Goal: Task Accomplishment & Management: Use online tool/utility

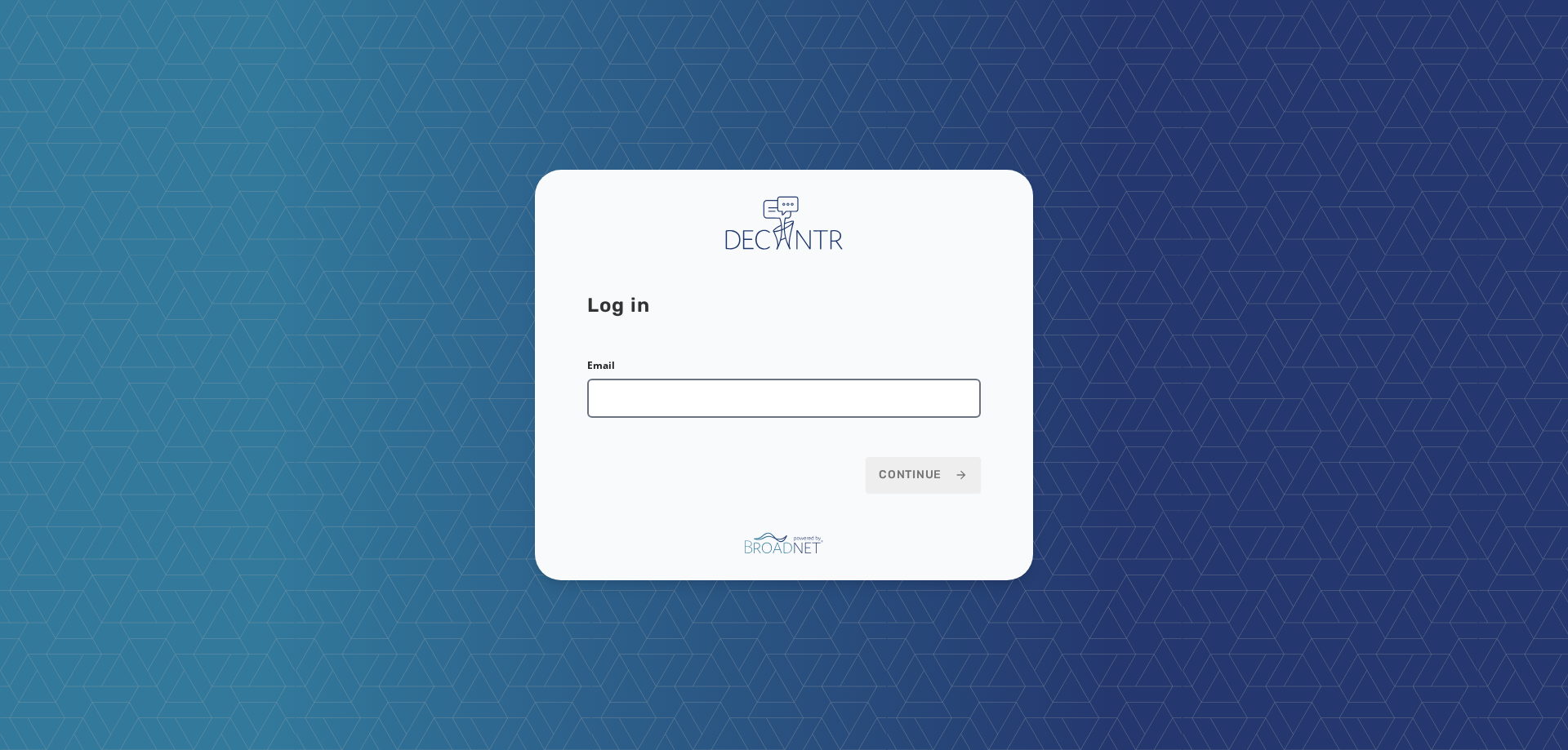
click at [887, 411] on input "Email" at bounding box center [783, 398] width 394 height 39
type input "**********"
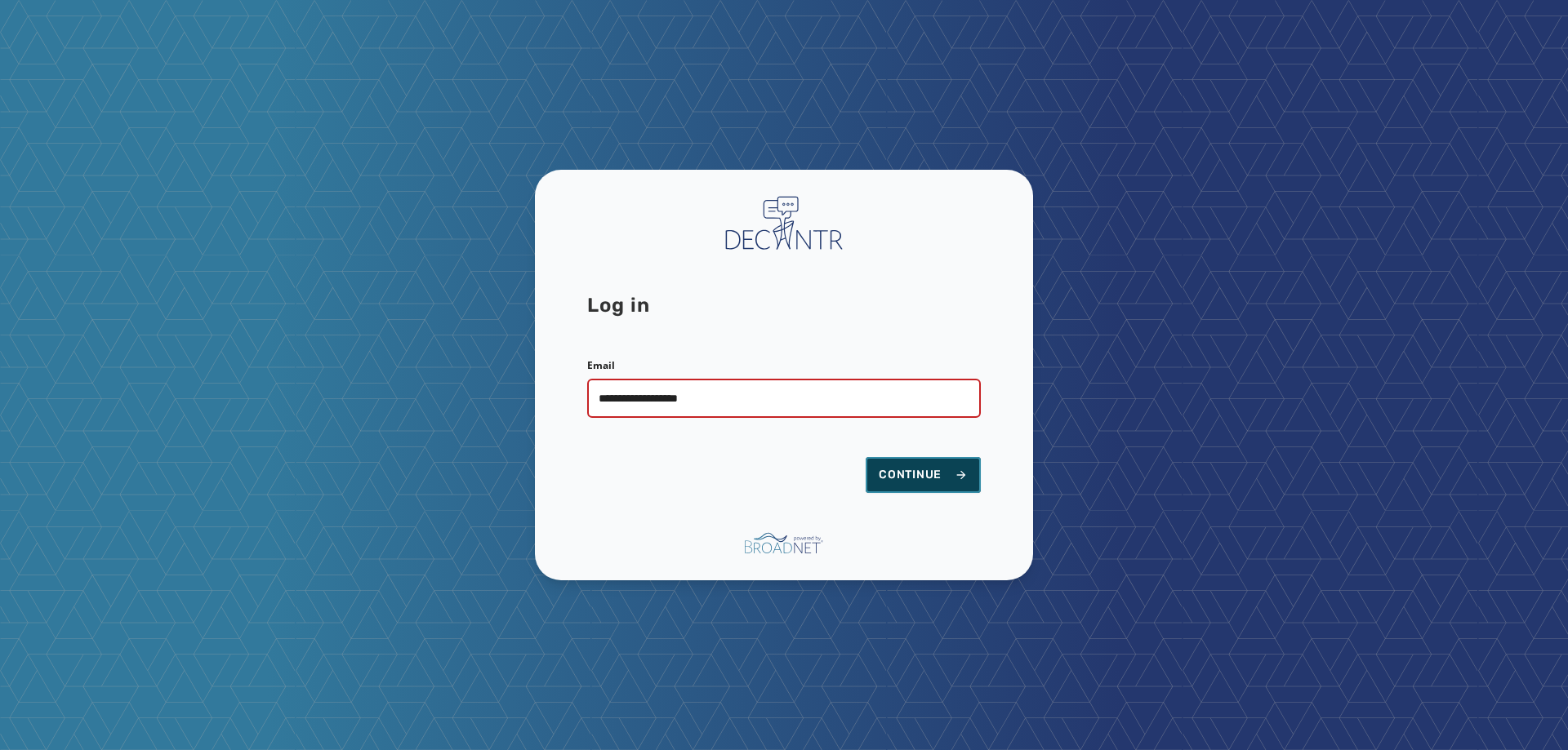
click at [930, 471] on span "Continue" at bounding box center [923, 475] width 89 height 16
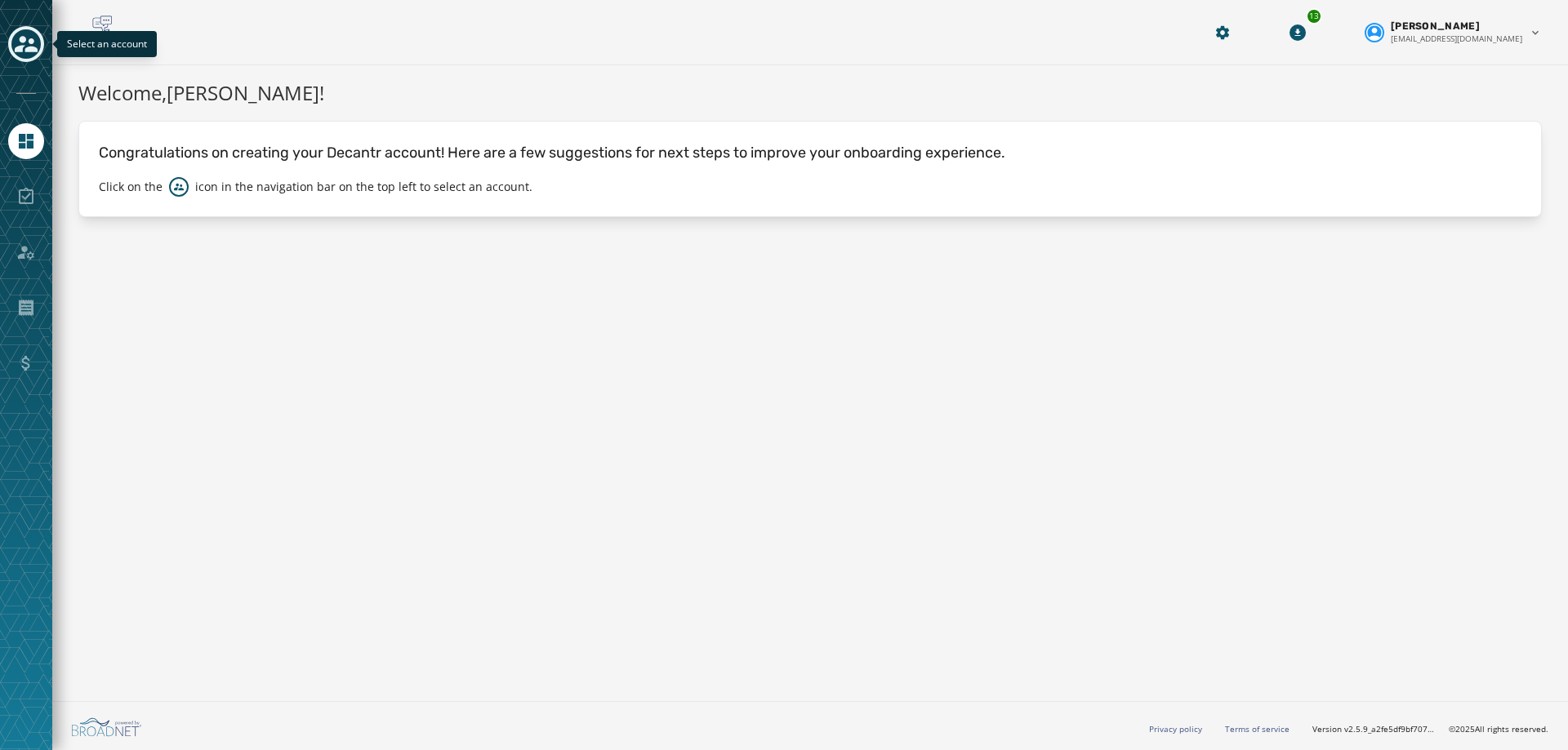
click at [28, 48] on icon "Toggle account select drawer" at bounding box center [25, 43] width 23 height 16
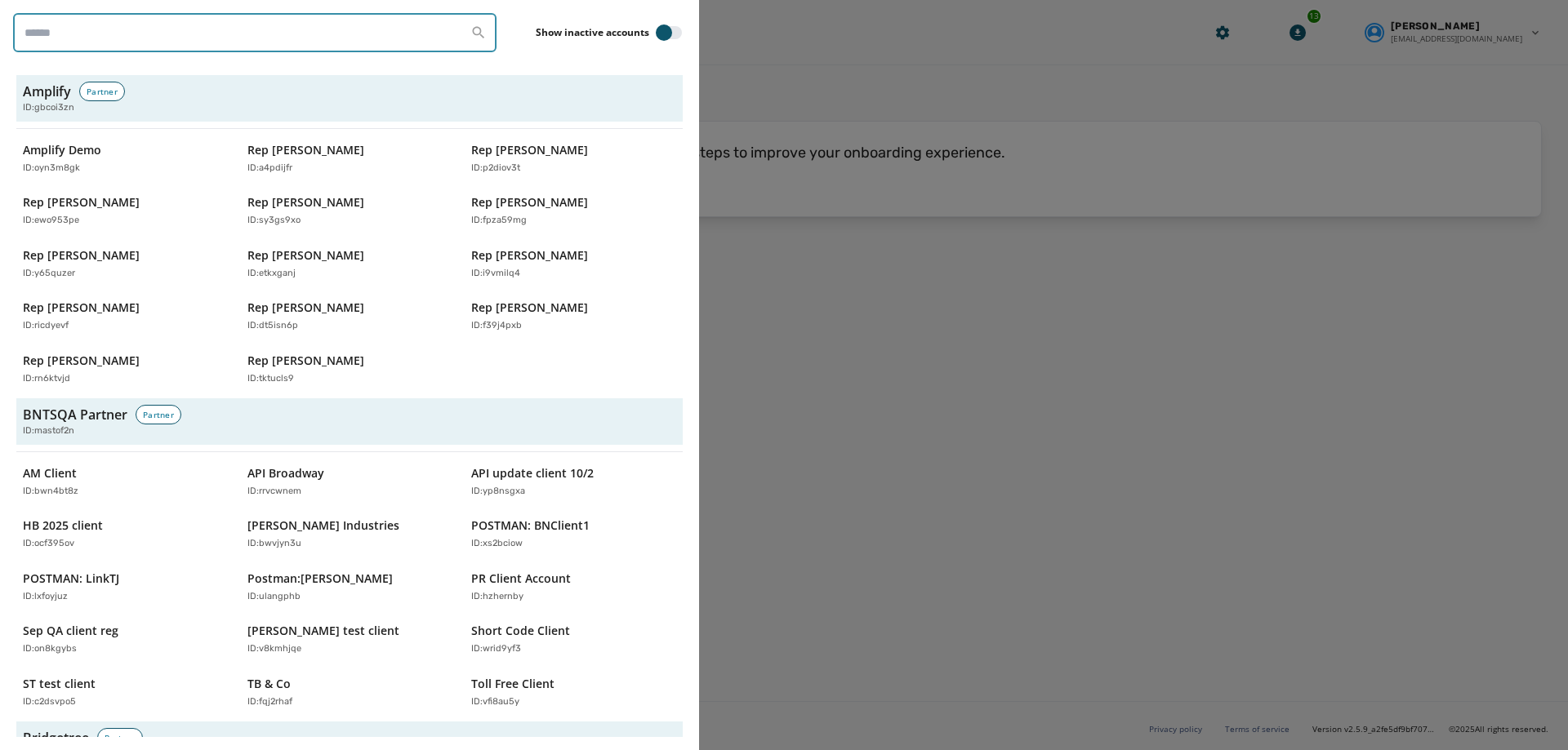
click at [255, 40] on input "search" at bounding box center [254, 32] width 483 height 39
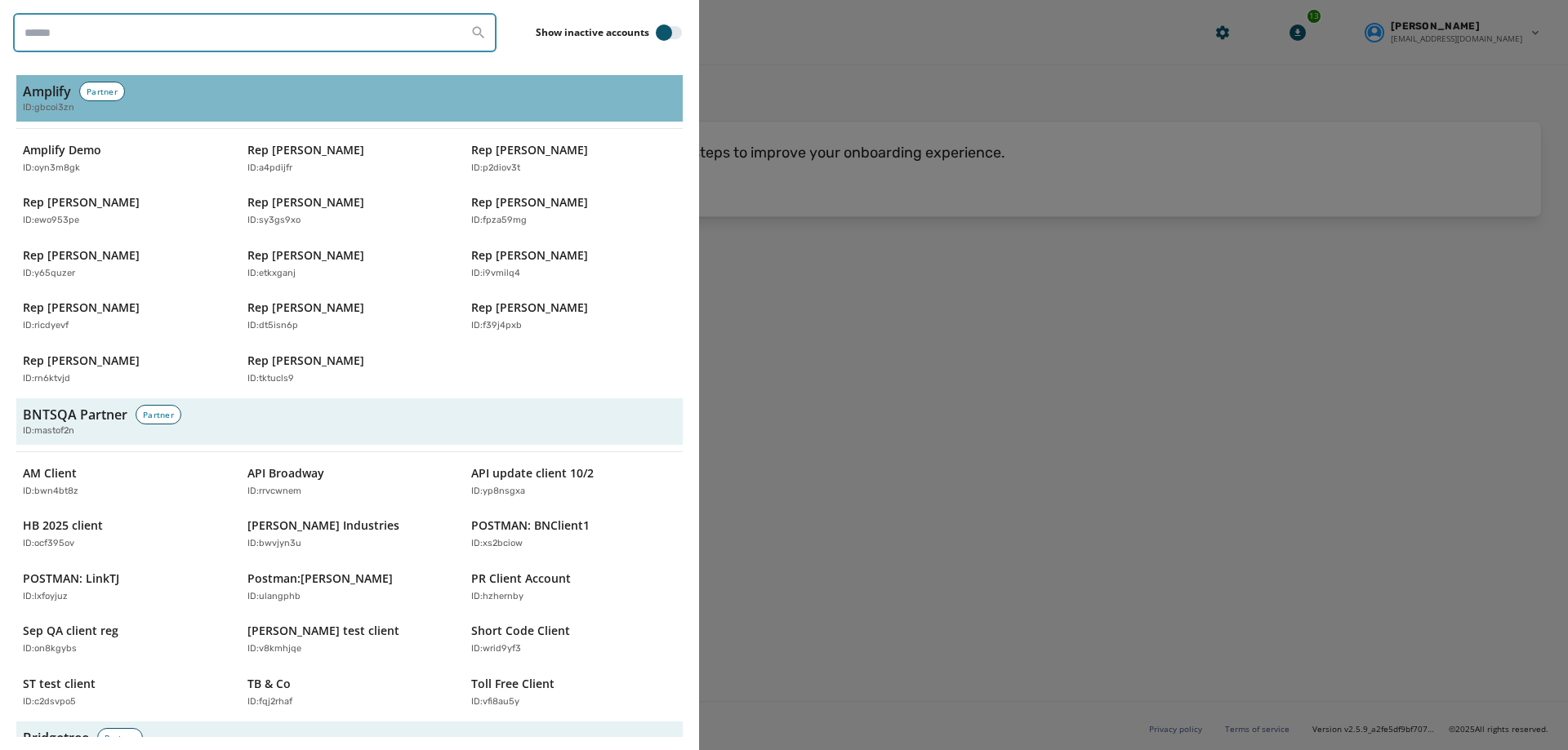
type input "********"
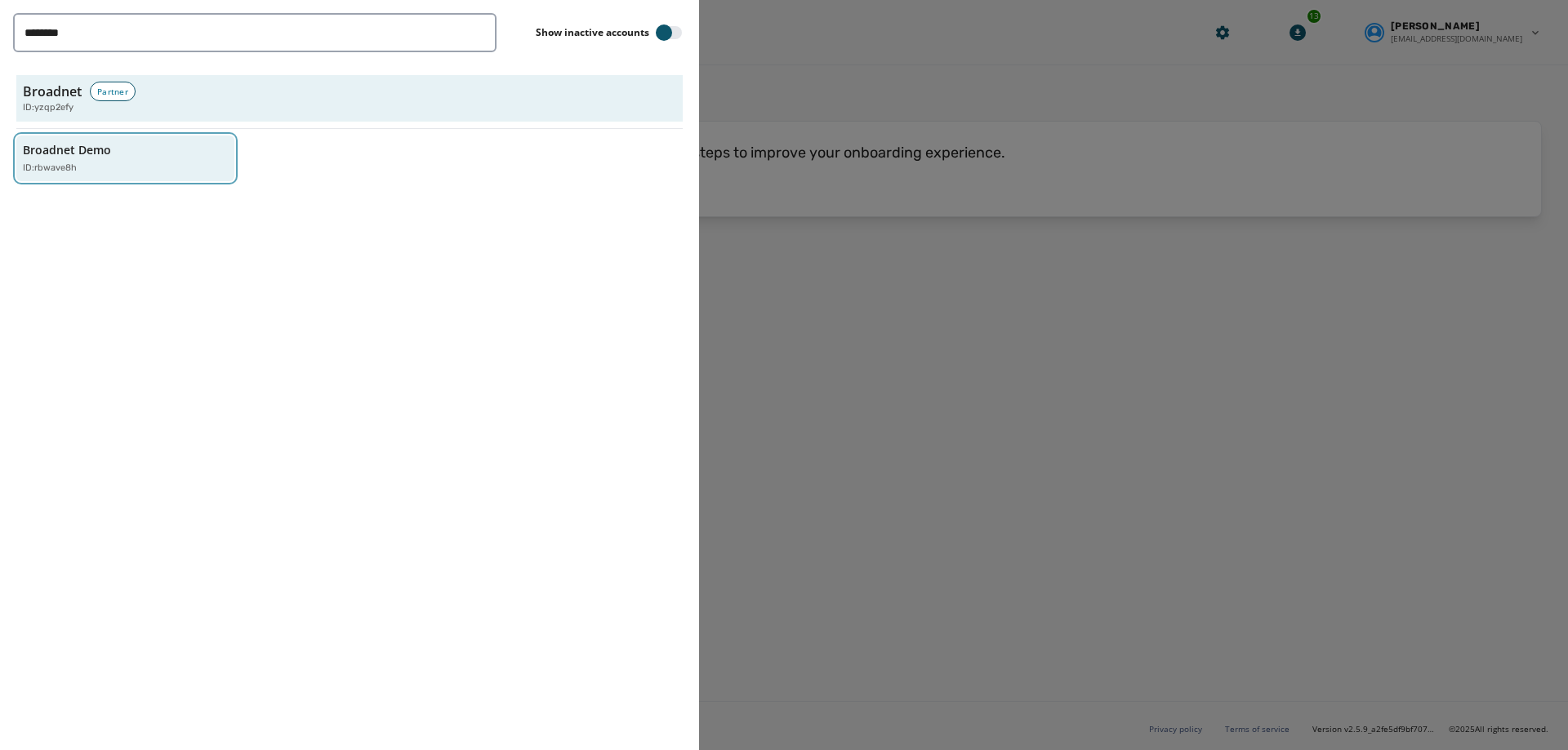
click at [128, 166] on div "ID: rbwave8h" at bounding box center [117, 168] width 189 height 14
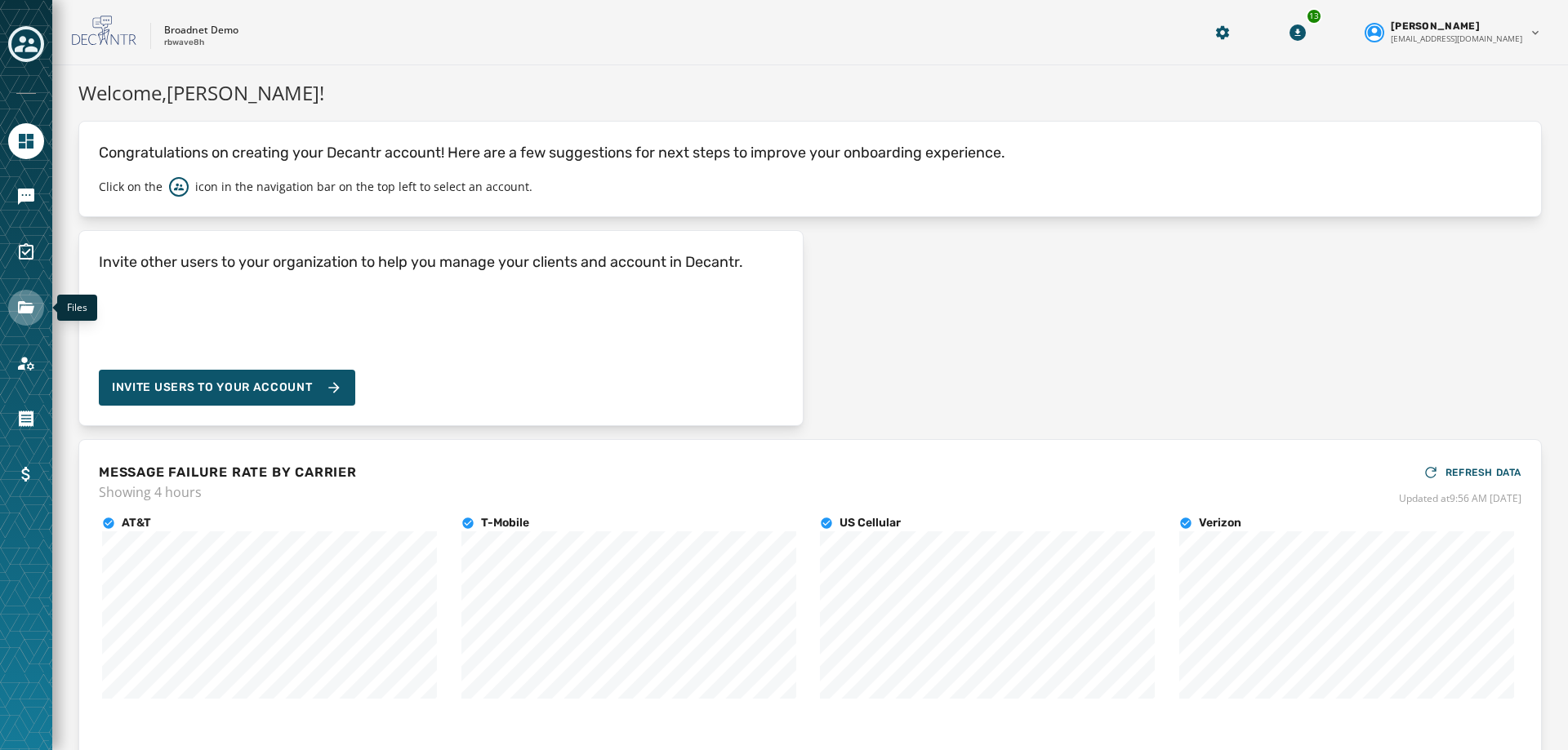
click at [19, 302] on icon "Navigate to Files" at bounding box center [25, 307] width 16 height 12
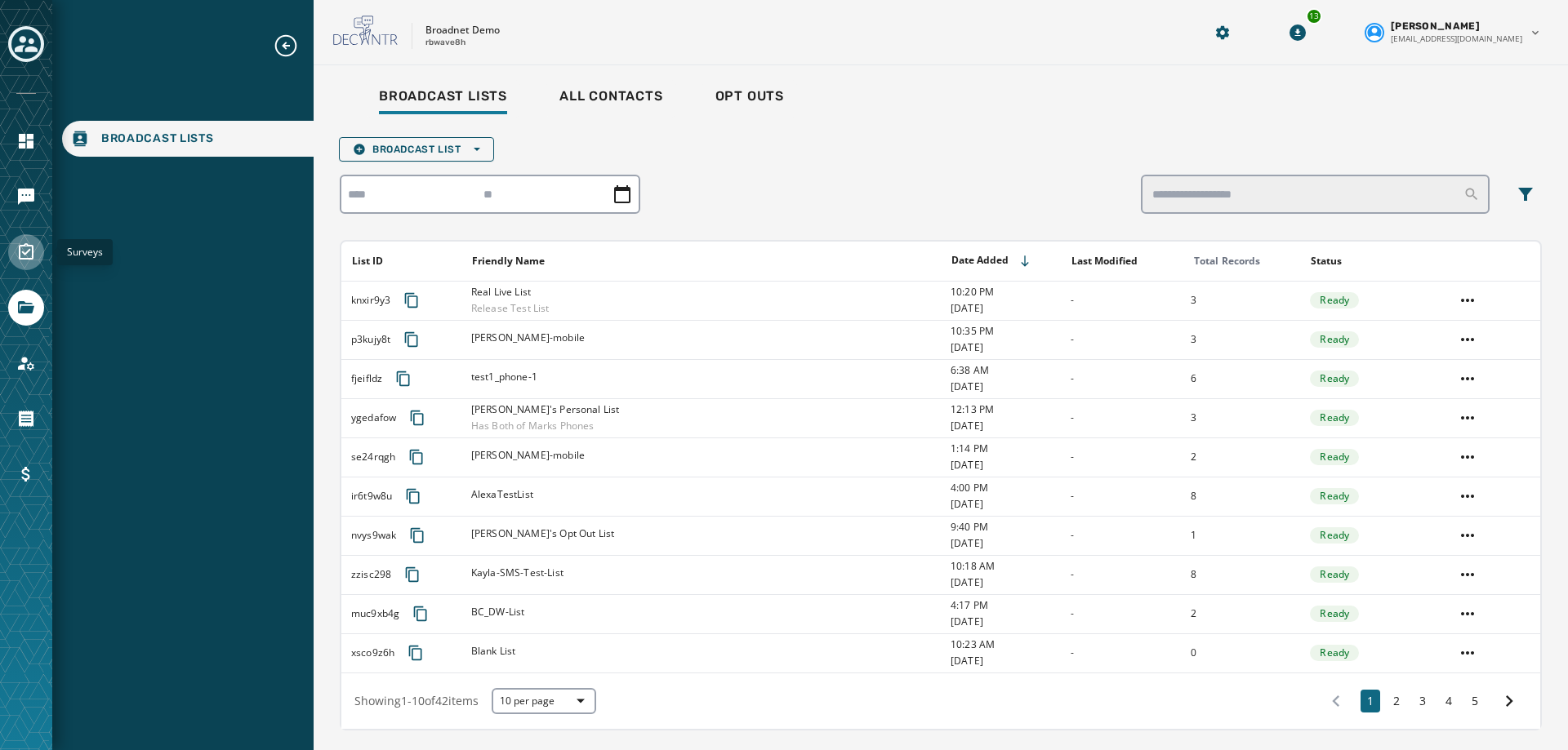
click at [17, 251] on icon "Navigate to Surveys" at bounding box center [25, 251] width 19 height 19
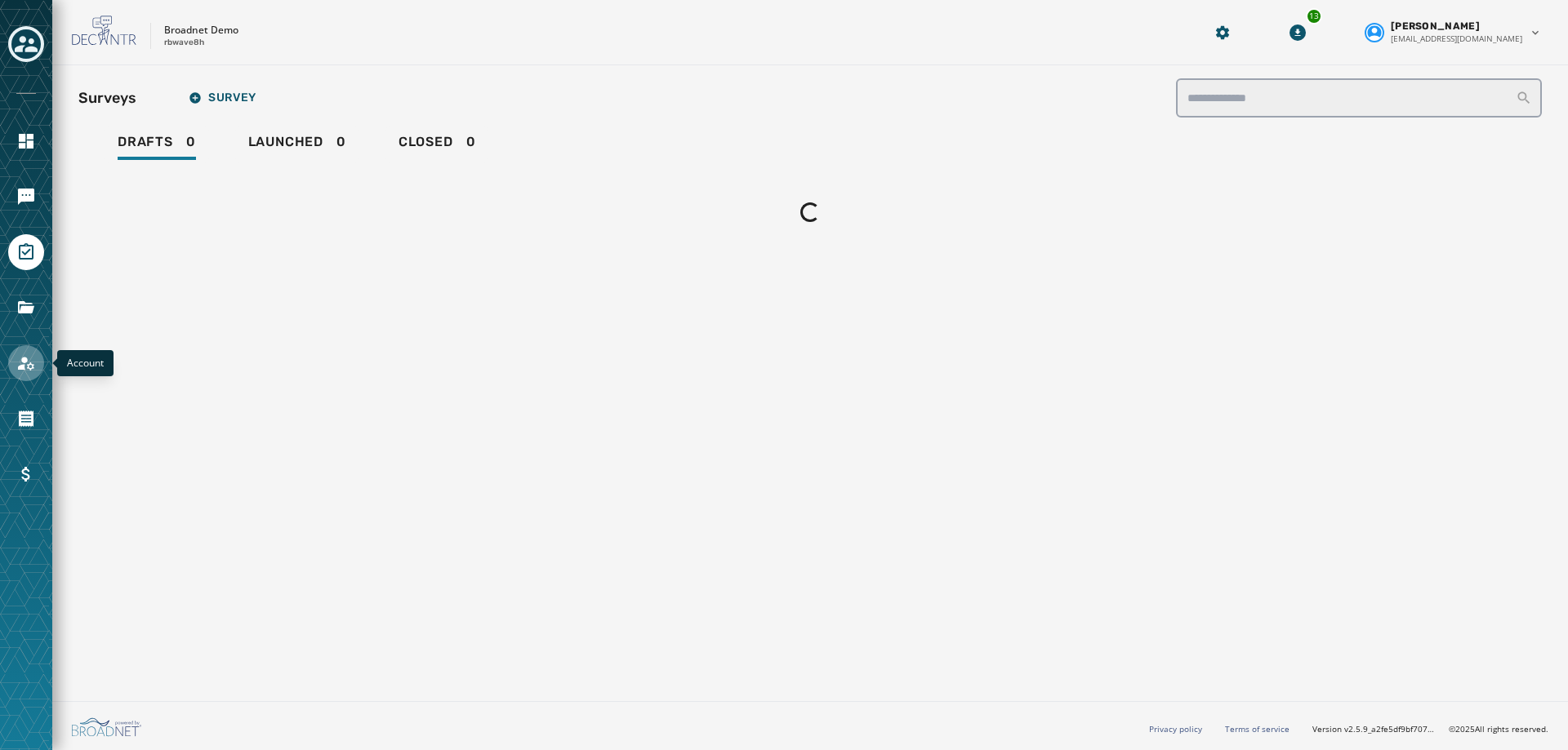
click at [24, 357] on icon "Navigate to Account" at bounding box center [25, 363] width 16 height 14
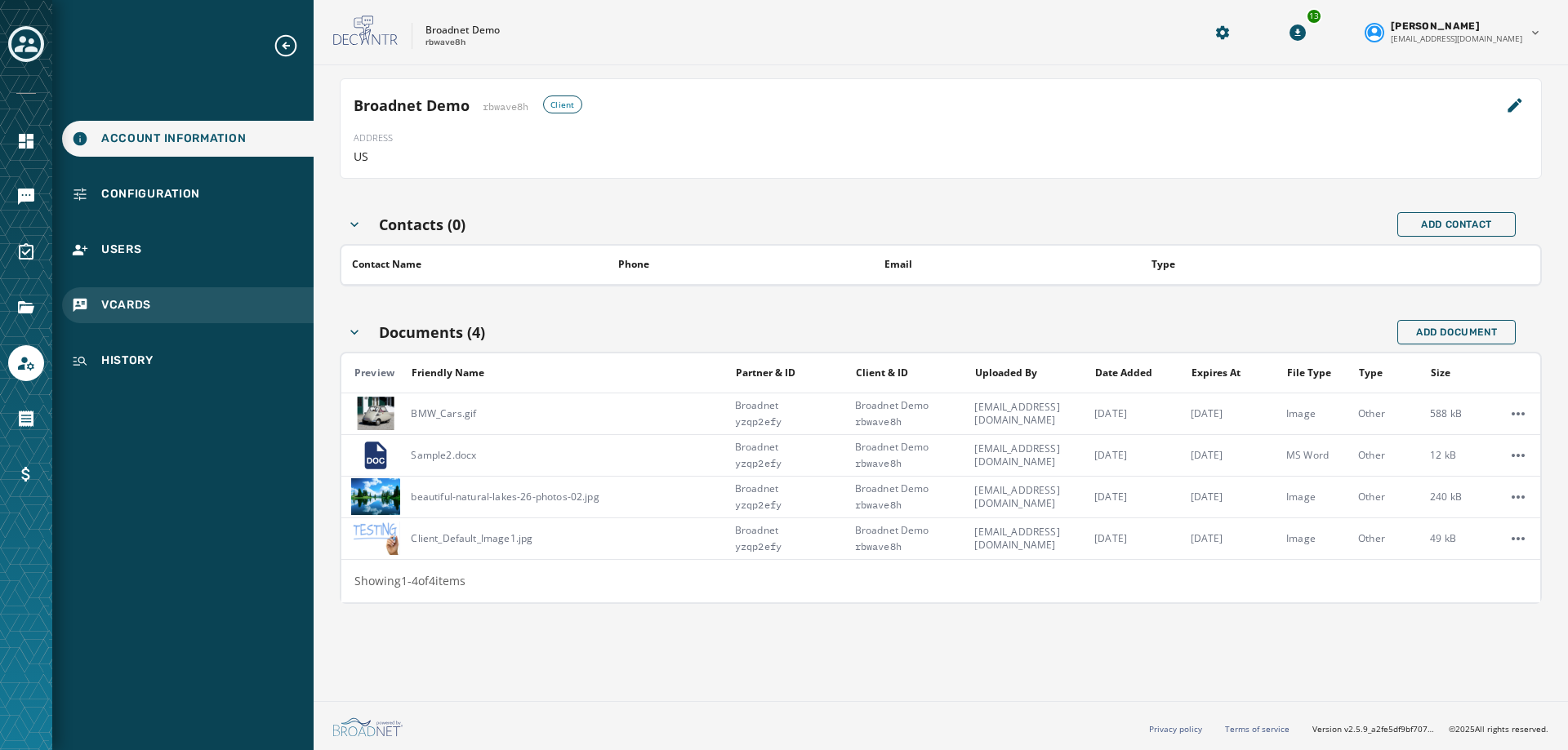
click at [122, 312] on span "vCards" at bounding box center [126, 305] width 50 height 16
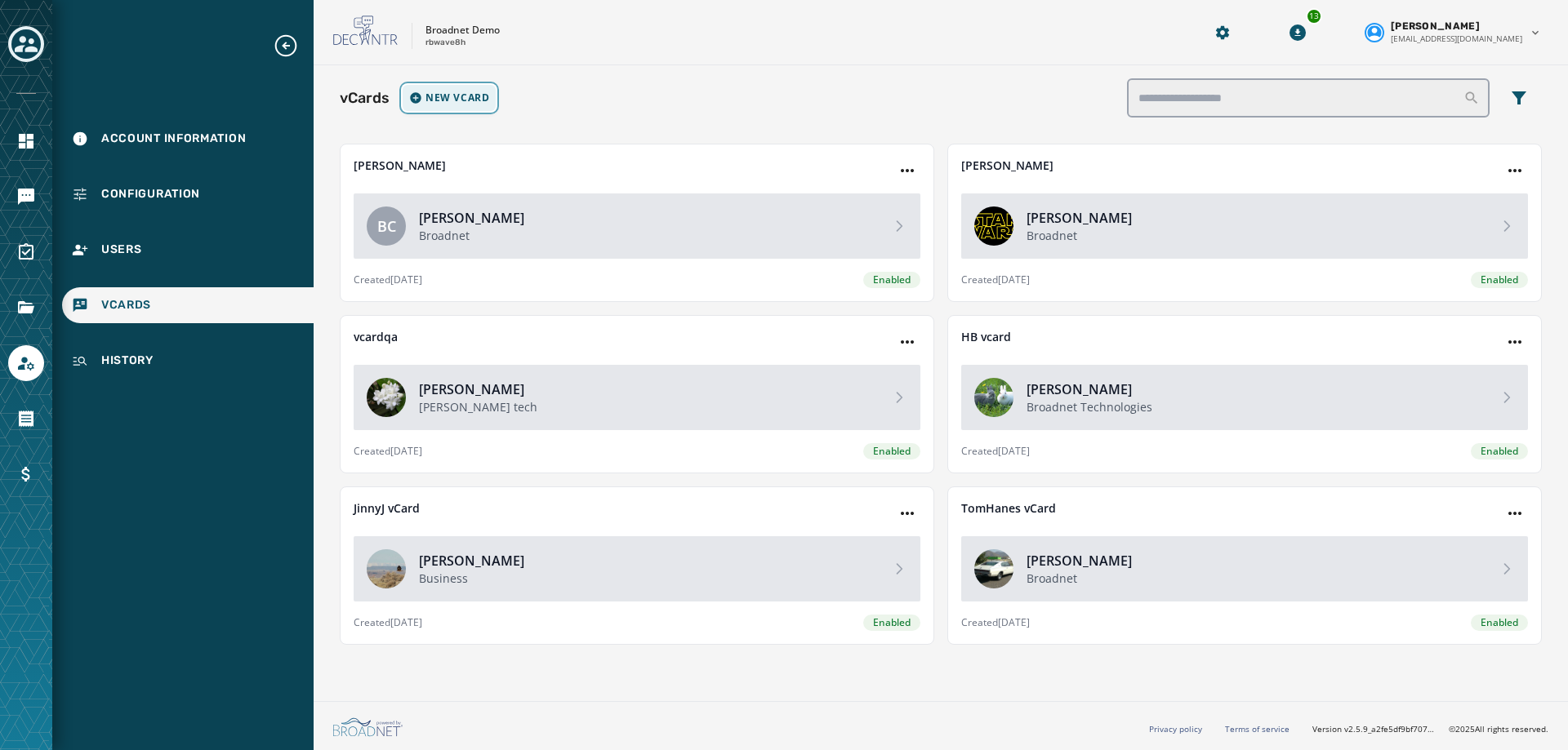
click at [445, 97] on span "New vCard" at bounding box center [456, 97] width 63 height 13
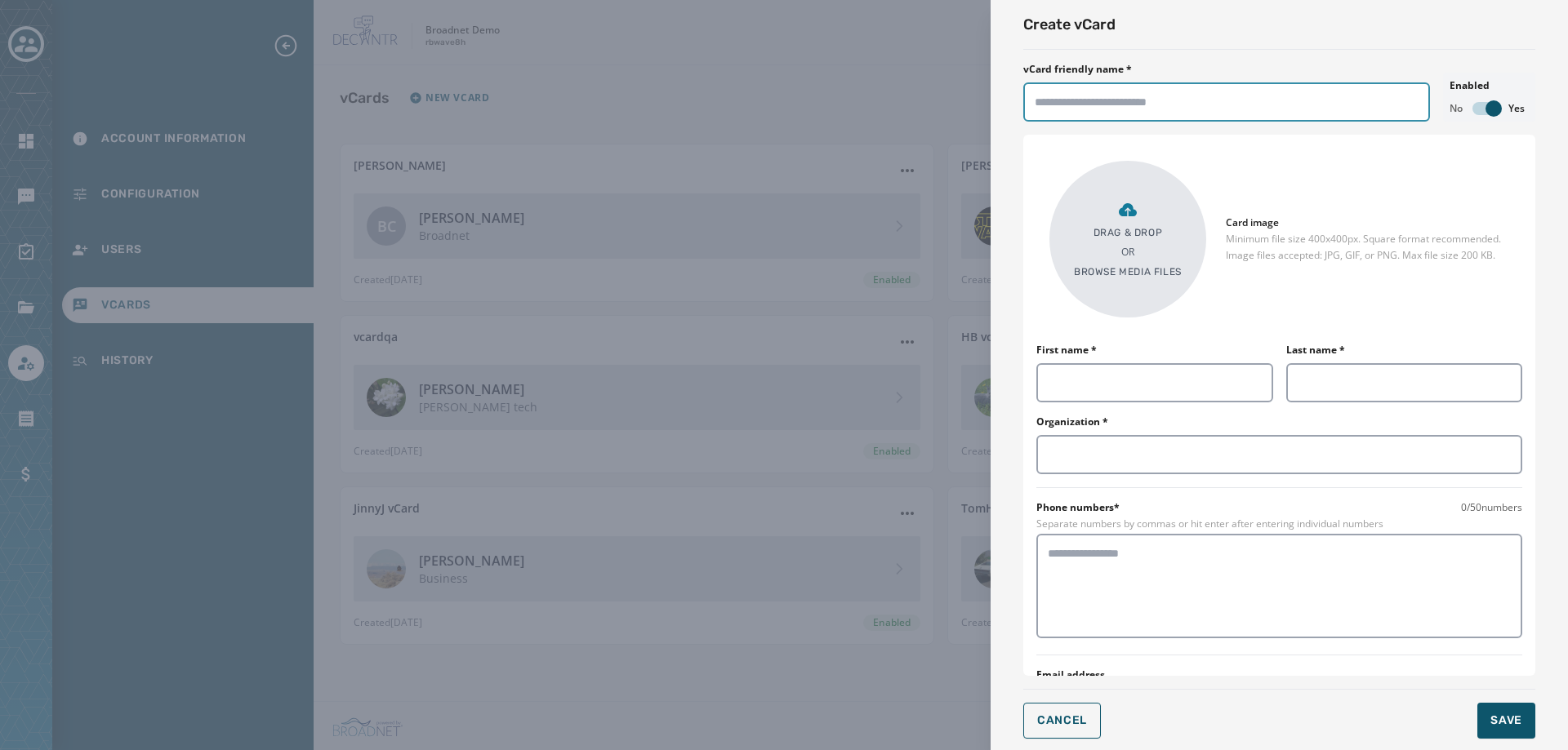
click at [1089, 100] on input "vCard friendly name *" at bounding box center [1226, 102] width 406 height 39
click at [53, 114] on div "Create vCard vCard friendly name * Enabled No Yes Drag & Drop OR Browse media f…" at bounding box center [784, 375] width 1568 height 750
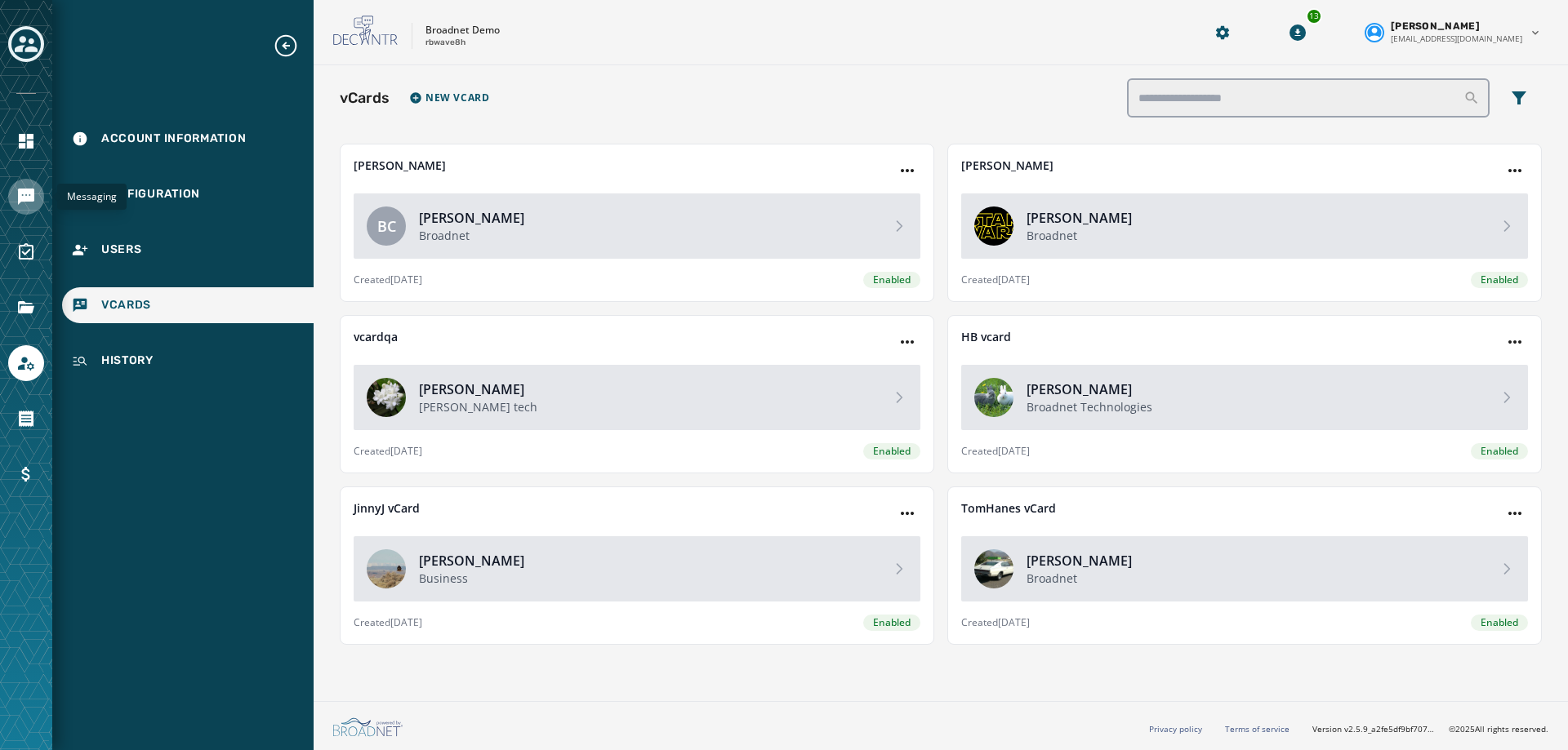
click at [30, 196] on icon "Navigate to Messaging" at bounding box center [25, 196] width 16 height 16
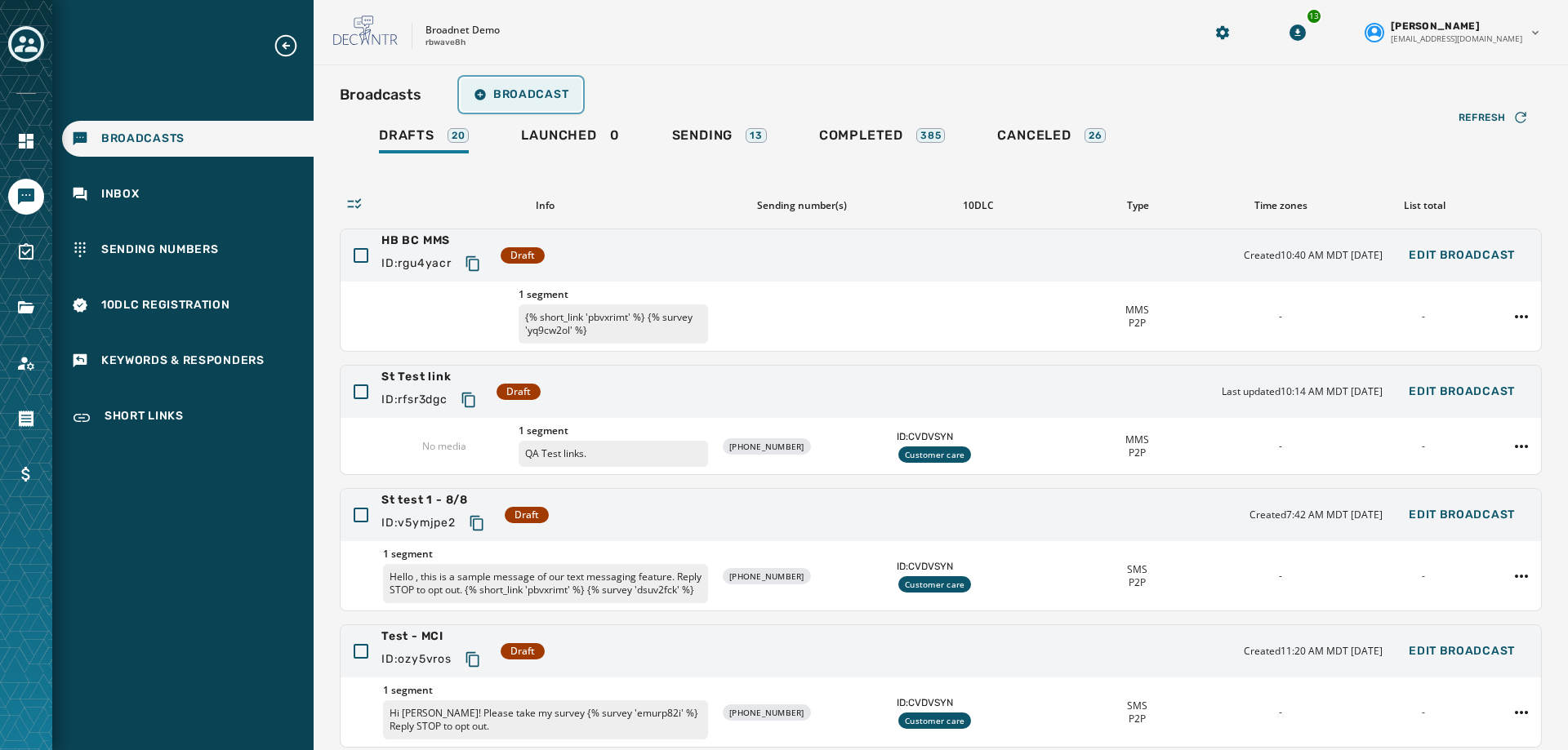
click at [505, 100] on span "Broadcast" at bounding box center [521, 94] width 95 height 13
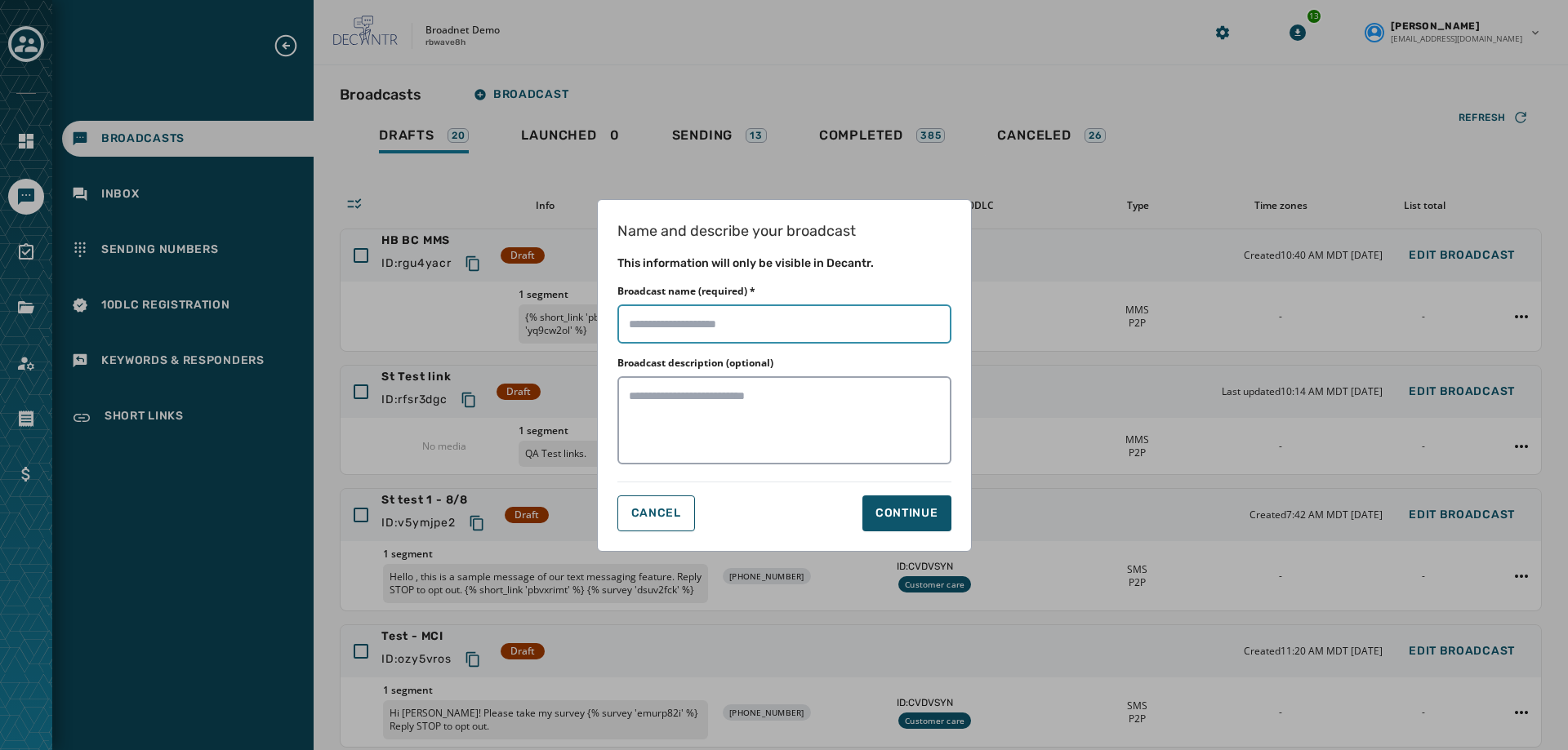
click at [653, 317] on input "Broadcast name (required) *" at bounding box center [784, 324] width 334 height 39
type input "**********"
click at [934, 505] on div "Continue" at bounding box center [907, 513] width 63 height 16
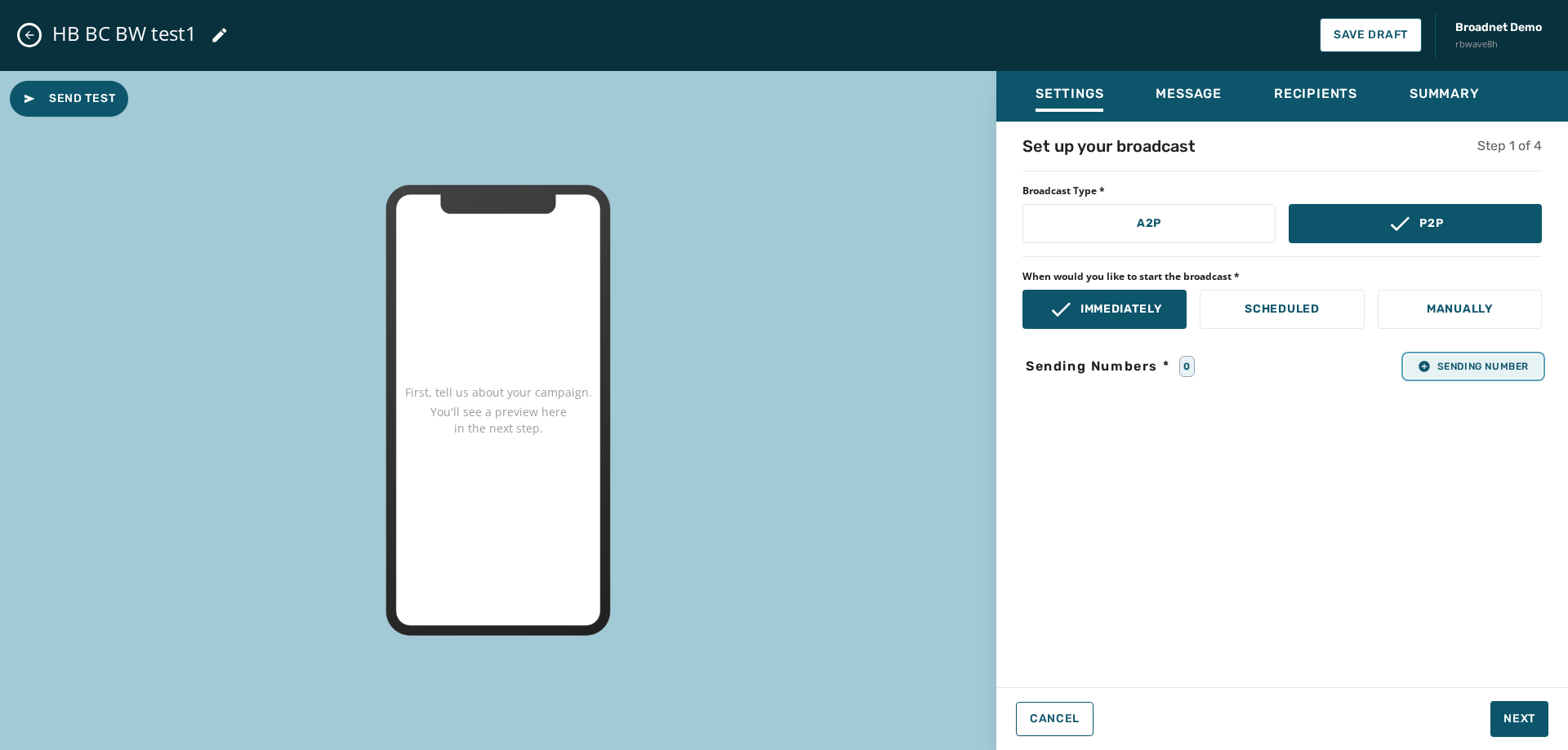
click at [1444, 361] on span "Sending Number" at bounding box center [1472, 366] width 111 height 13
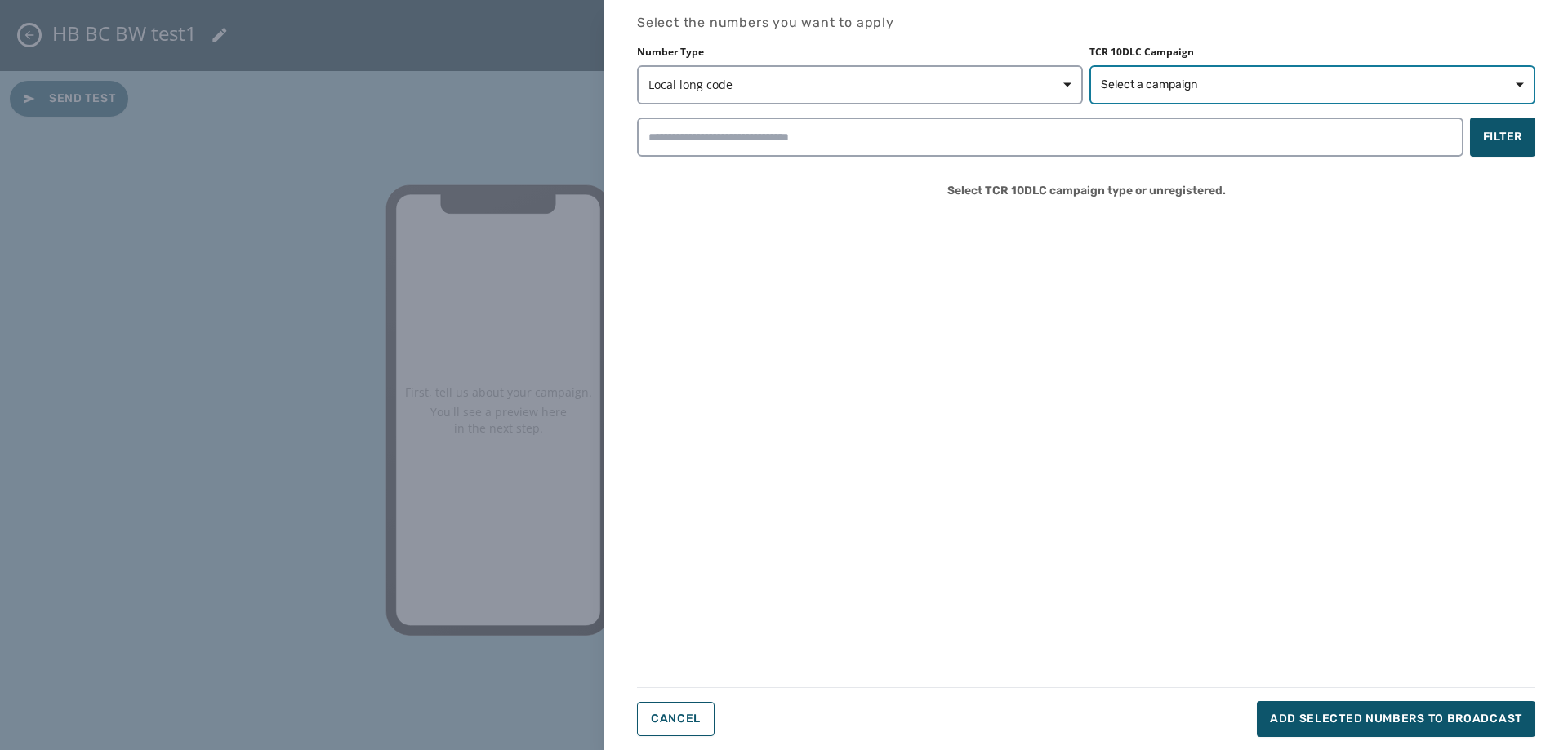
click at [1265, 76] on button "Select a campaign" at bounding box center [1312, 85] width 446 height 39
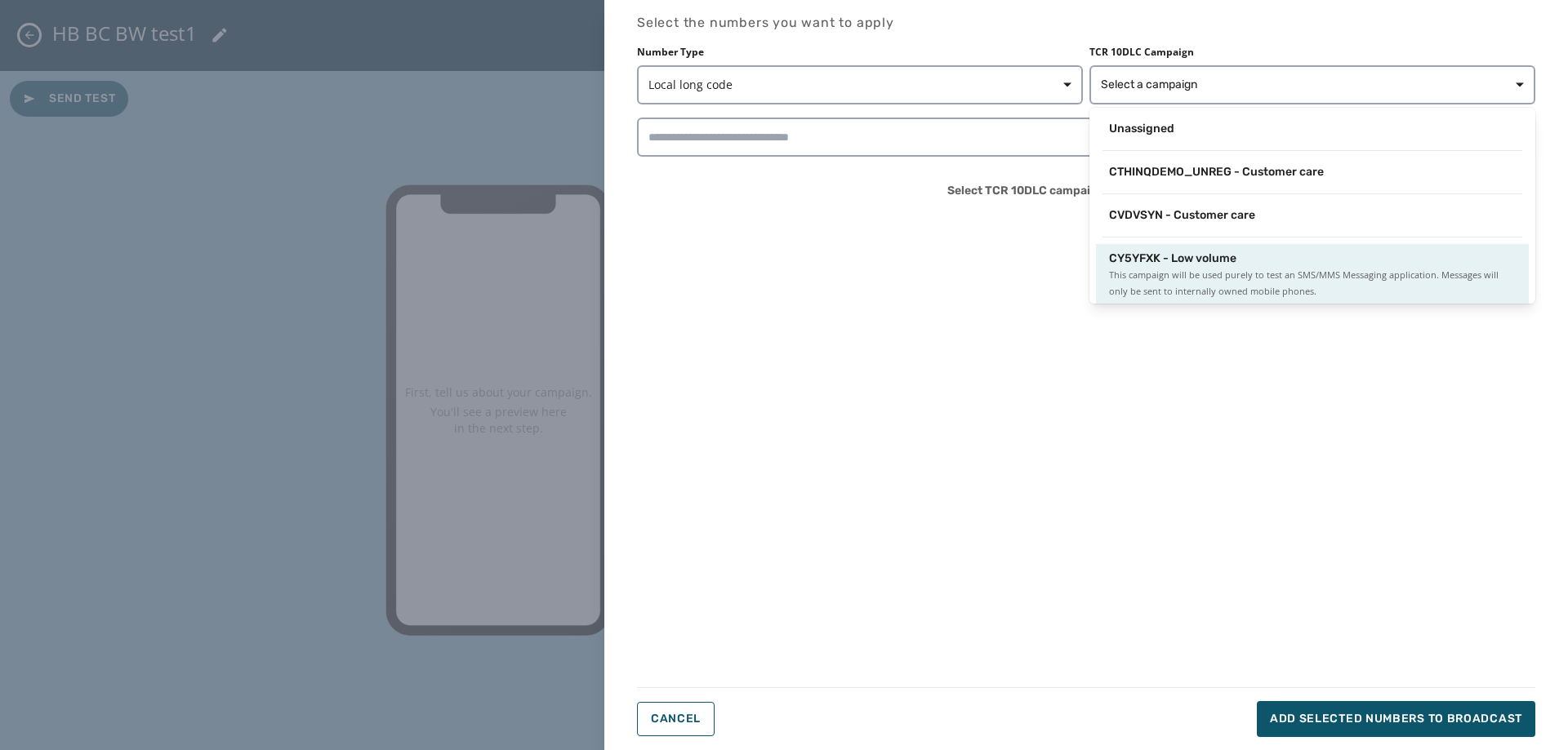
scroll to position [3, 0]
click at [1232, 256] on span "CY5YFXK - Low volume" at bounding box center [1173, 256] width 127 height 16
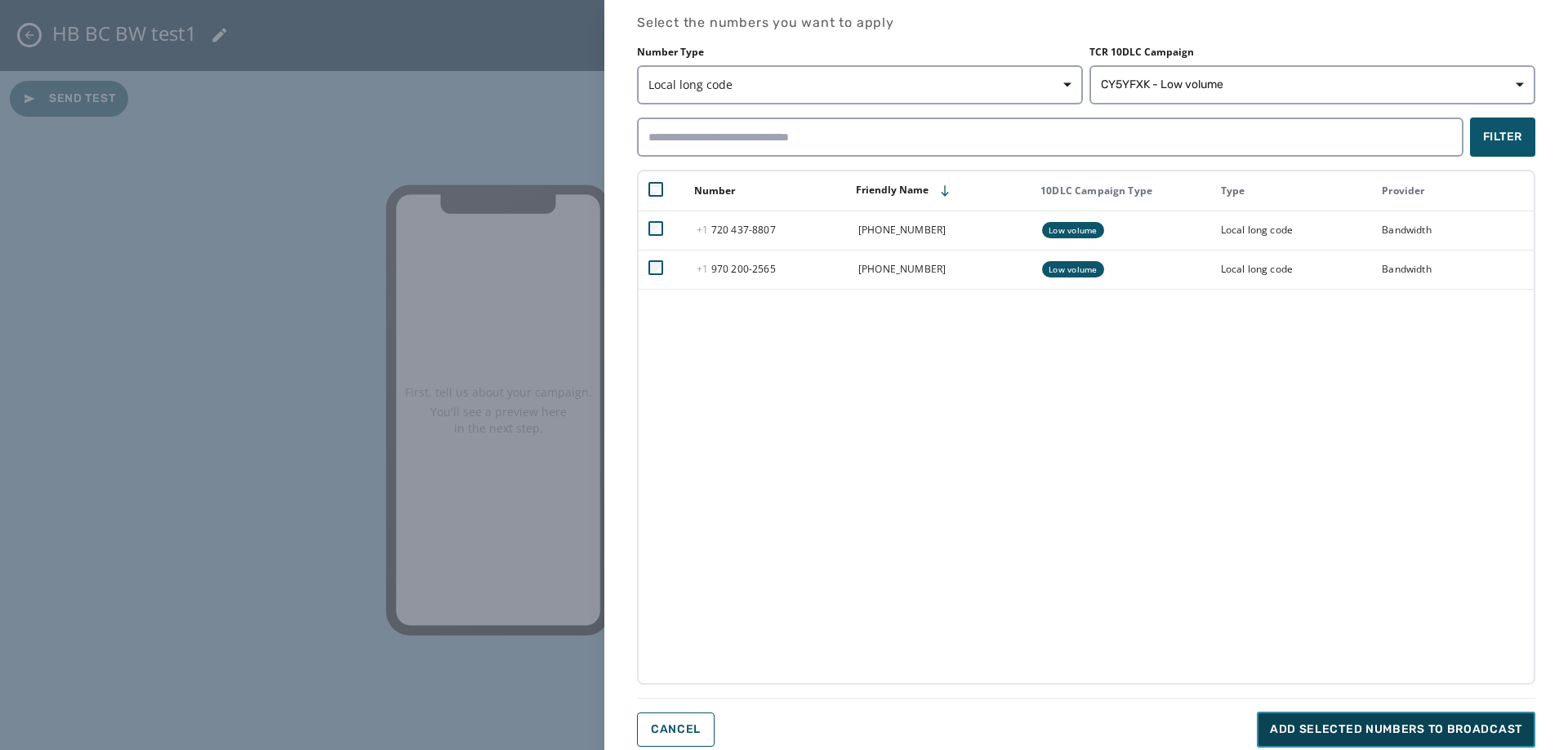
click at [1449, 732] on span "Add selected numbers to broadcast" at bounding box center [1396, 730] width 252 height 16
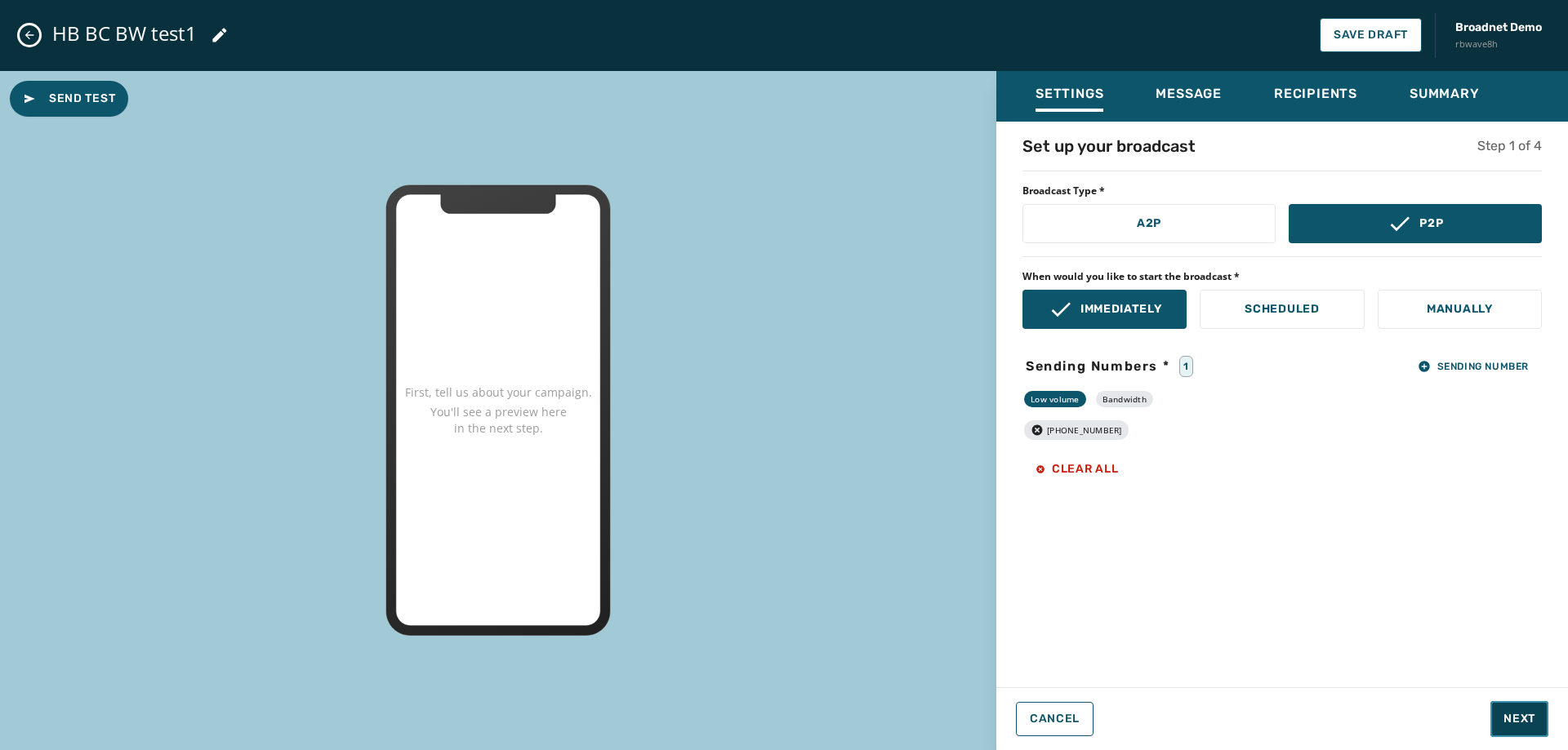
click at [1507, 723] on span "Next" at bounding box center [1520, 719] width 32 height 16
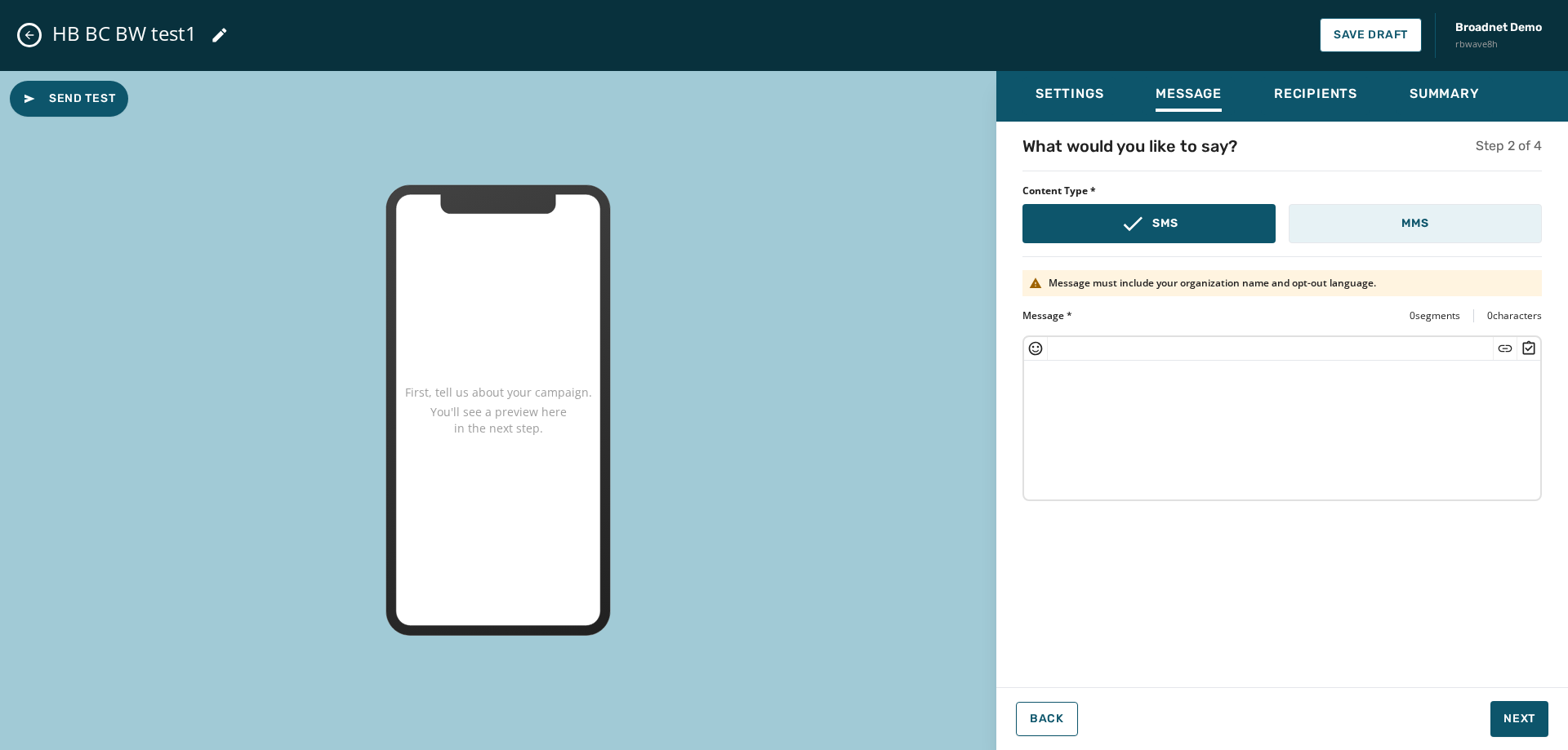
click at [1421, 221] on p "MMS" at bounding box center [1415, 223] width 27 height 16
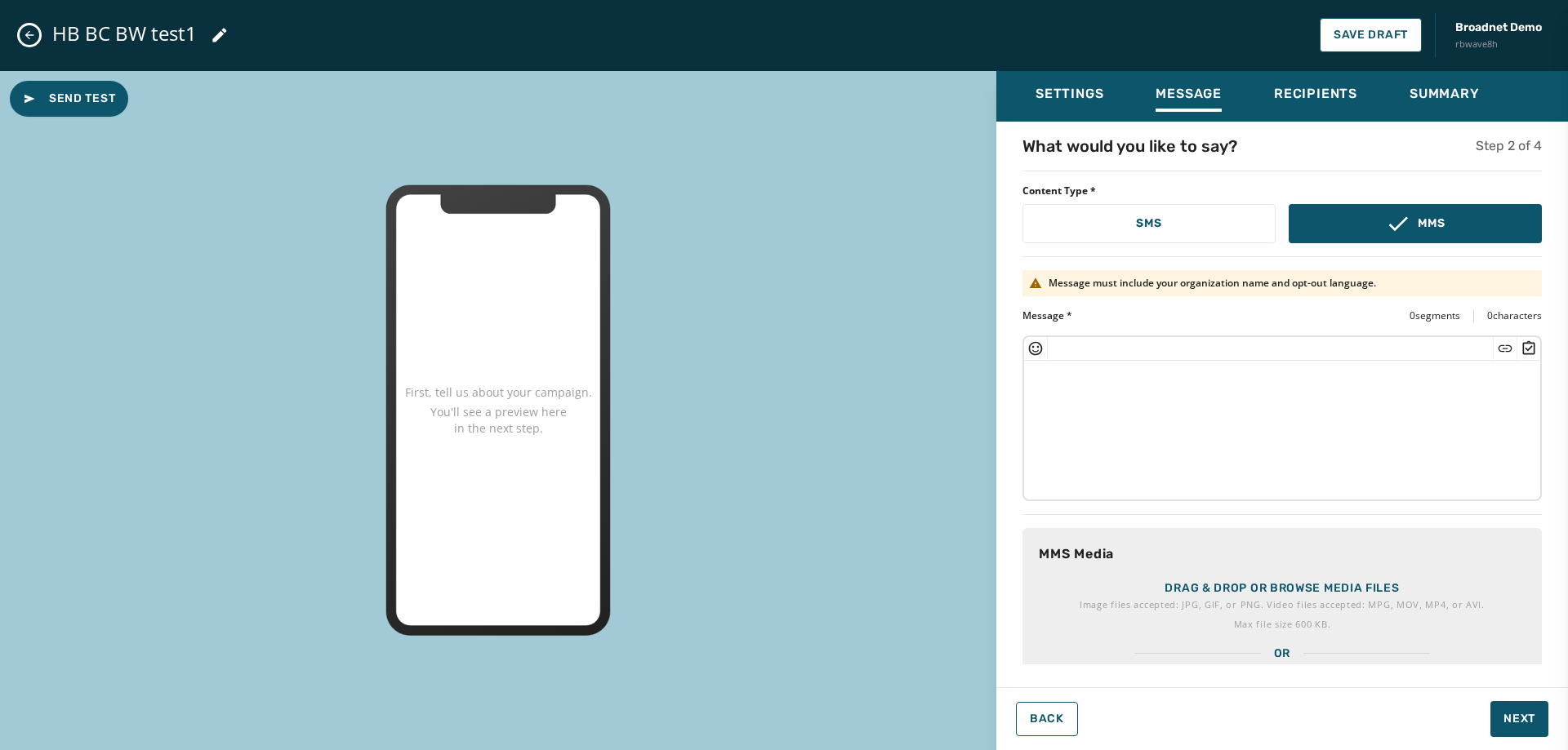
click at [1286, 578] on div "Drag & drop or browse media files Image files accepted: JPG, GIF, or PNG. Video…" at bounding box center [1281, 587] width 519 height 118
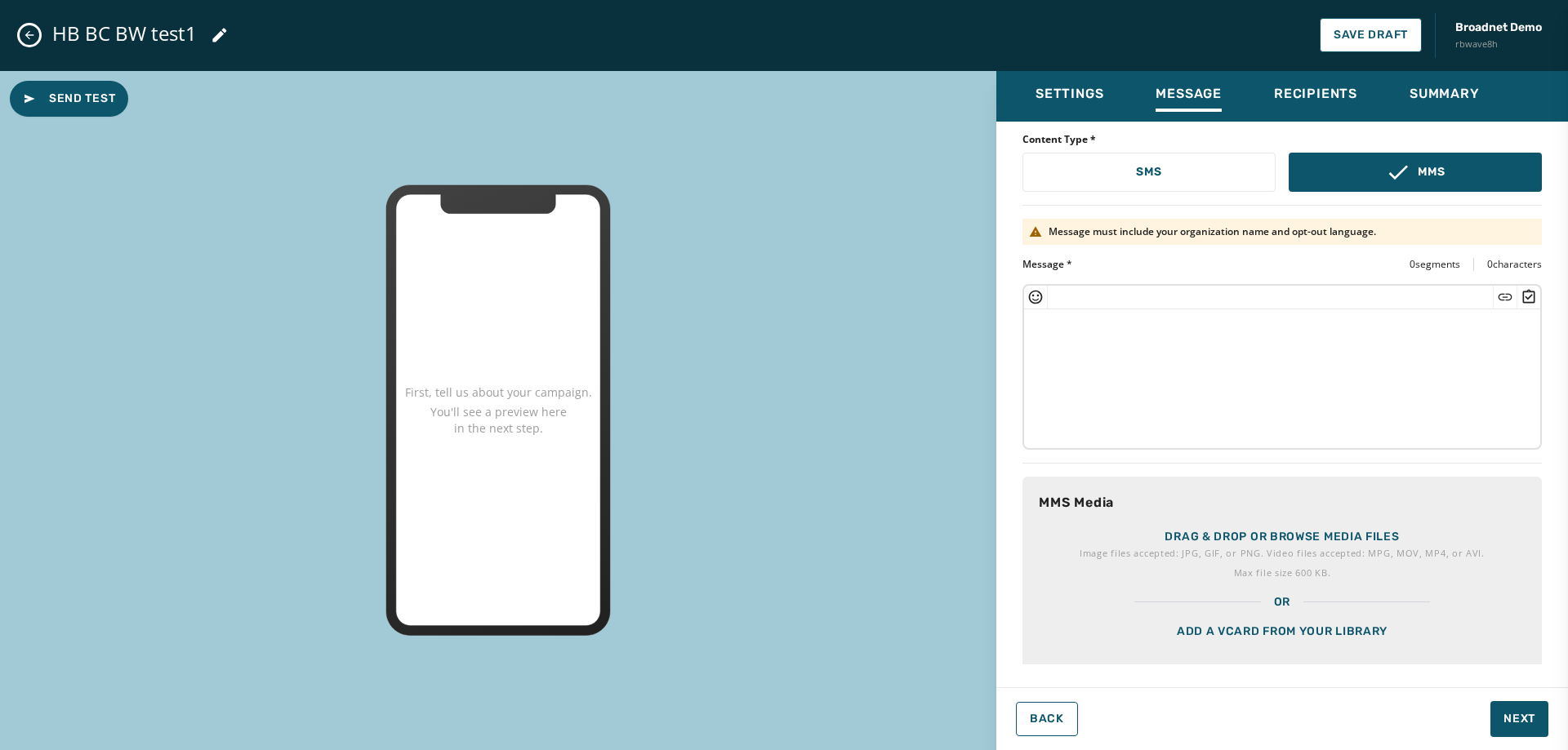
scroll to position [80, 0]
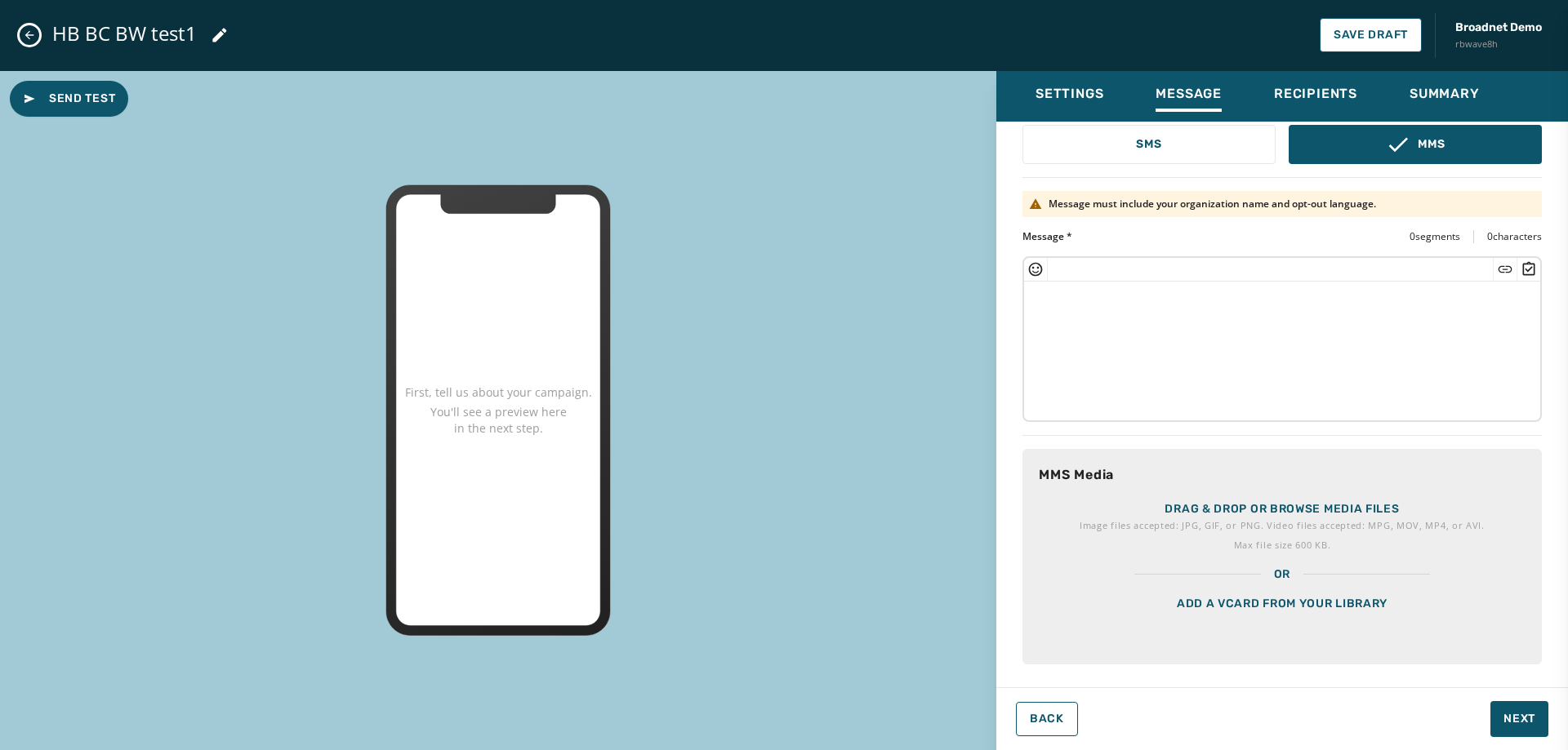
click at [1334, 610] on div "Add a vCard from your library" at bounding box center [1281, 624] width 519 height 81
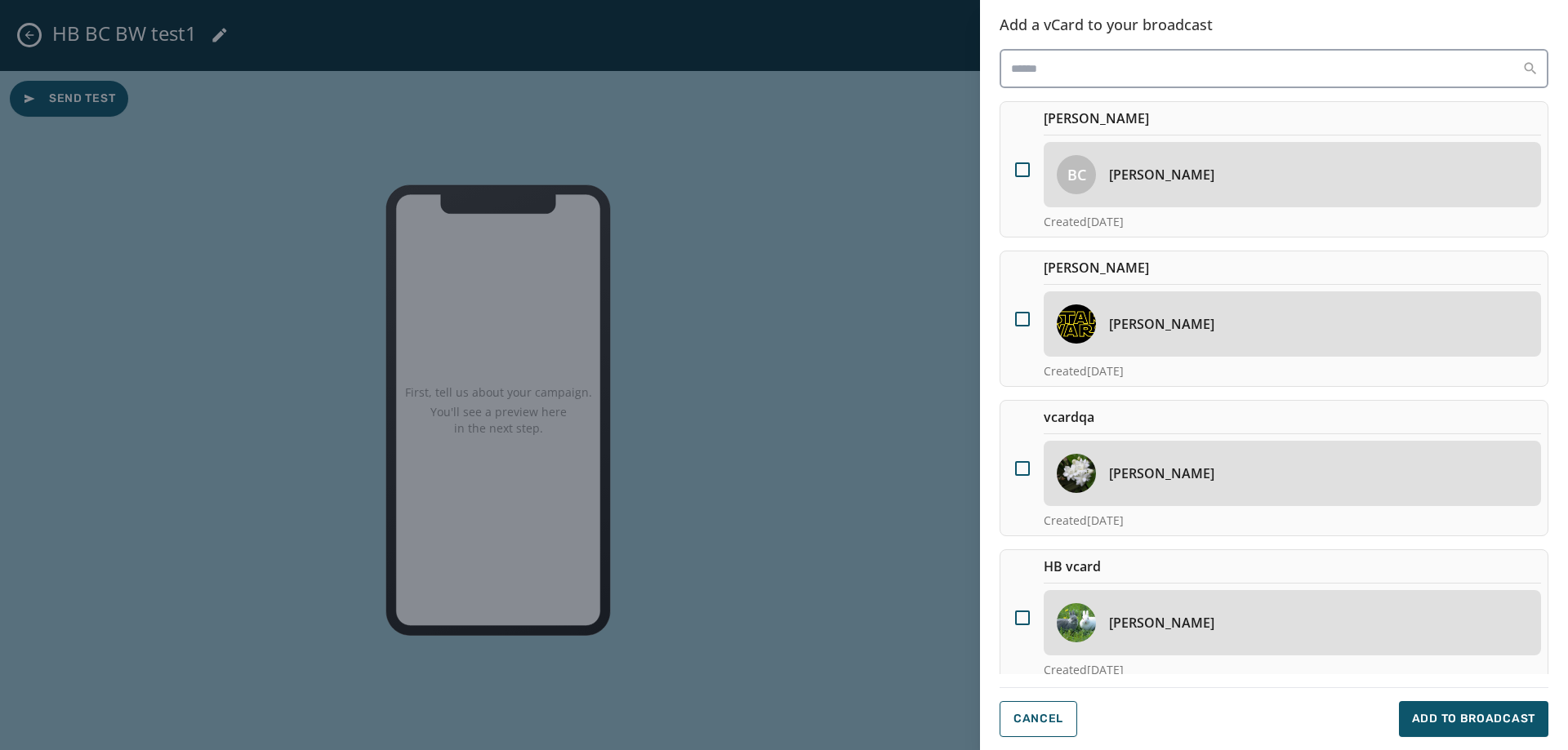
click at [1176, 474] on h4 "[PERSON_NAME]" at bounding box center [1162, 473] width 105 height 19
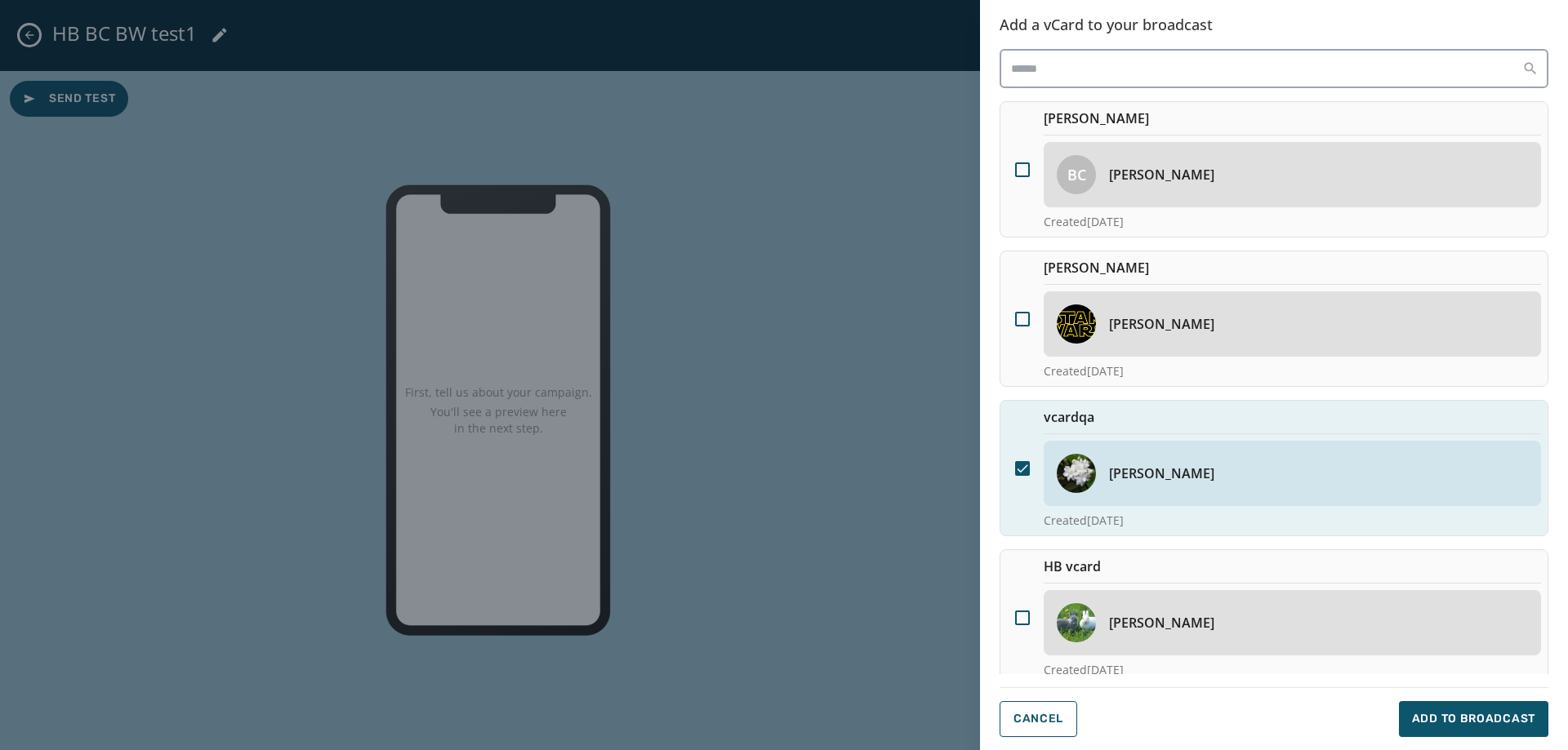
click at [1023, 463] on icon at bounding box center [1022, 468] width 14 height 14
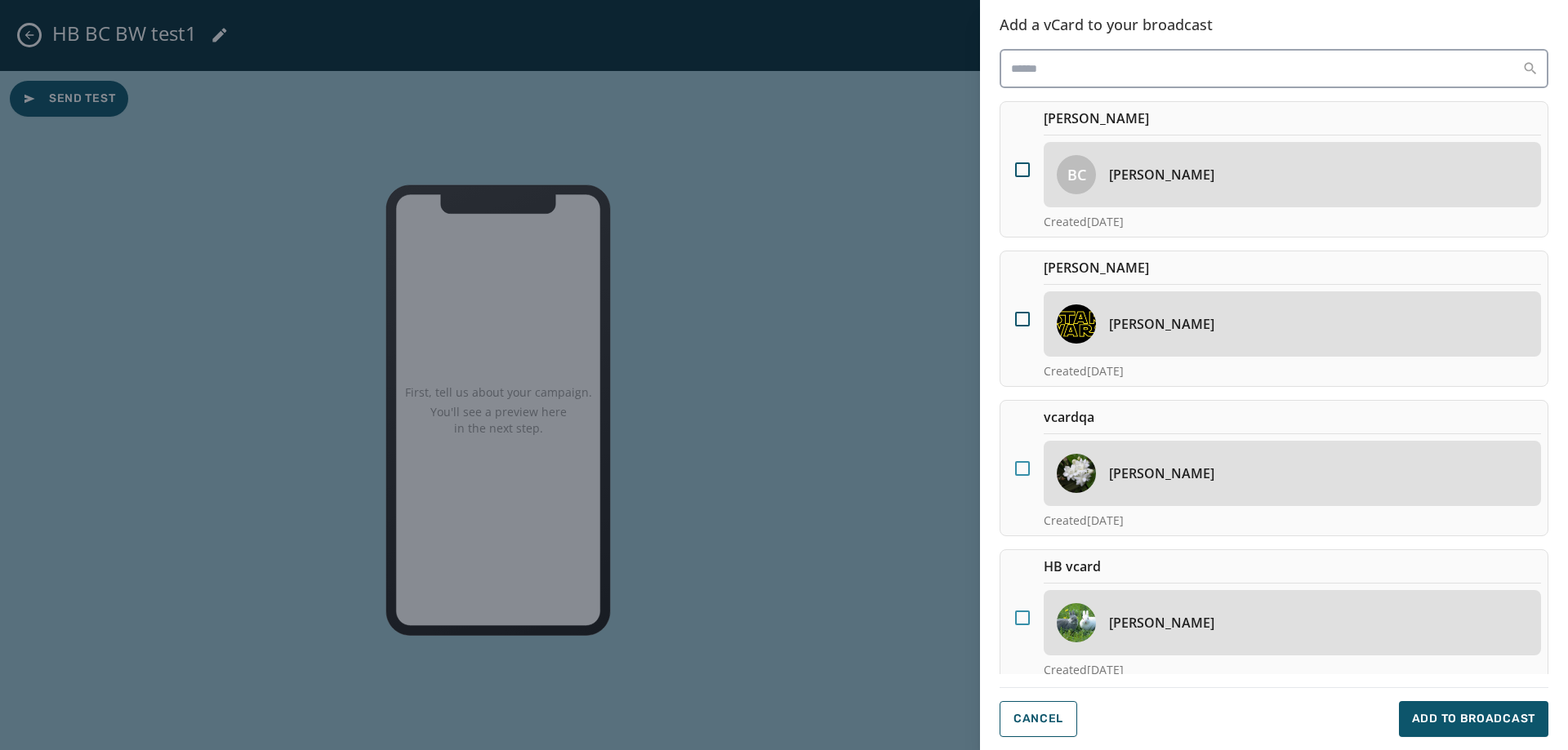
click at [1019, 616] on div at bounding box center [1022, 617] width 14 height 14
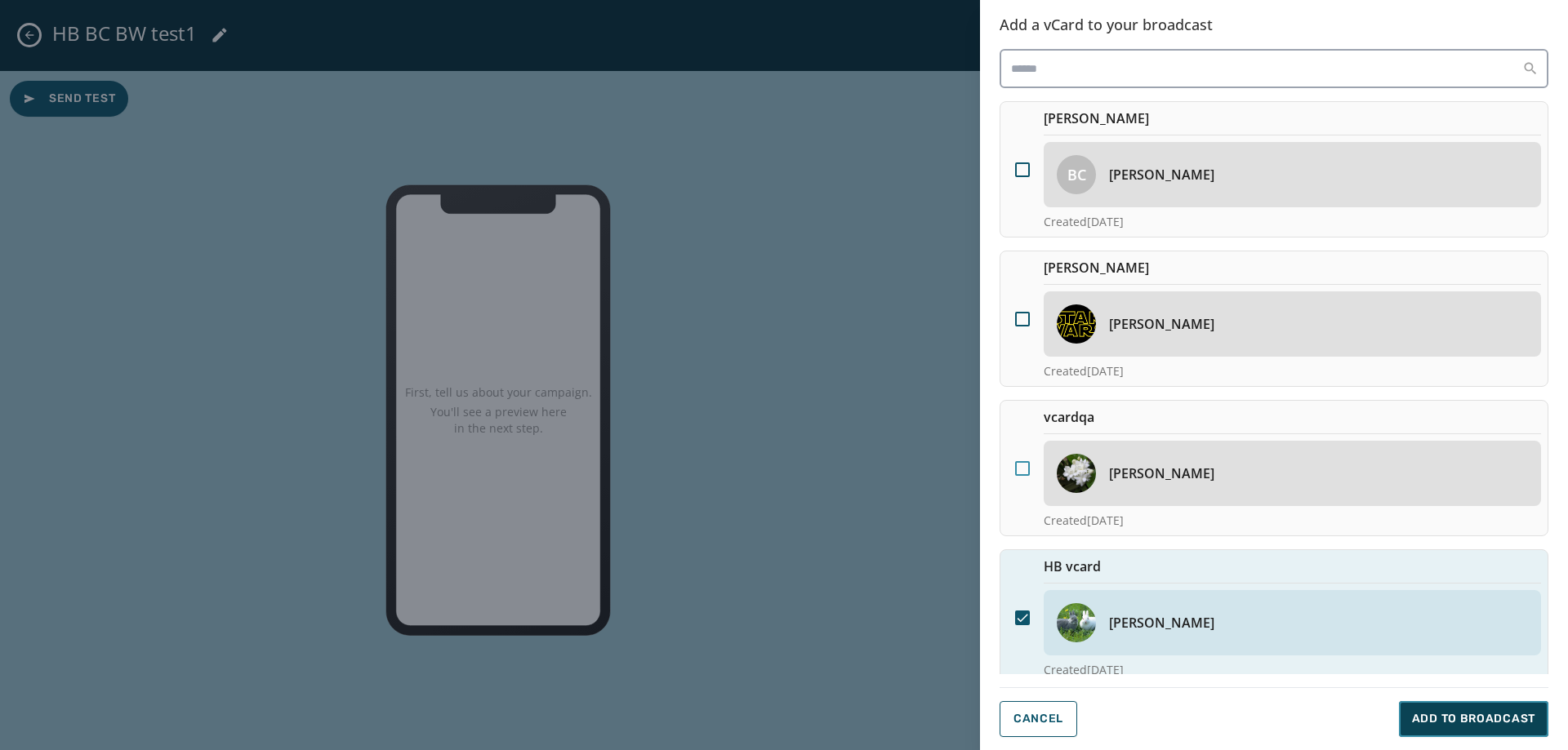
click at [1511, 717] on span "Add to Broadcast" at bounding box center [1474, 719] width 124 height 16
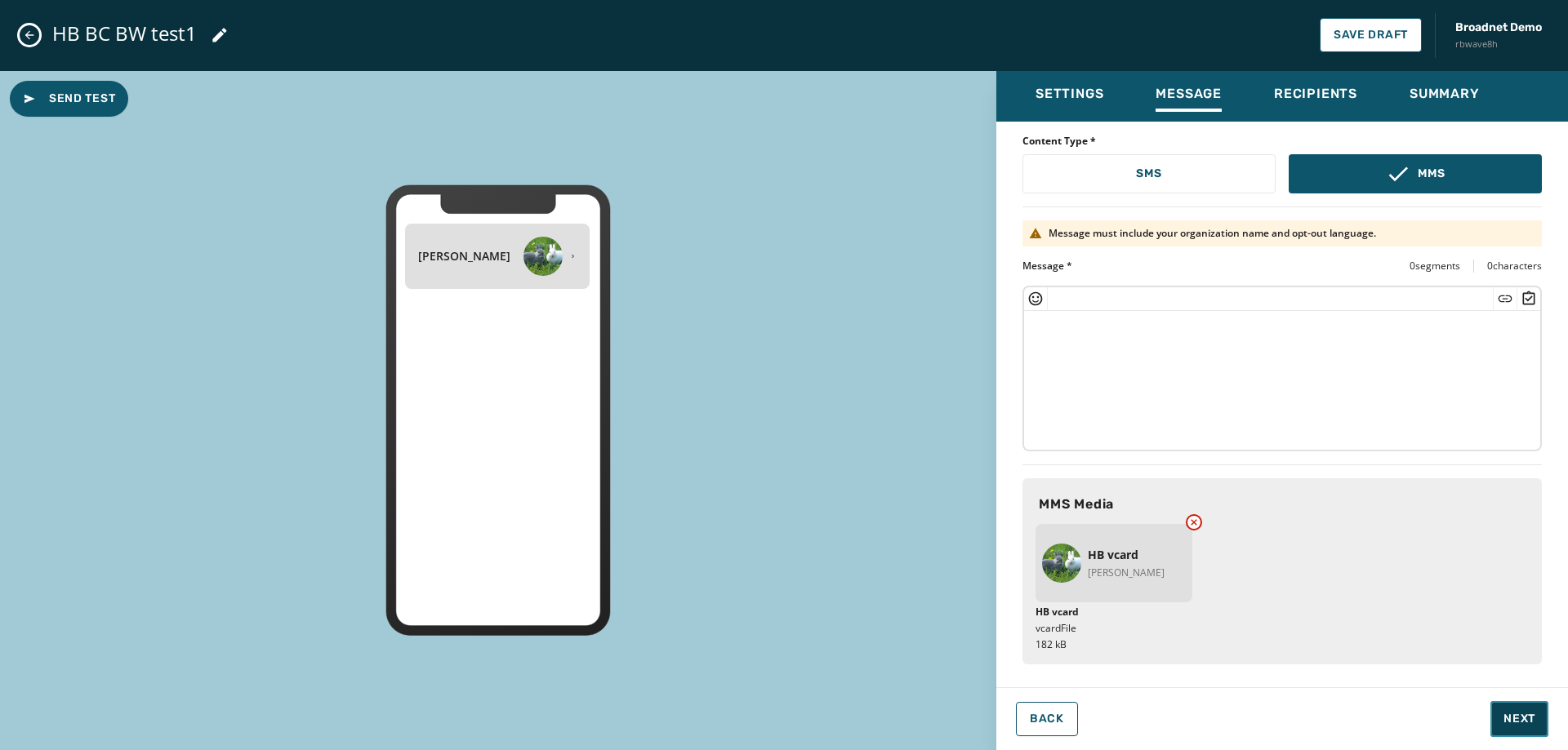
click at [1504, 709] on button "Next" at bounding box center [1519, 719] width 58 height 36
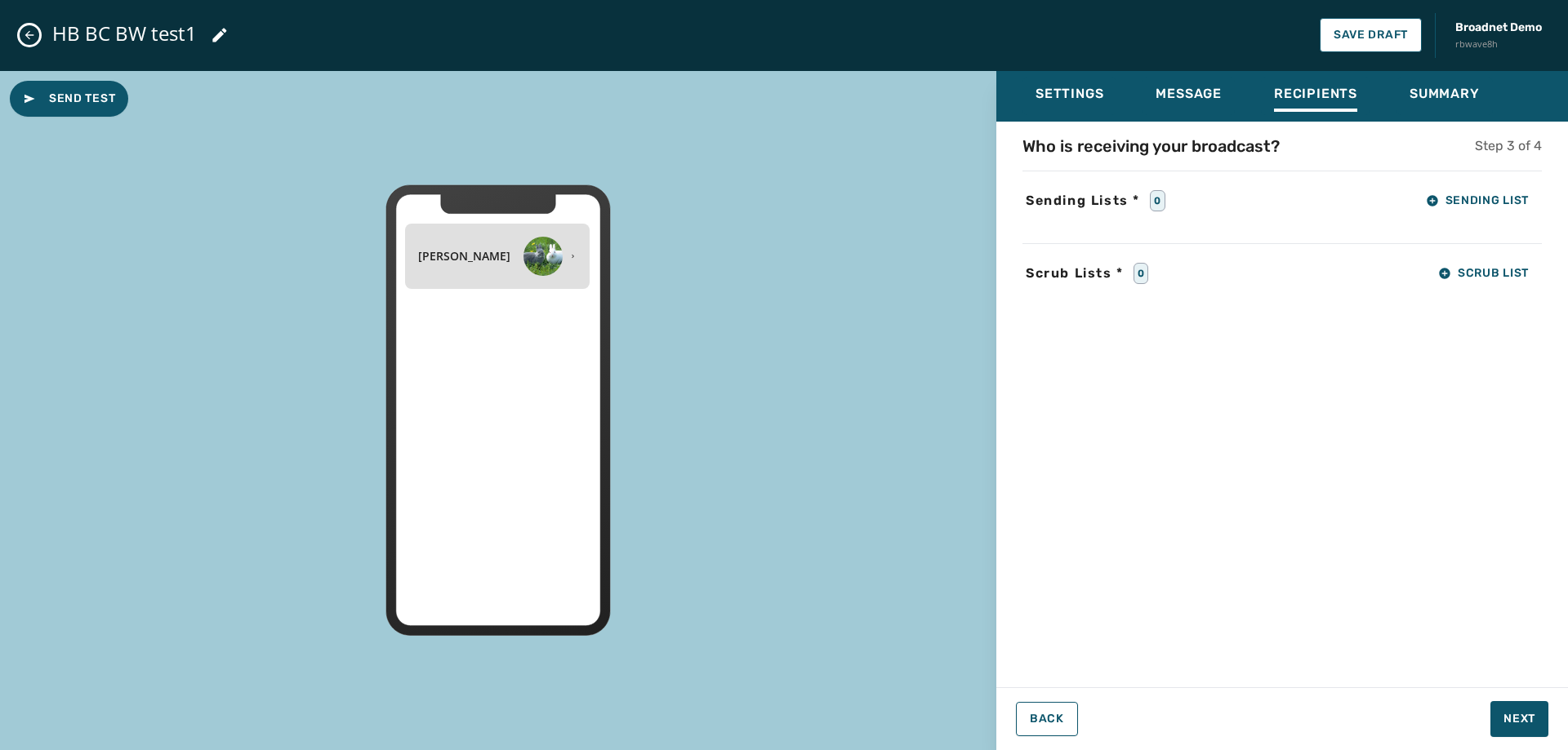
click at [1466, 183] on div "Who is receiving your broadcast? Step 3 of 4 Sending Lists * 0 Sending List Scr…" at bounding box center [1282, 400] width 571 height 530
click at [1460, 196] on span "Sending List" at bounding box center [1477, 201] width 103 height 13
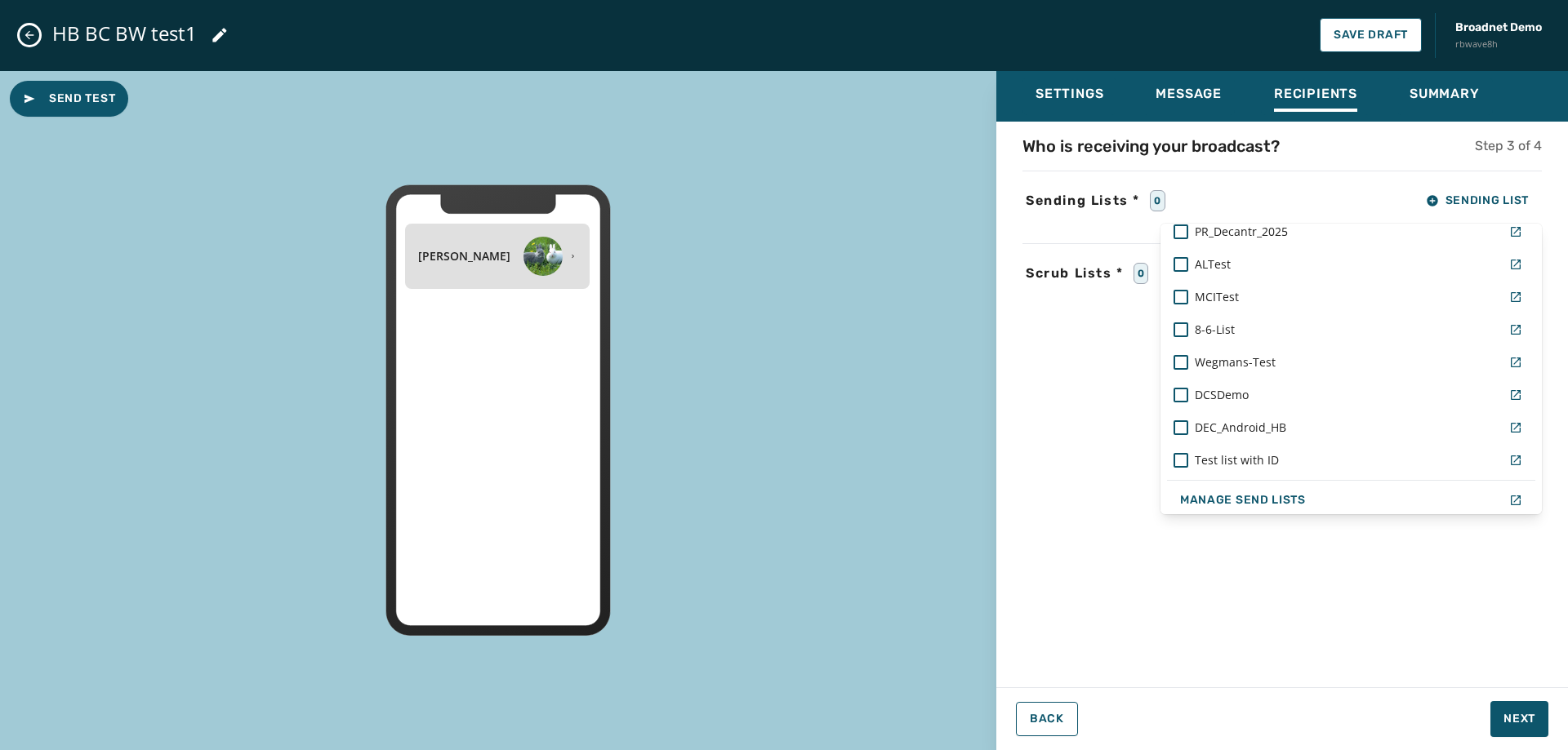
scroll to position [1173, 0]
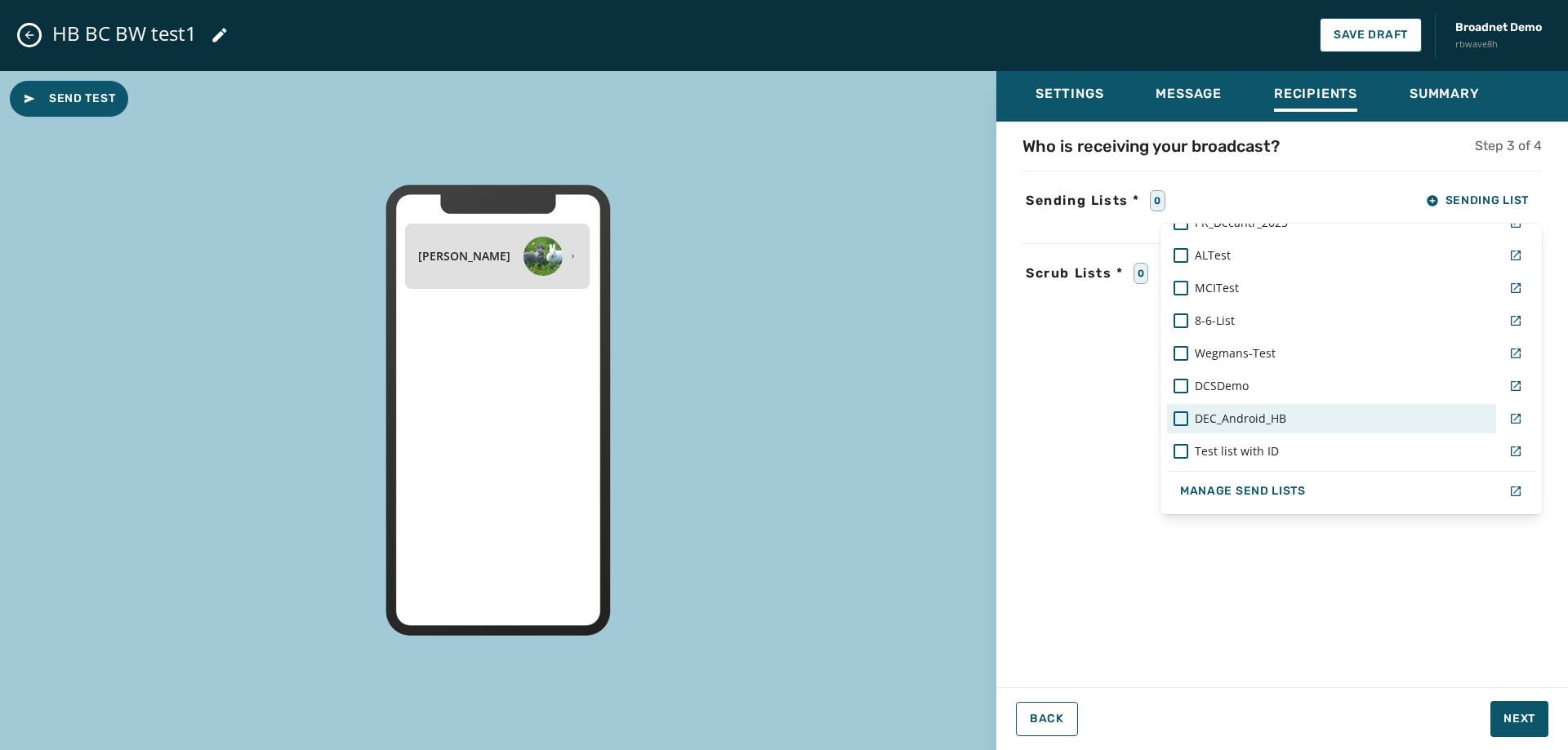
click at [1273, 416] on span "DEC_Android_HB" at bounding box center [1240, 418] width 91 height 16
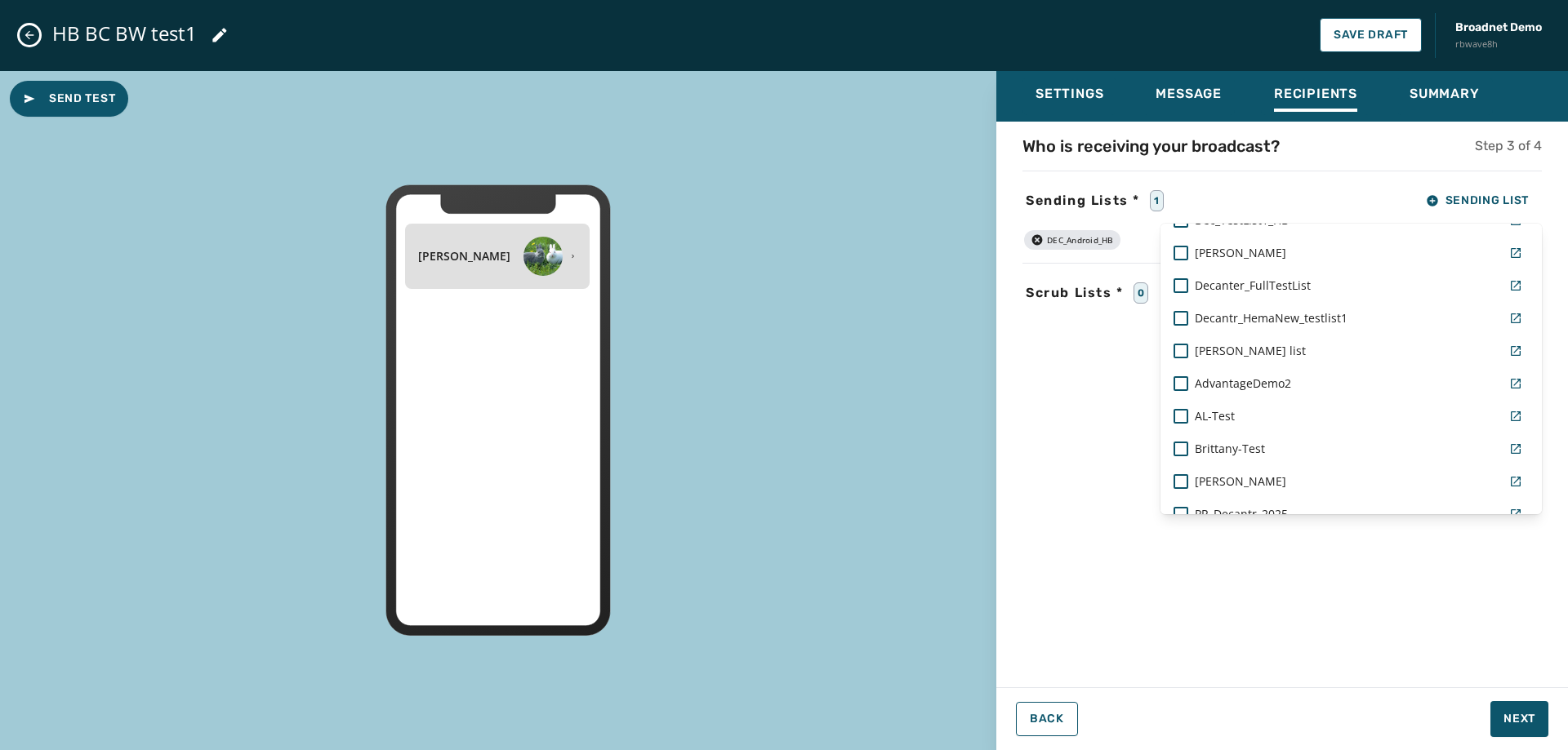
scroll to position [847, 0]
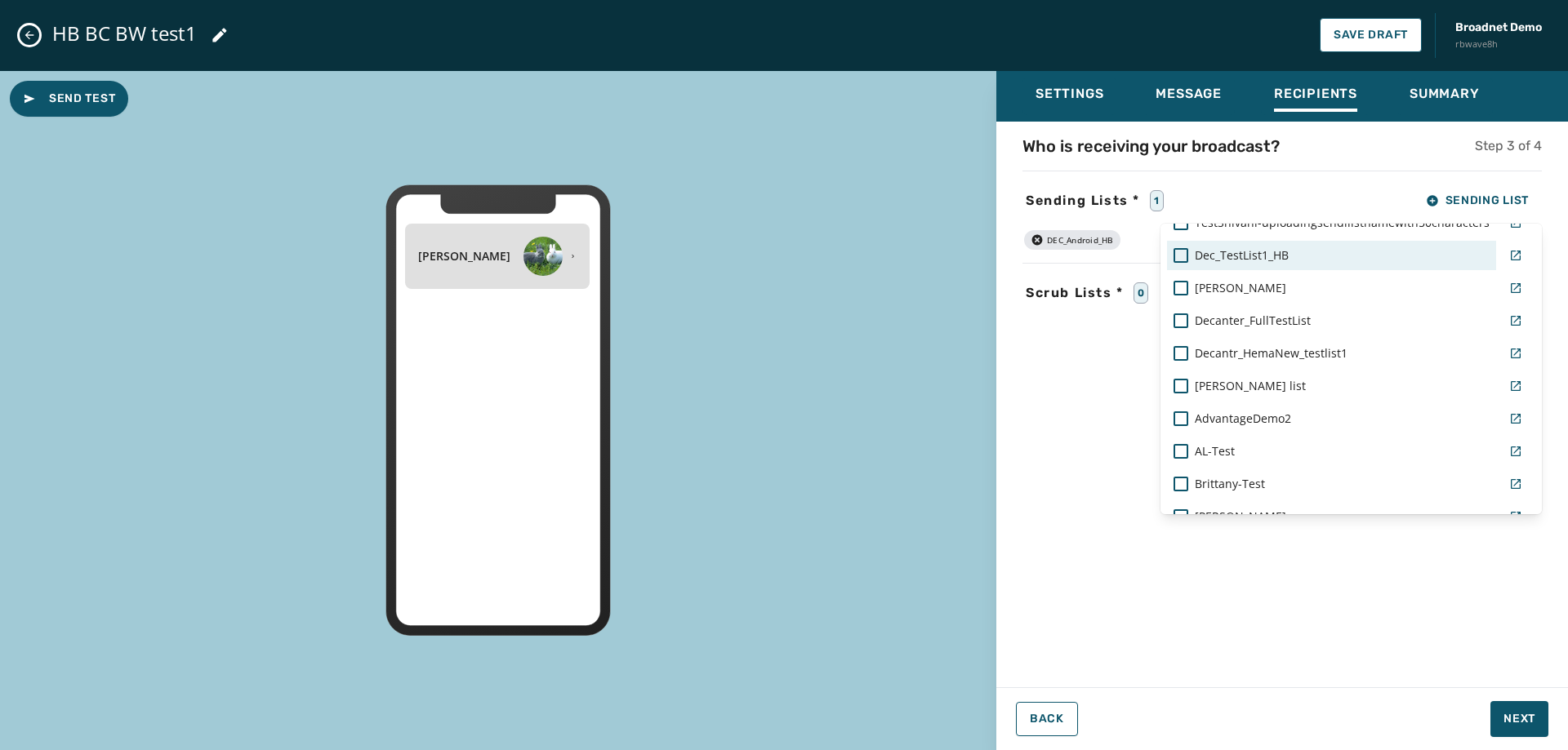
click at [1279, 251] on span "Dec_TestList1_HB" at bounding box center [1241, 255] width 94 height 16
click at [1521, 721] on div "Settings Message Recipients Summary Who is receiving your broadcast? Step 3 of …" at bounding box center [1282, 405] width 571 height 667
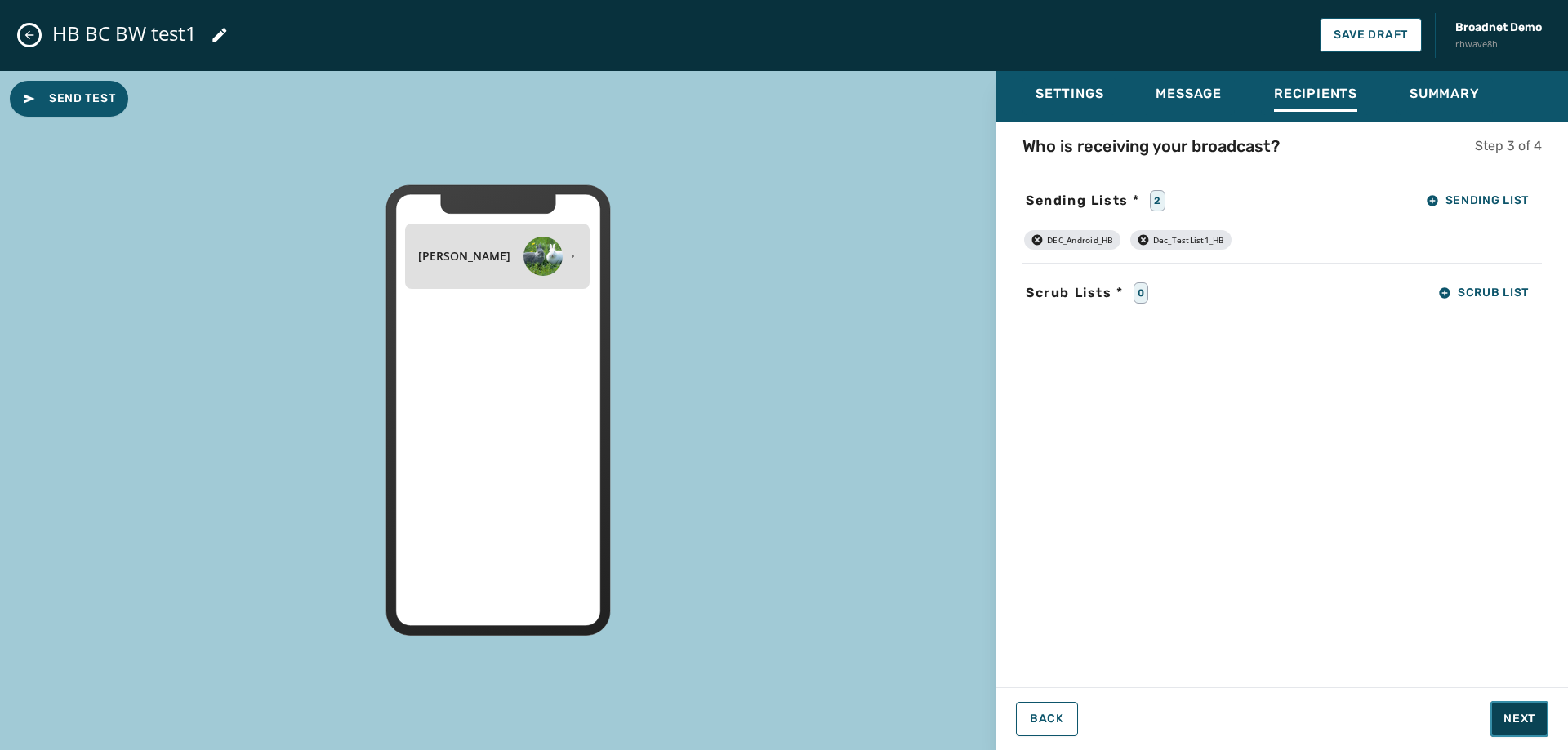
click at [1521, 721] on span "Next" at bounding box center [1520, 719] width 32 height 16
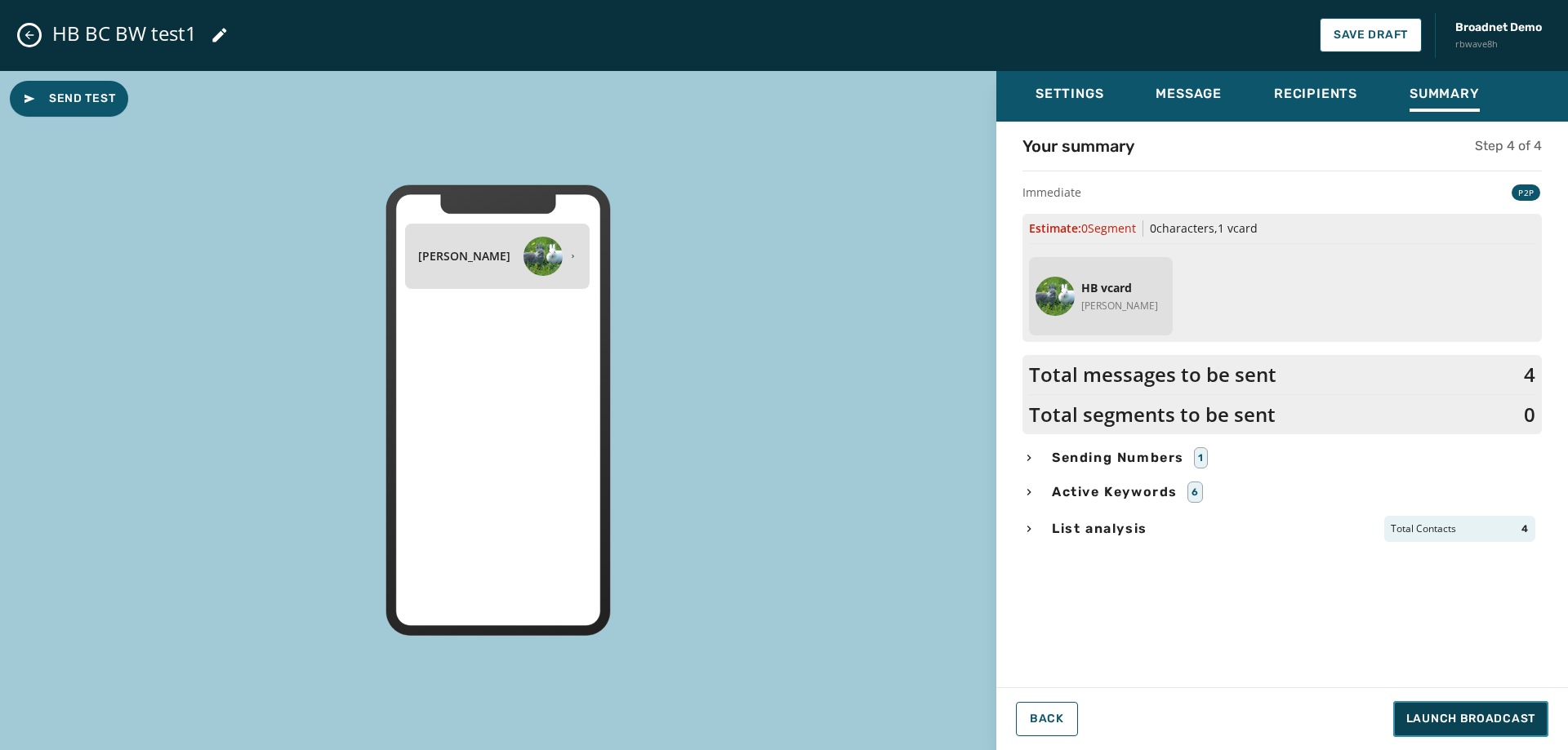
click at [1521, 720] on span "Launch Broadcast" at bounding box center [1471, 719] width 129 height 16
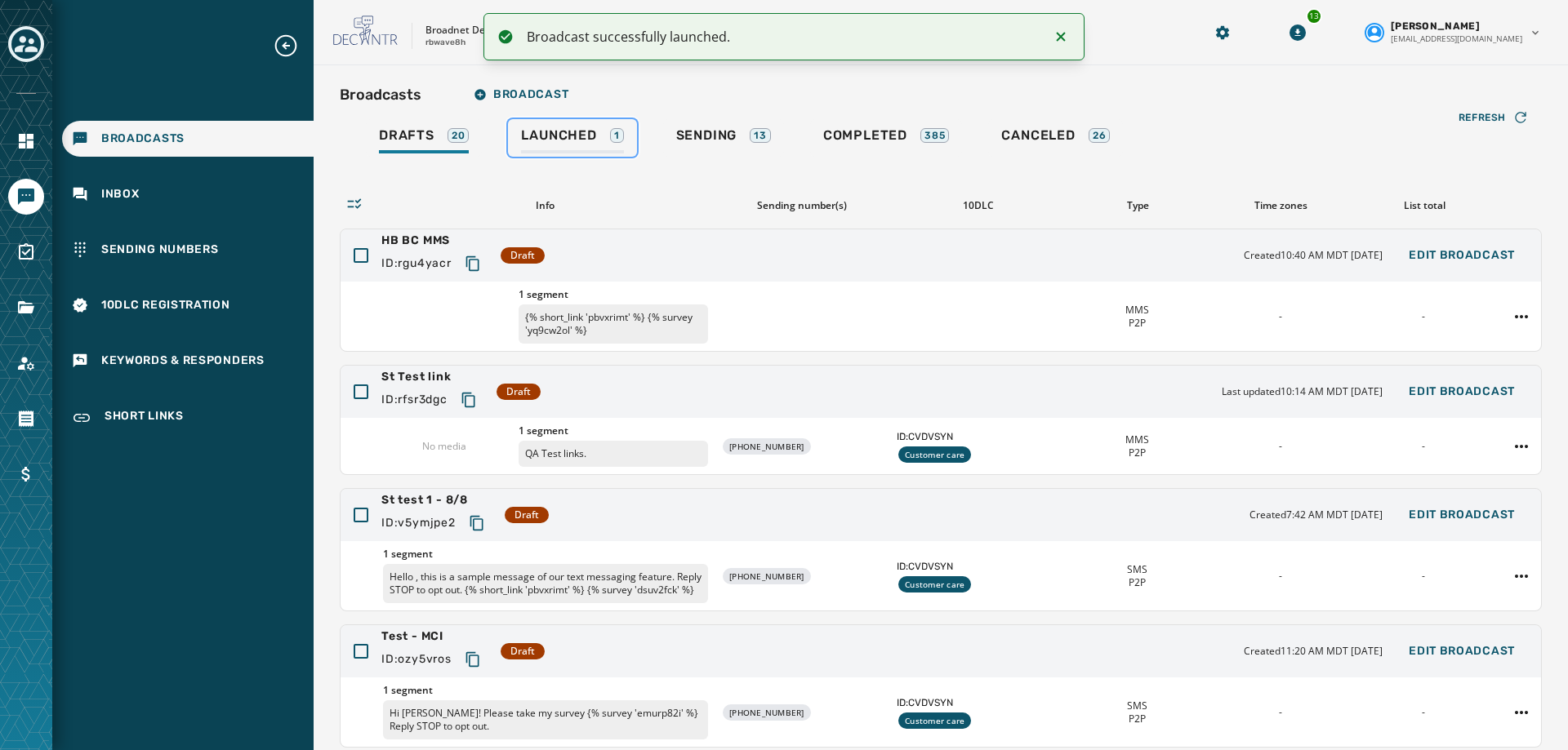
click at [559, 146] on div "Launched 1" at bounding box center [571, 140] width 102 height 26
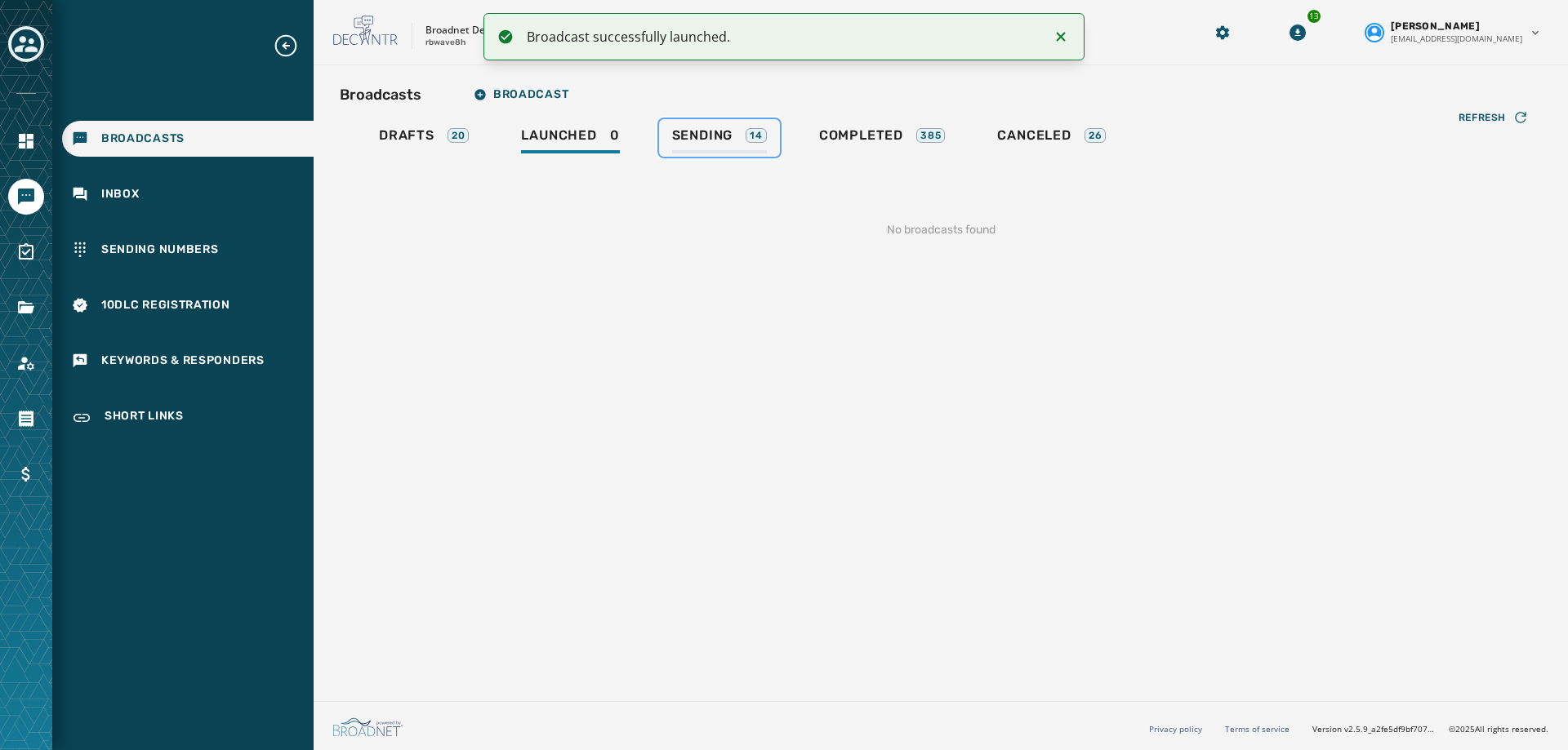
click at [720, 131] on span "Sending" at bounding box center [703, 135] width 61 height 16
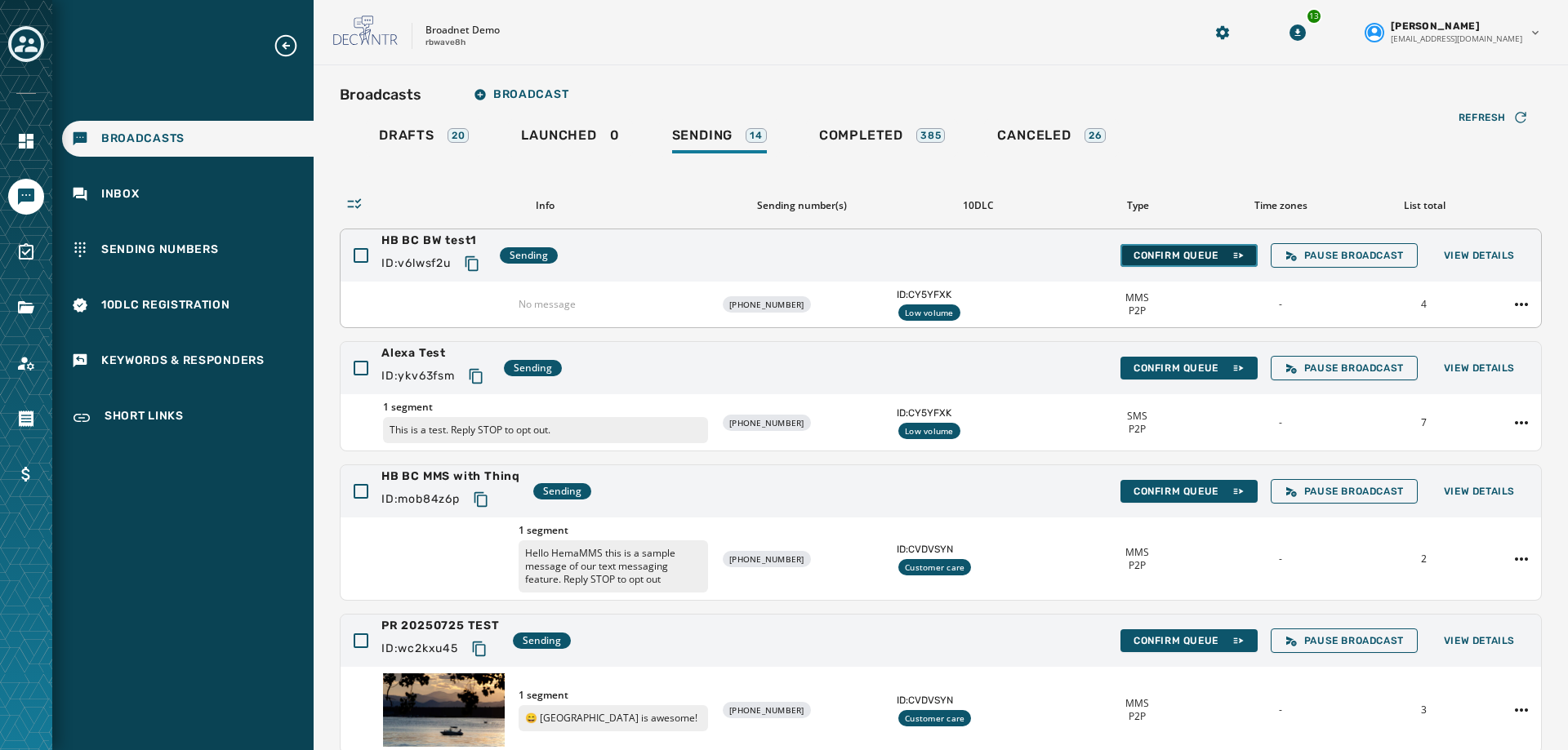
click at [1203, 262] on button "Confirm Queue" at bounding box center [1189, 255] width 137 height 23
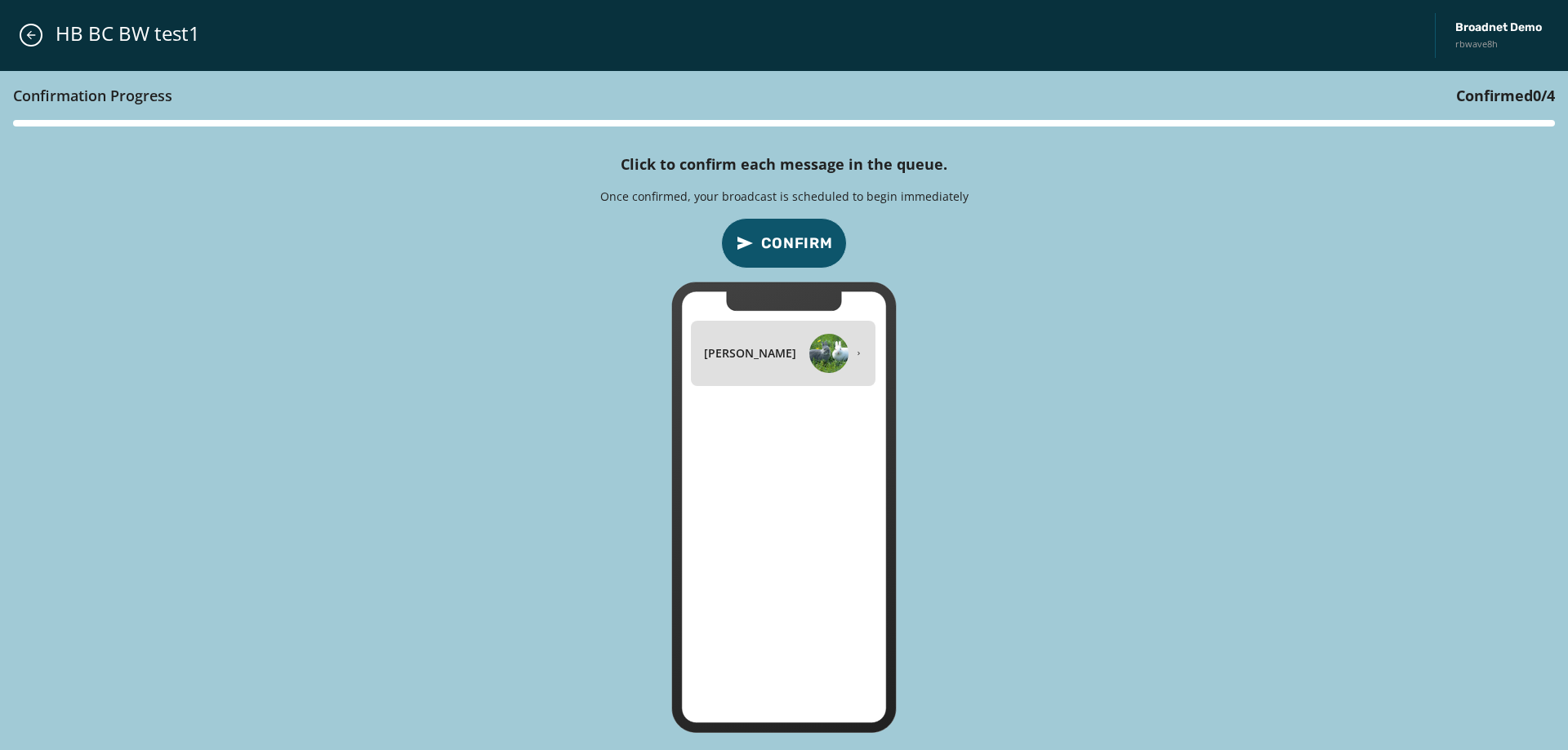
click at [800, 241] on span "Confirm" at bounding box center [797, 243] width 72 height 23
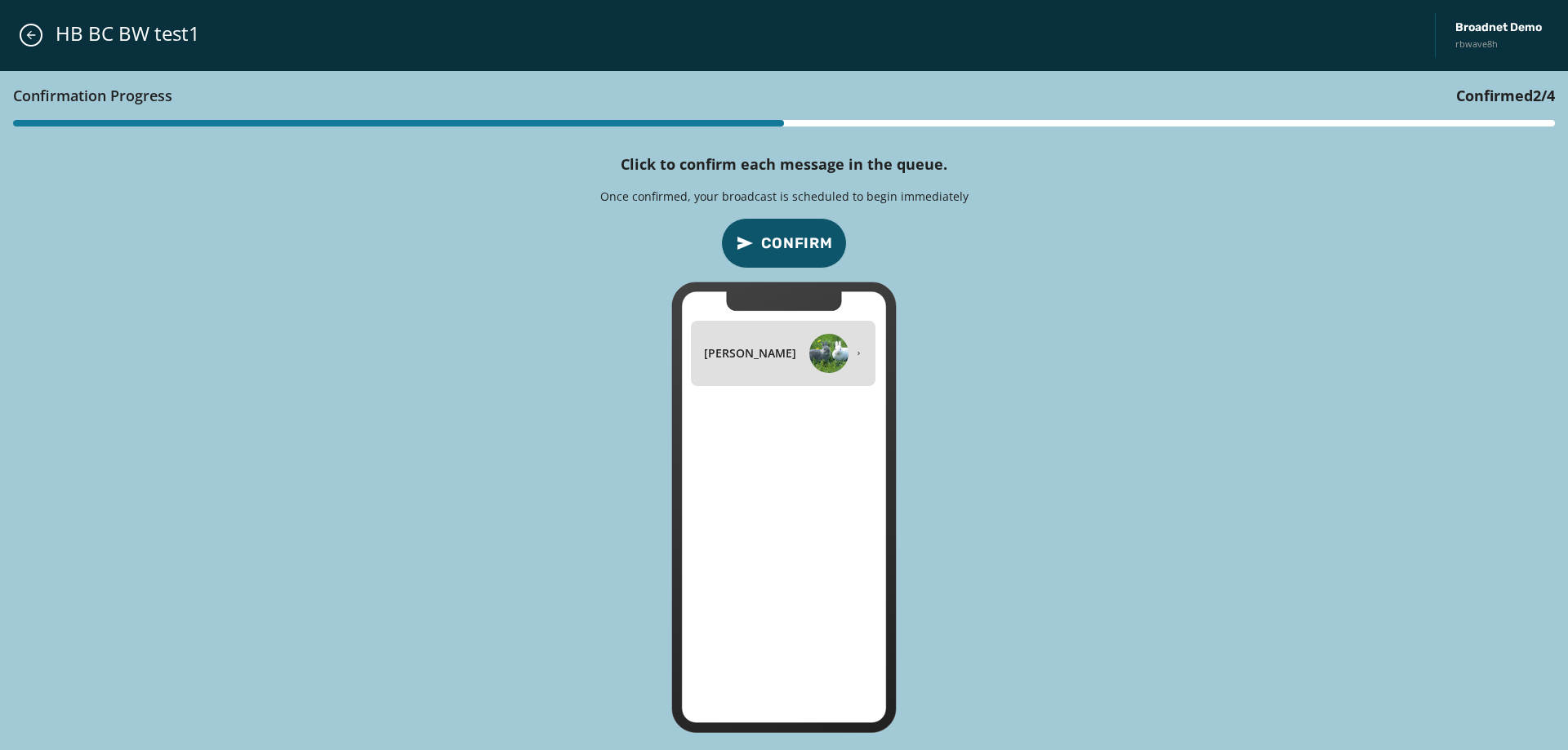
click at [800, 241] on span "Confirm" at bounding box center [797, 243] width 72 height 23
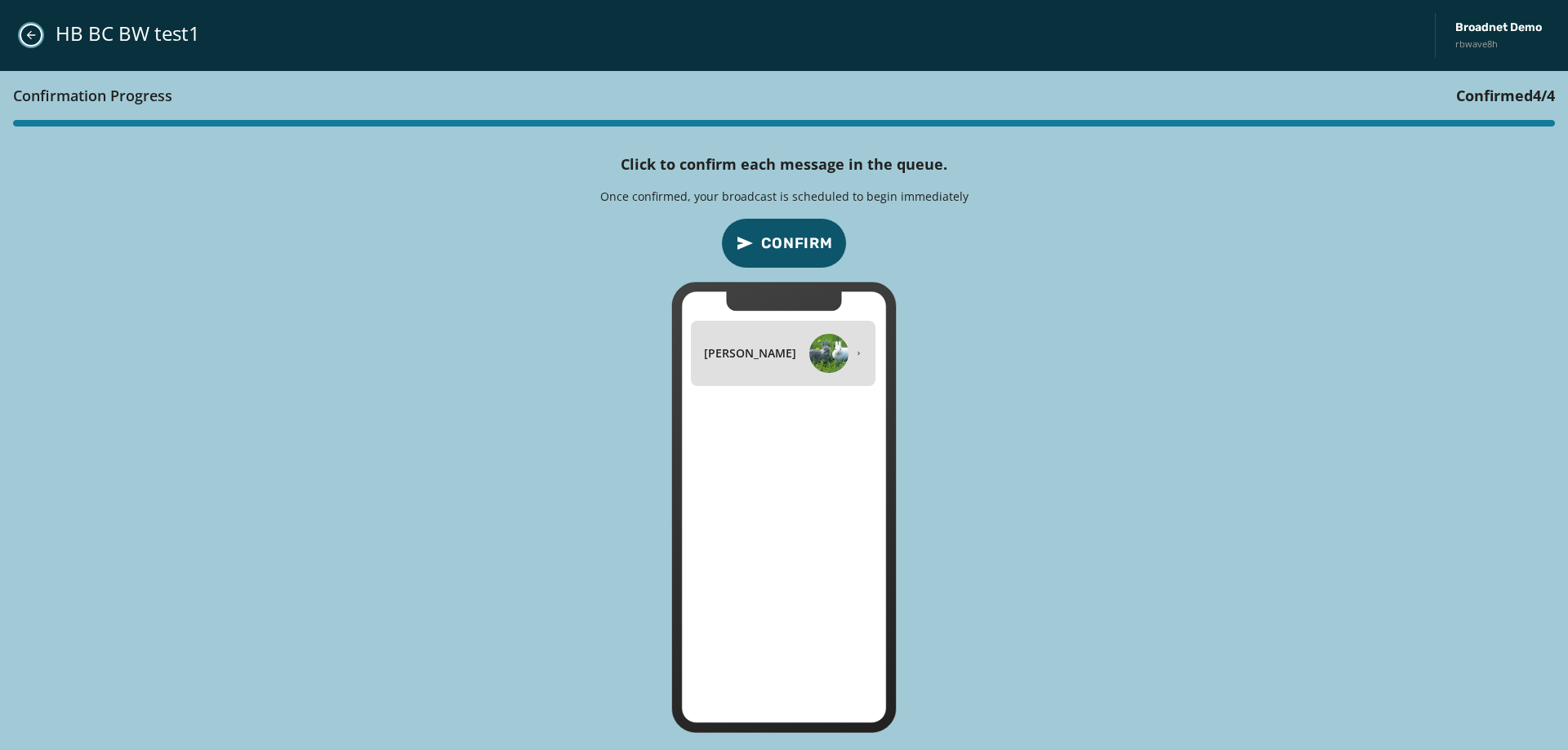
click at [28, 37] on icon "Close admin drawer" at bounding box center [30, 35] width 13 height 13
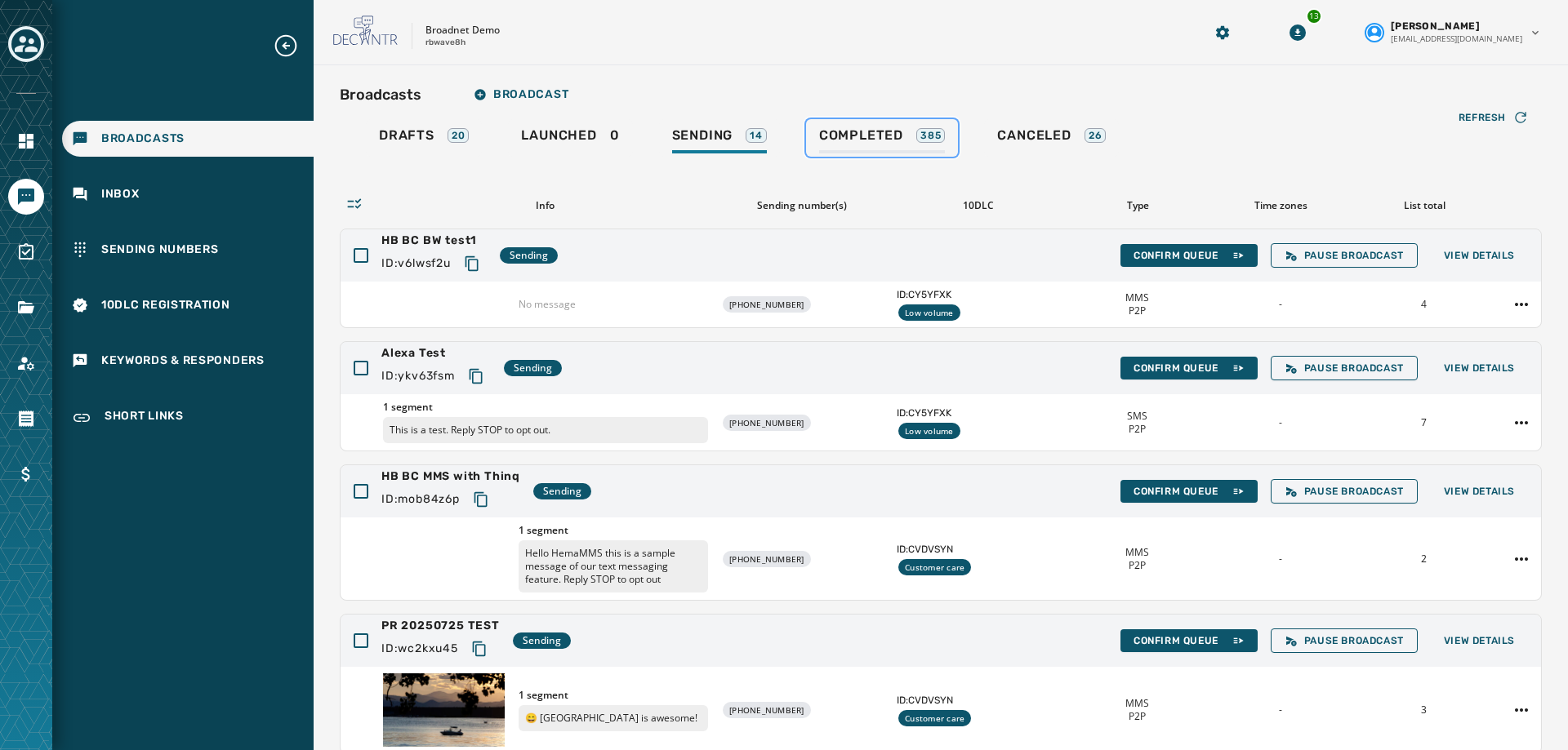
click at [828, 132] on span "Completed" at bounding box center [860, 135] width 84 height 16
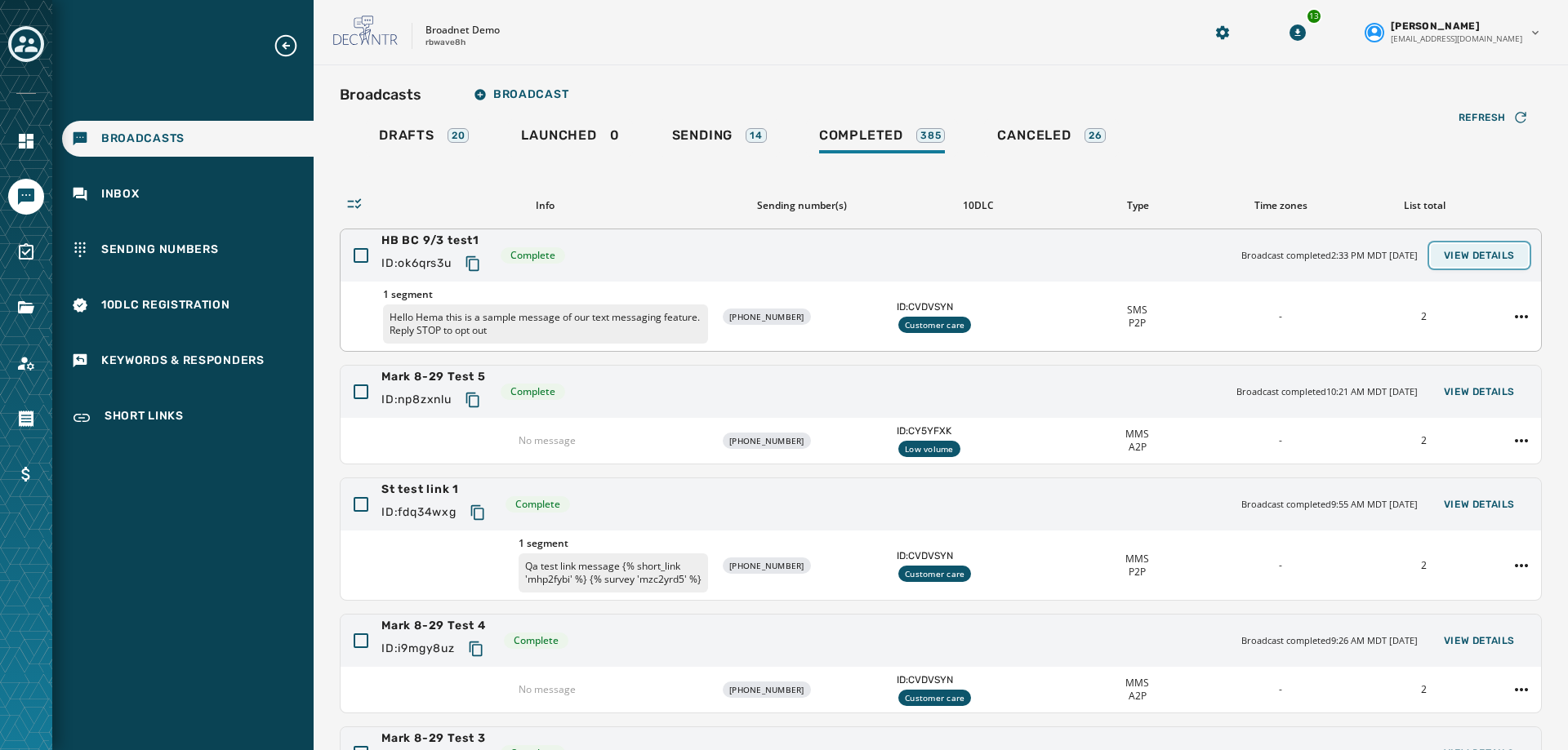
click at [1485, 249] on span "View Details" at bounding box center [1479, 255] width 71 height 13
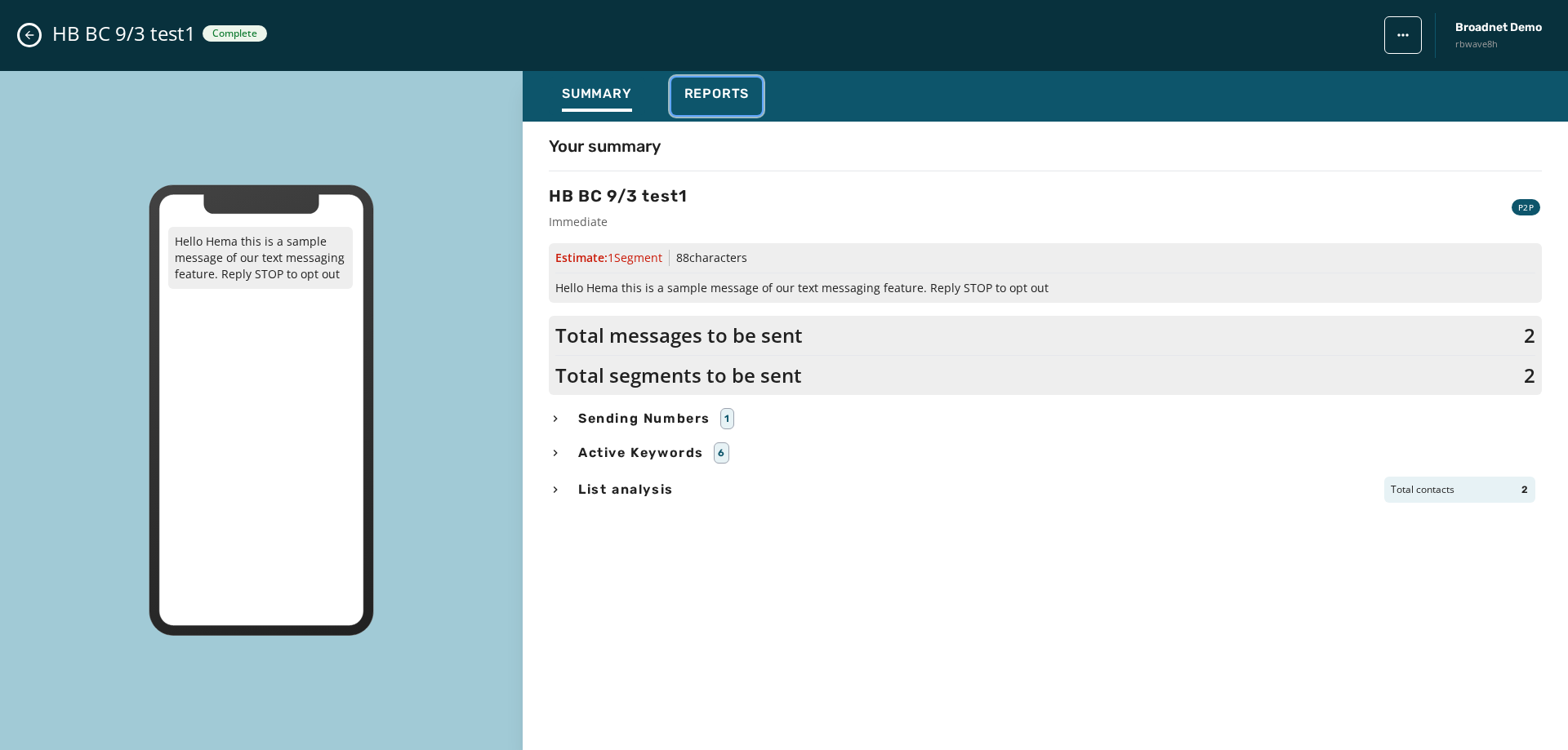
click at [686, 92] on span "Reports" at bounding box center [716, 93] width 65 height 16
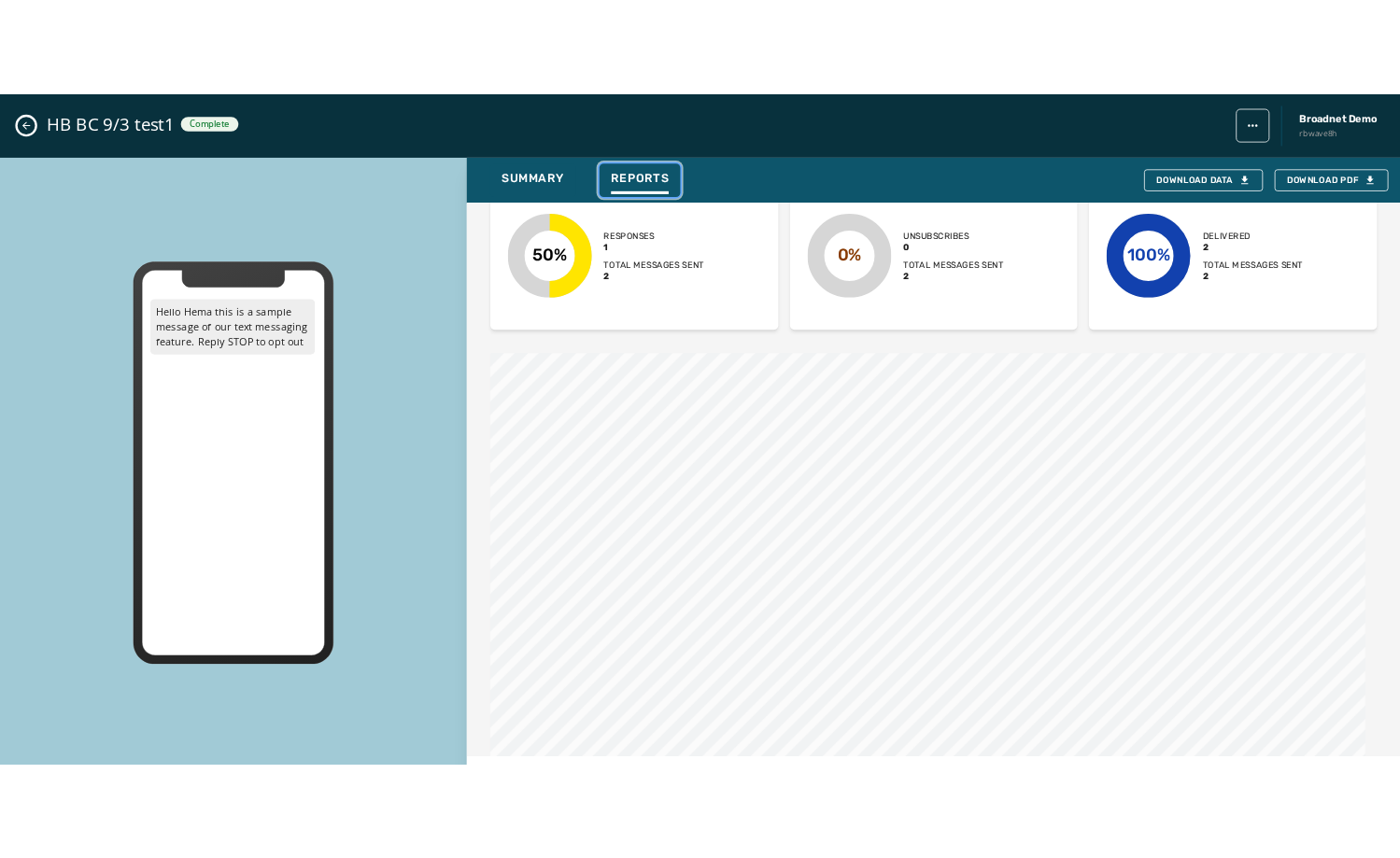
scroll to position [802, 0]
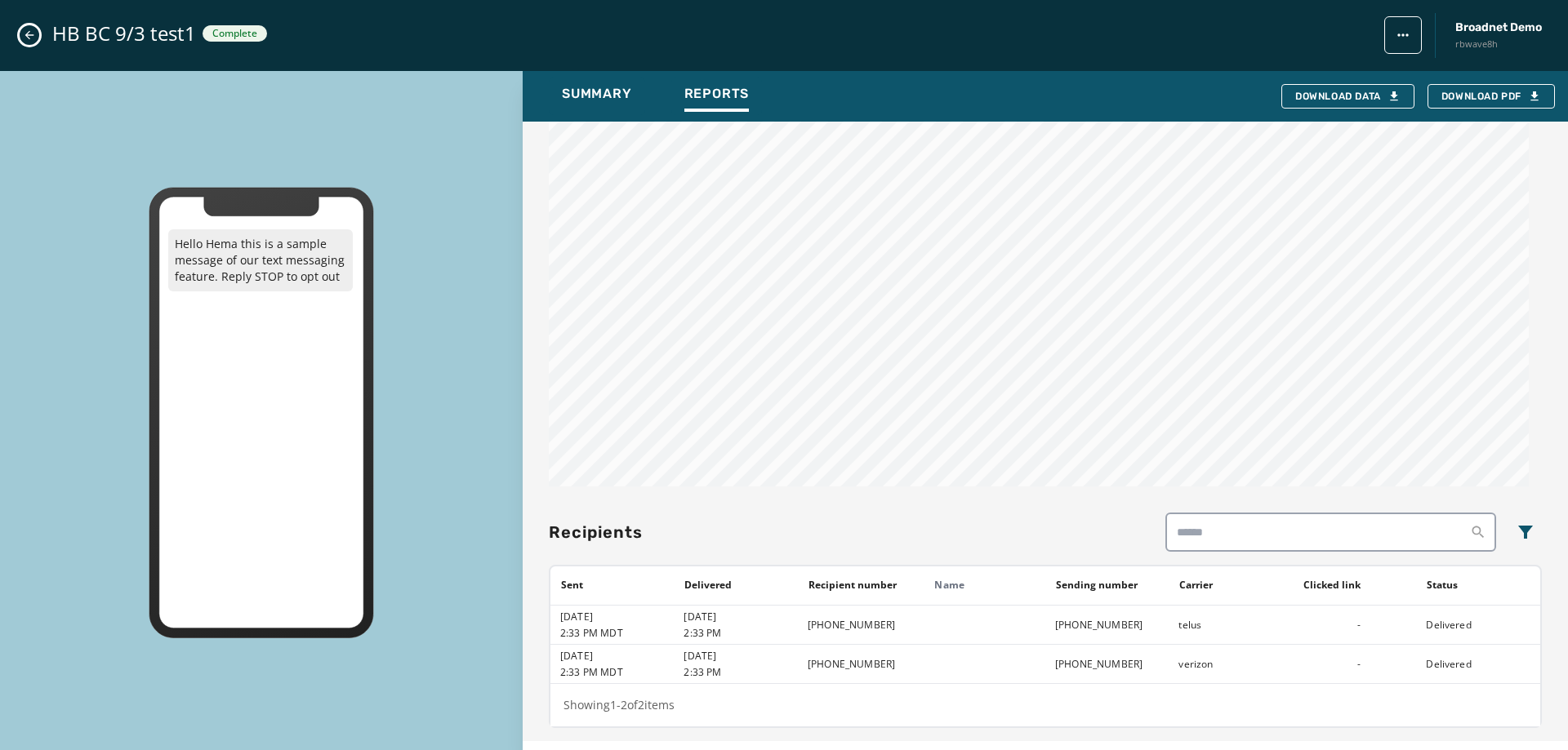
click at [22, 36] on button "Close admin drawer" at bounding box center [29, 35] width 19 height 19
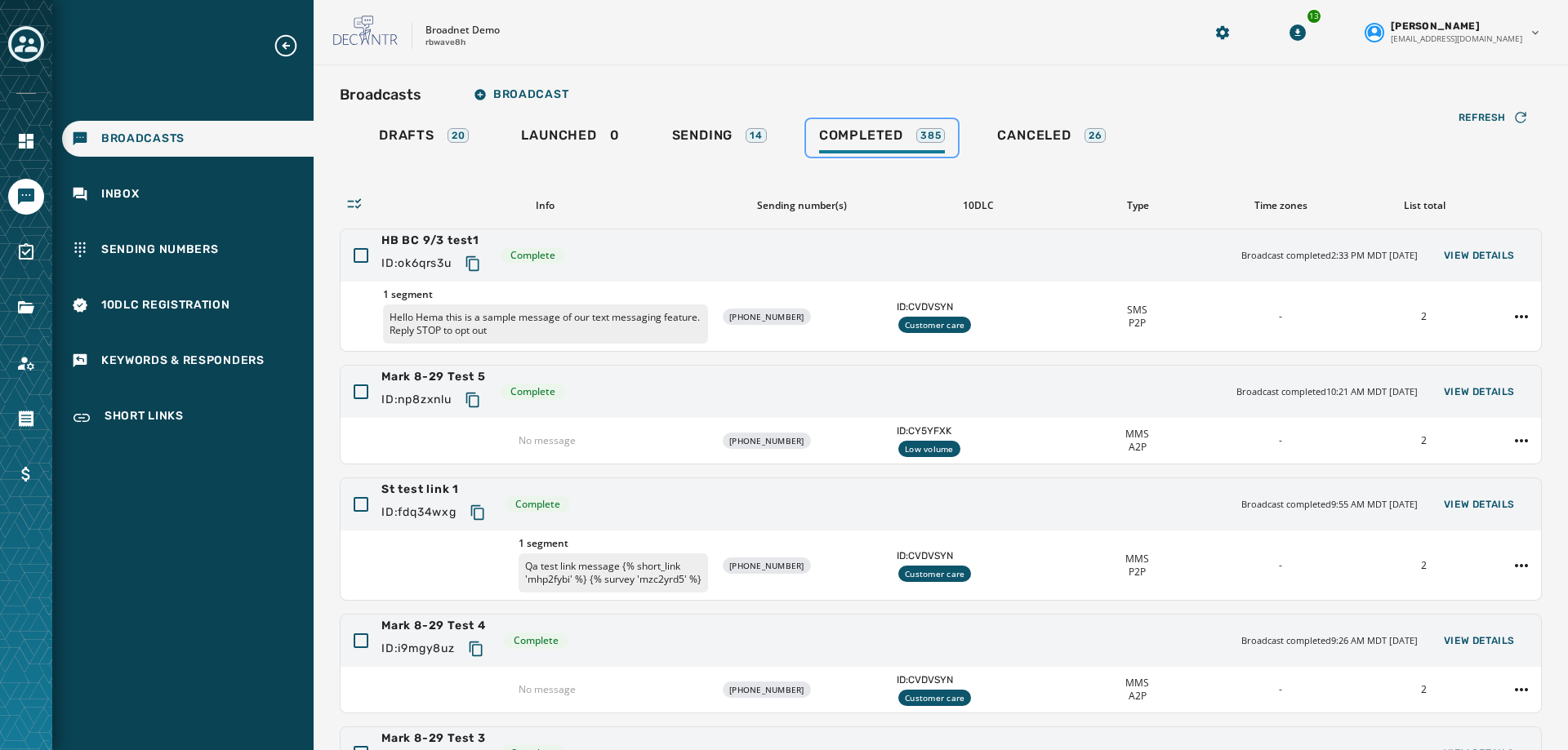
click at [866, 134] on span "Completed" at bounding box center [860, 135] width 84 height 16
click at [722, 133] on span "Sending" at bounding box center [703, 135] width 61 height 16
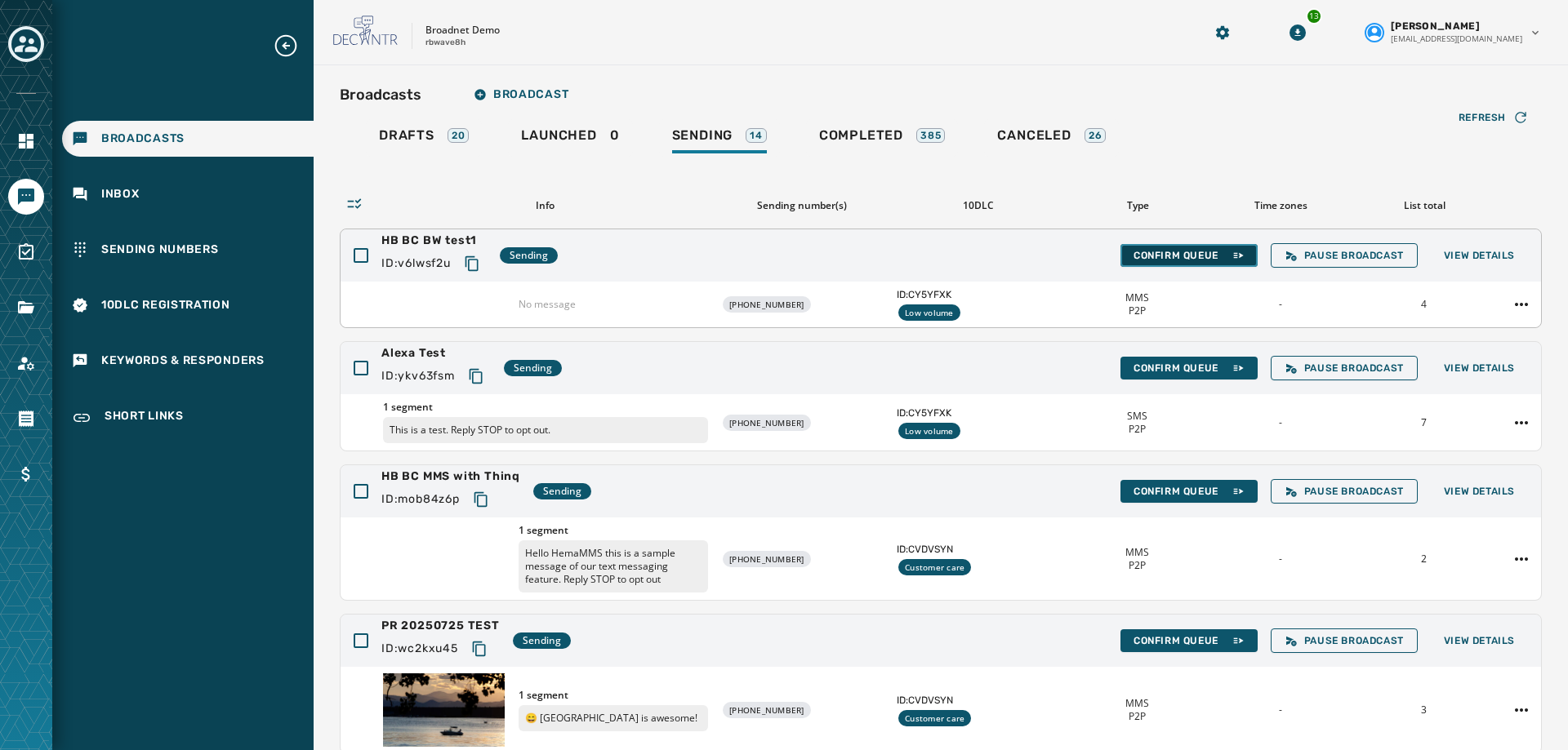
click at [1160, 246] on button "Confirm Queue" at bounding box center [1189, 255] width 137 height 23
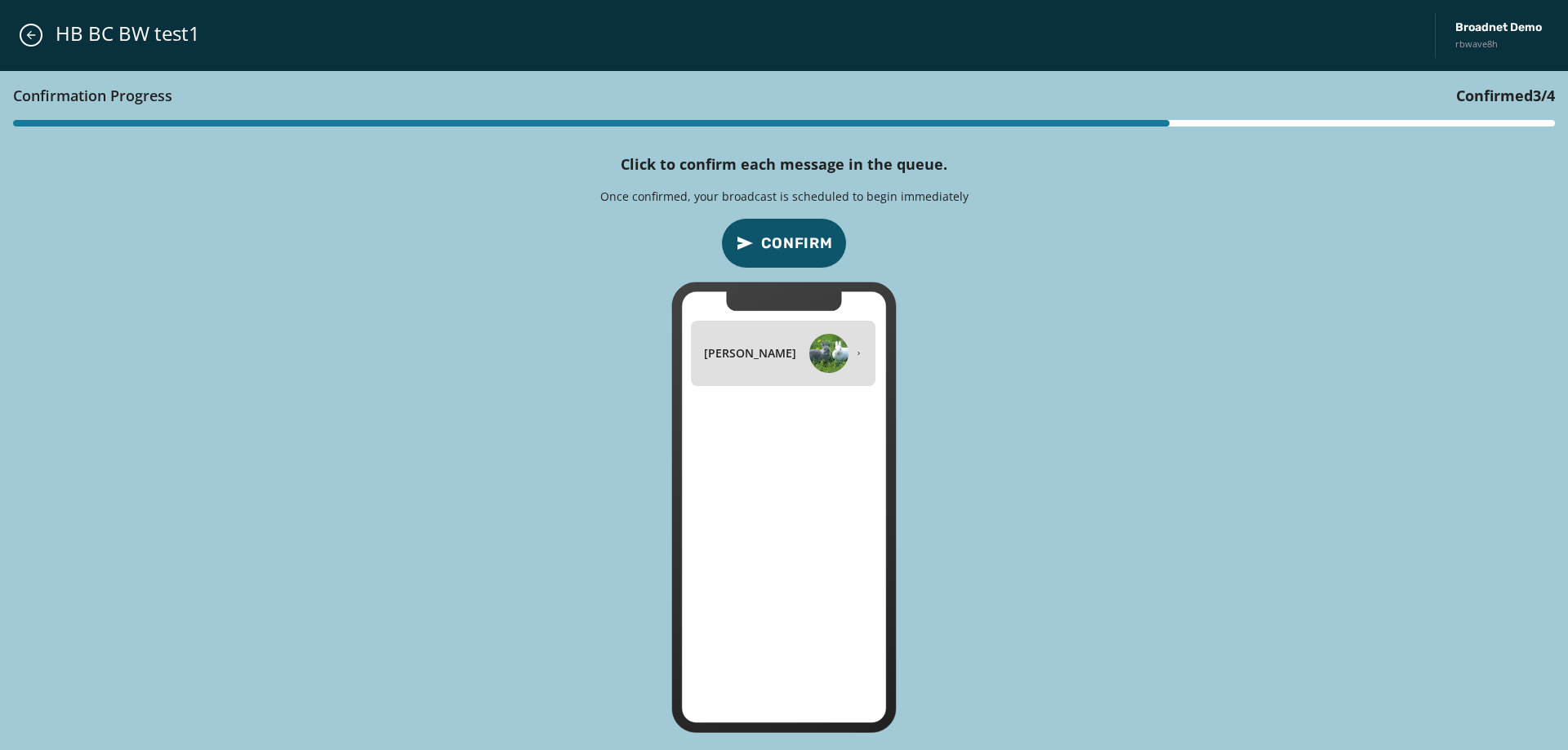
click at [798, 250] on span "Confirm" at bounding box center [797, 243] width 72 height 23
click at [799, 251] on span "Confirm" at bounding box center [797, 243] width 72 height 23
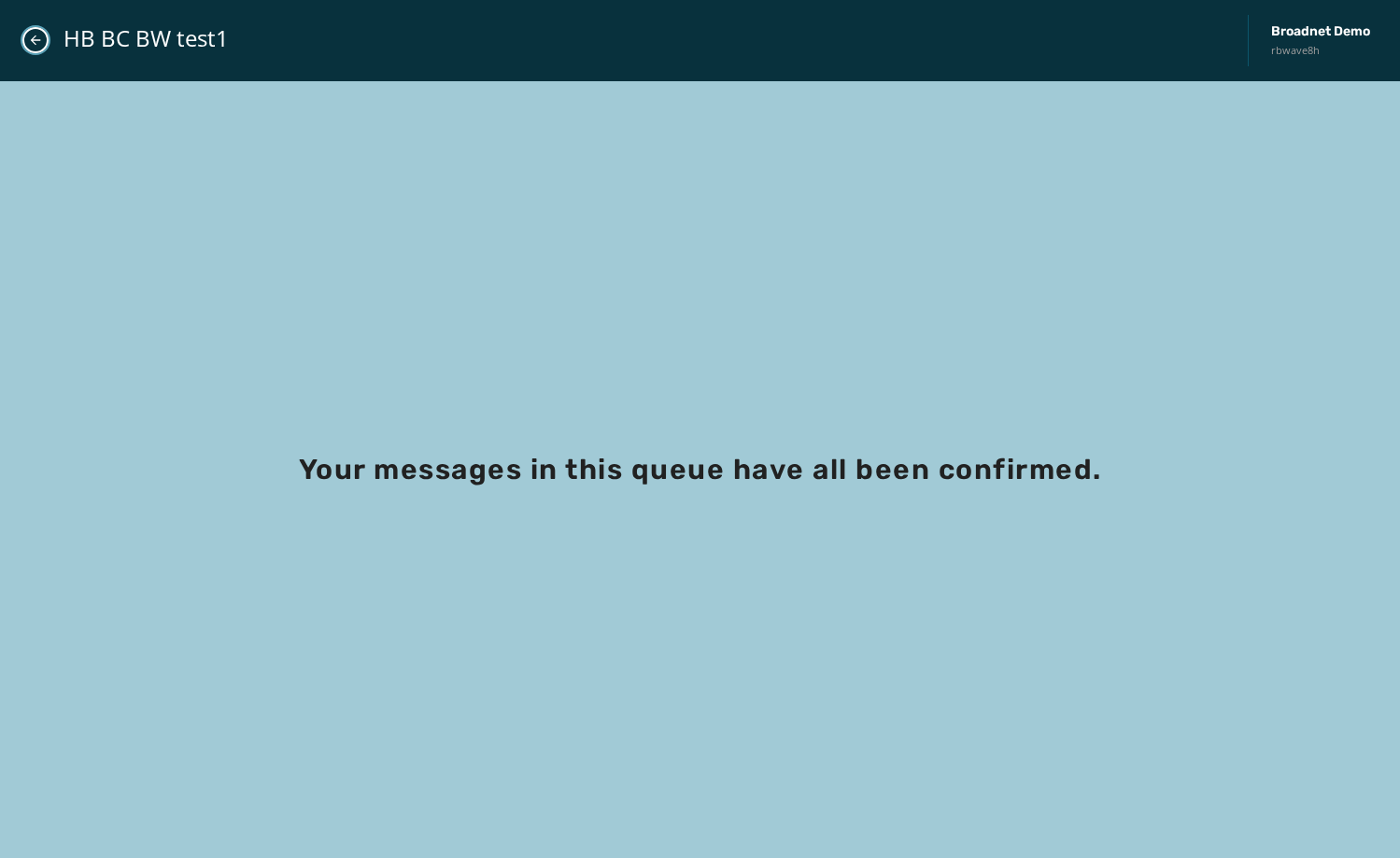
click at [28, 40] on icon "Close admin drawer" at bounding box center [35, 40] width 15 height 15
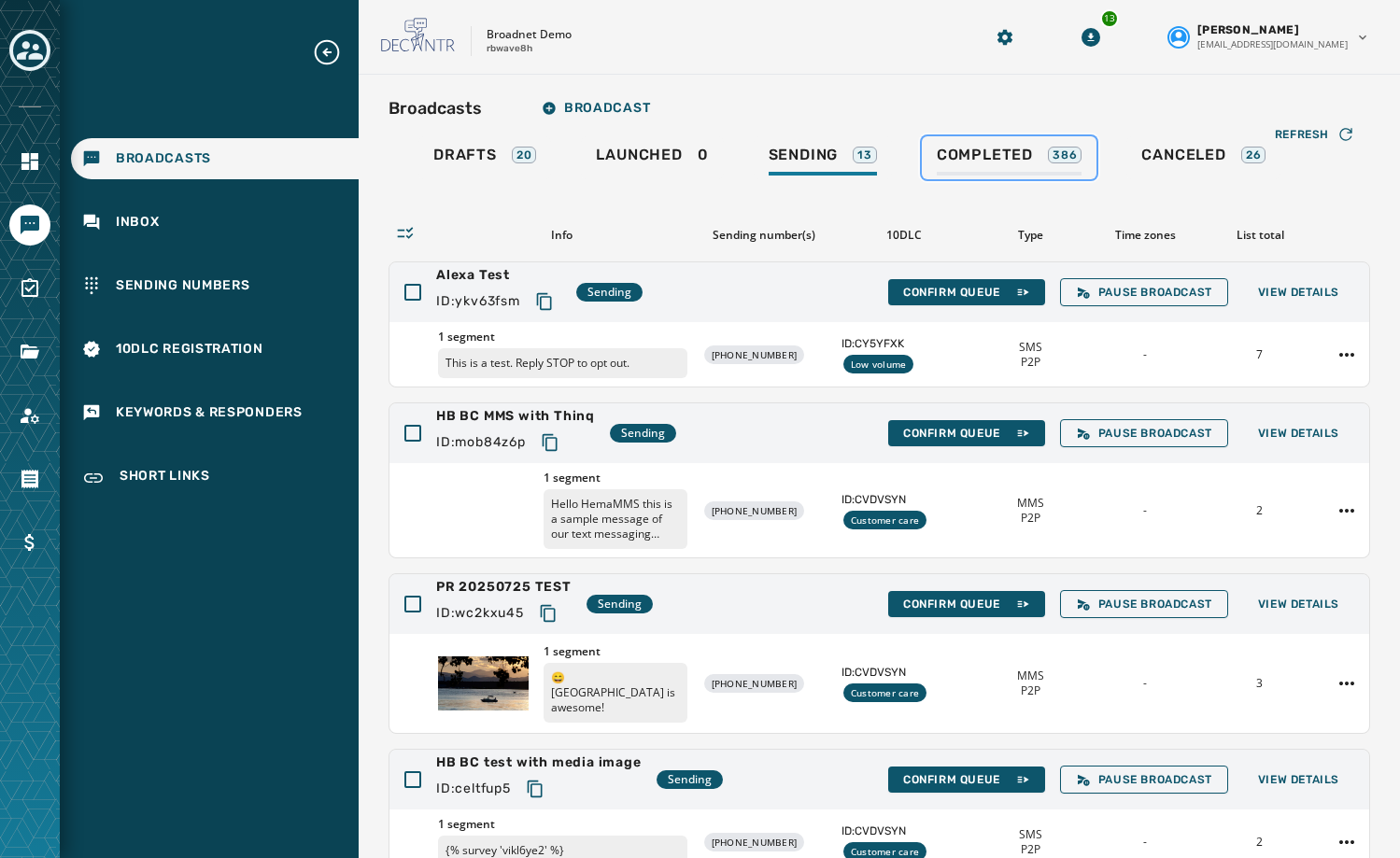
click at [983, 162] on span "Completed" at bounding box center [984, 154] width 96 height 18
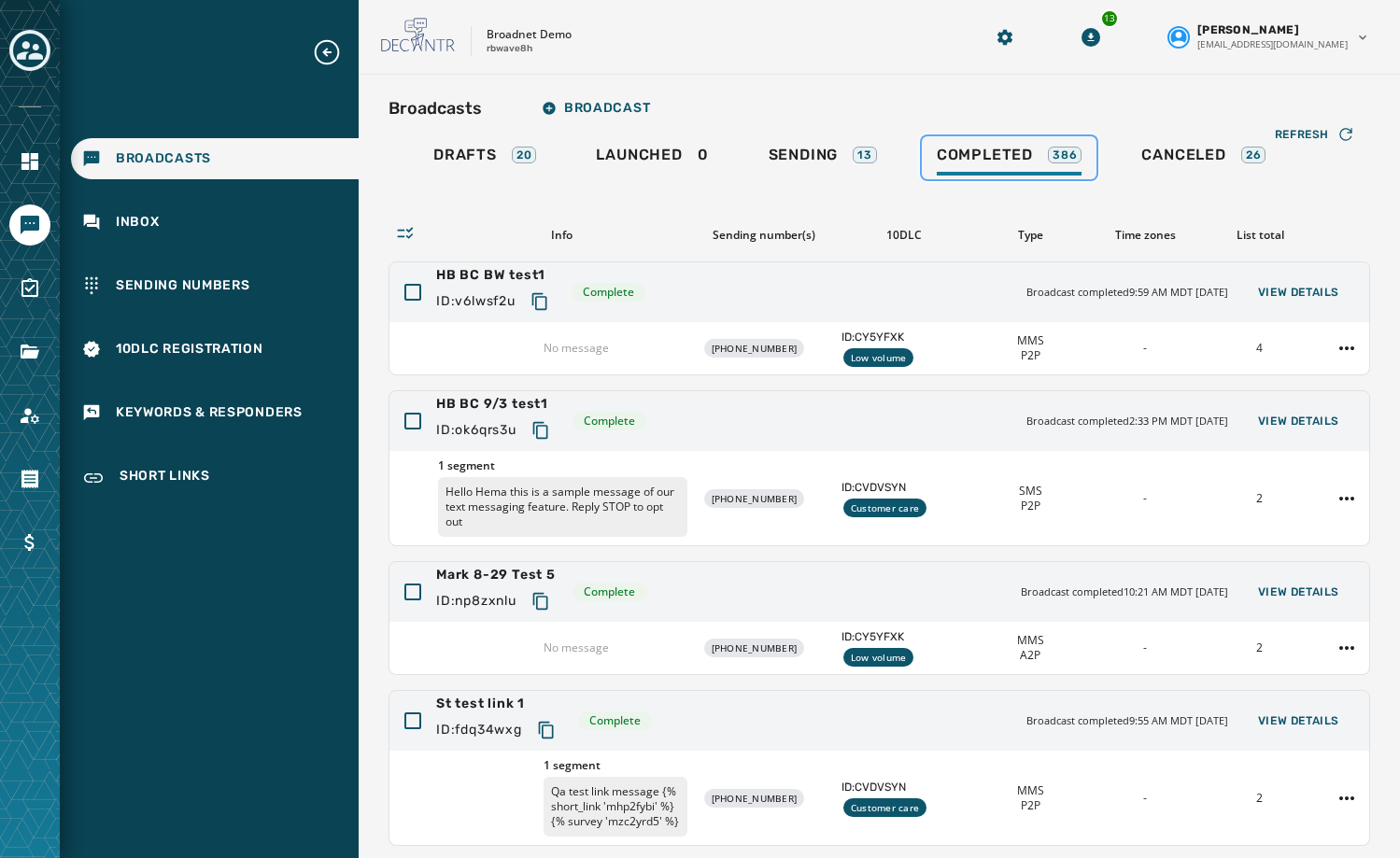
click at [983, 162] on span "Completed" at bounding box center [984, 154] width 96 height 18
click at [1283, 291] on span "View Details" at bounding box center [1298, 291] width 81 height 15
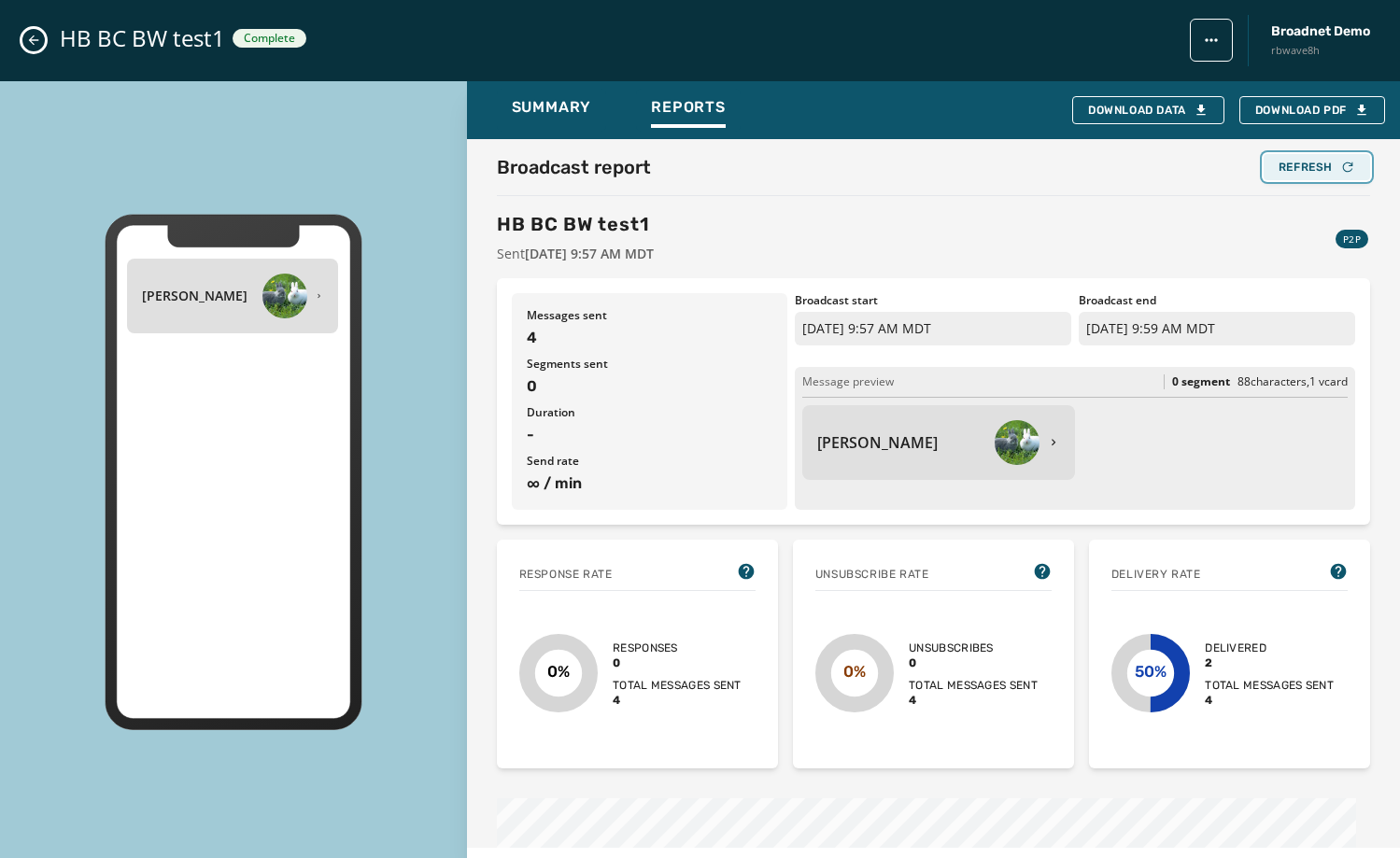
click at [1278, 166] on div "Refresh" at bounding box center [1316, 167] width 76 height 15
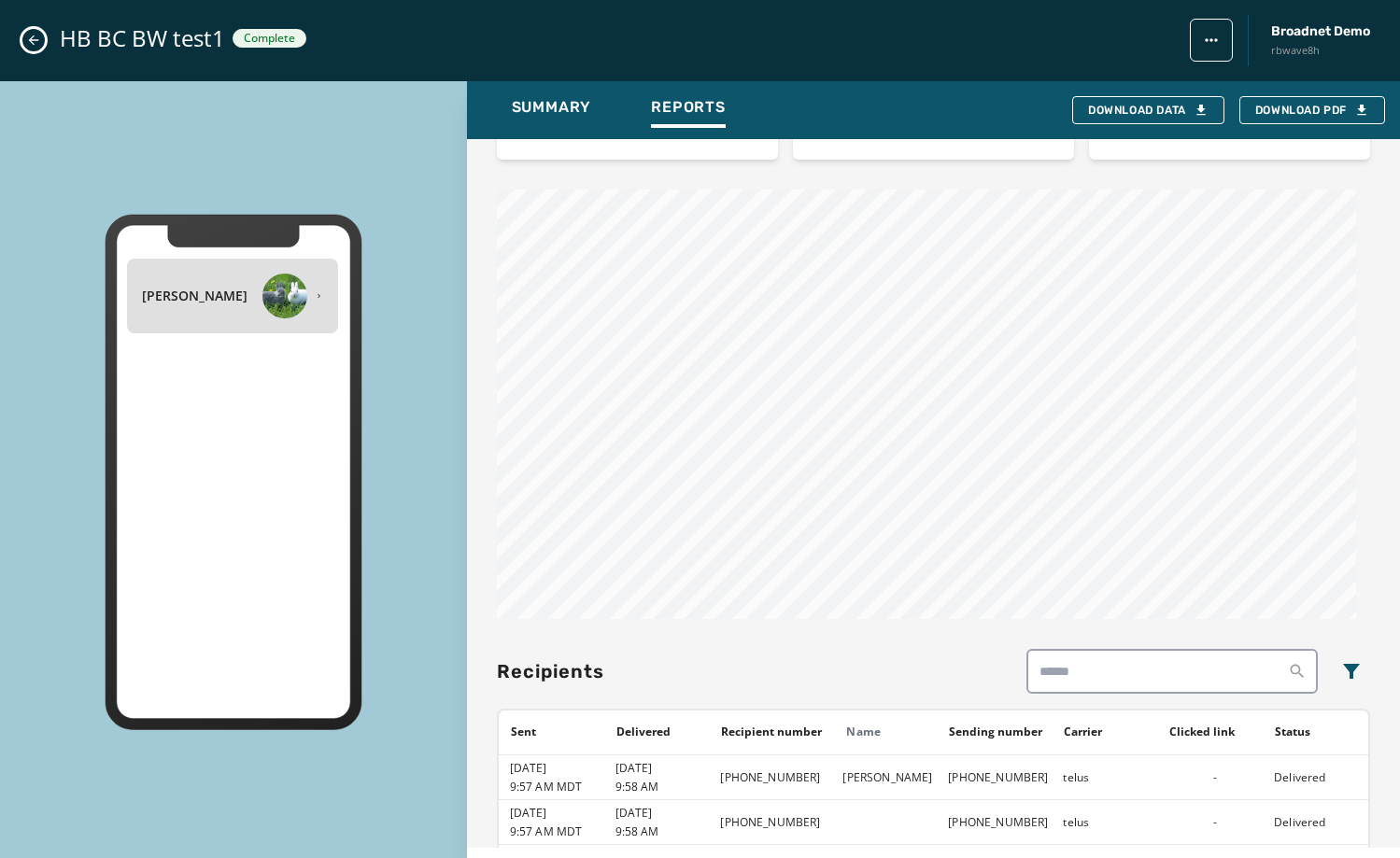
scroll to position [775, 0]
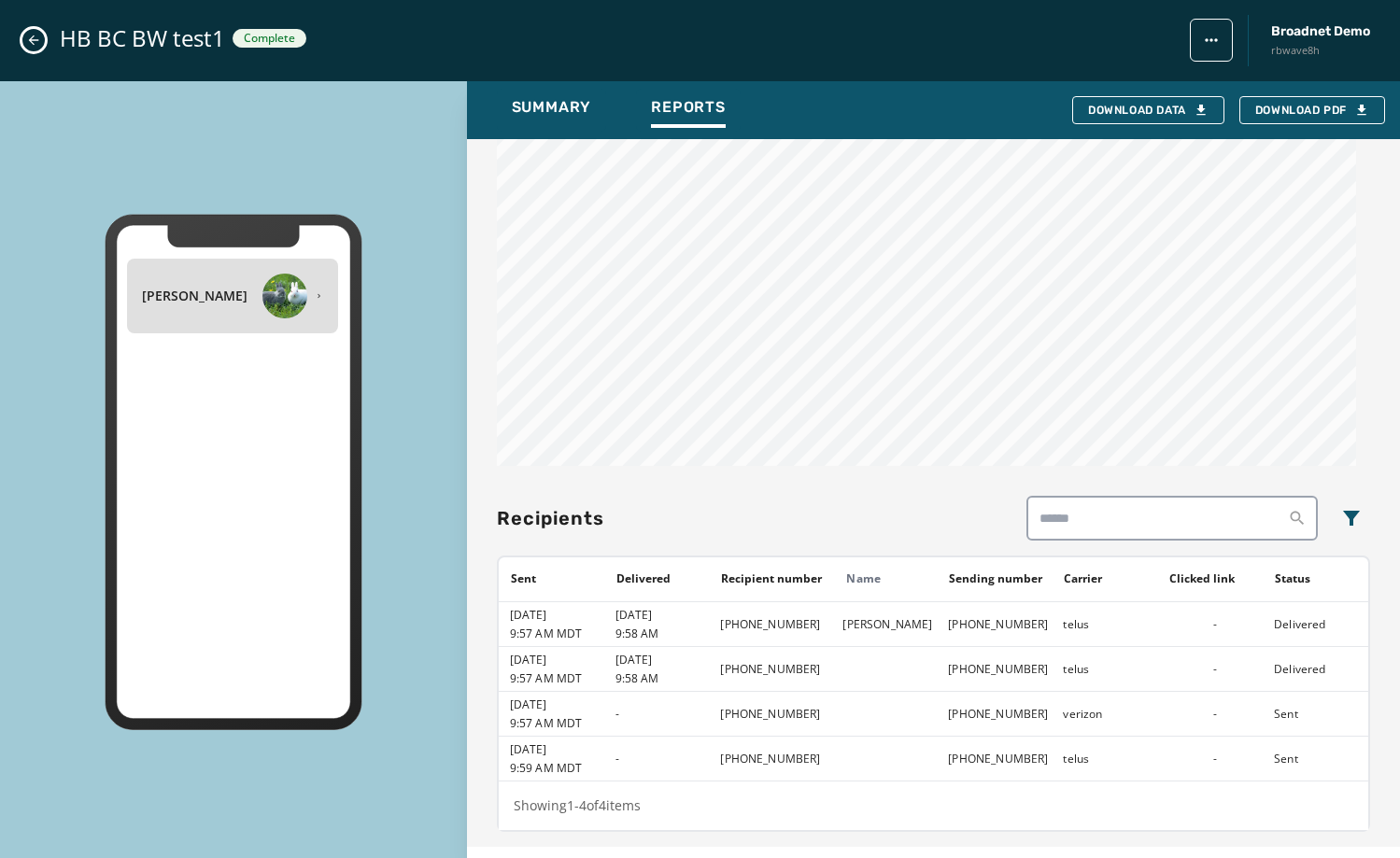
click at [33, 34] on icon "Close admin drawer" at bounding box center [33, 40] width 15 height 15
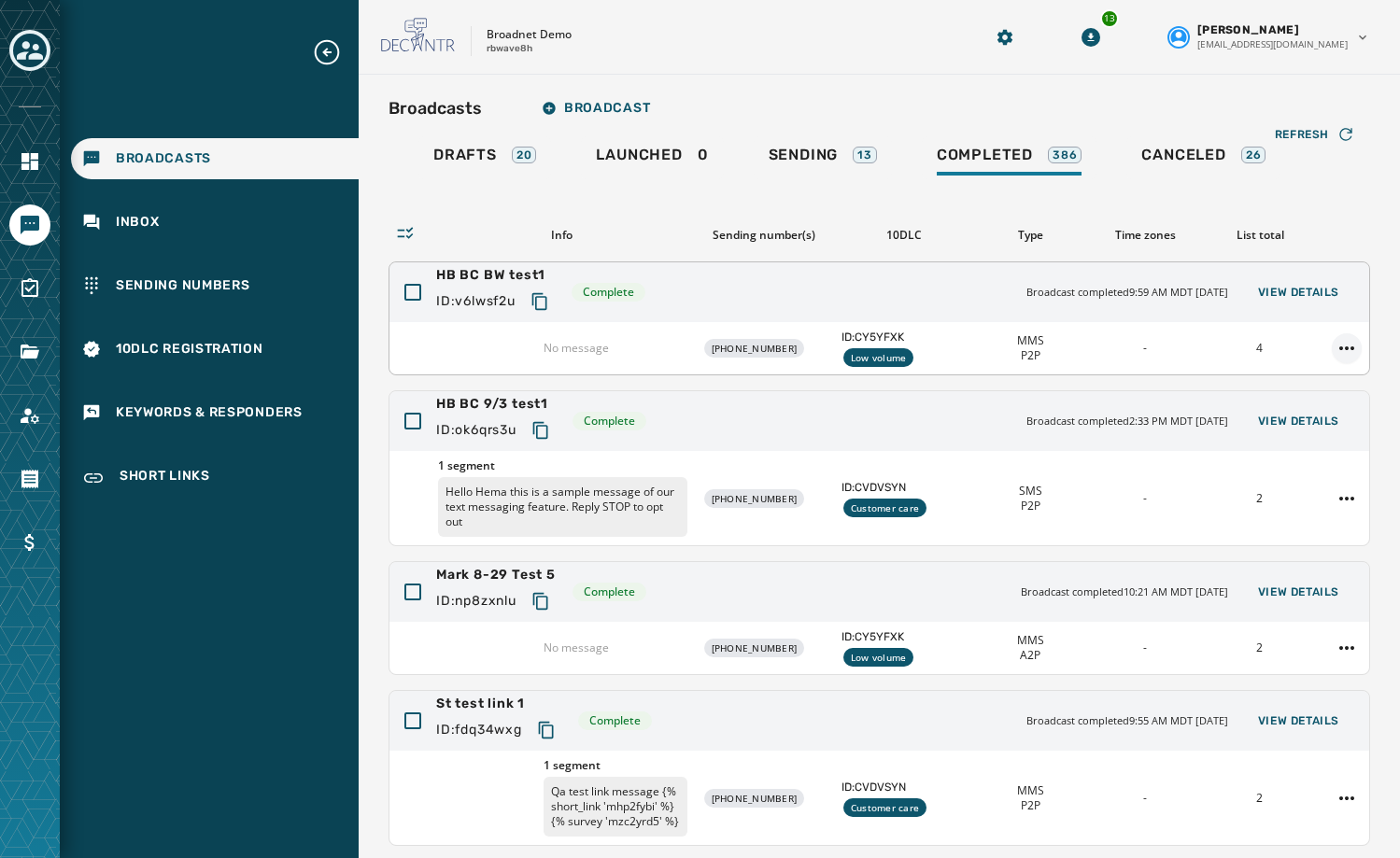
click at [1327, 353] on html "Broadcasts Inbox Sending Numbers 10DLC Registration Keywords & Responders Short…" at bounding box center [700, 429] width 1400 height 858
click at [1326, 374] on div "Duplicate Broadcast" at bounding box center [1281, 378] width 136 height 30
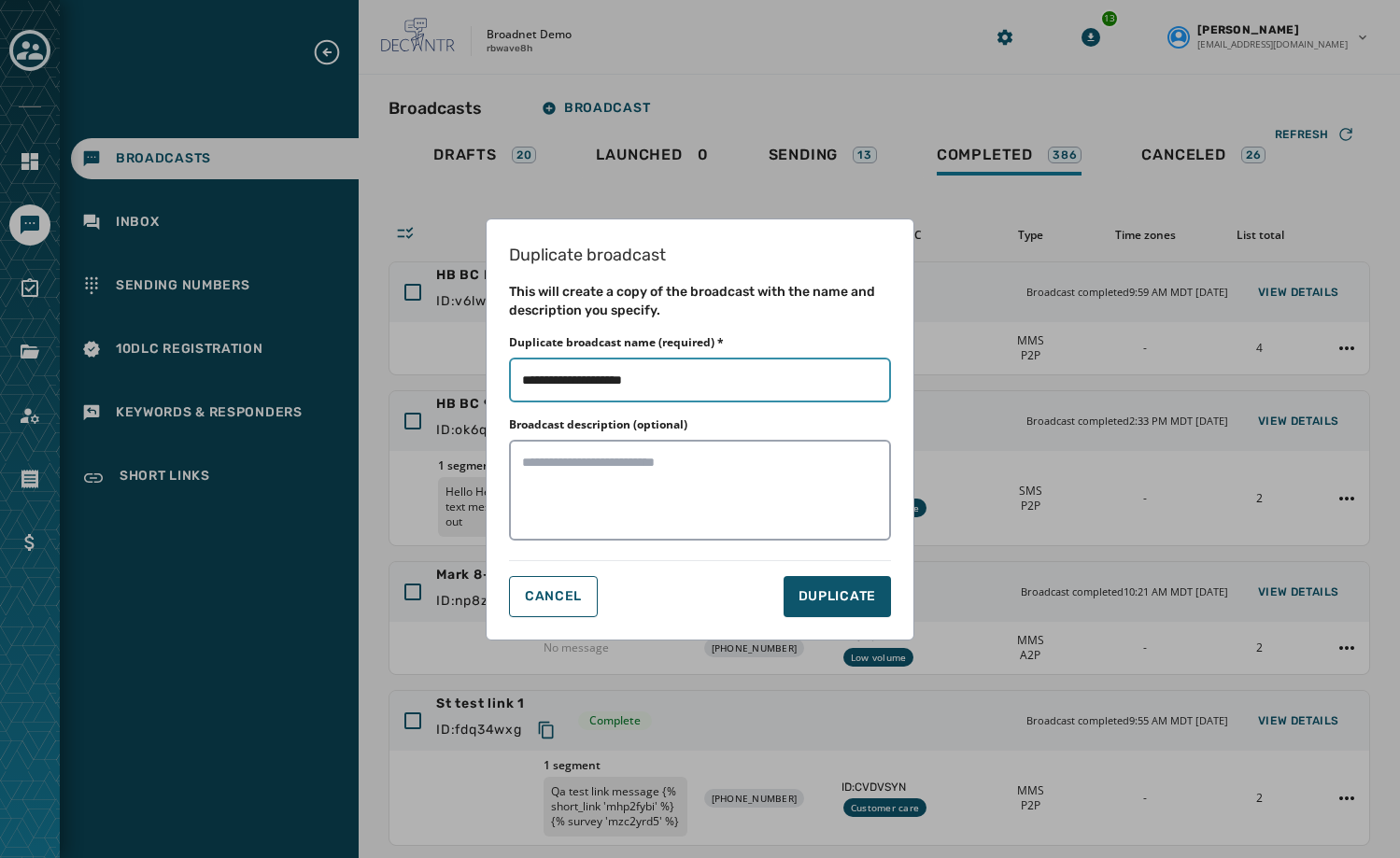
click at [667, 383] on input "Duplicate broadcast name (required) *" at bounding box center [700, 380] width 381 height 45
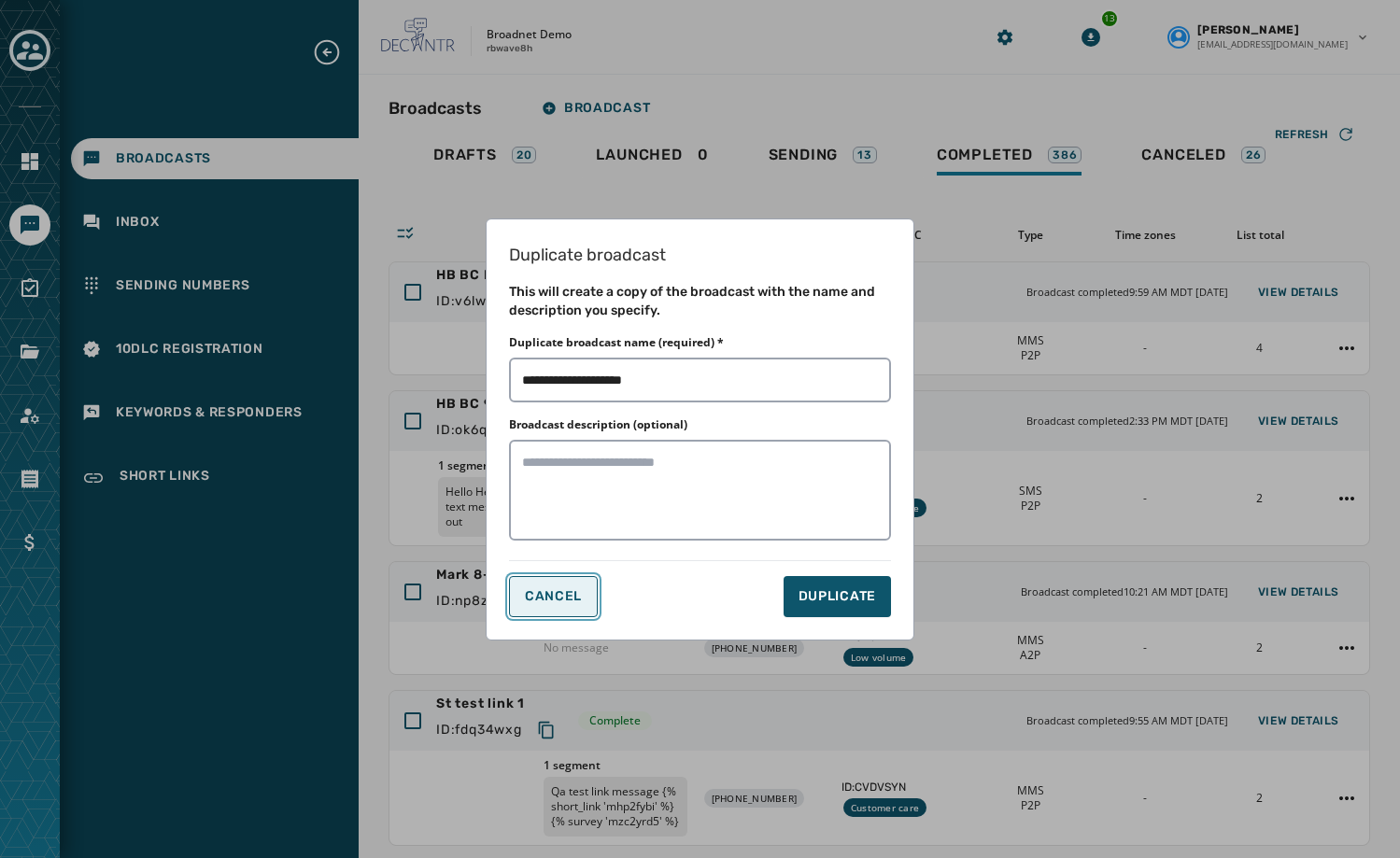
click at [546, 583] on button "CANCEL" at bounding box center [554, 597] width 89 height 41
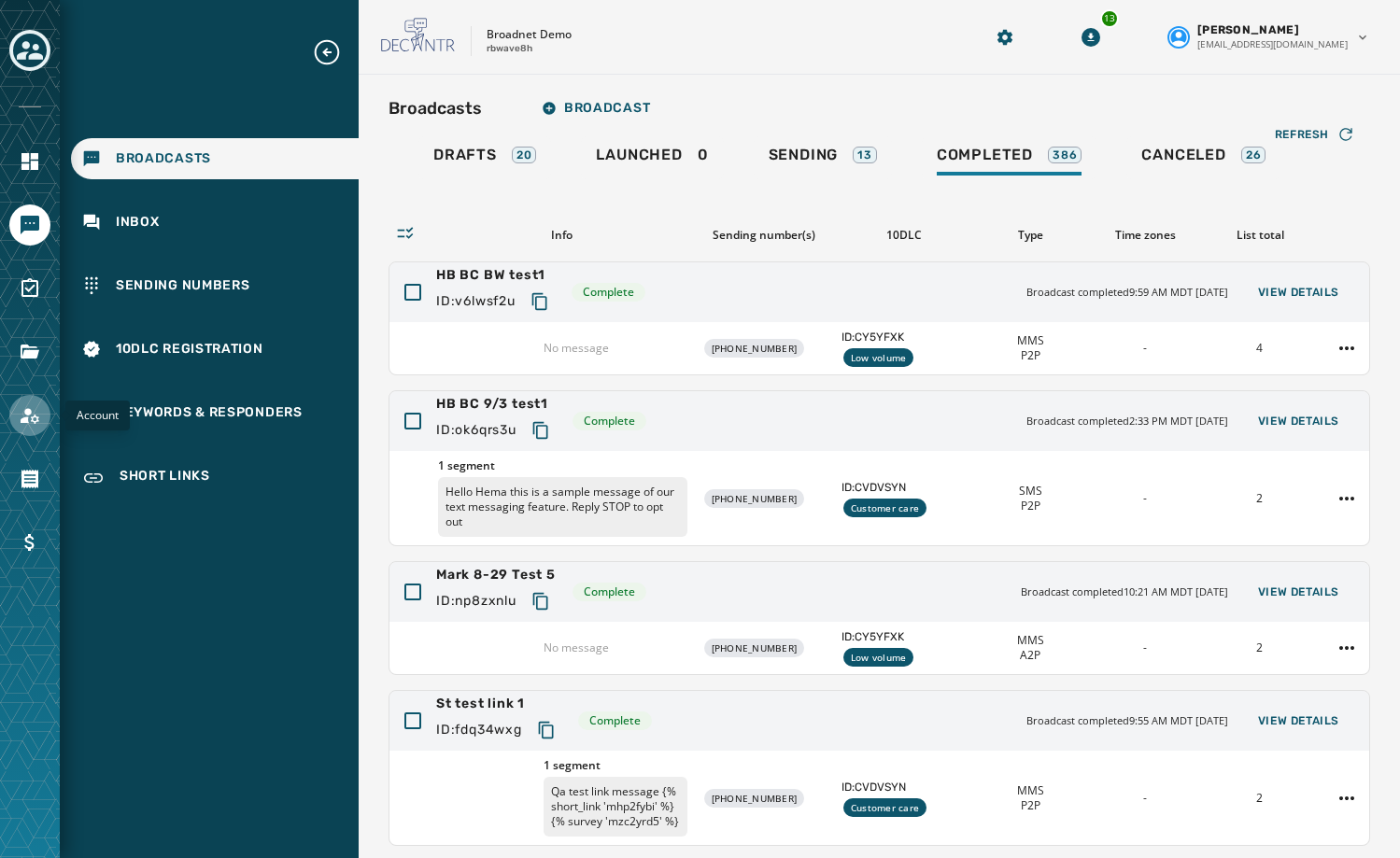
click at [16, 406] on link "Navigate to Account" at bounding box center [30, 415] width 41 height 41
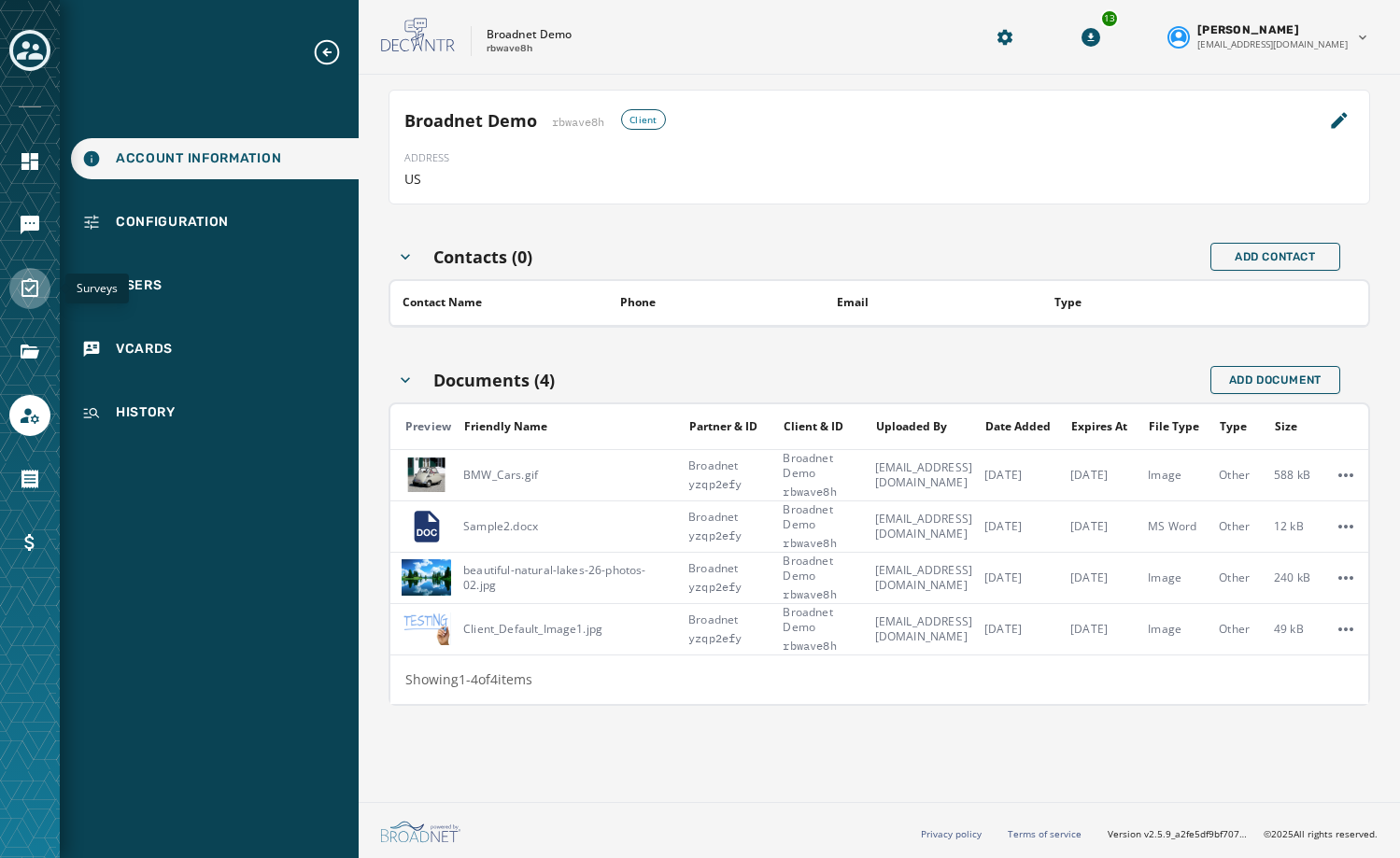
click at [41, 287] on link "Navigate to Surveys" at bounding box center [30, 289] width 41 height 41
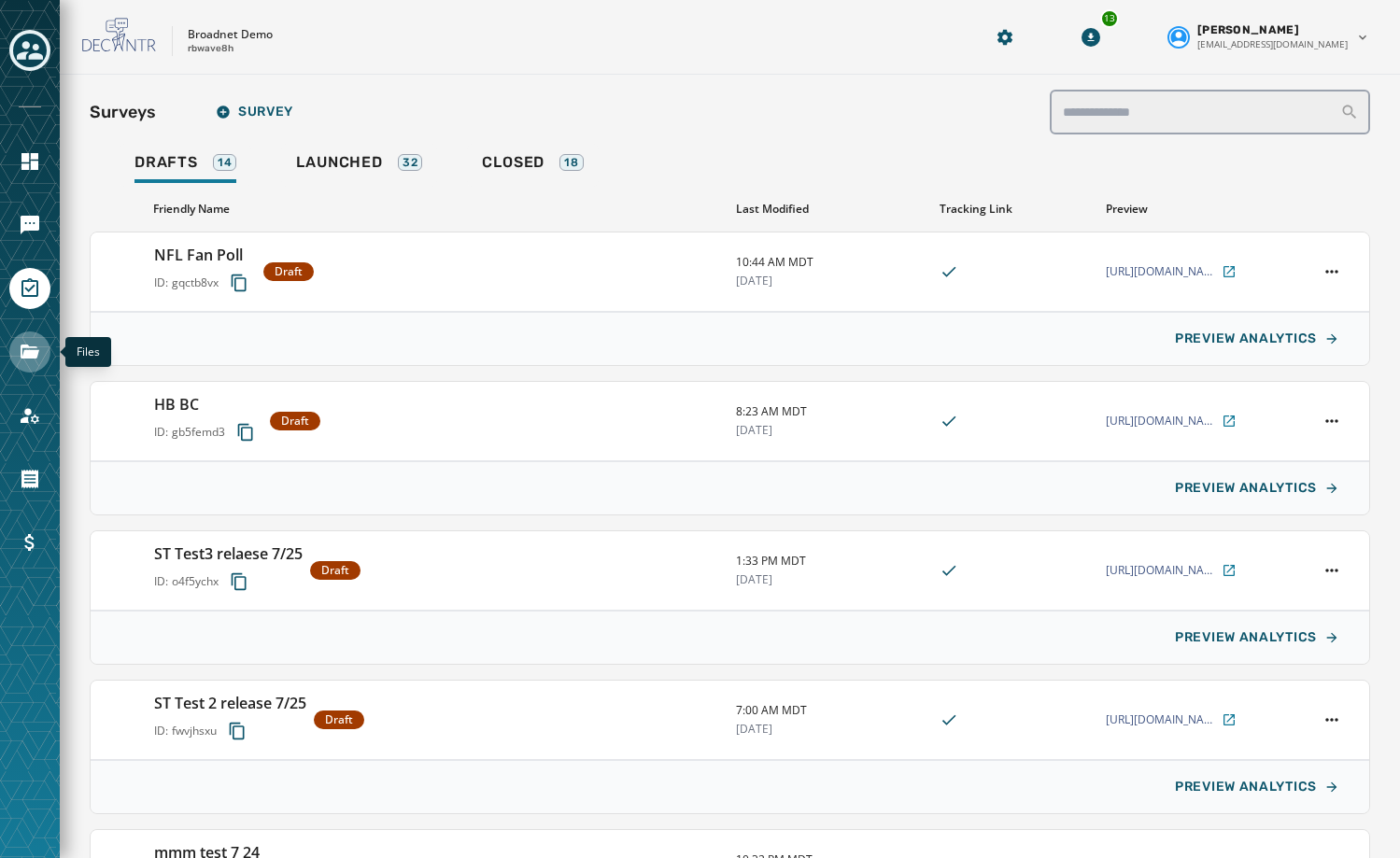
click at [36, 348] on icon "Navigate to Files" at bounding box center [29, 352] width 18 height 14
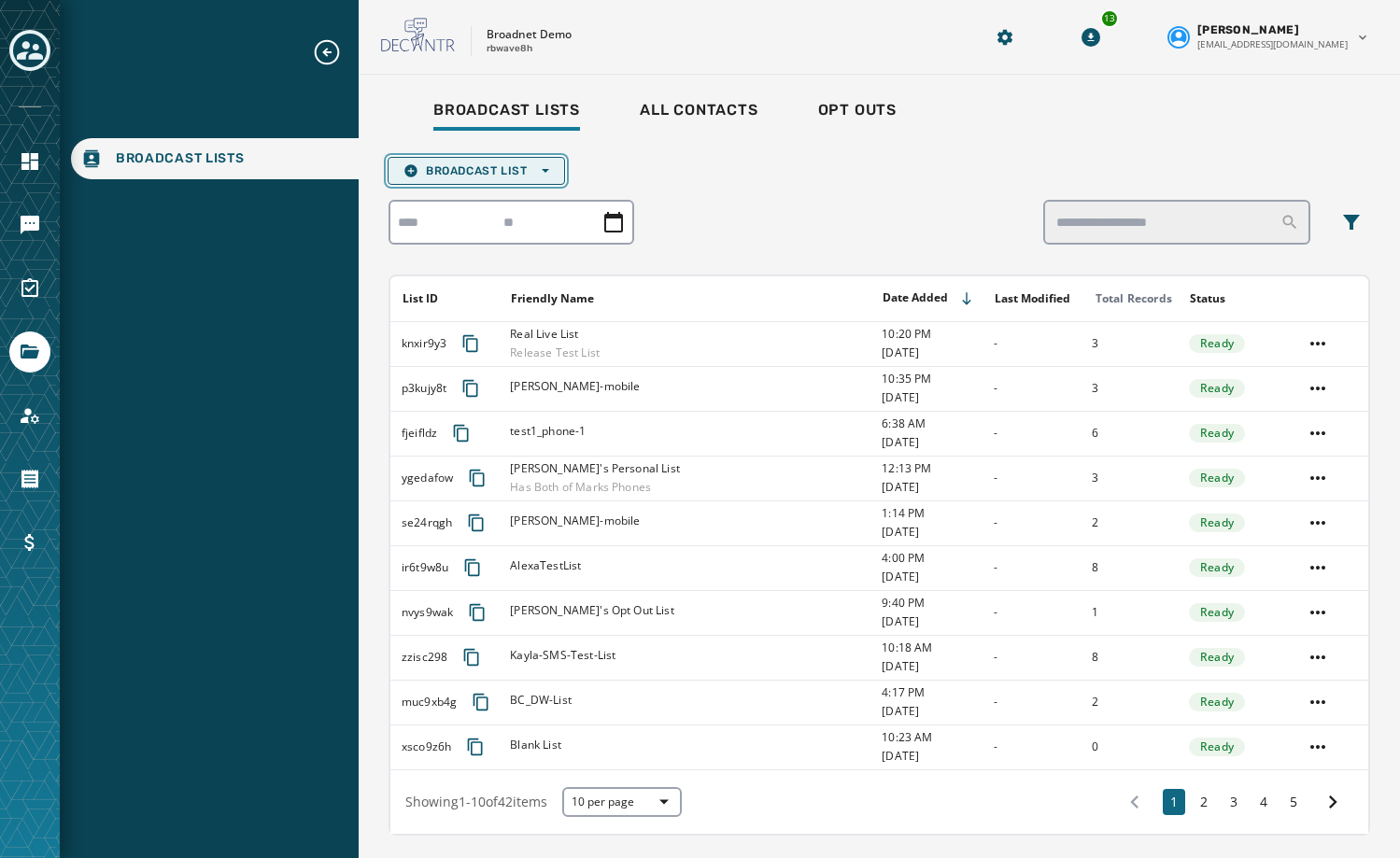
click at [515, 158] on button "Broadcast List Open options" at bounding box center [475, 170] width 177 height 28
click at [499, 196] on span "Upload List" at bounding box center [476, 199] width 145 height 15
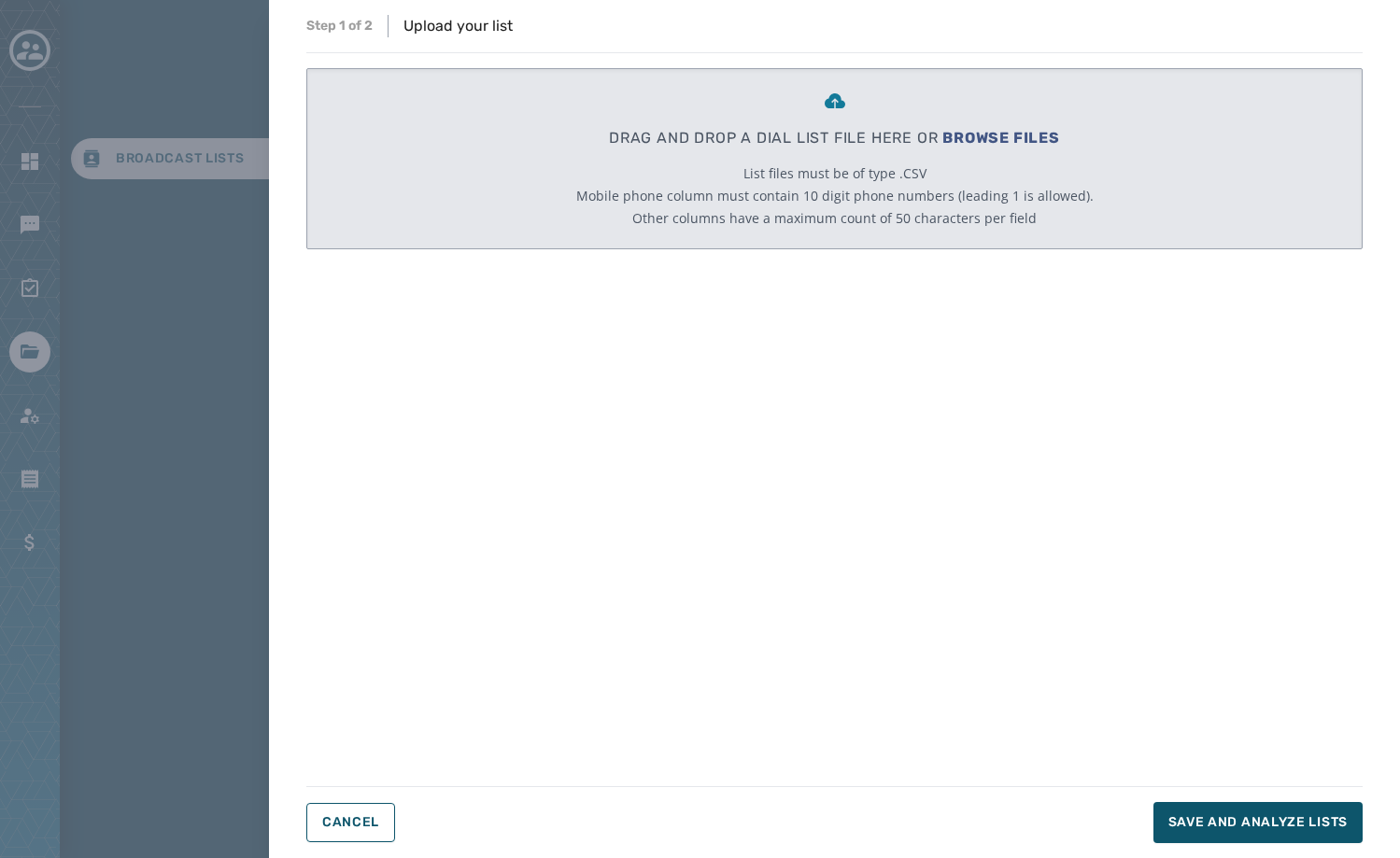
click at [974, 132] on span "BROWSE FILES" at bounding box center [1001, 138] width 118 height 17
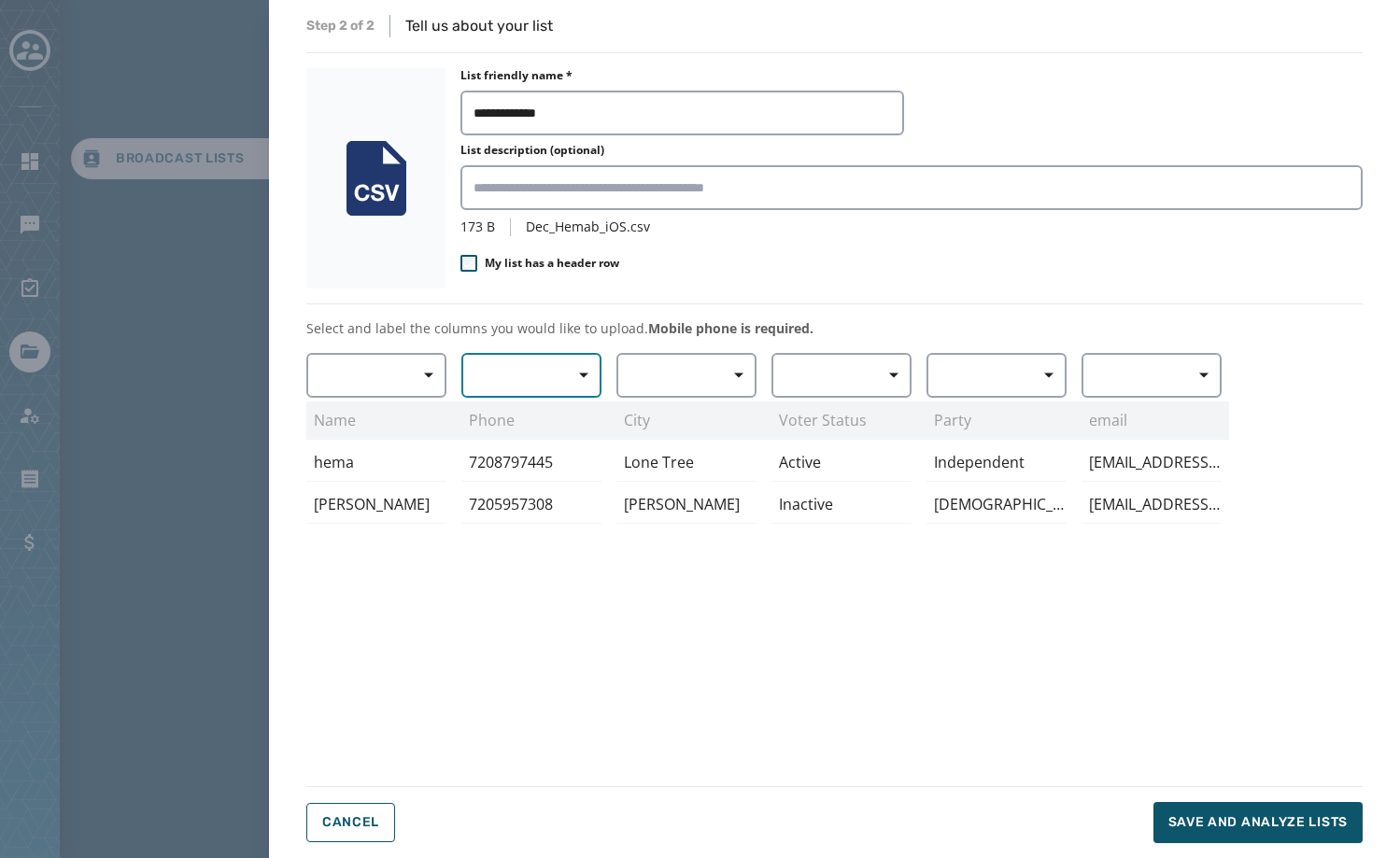
click at [515, 388] on button "button" at bounding box center [531, 376] width 140 height 45
click at [533, 423] on span "Mobile Phone" at bounding box center [527, 417] width 86 height 18
click at [398, 372] on button "button" at bounding box center [376, 376] width 140 height 45
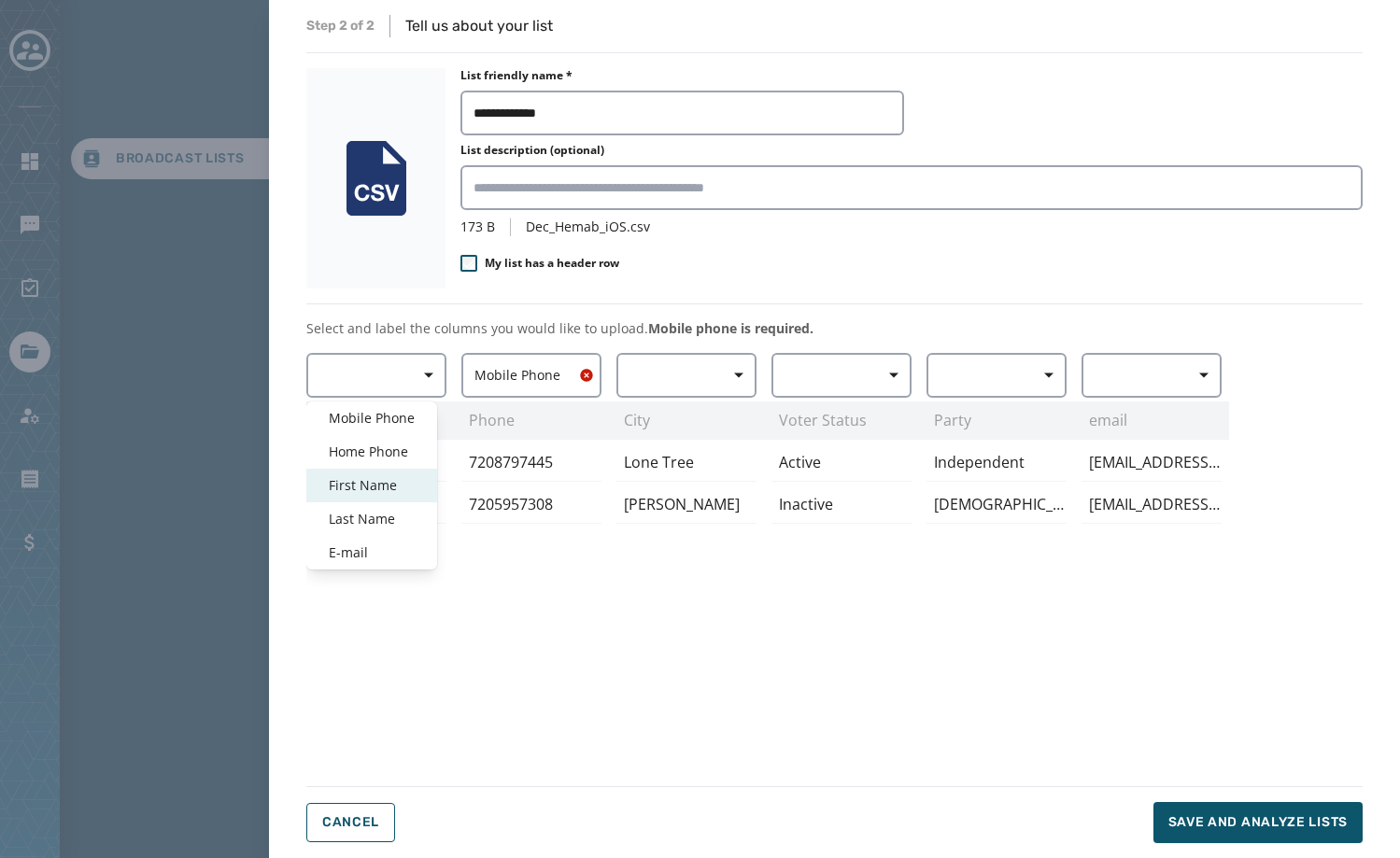
click at [380, 477] on span "First Name" at bounding box center [371, 485] width 86 height 18
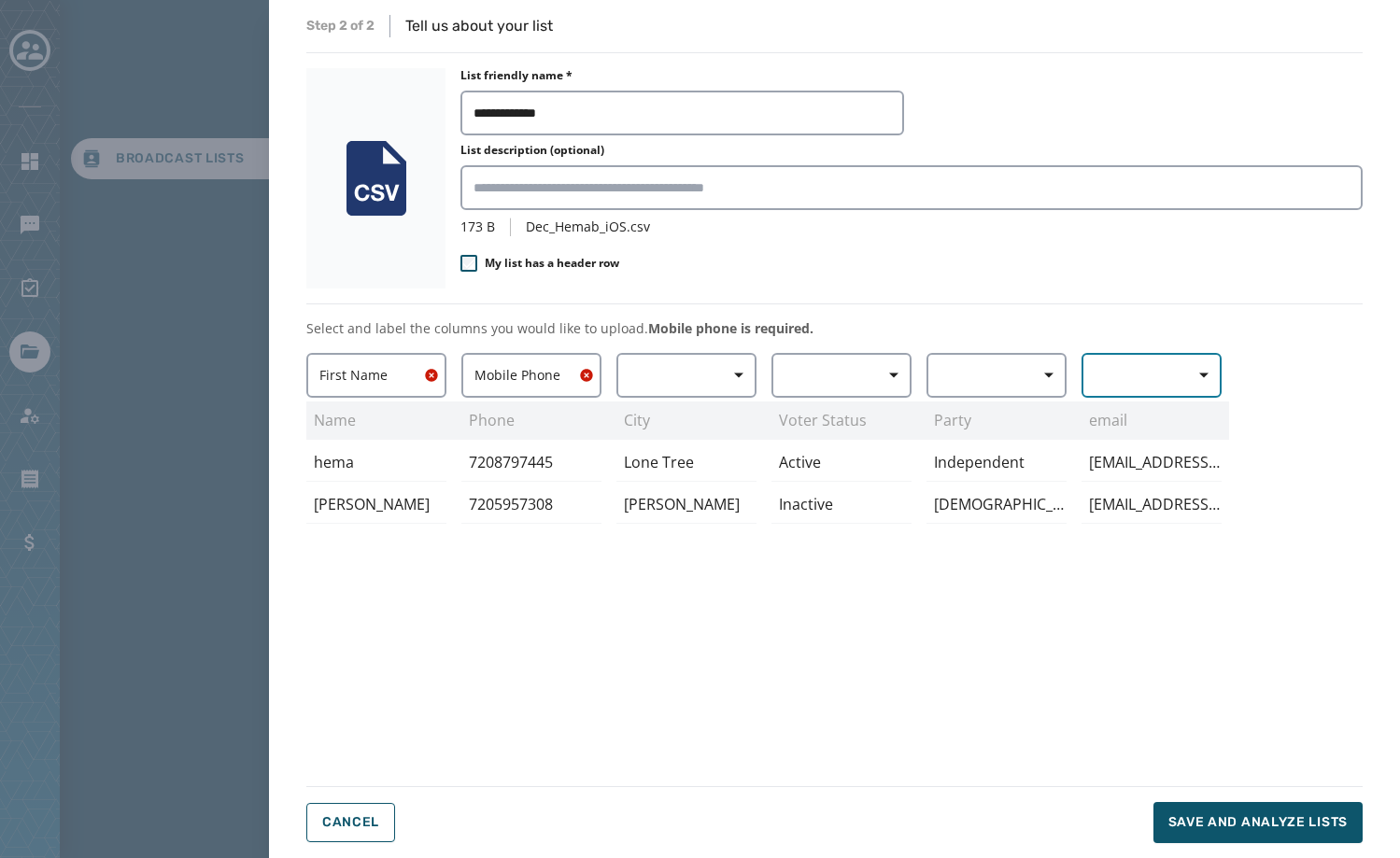
click at [1150, 381] on button "button" at bounding box center [1151, 376] width 140 height 45
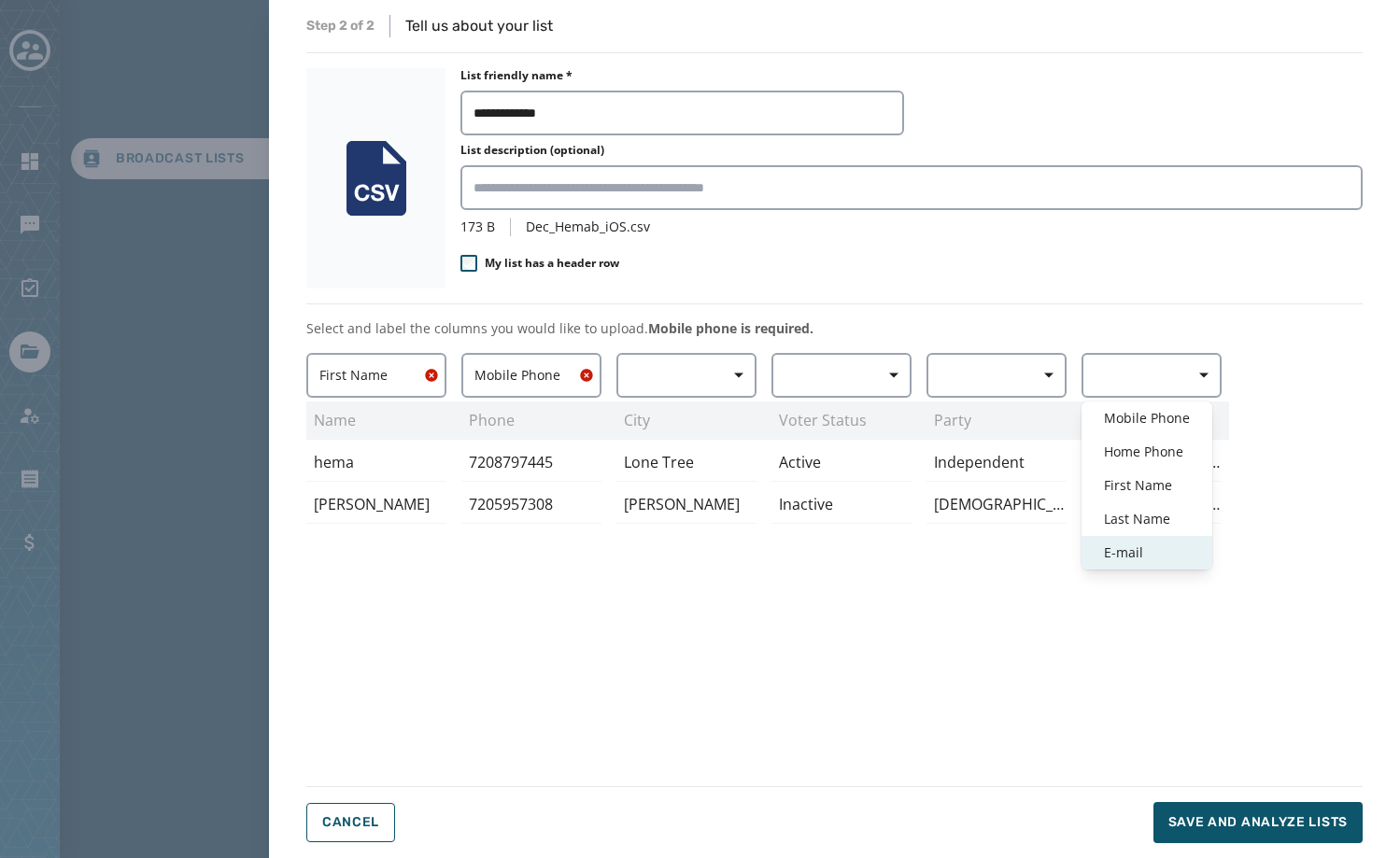
click at [1130, 546] on span "E-mail" at bounding box center [1146, 552] width 86 height 18
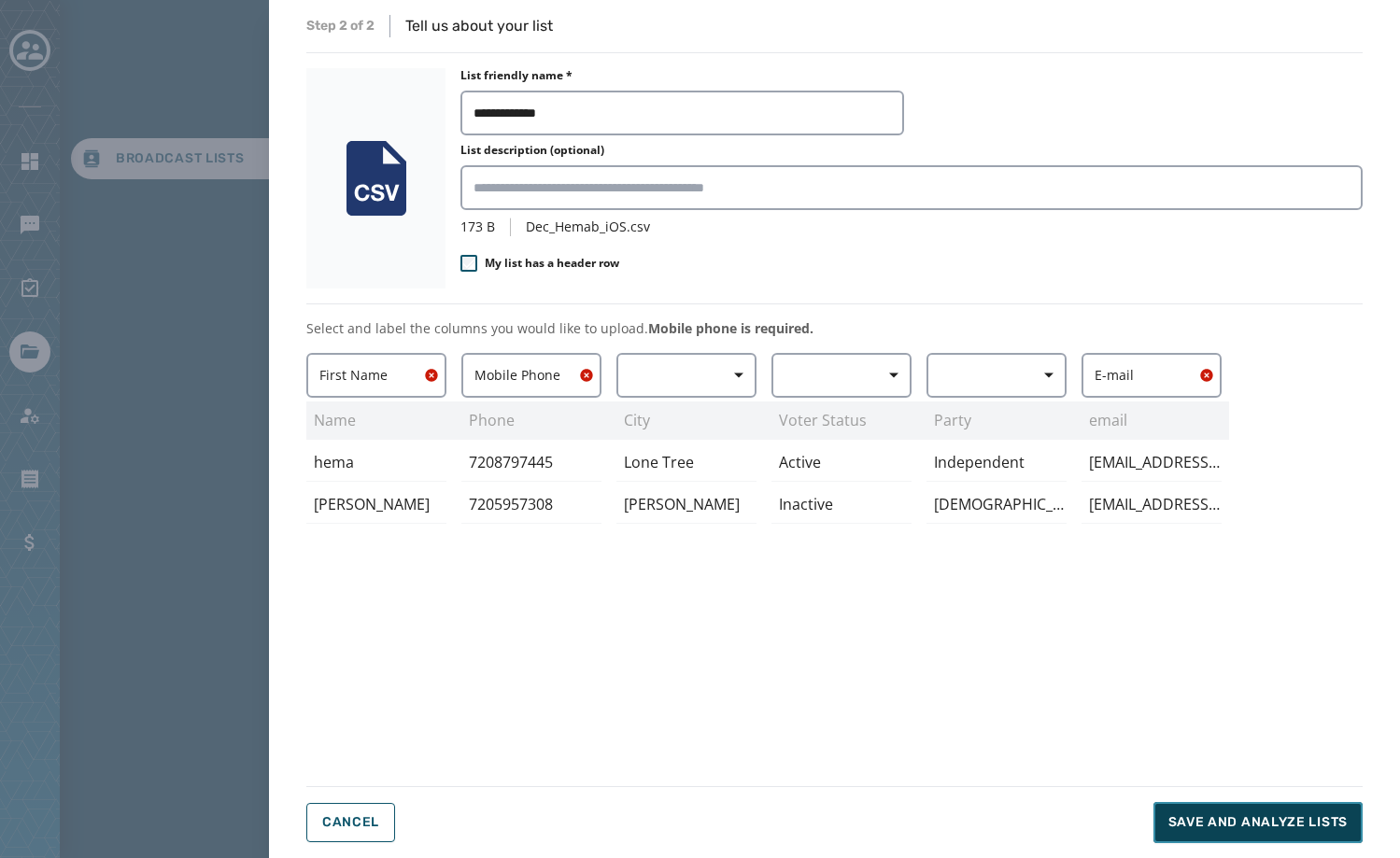
click at [1214, 816] on span "Save and analyze lists" at bounding box center [1258, 822] width 179 height 18
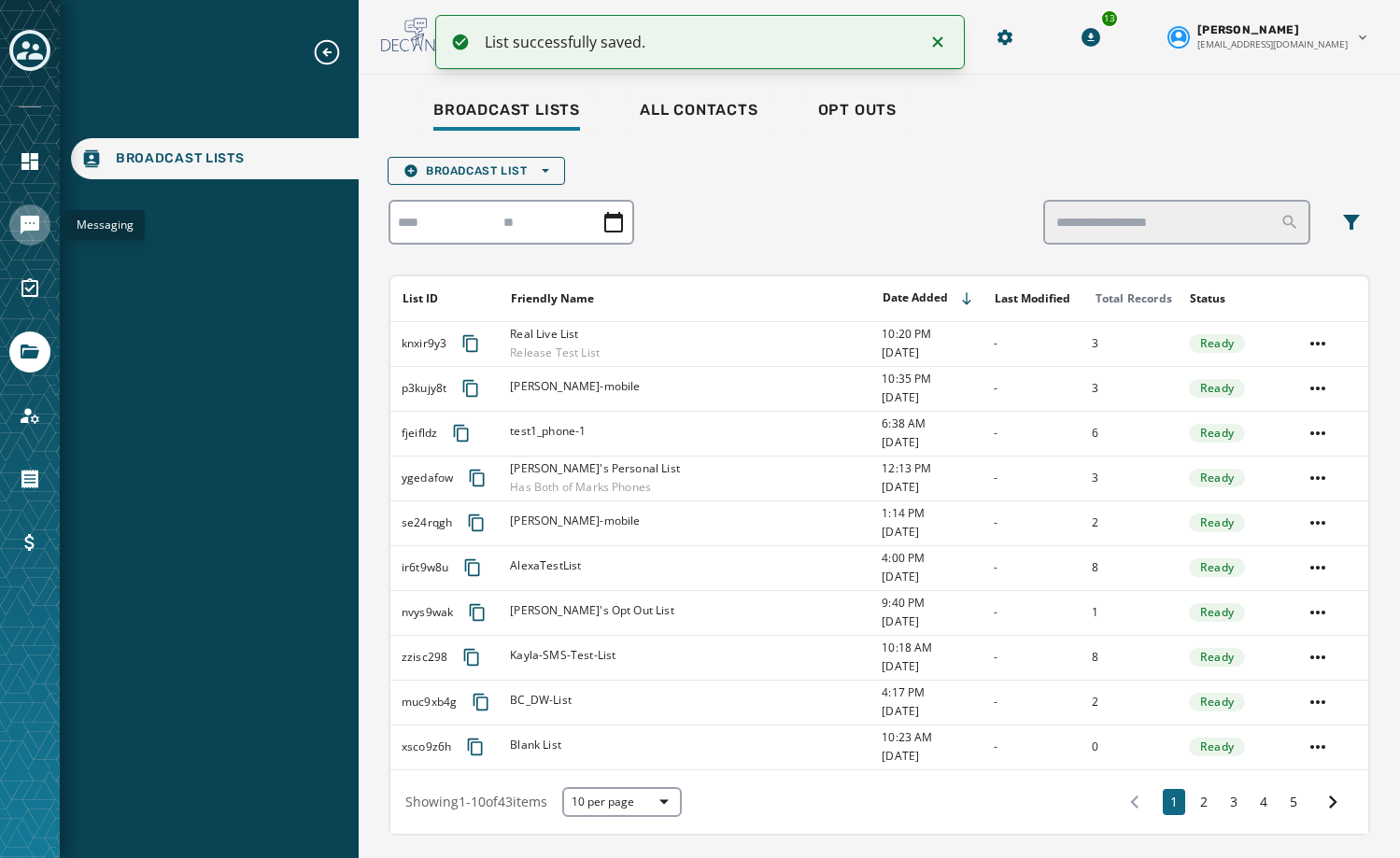
click at [40, 224] on icon "Navigate to Messaging" at bounding box center [29, 225] width 18 height 18
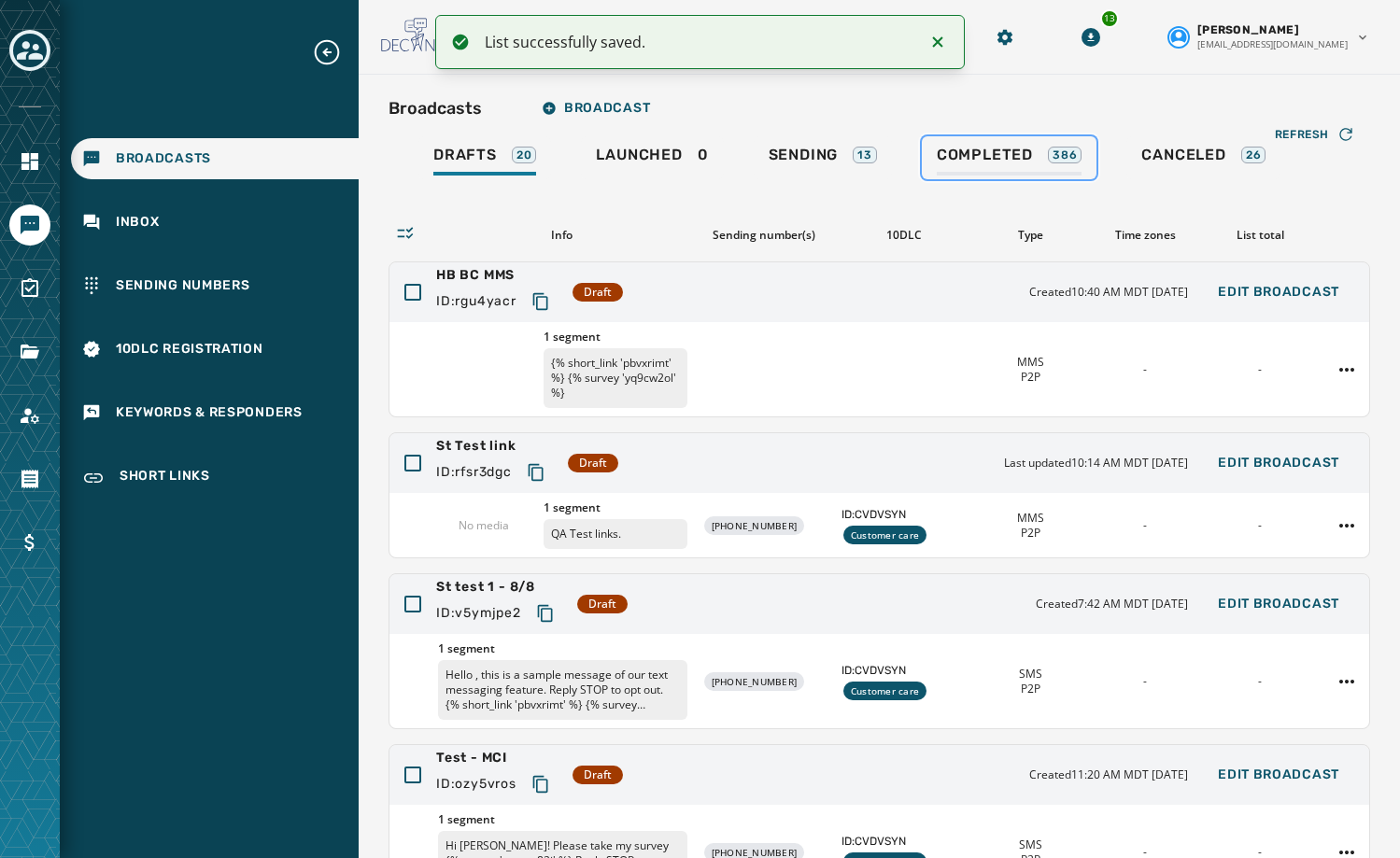
click at [1014, 169] on div "Completed 386" at bounding box center [1009, 160] width 145 height 30
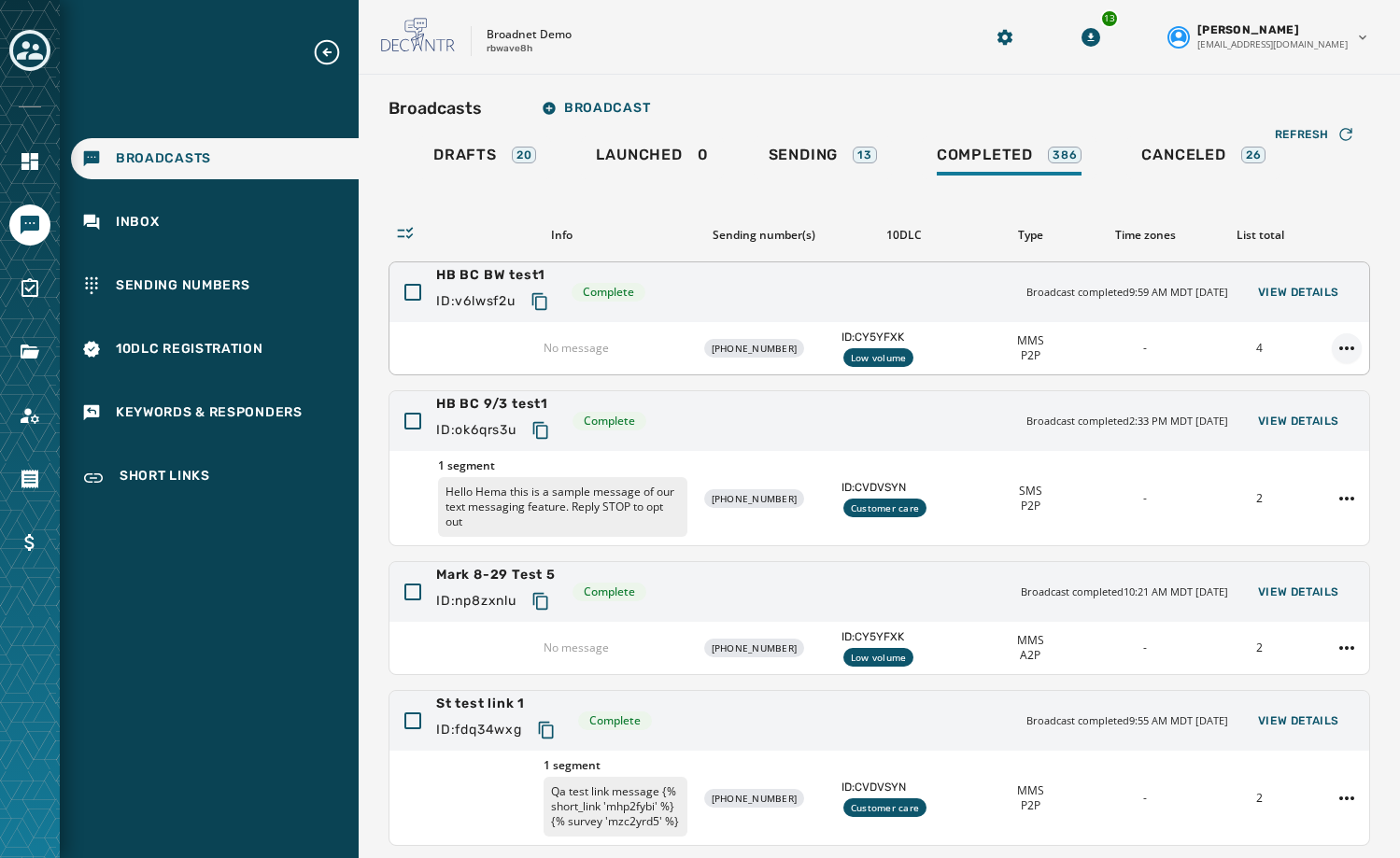
click at [1333, 354] on html "Broadcasts Inbox Sending Numbers 10DLC Registration Keywords & Responders Short…" at bounding box center [700, 429] width 1400 height 858
click at [1299, 380] on div "Duplicate Broadcast" at bounding box center [1281, 378] width 136 height 30
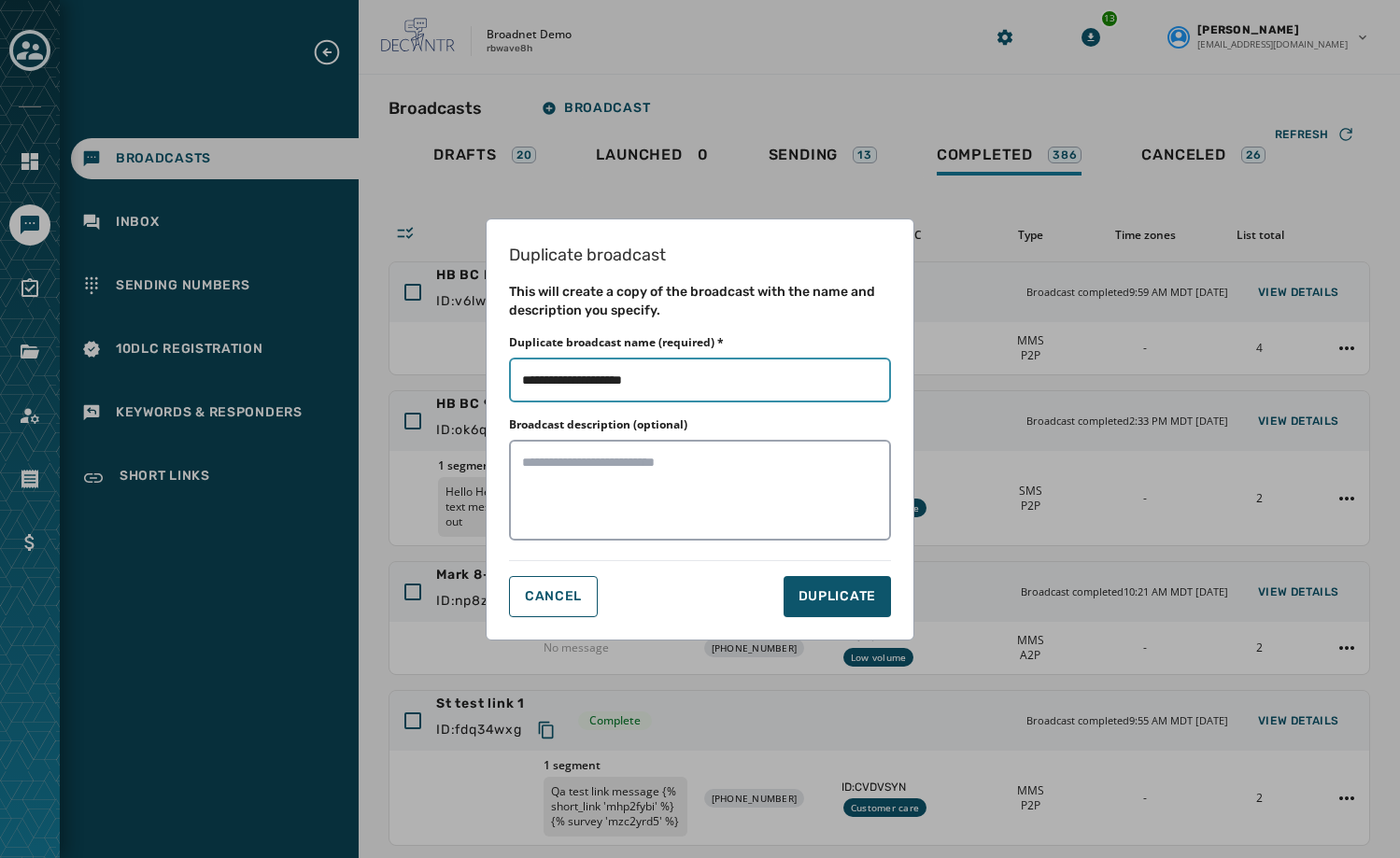
click at [707, 377] on input "Duplicate broadcast name (required) *" at bounding box center [700, 380] width 381 height 45
type input "**********"
click at [792, 600] on button "DUPLICATE" at bounding box center [837, 597] width 107 height 41
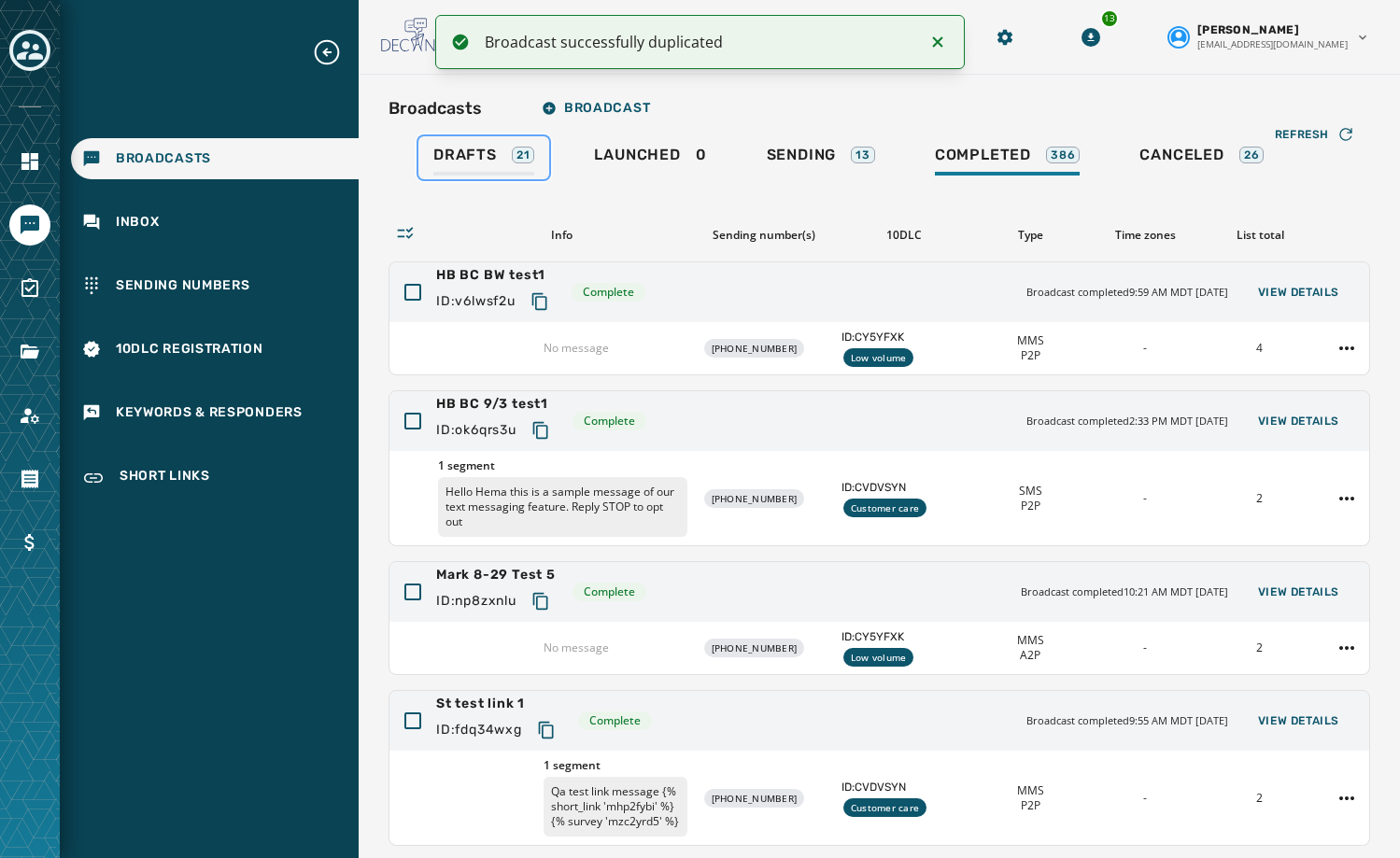
click at [454, 157] on span "Drafts" at bounding box center [465, 154] width 64 height 18
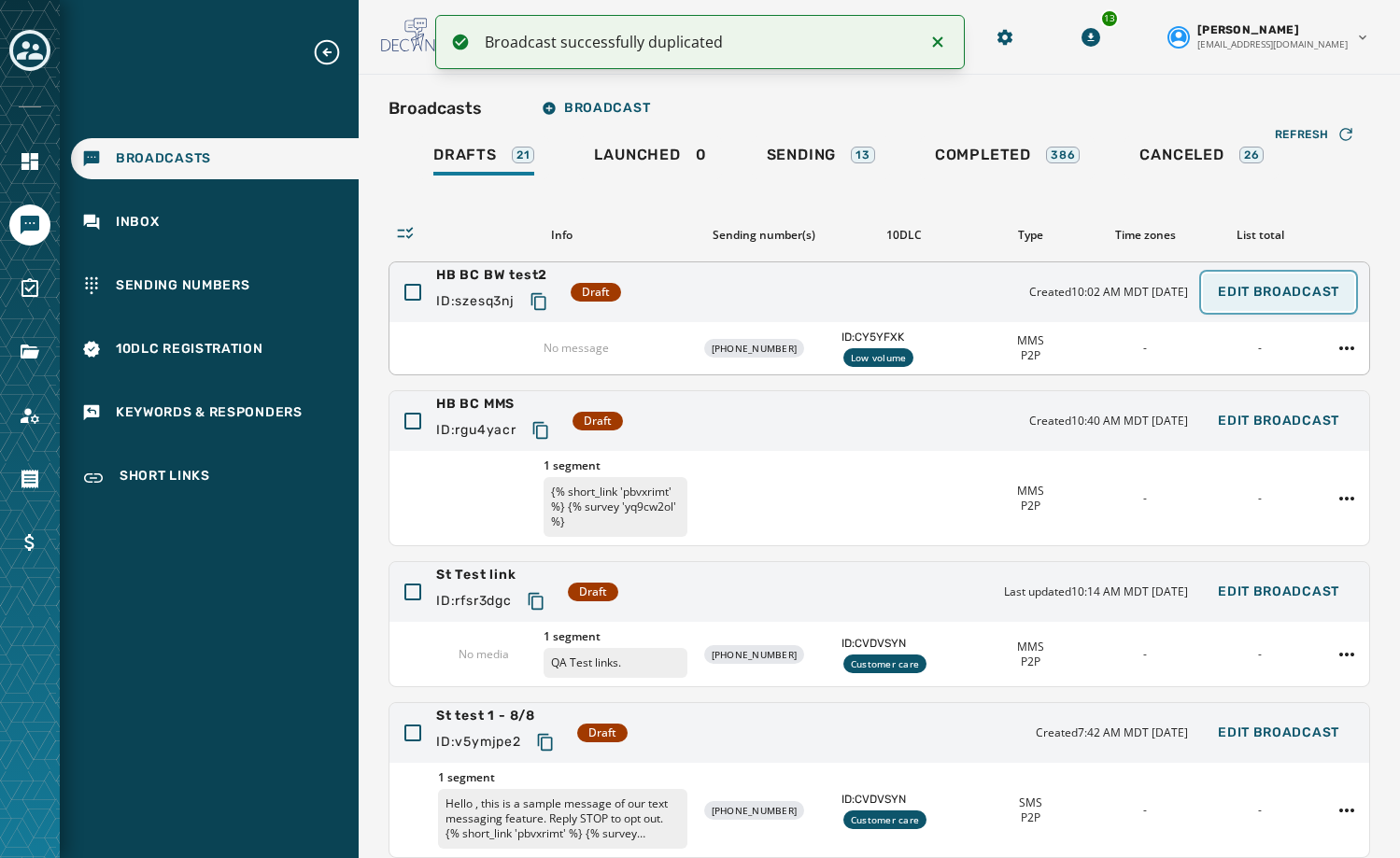
click at [1290, 296] on span "Edit Broadcast" at bounding box center [1278, 291] width 121 height 15
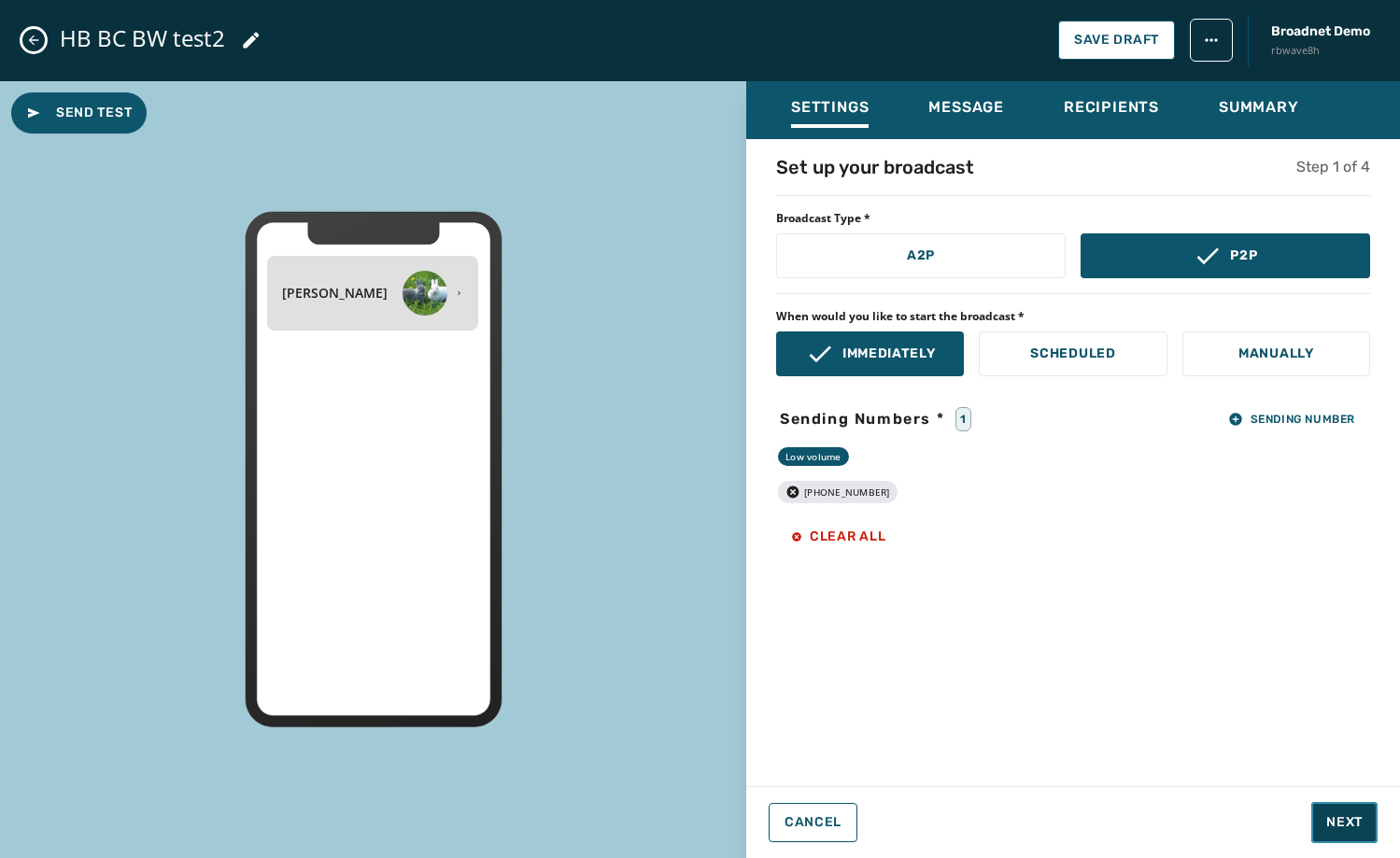
click at [1356, 833] on button "Next" at bounding box center [1344, 822] width 66 height 41
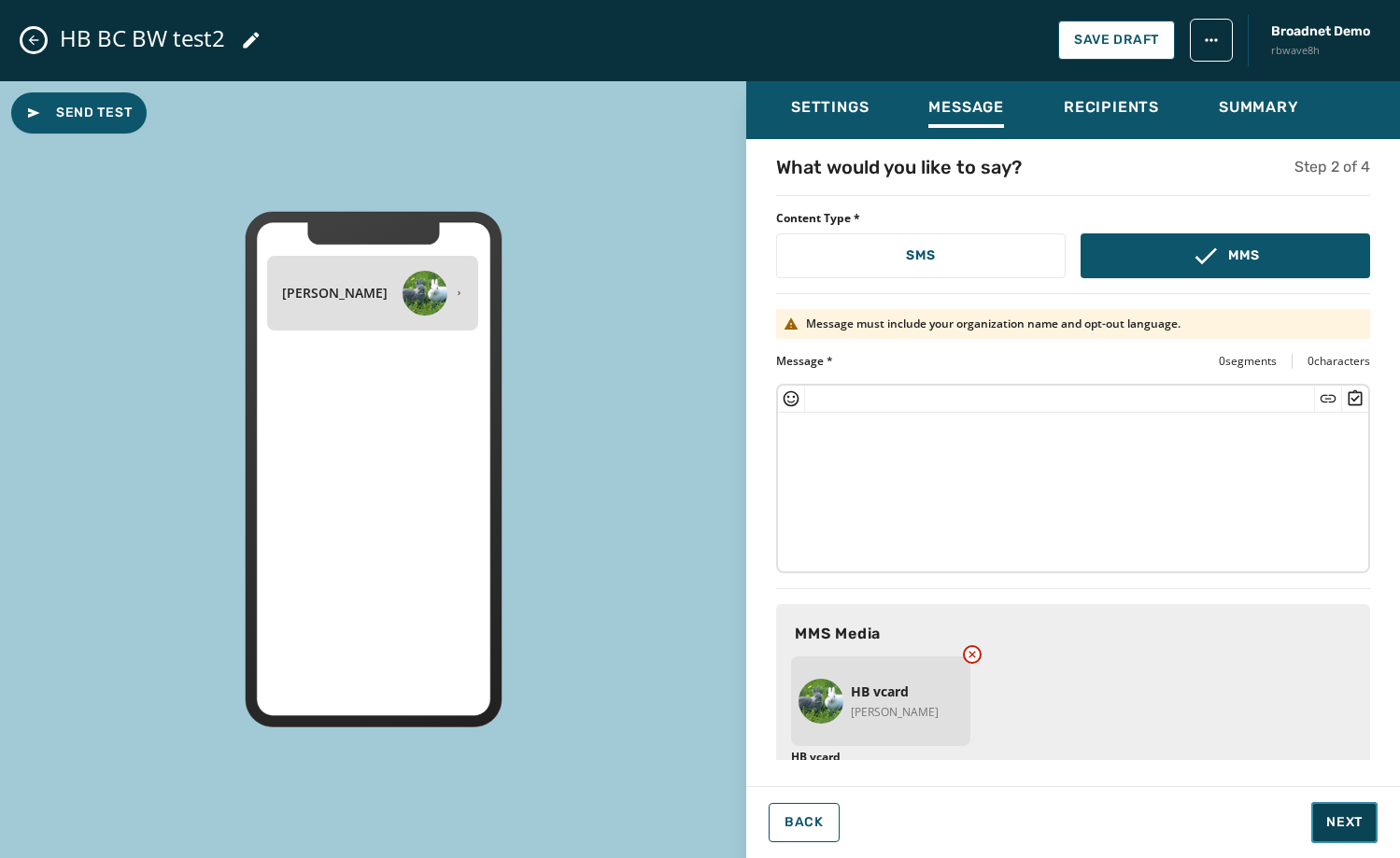
click at [1356, 833] on button "Next" at bounding box center [1344, 822] width 66 height 41
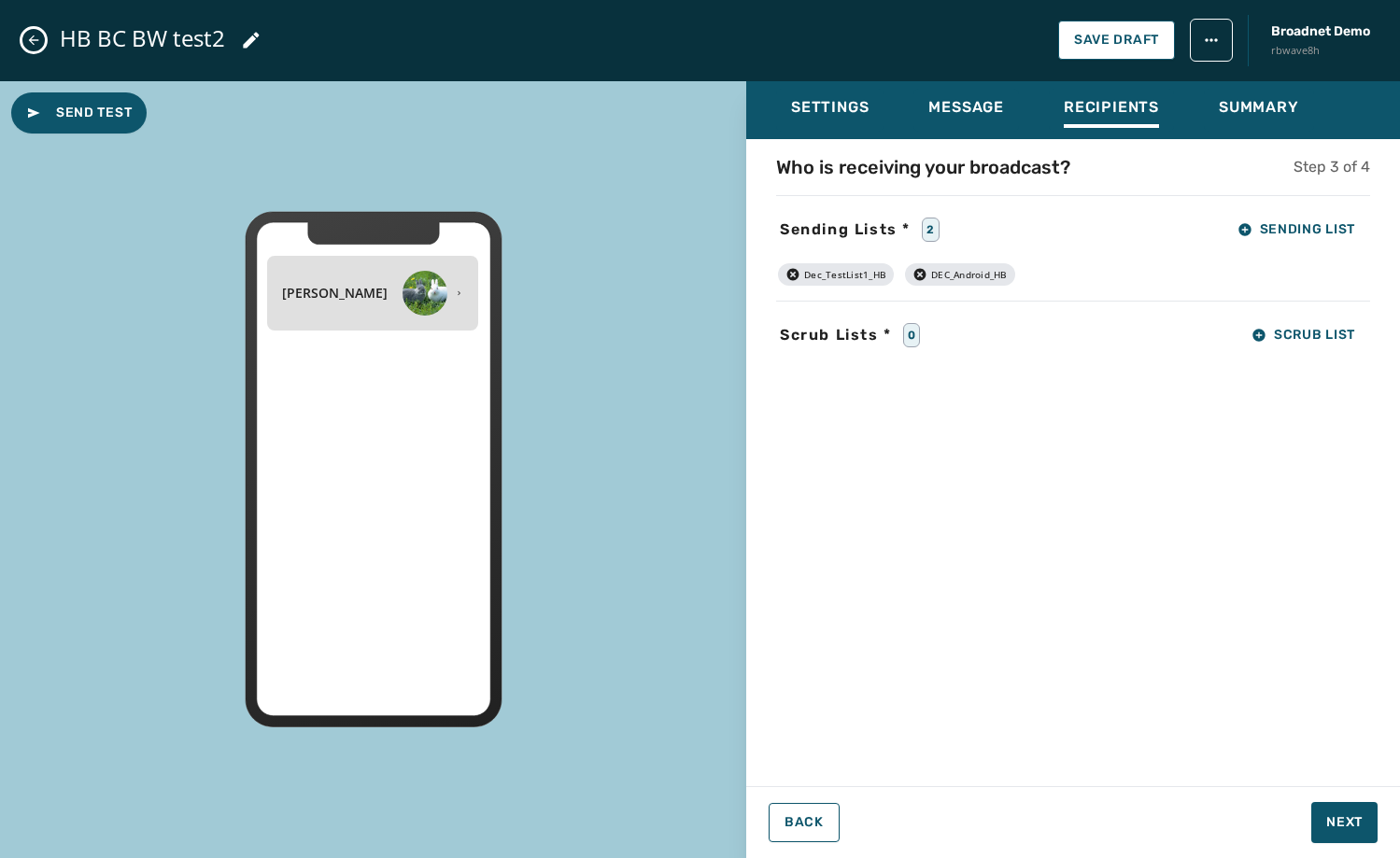
click at [793, 275] on icon "button" at bounding box center [792, 274] width 15 height 15
click at [1263, 236] on span "Sending List" at bounding box center [1296, 230] width 118 height 15
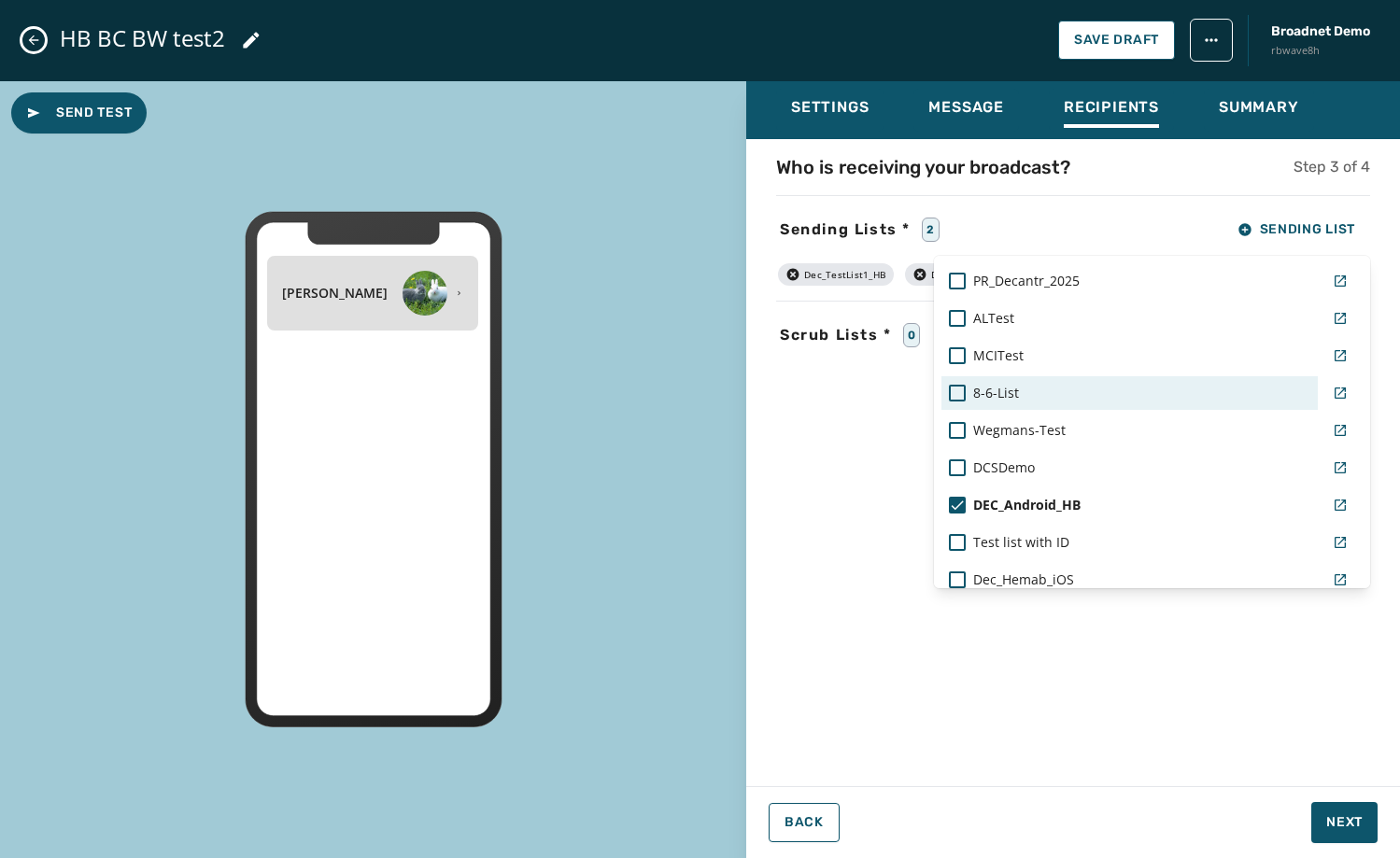
scroll to position [1379, 0]
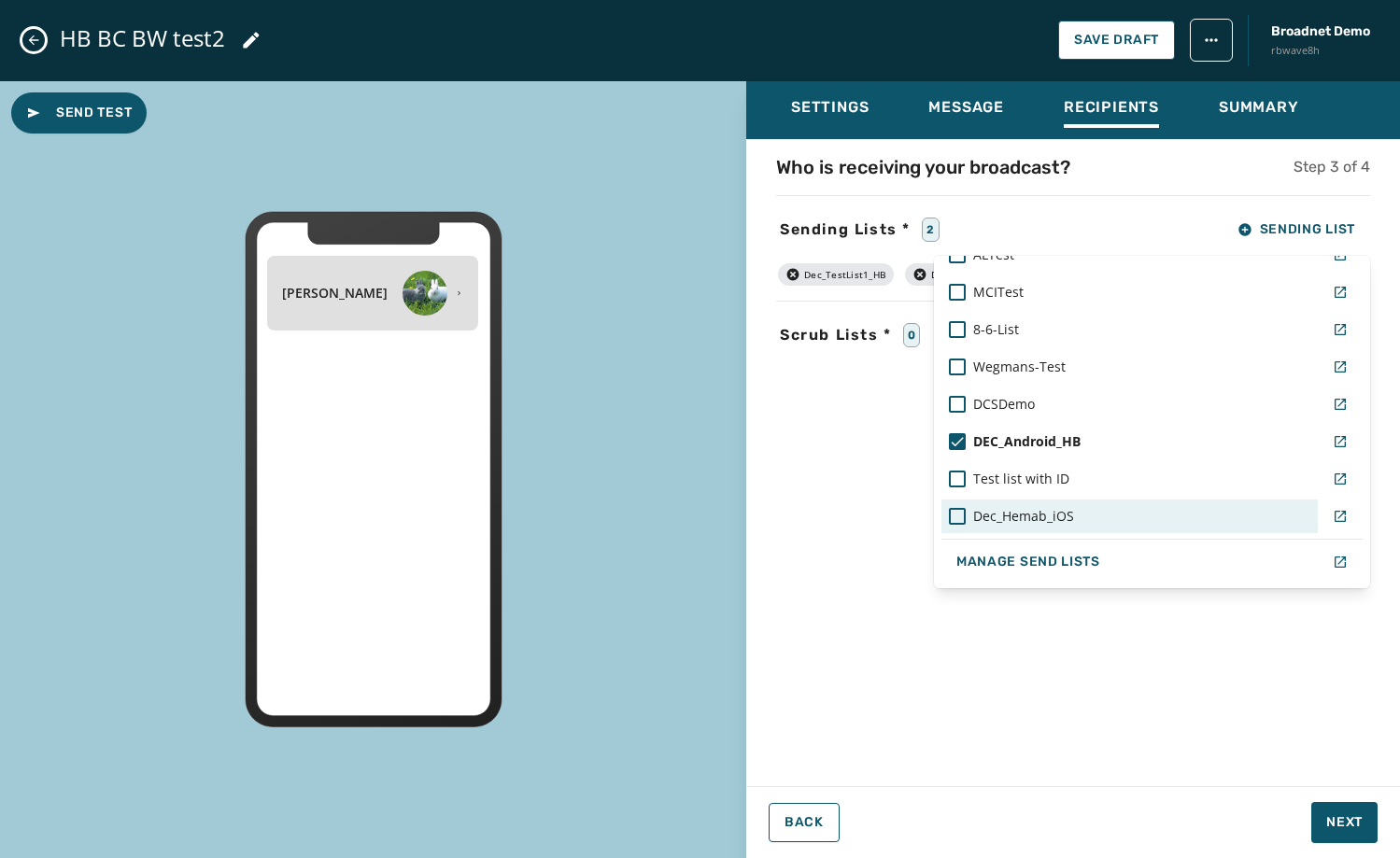
click at [1115, 527] on div "Dec_Hemab_iOS" at bounding box center [1129, 516] width 377 height 34
click at [1321, 822] on div "Settings Message Recipients Summary Who is receiving your broadcast? Step 3 of …" at bounding box center [1073, 463] width 654 height 763
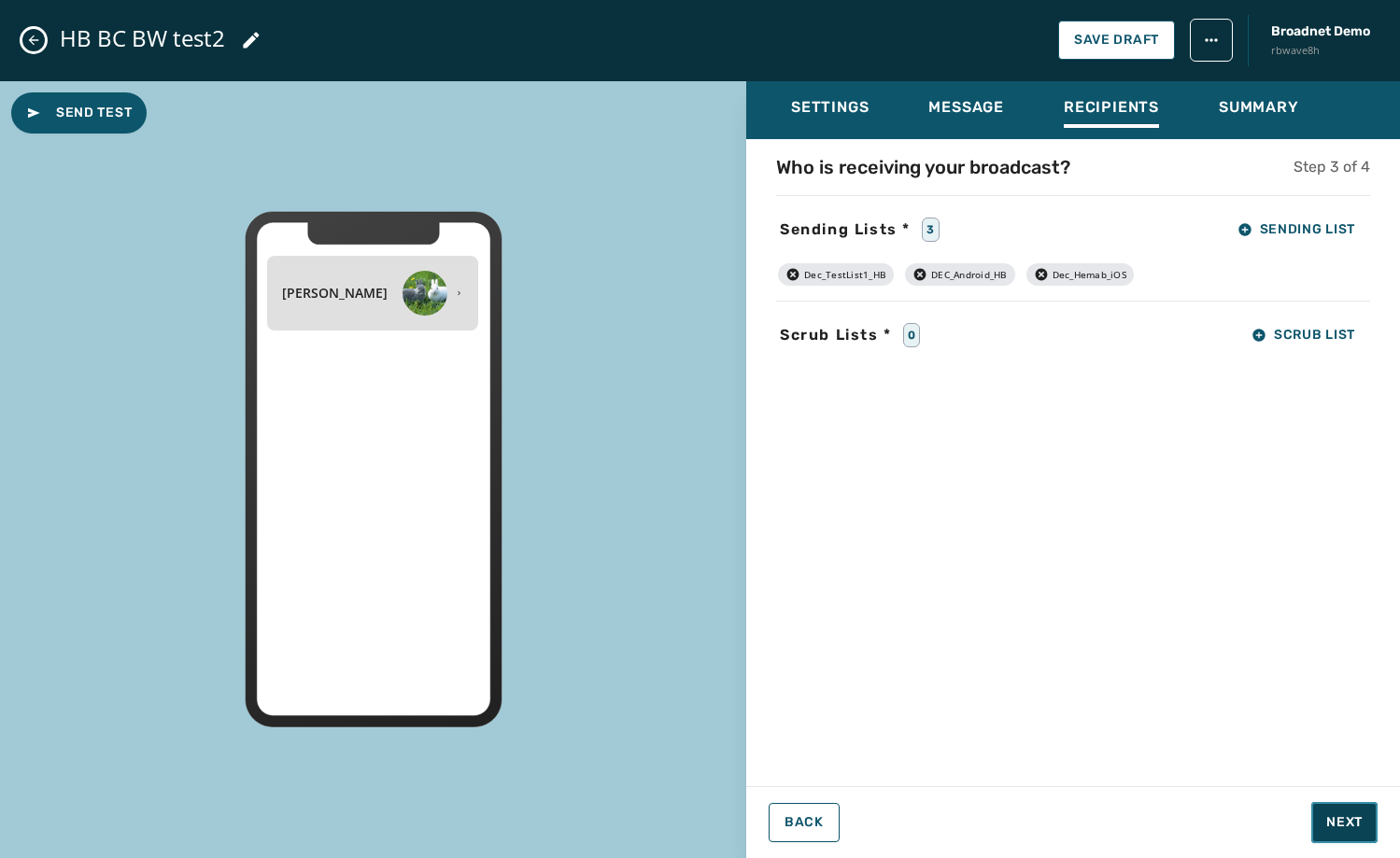
click at [1326, 818] on span "Next" at bounding box center [1345, 822] width 37 height 18
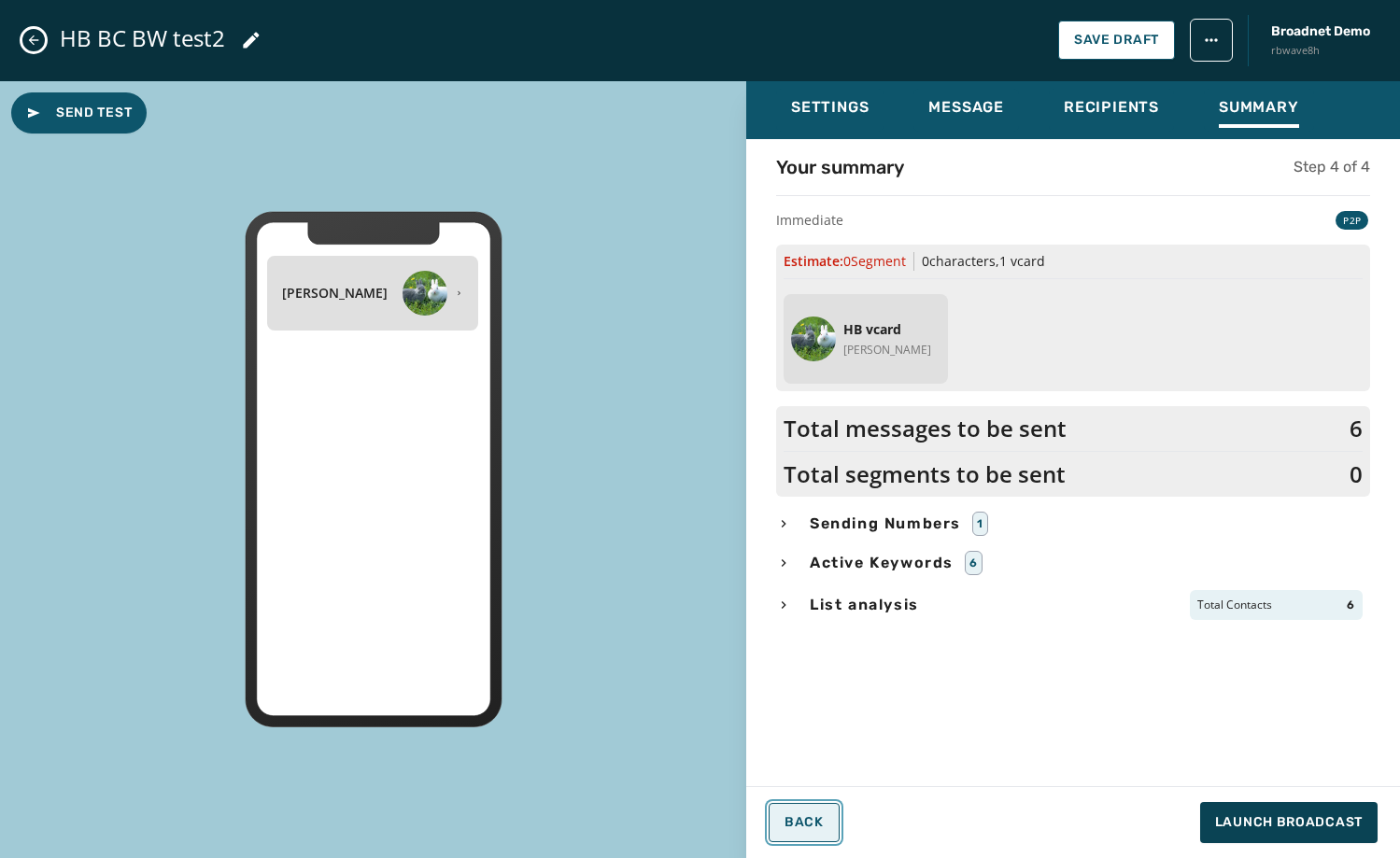
click at [822, 830] on button "Back" at bounding box center [804, 822] width 71 height 40
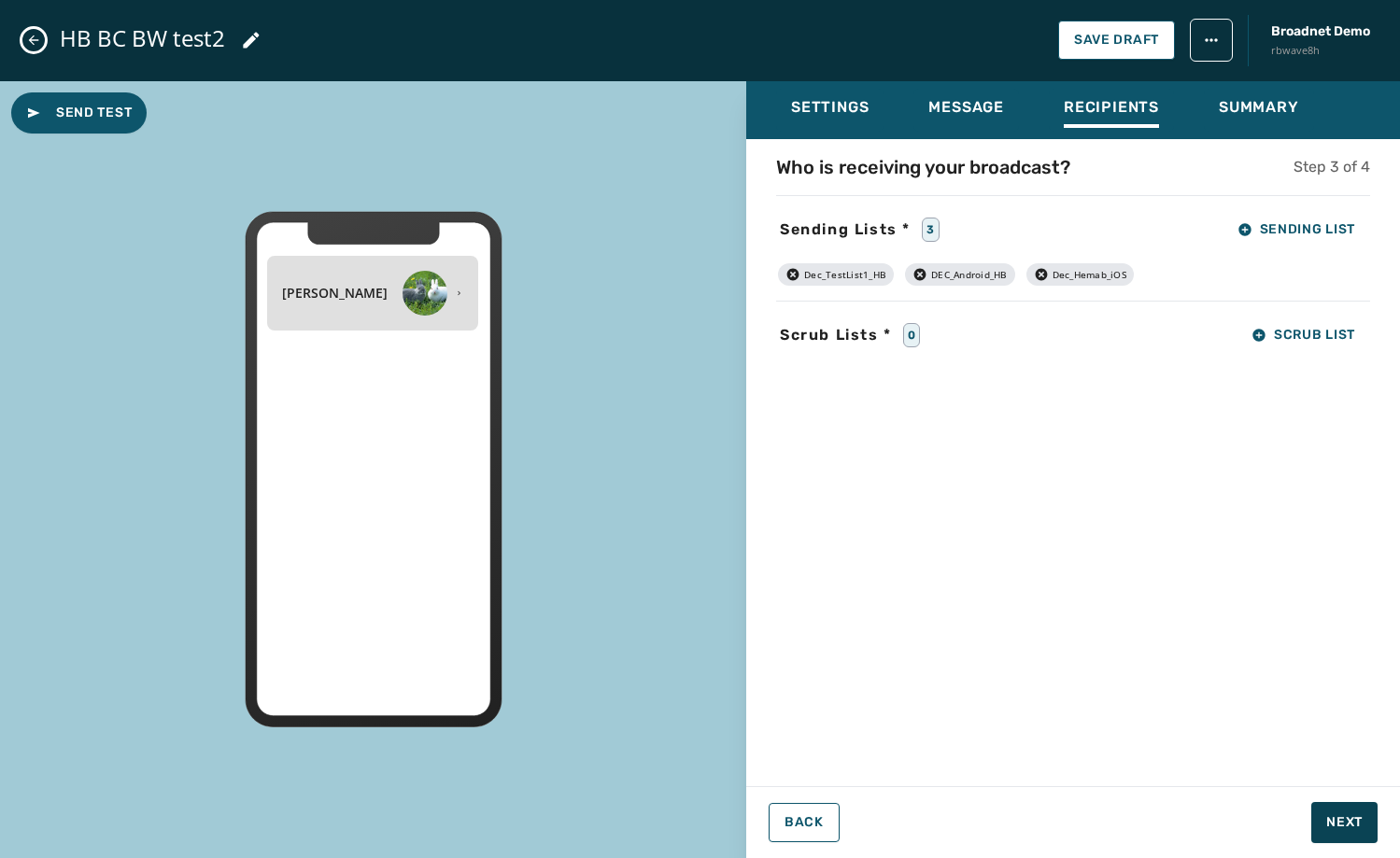
click at [792, 277] on icon "button" at bounding box center [793, 274] width 13 height 13
click at [1086, 29] on button "Save Draft" at bounding box center [1116, 40] width 117 height 40
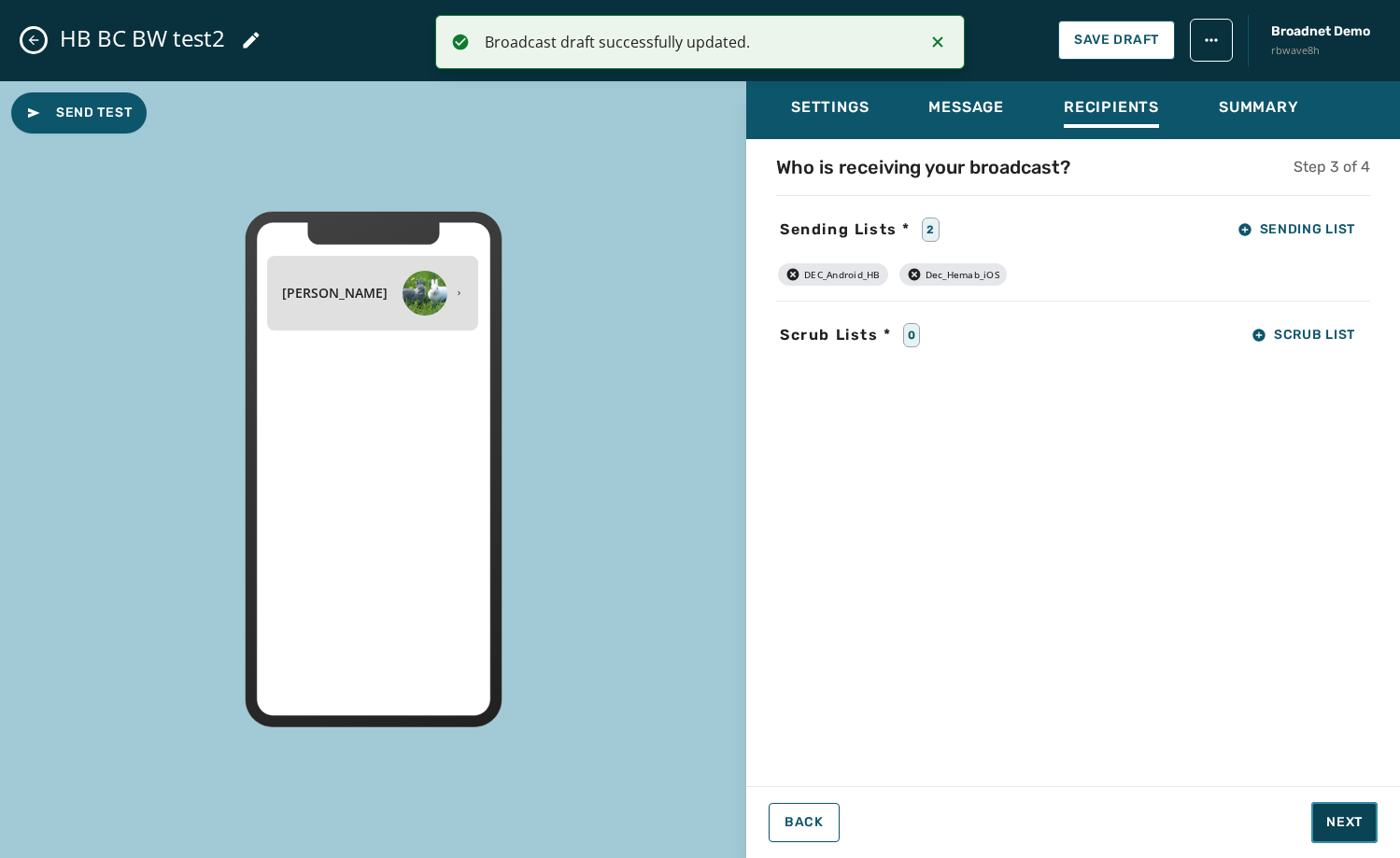
click at [1337, 820] on span "Next" at bounding box center [1345, 822] width 37 height 18
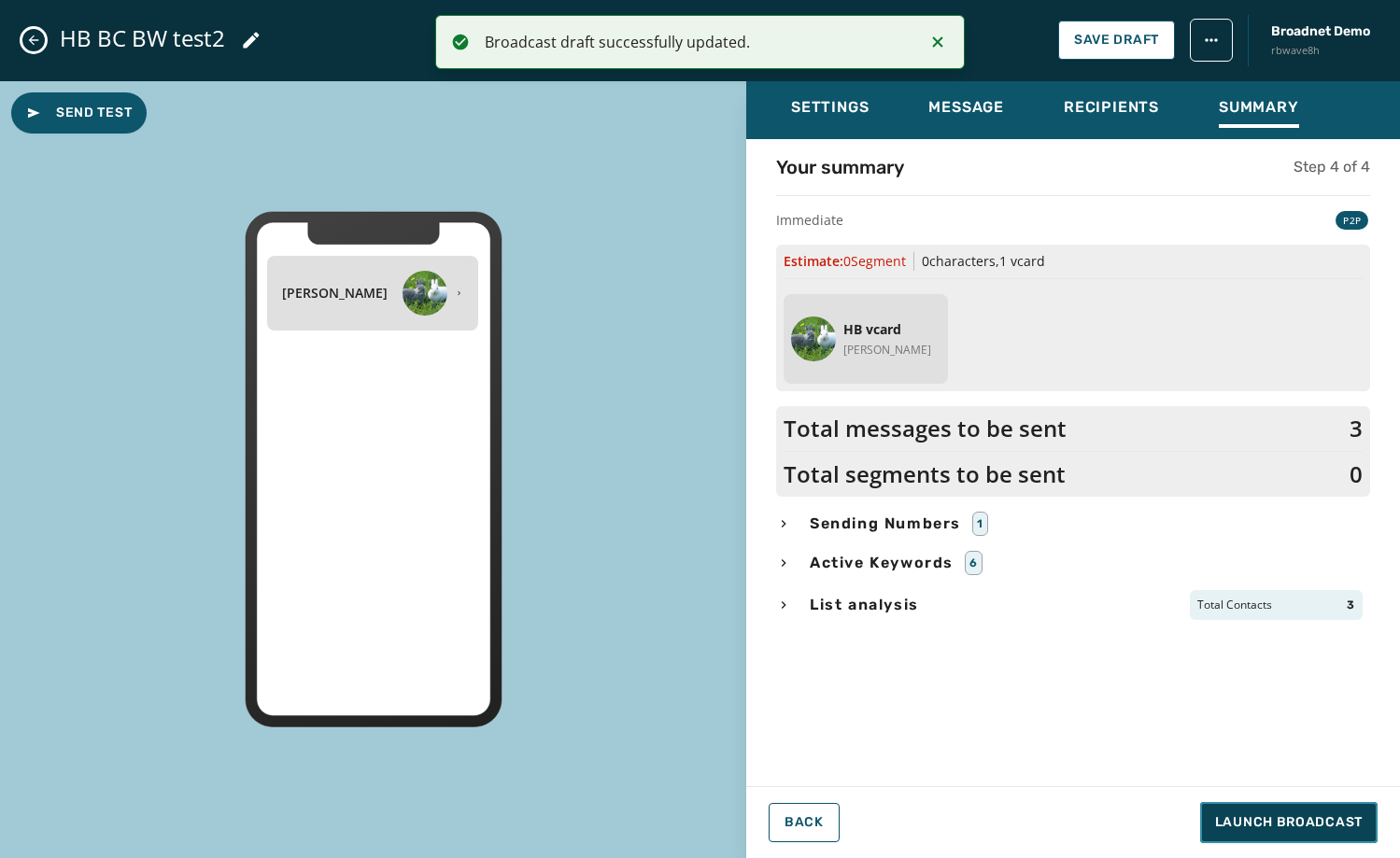
click at [1337, 818] on span "Launch Broadcast" at bounding box center [1289, 822] width 147 height 18
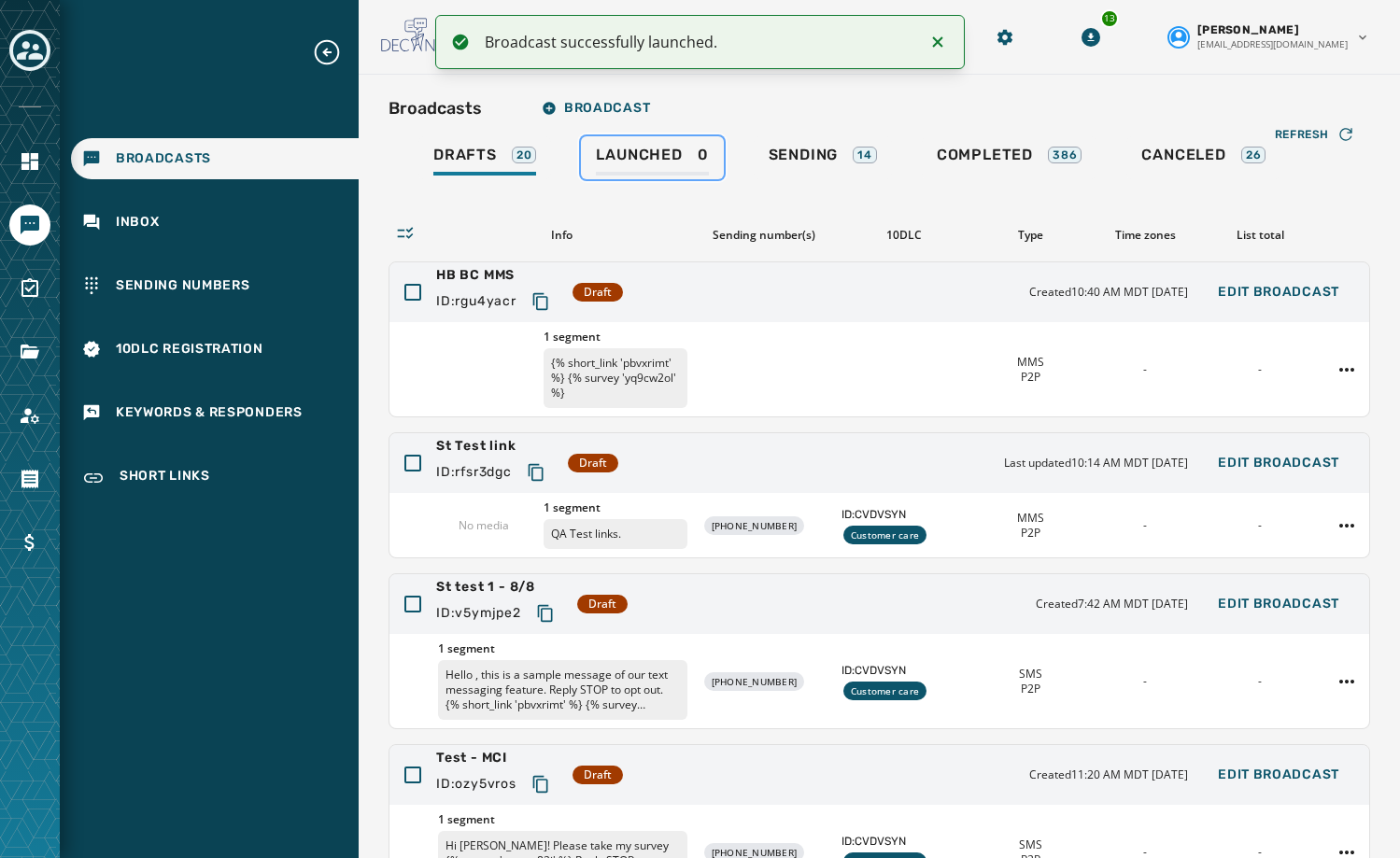
click at [611, 148] on span "Launched" at bounding box center [638, 154] width 86 height 18
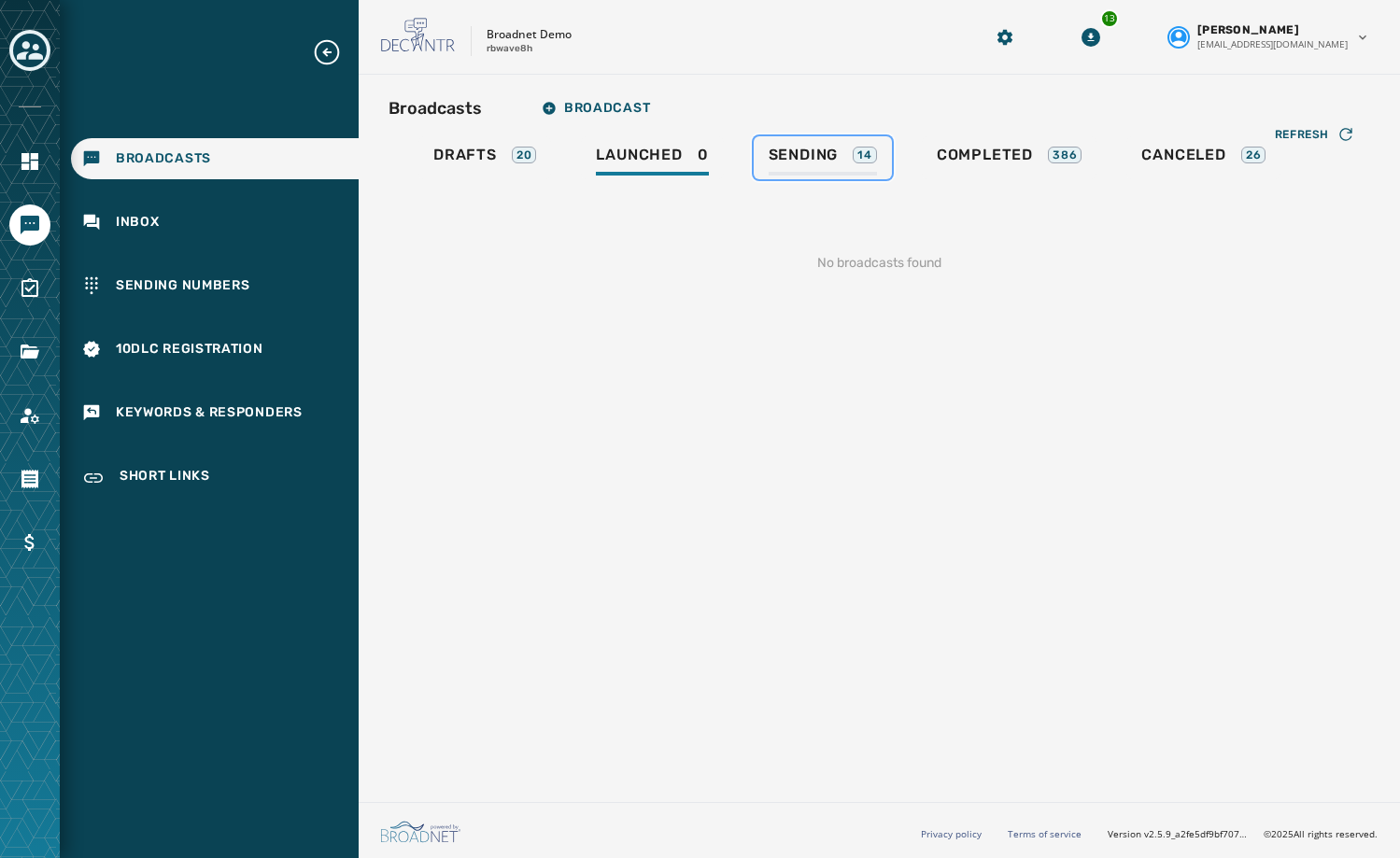
click at [809, 161] on span "Sending" at bounding box center [804, 154] width 70 height 18
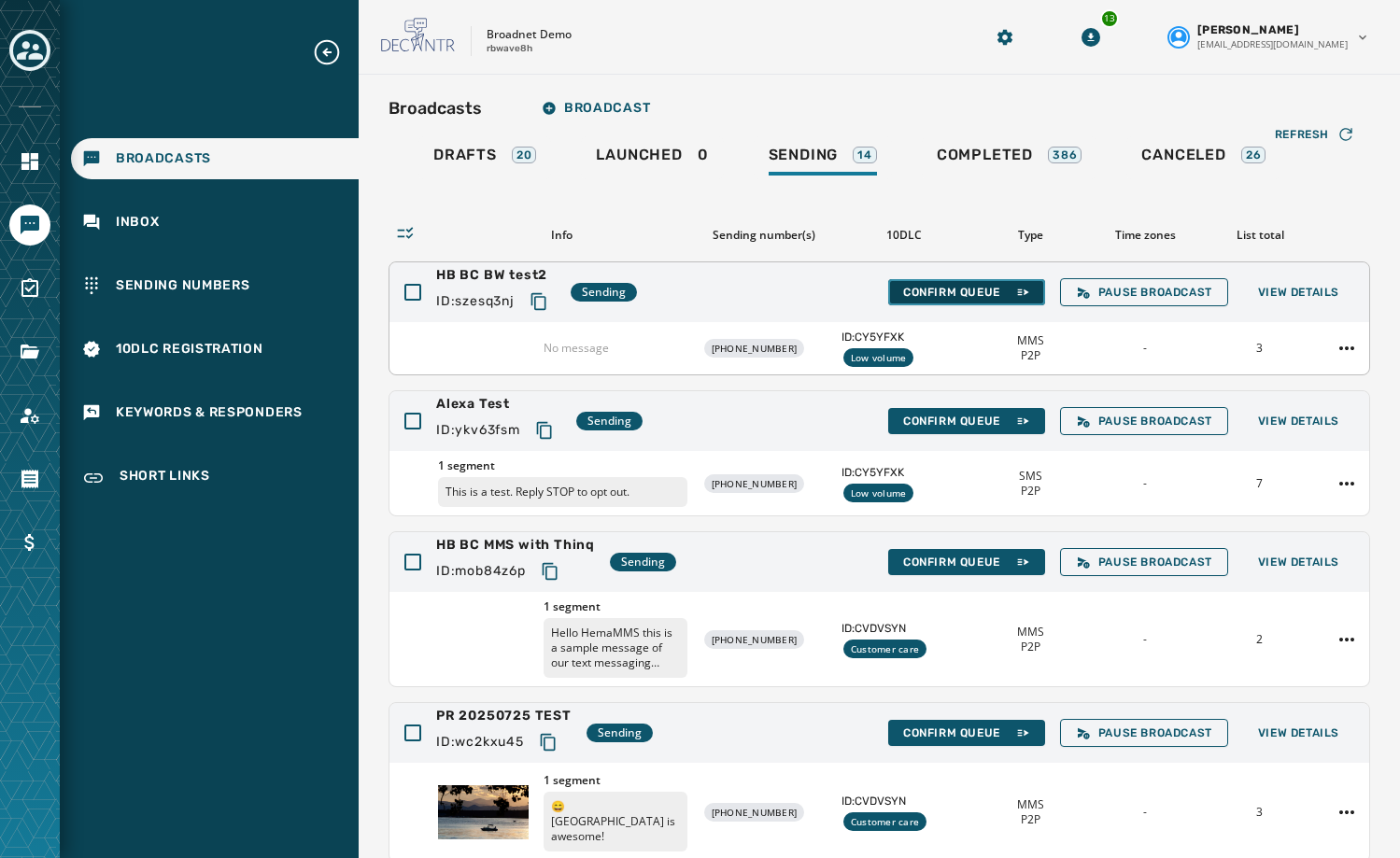
click at [911, 291] on span "Confirm Queue" at bounding box center [966, 291] width 127 height 15
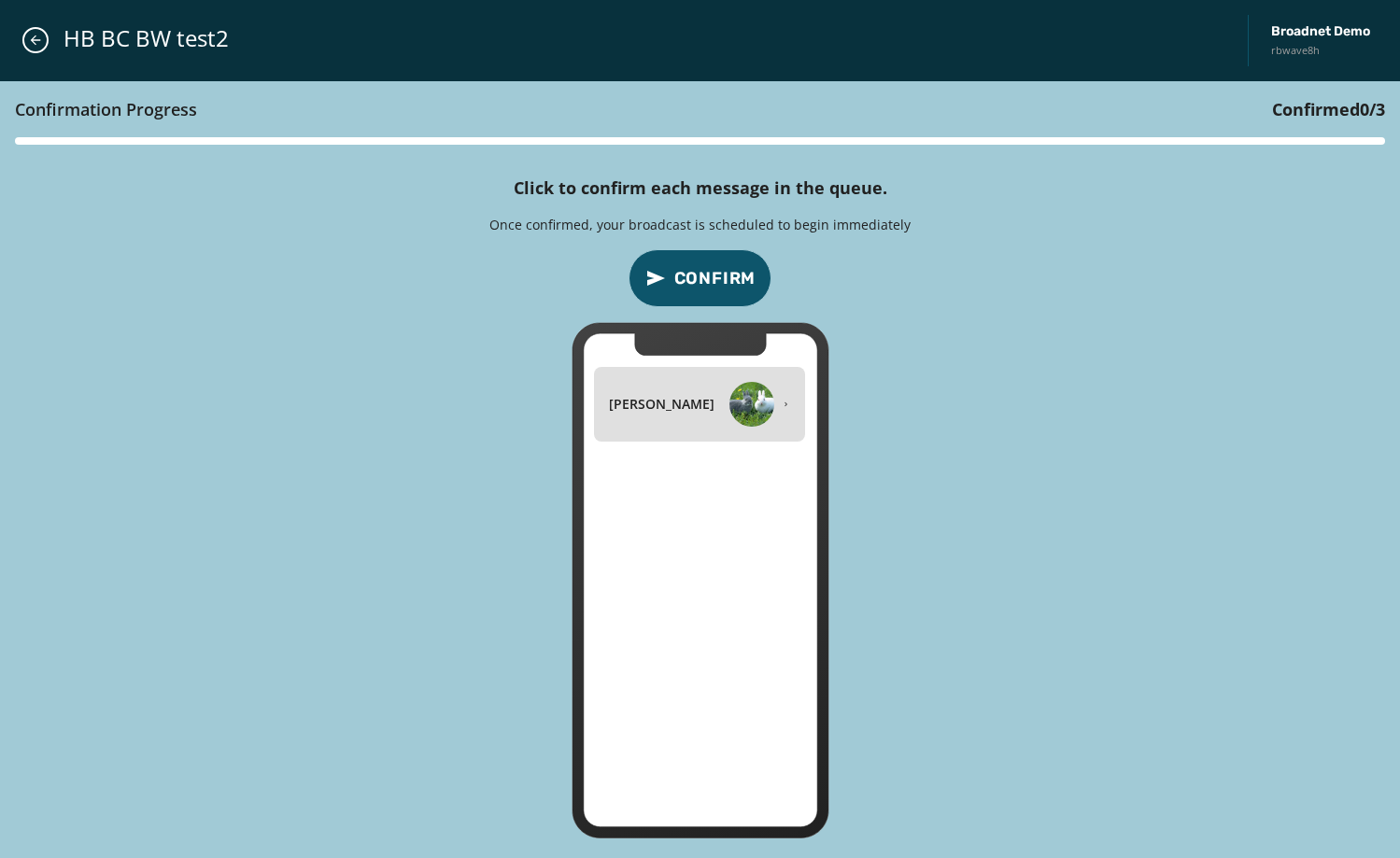
click at [722, 287] on span "Confirm" at bounding box center [715, 278] width 82 height 26
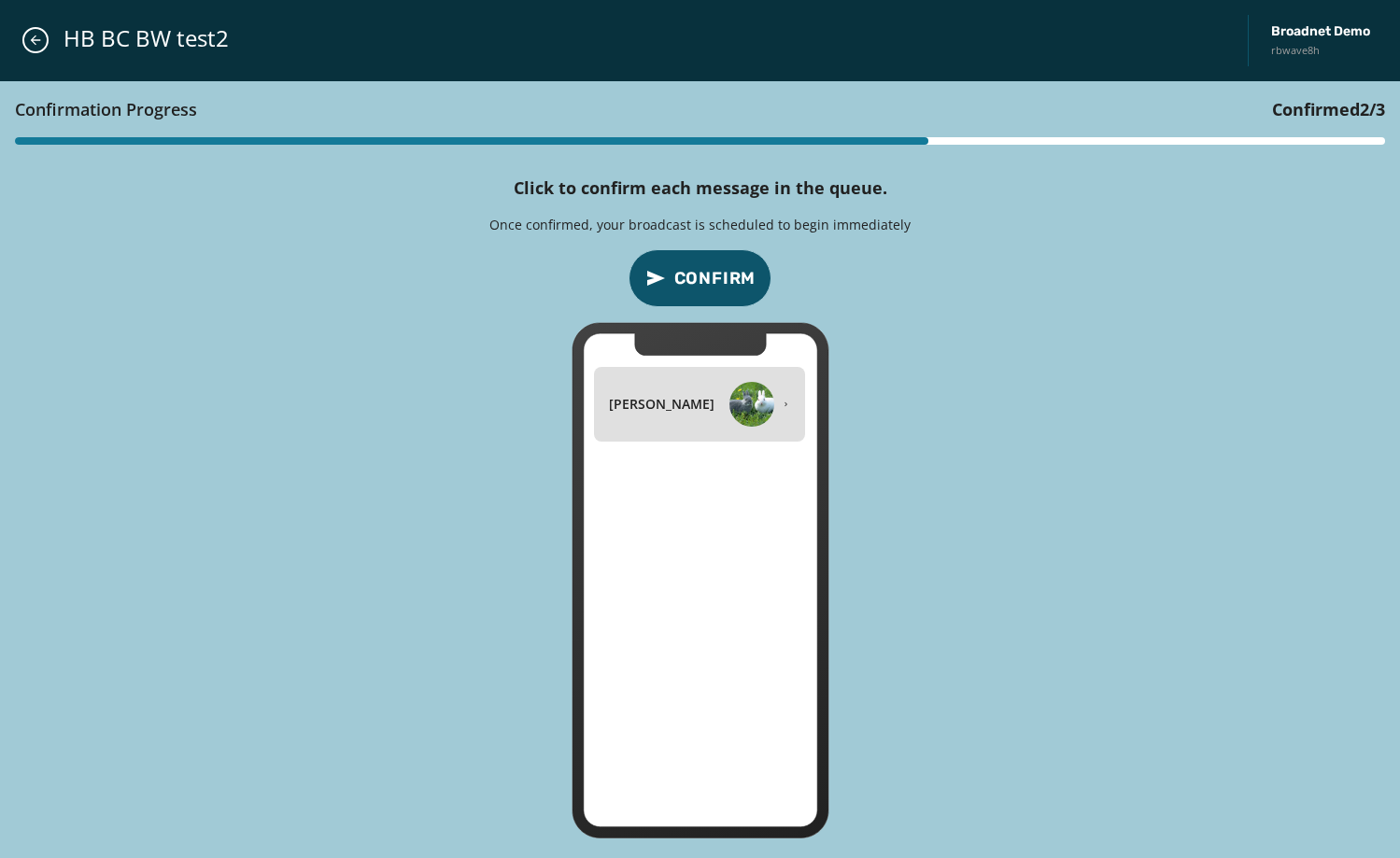
click at [722, 287] on span "Confirm" at bounding box center [715, 278] width 82 height 26
click at [28, 42] on icon "Close admin drawer" at bounding box center [35, 40] width 15 height 15
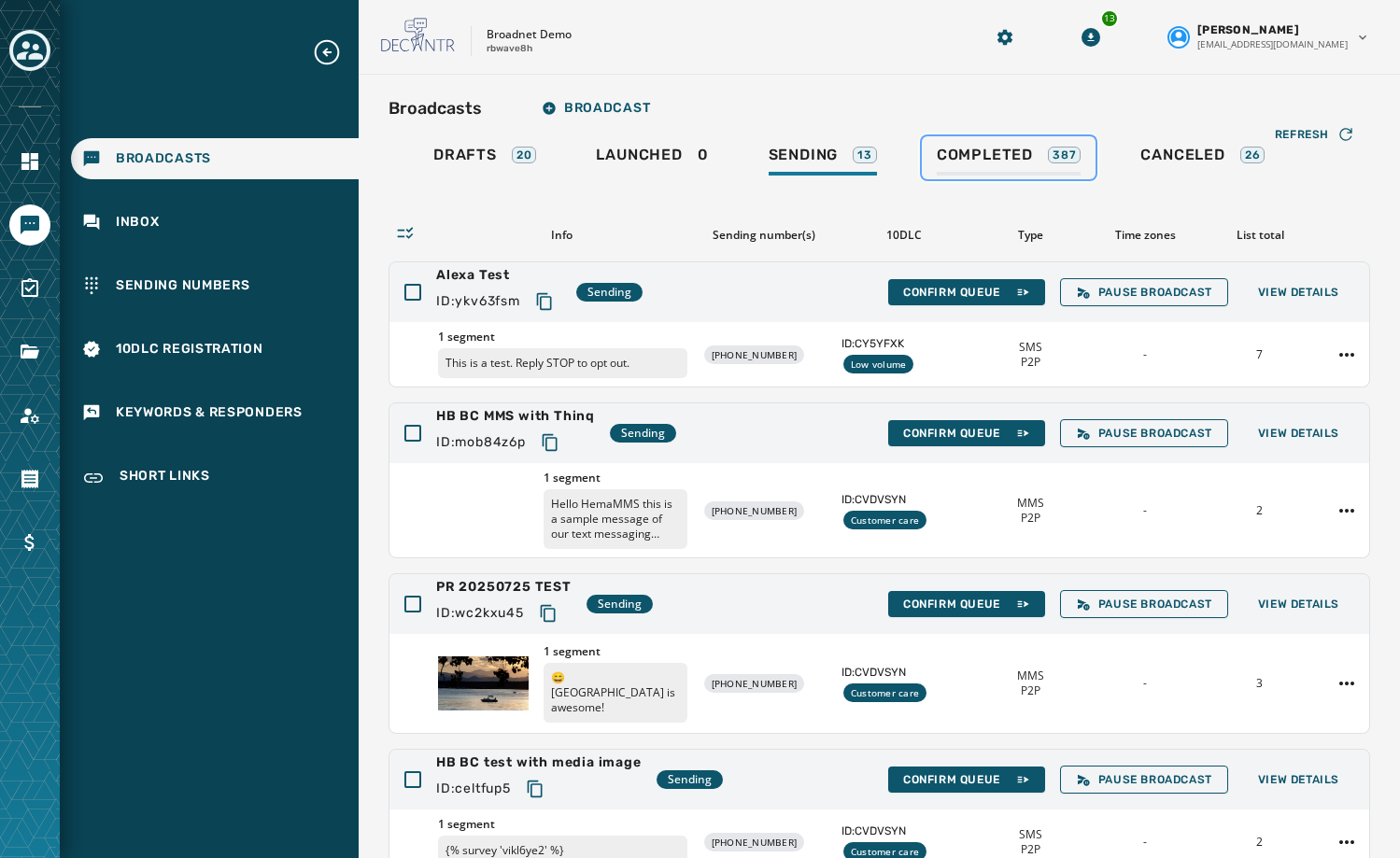
click at [950, 154] on span "Completed" at bounding box center [984, 154] width 96 height 18
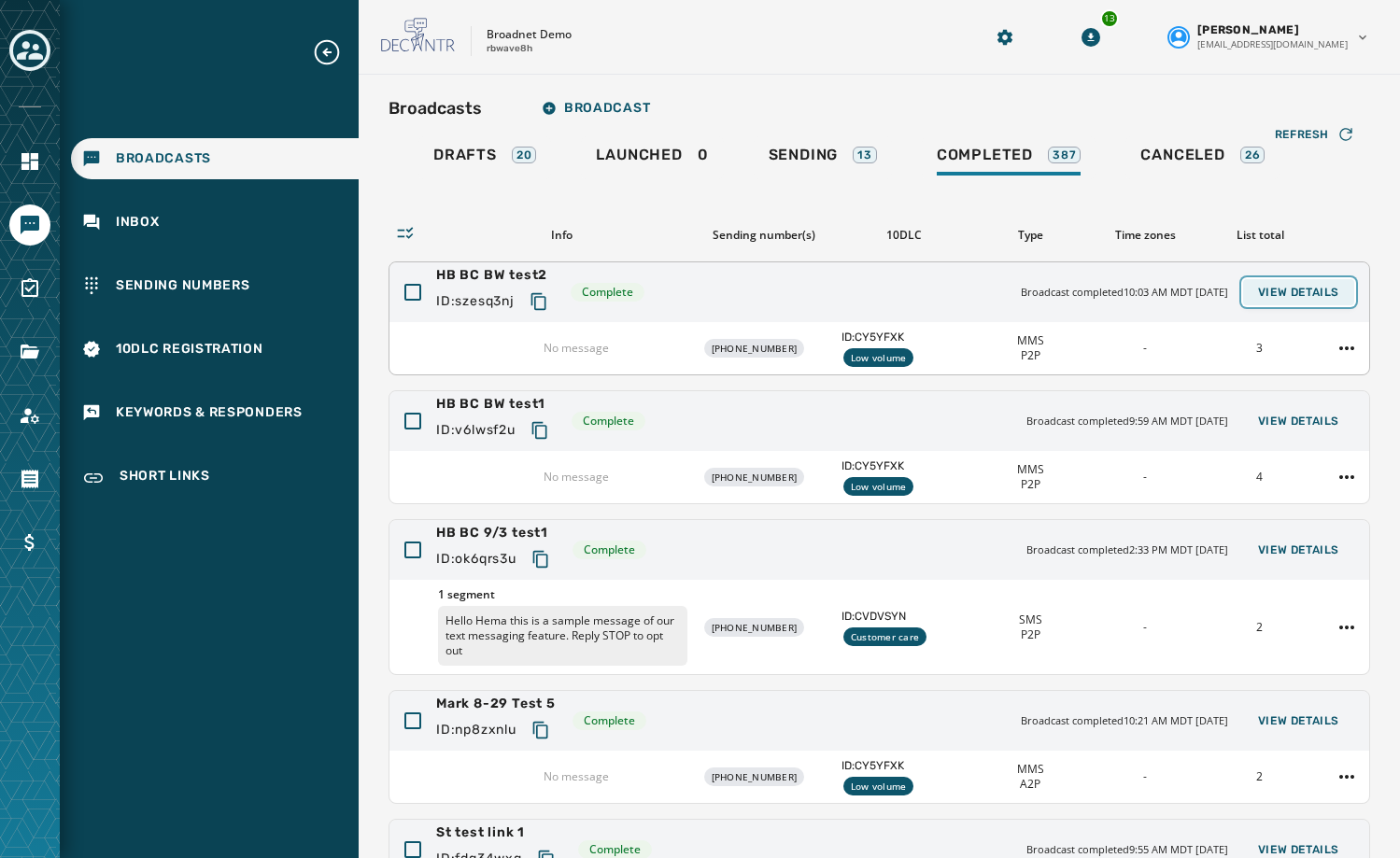
click at [1264, 292] on span "View Details" at bounding box center [1298, 291] width 81 height 15
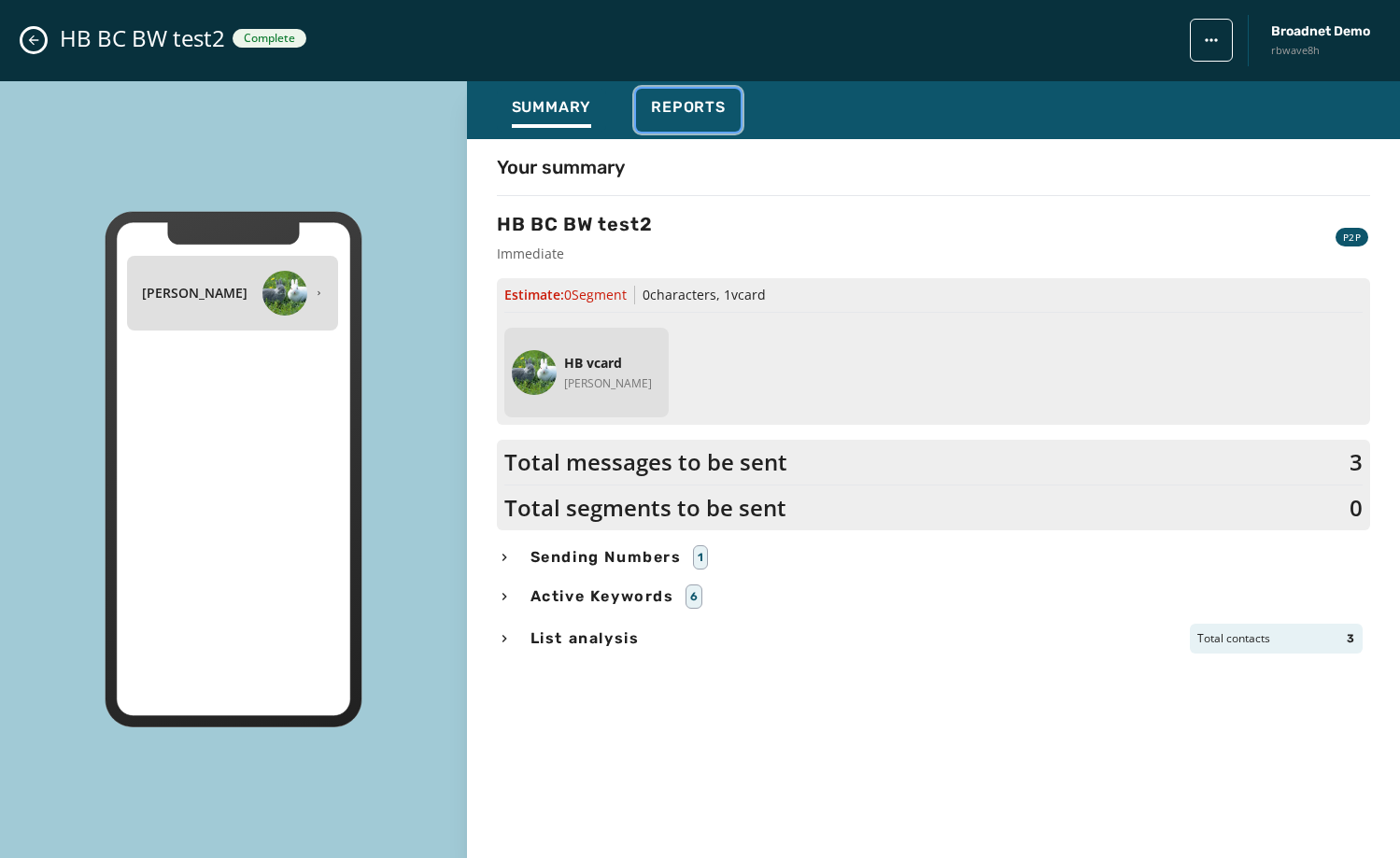
click at [707, 115] on span "Reports" at bounding box center [687, 107] width 75 height 18
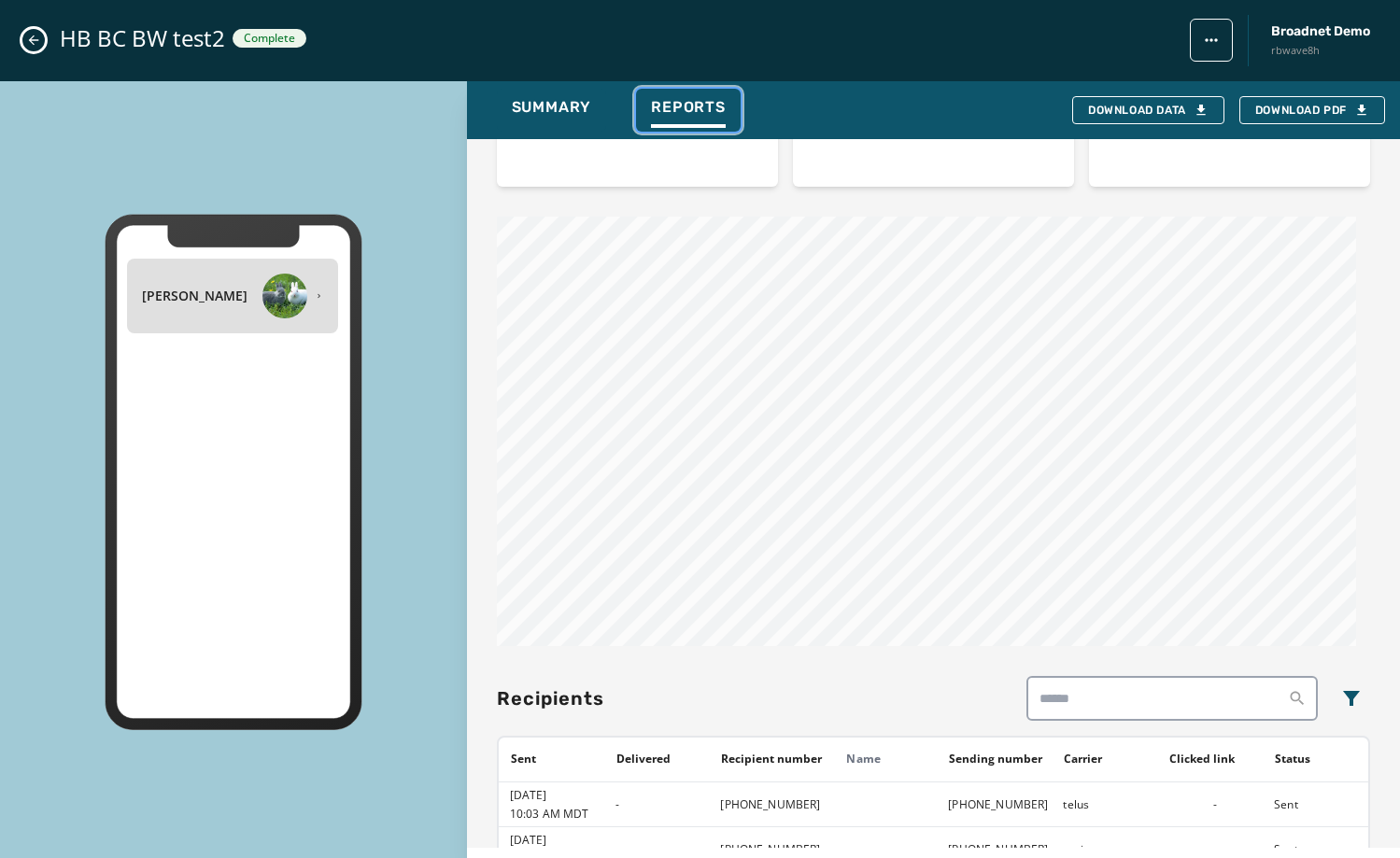
scroll to position [717, 0]
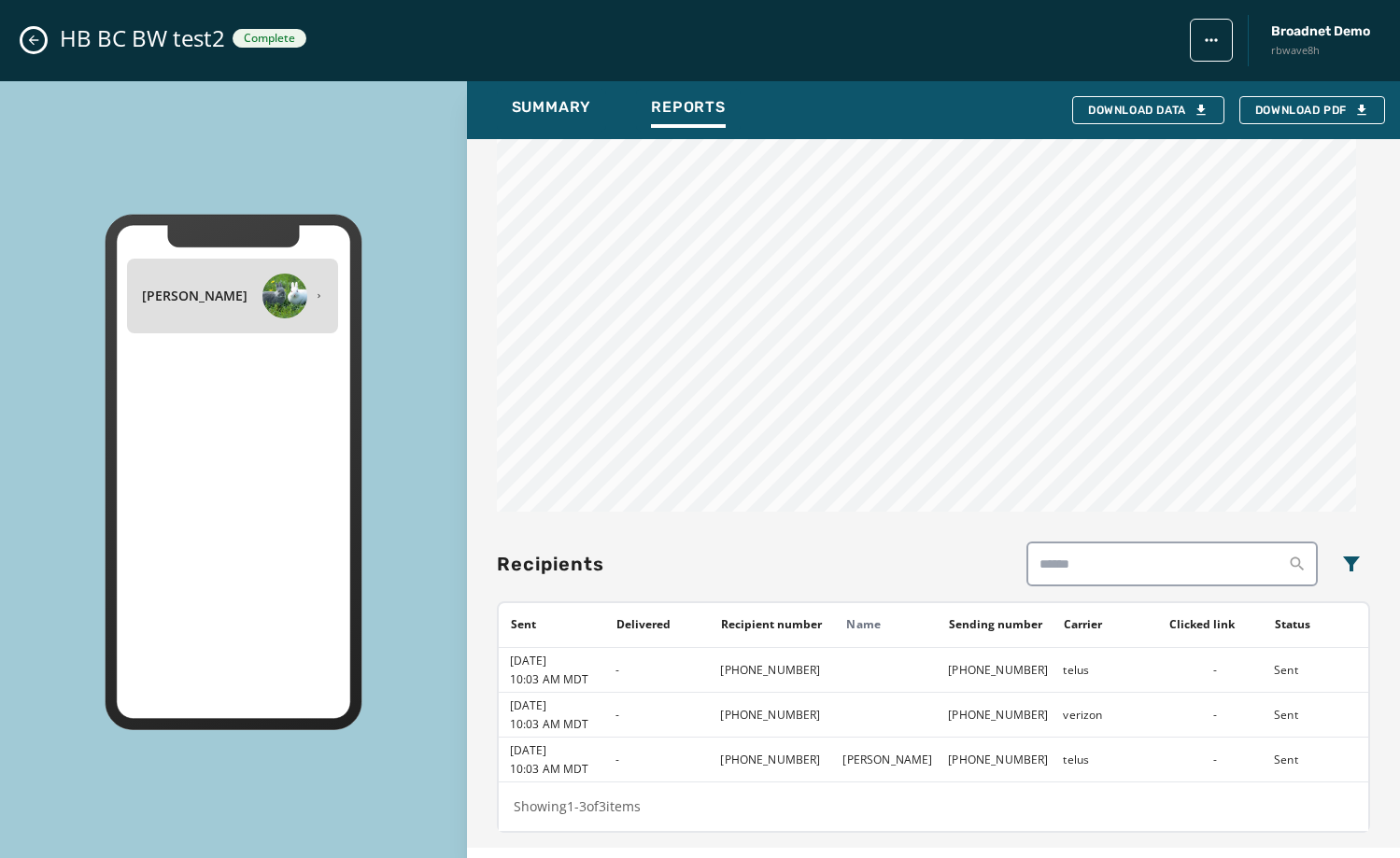
click at [35, 43] on icon "Close admin drawer" at bounding box center [33, 40] width 15 height 15
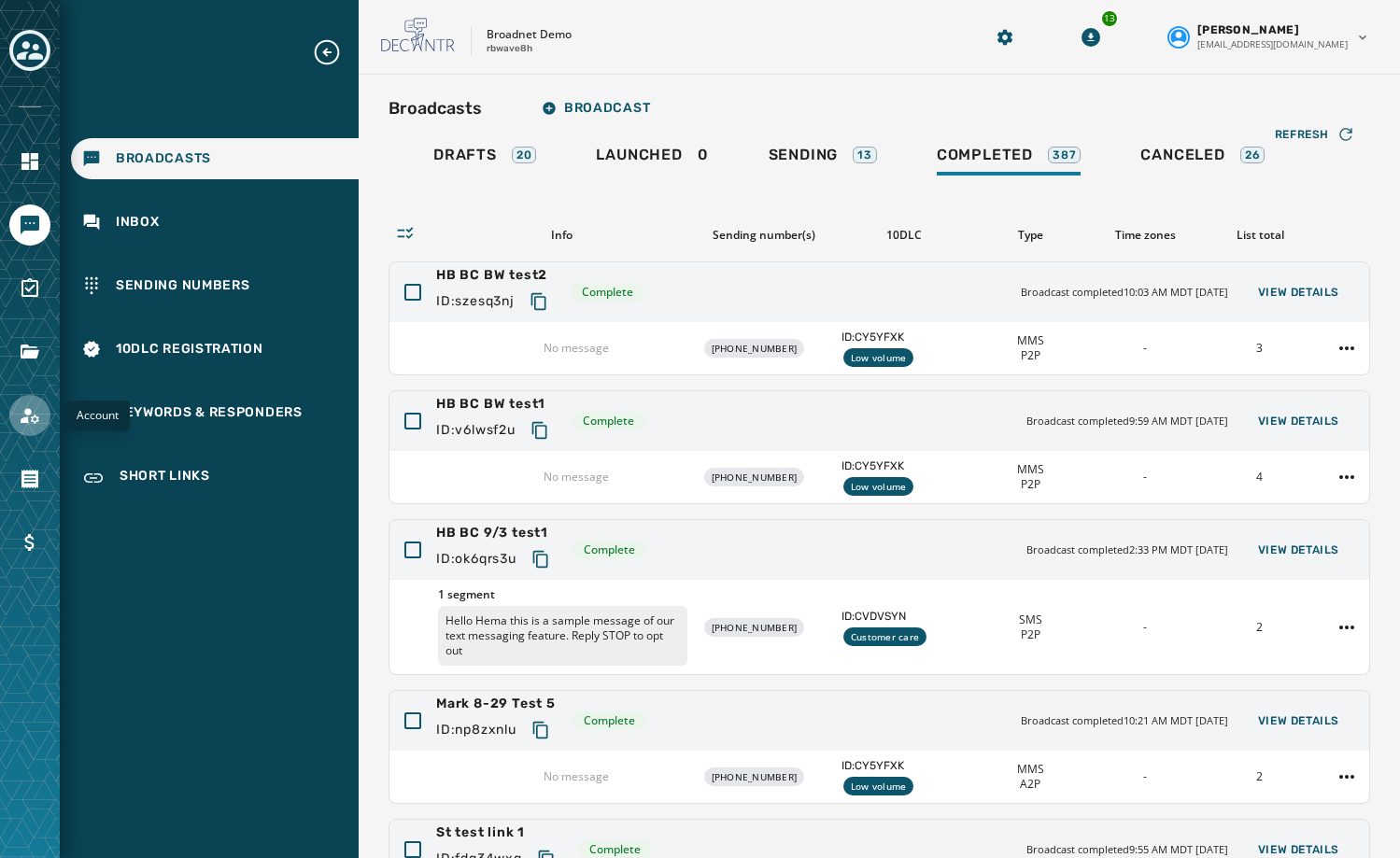
click at [26, 413] on icon "Navigate to Account" at bounding box center [29, 415] width 18 height 15
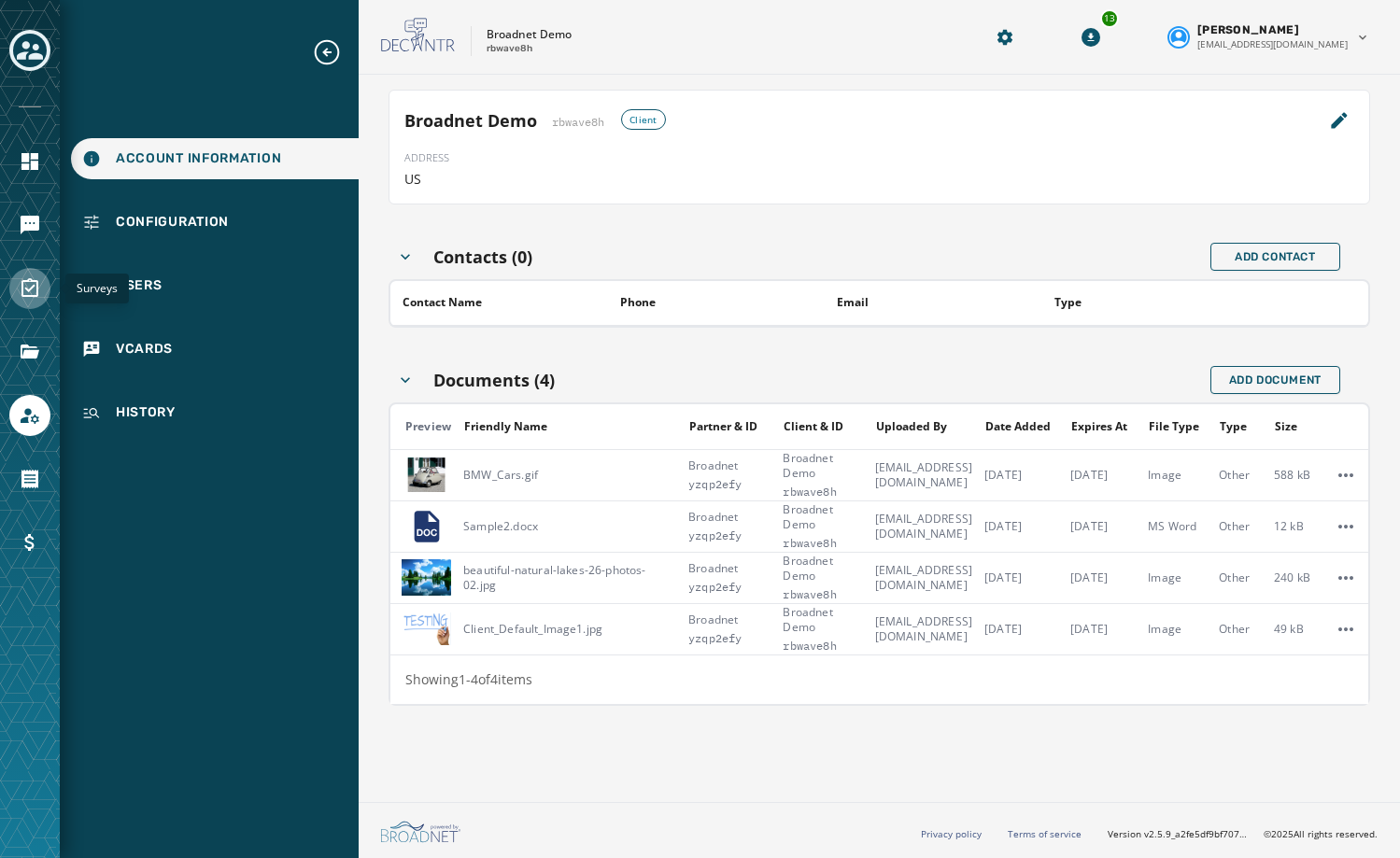
click at [21, 291] on icon "Navigate to Surveys" at bounding box center [29, 287] width 16 height 18
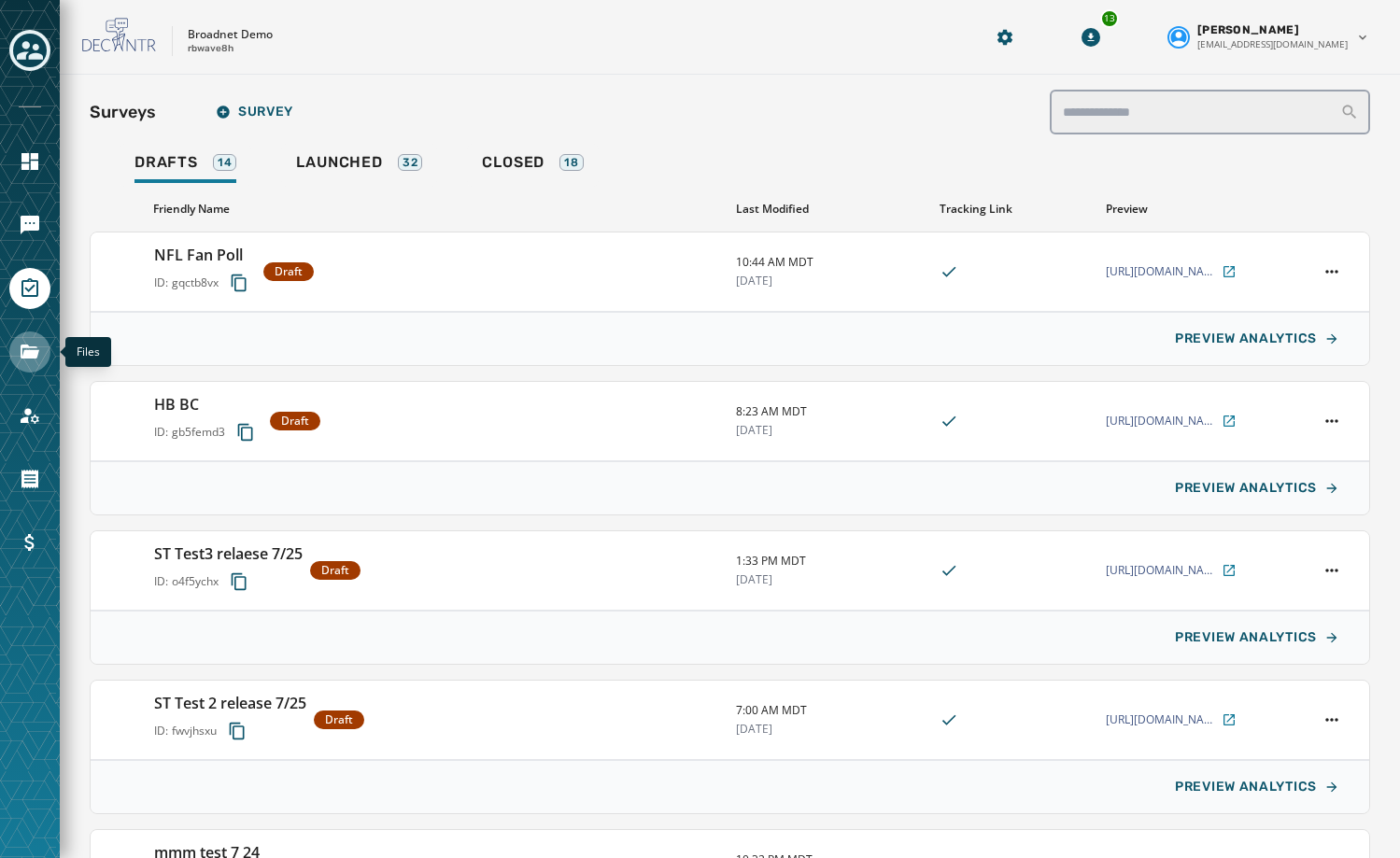
click at [37, 352] on icon "Navigate to Files" at bounding box center [29, 352] width 18 height 14
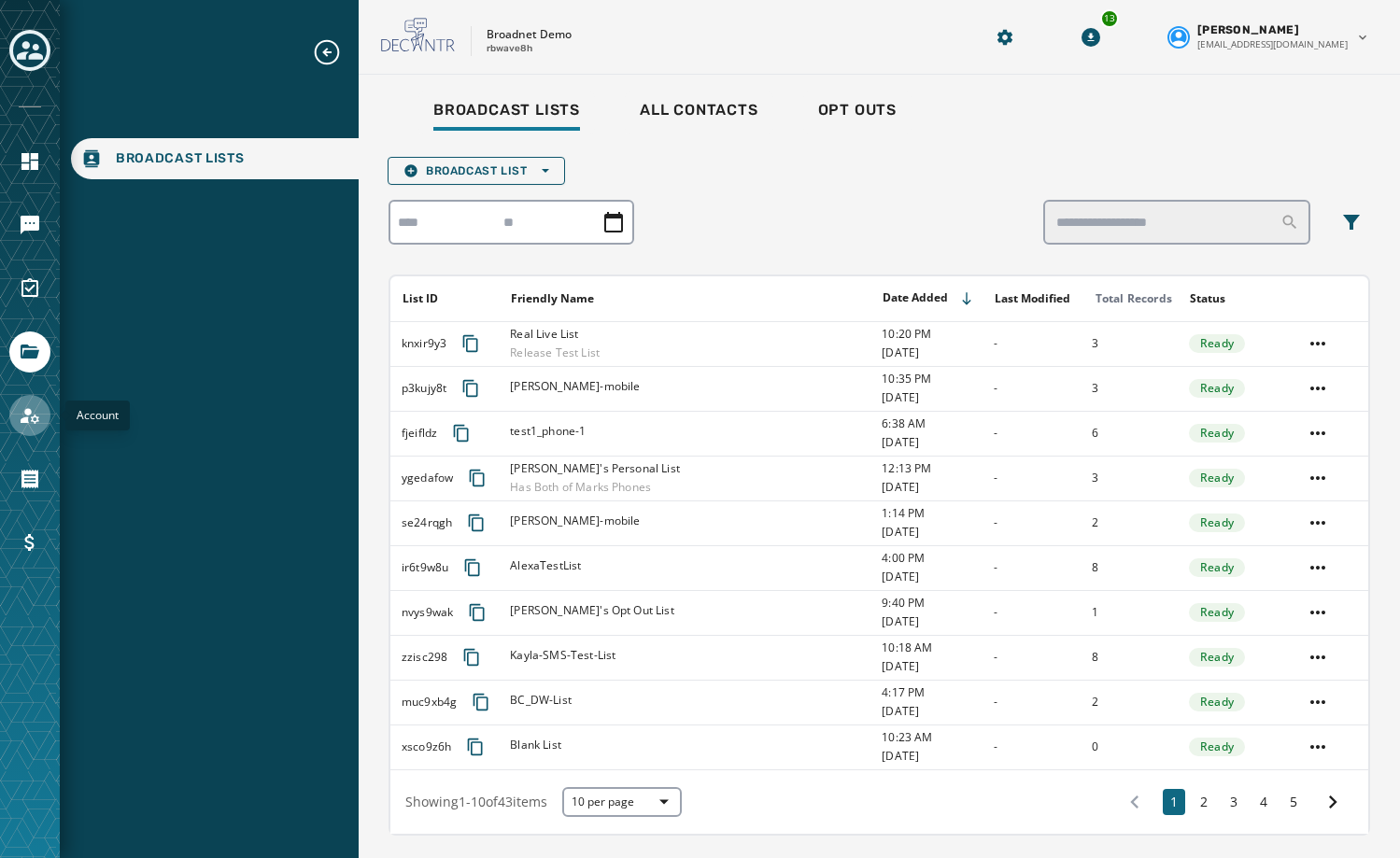
click at [45, 418] on link "Navigate to Account" at bounding box center [30, 415] width 41 height 41
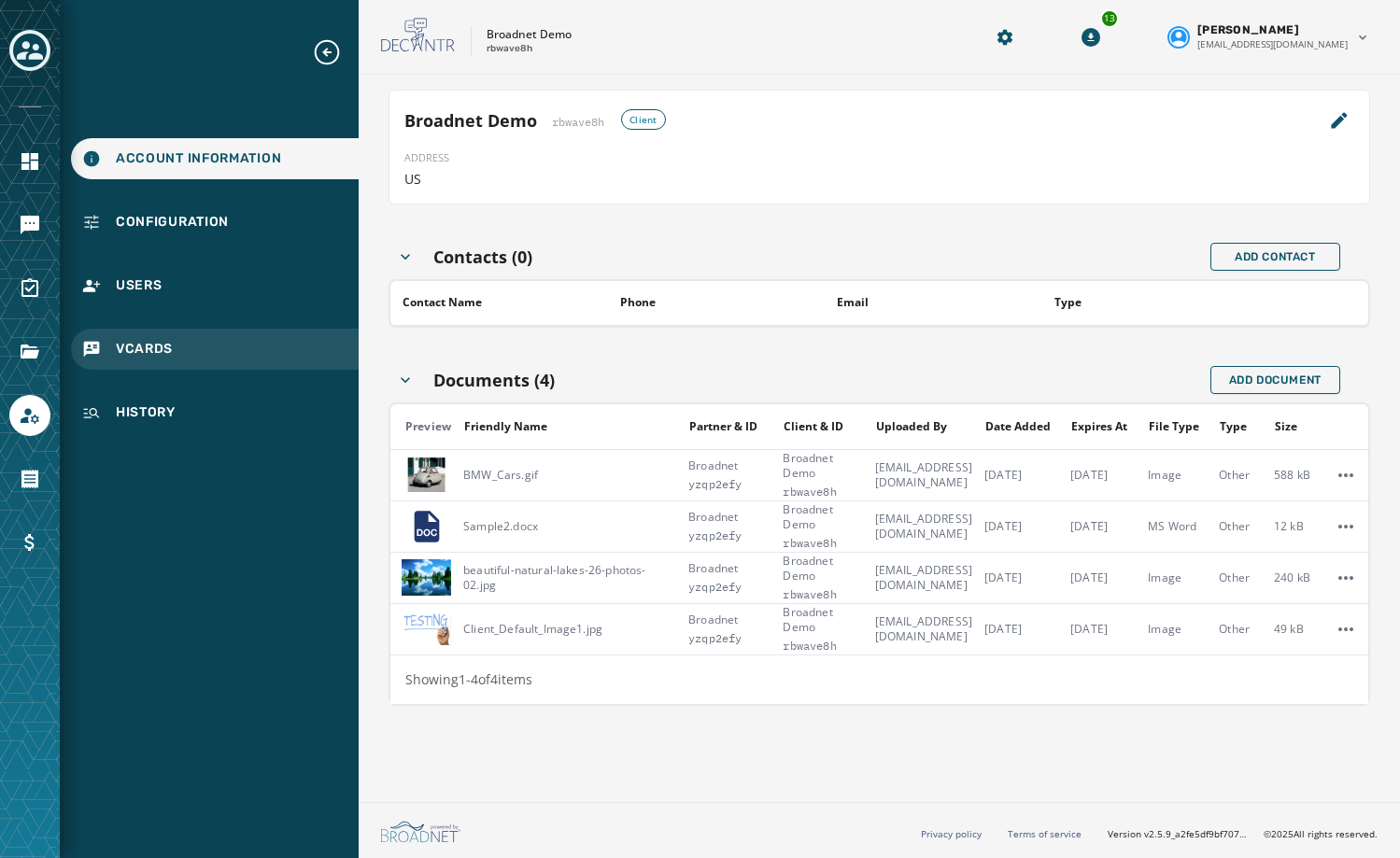
click at [132, 352] on span "vCards" at bounding box center [144, 349] width 57 height 18
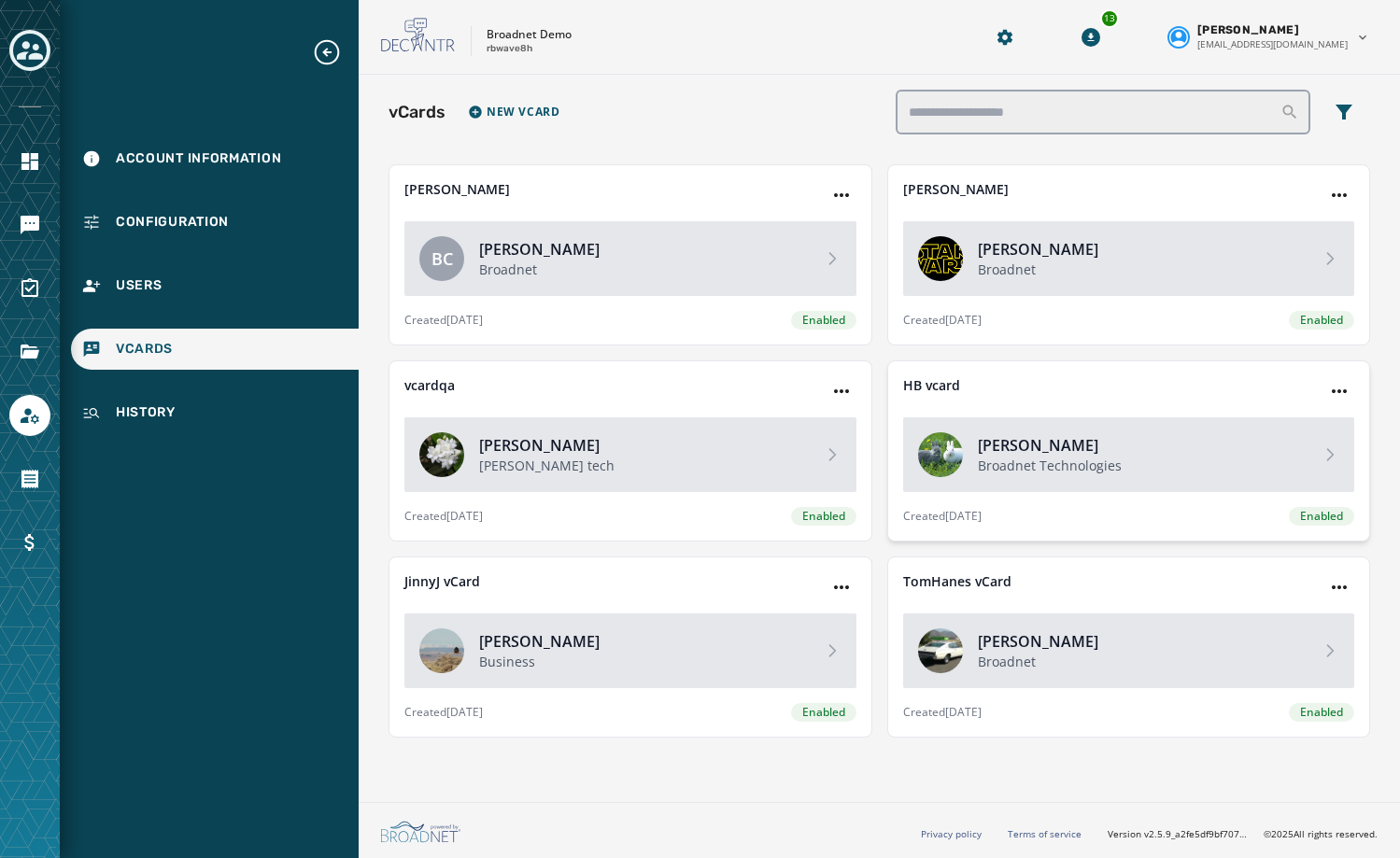
click at [1130, 458] on p "Broadnet Technologies" at bounding box center [1141, 466] width 328 height 18
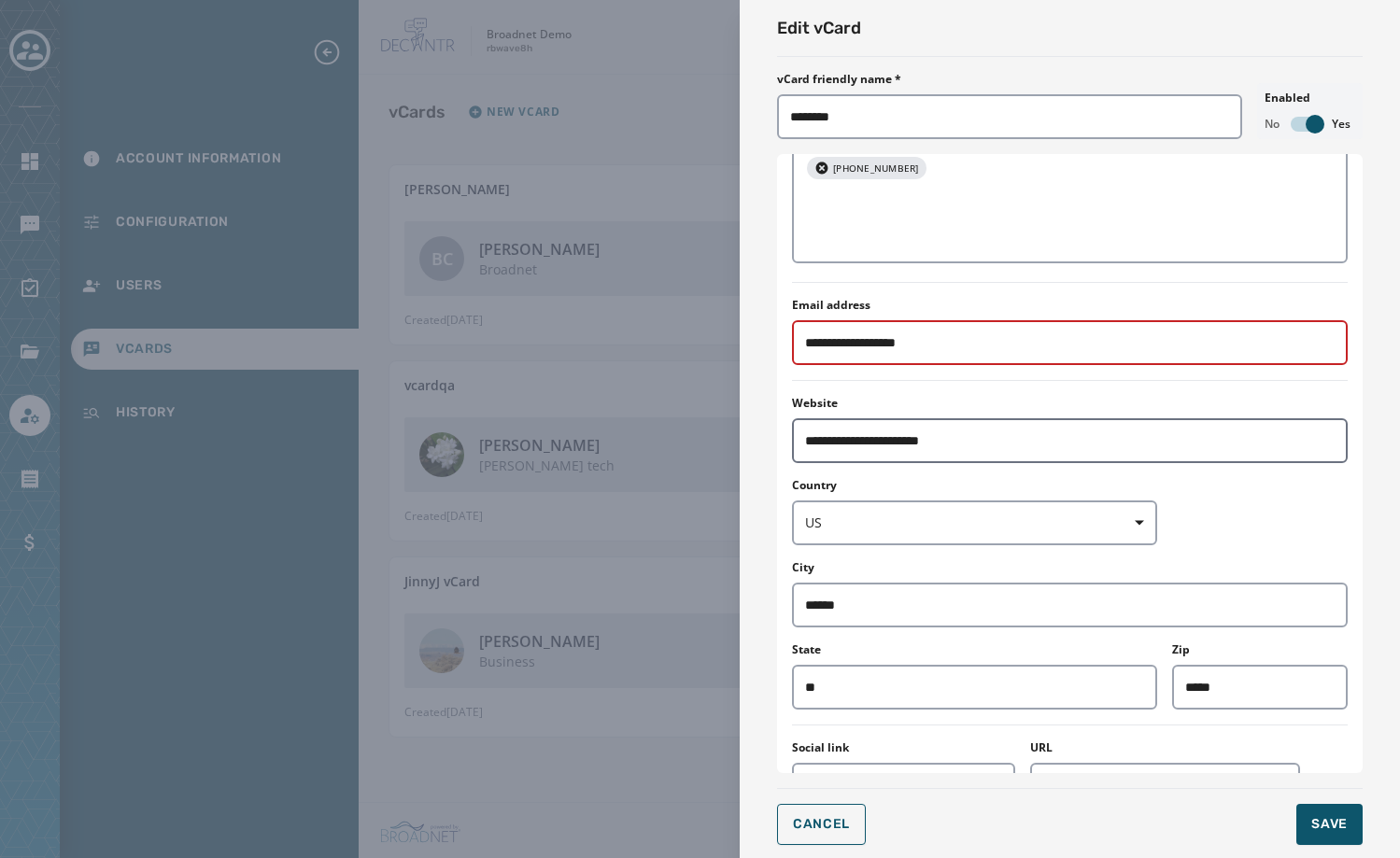
scroll to position [561, 0]
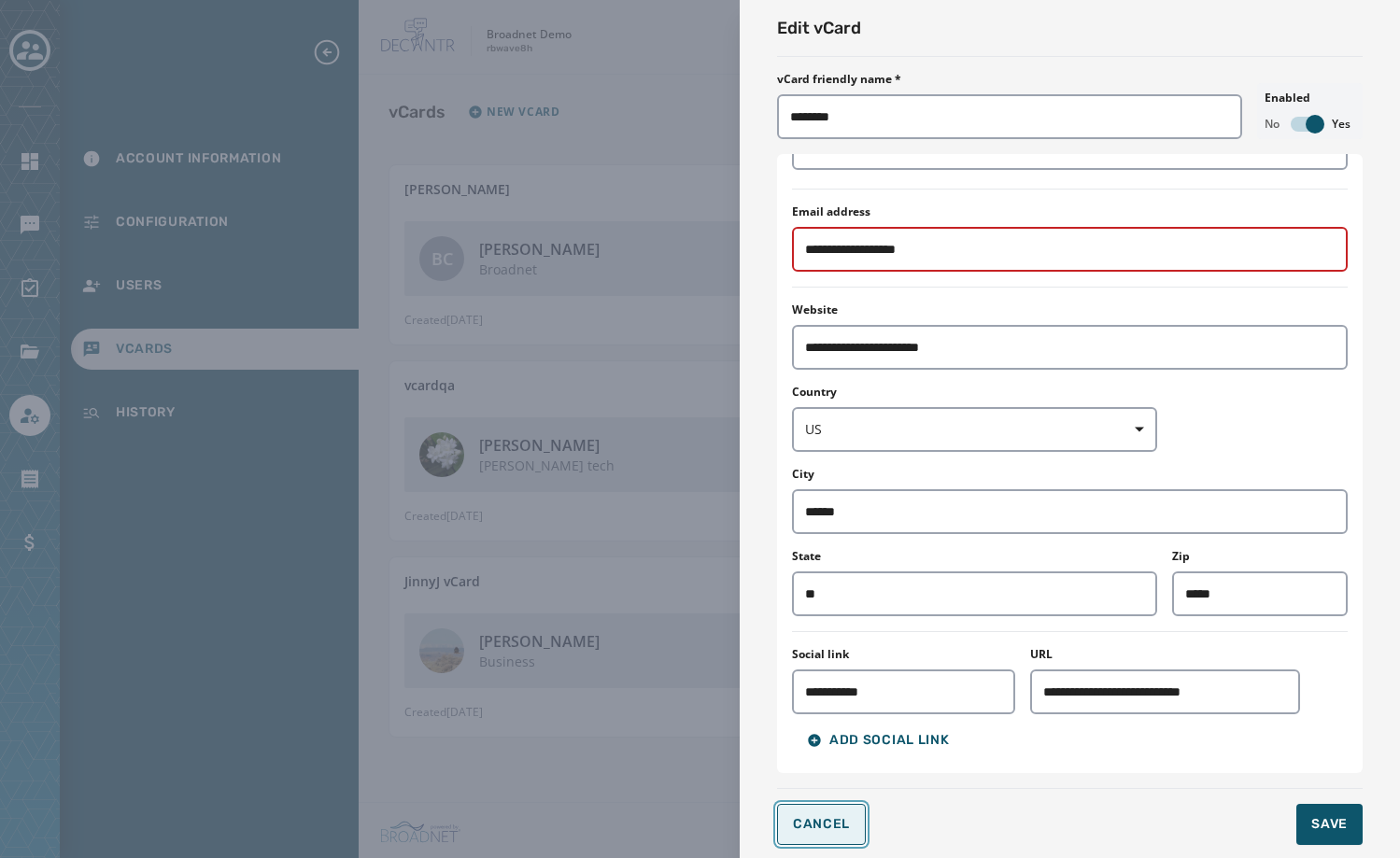
click at [855, 823] on button "Cancel" at bounding box center [821, 824] width 89 height 41
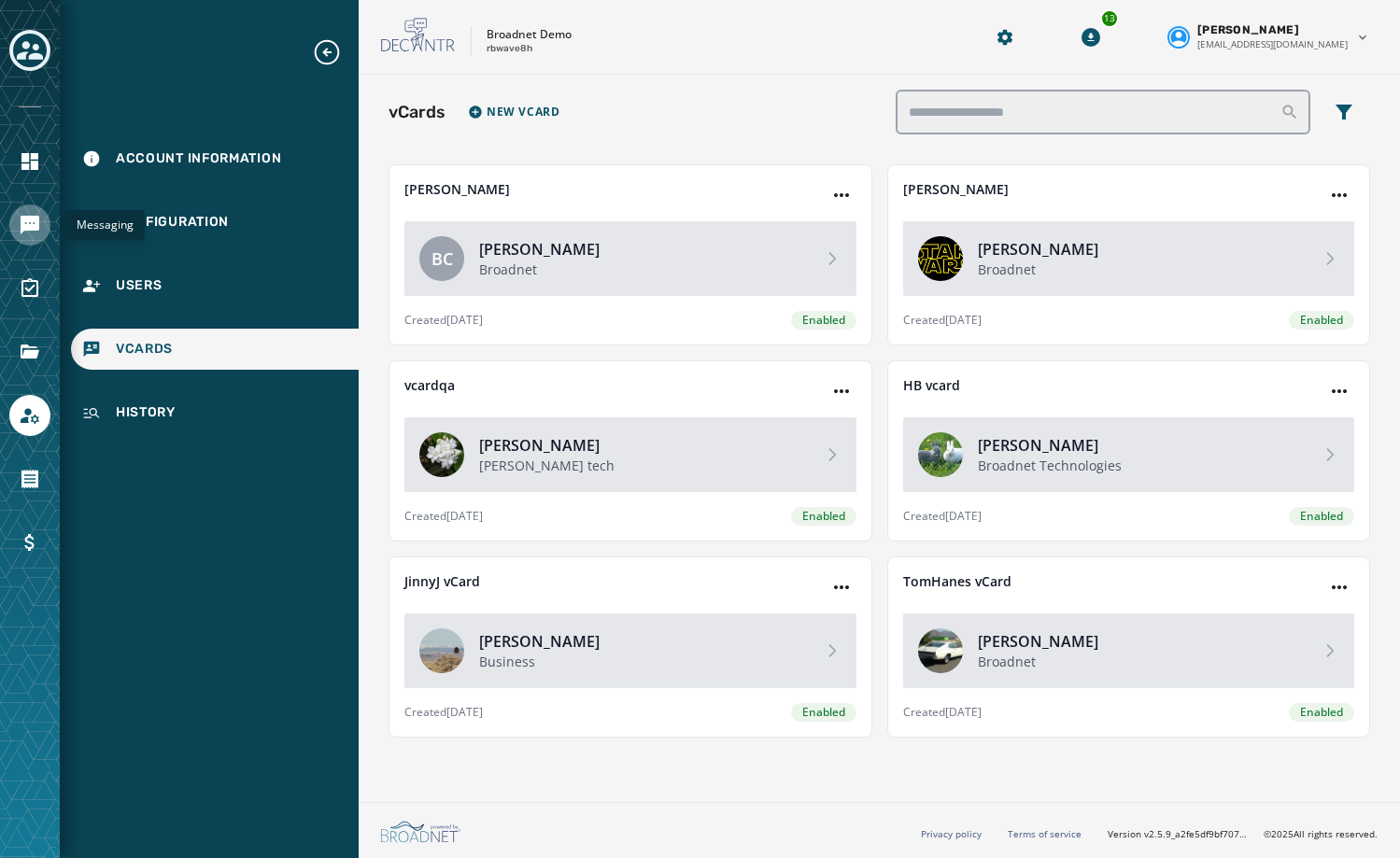
click at [44, 225] on link "Navigate to Messaging" at bounding box center [30, 225] width 41 height 41
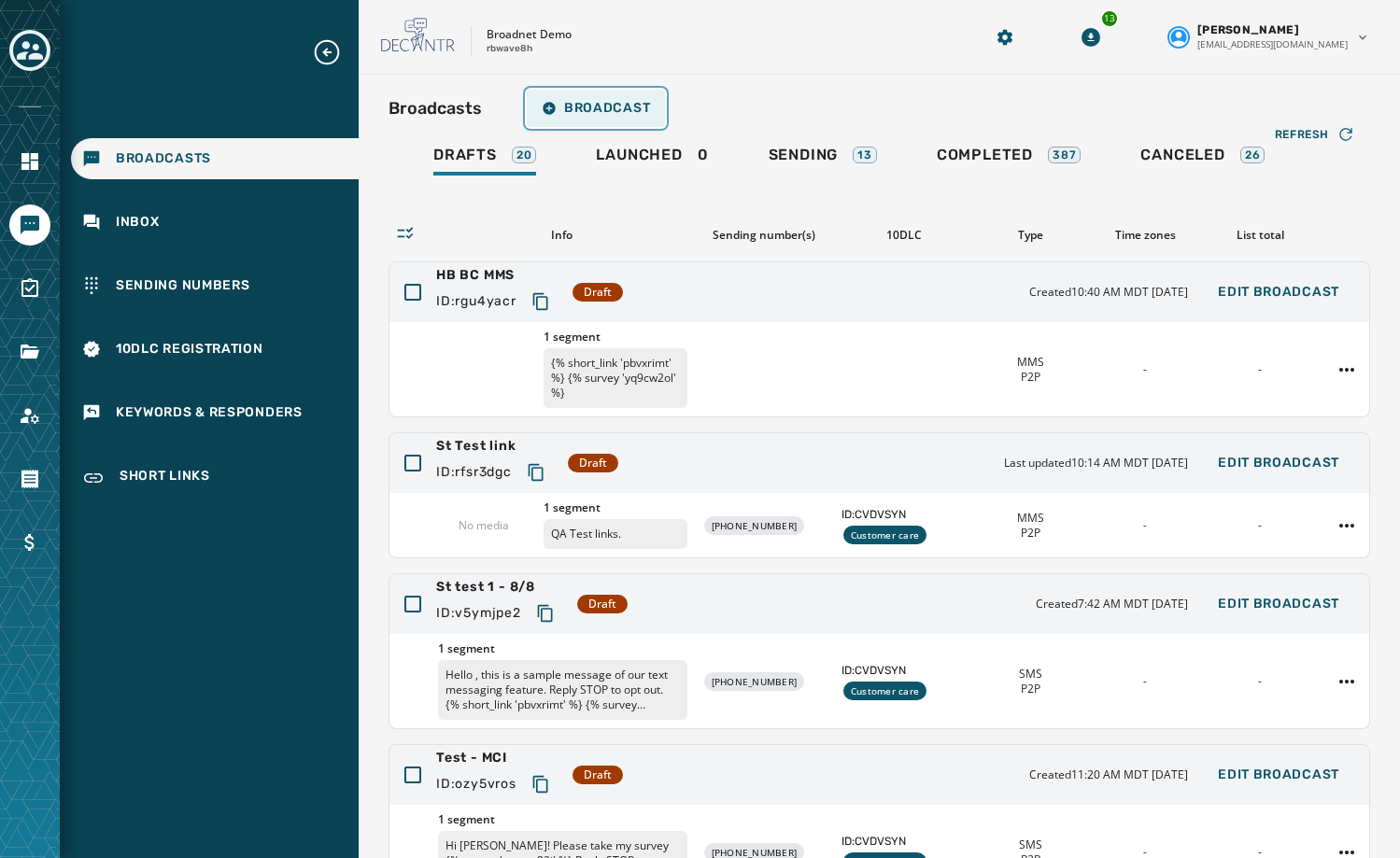
click at [624, 102] on span "Broadcast" at bounding box center [595, 107] width 108 height 15
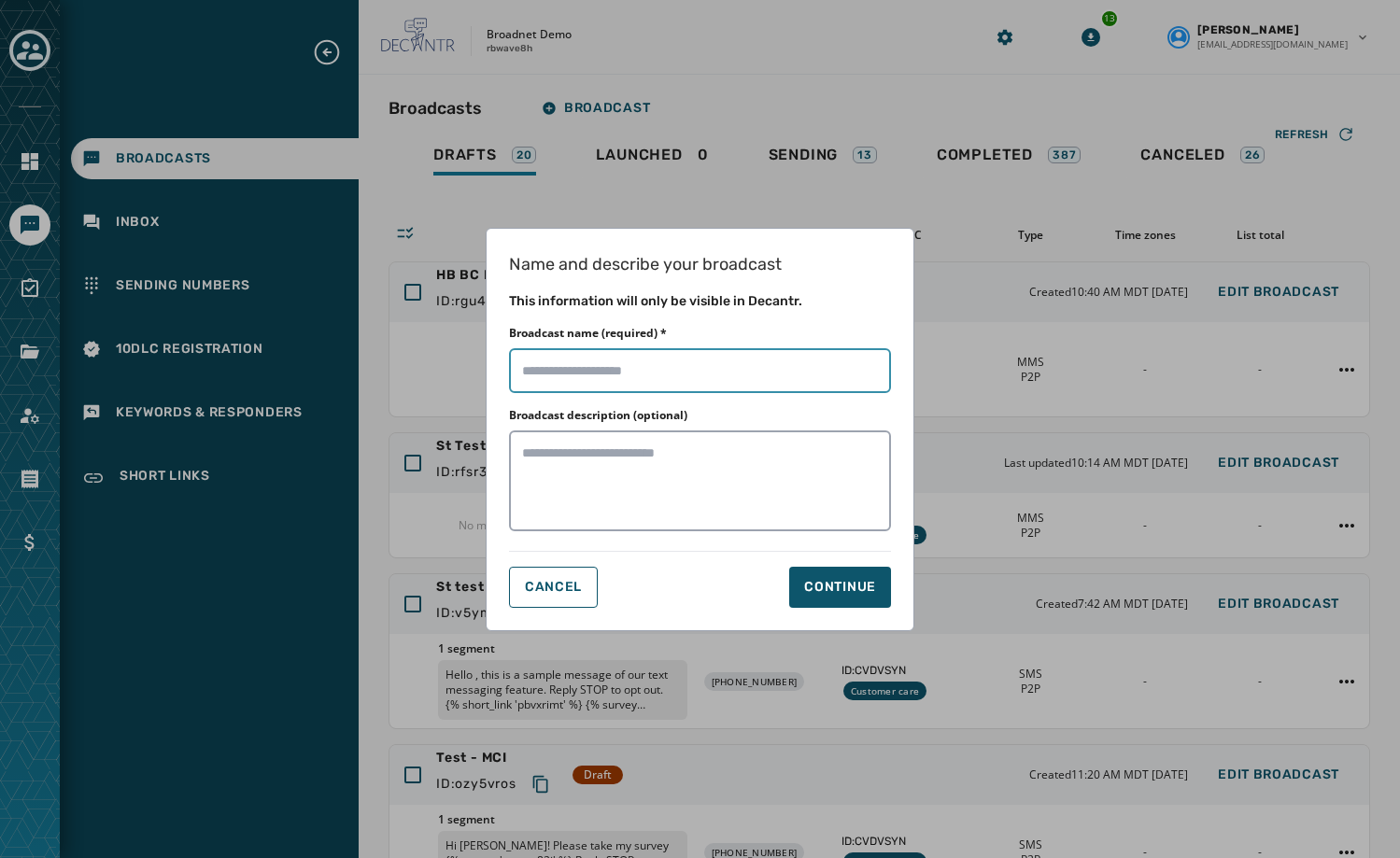
click at [646, 368] on input "Broadcast name (required) *" at bounding box center [700, 371] width 381 height 45
type input "**********"
click at [828, 597] on button "Continue" at bounding box center [839, 587] width 102 height 41
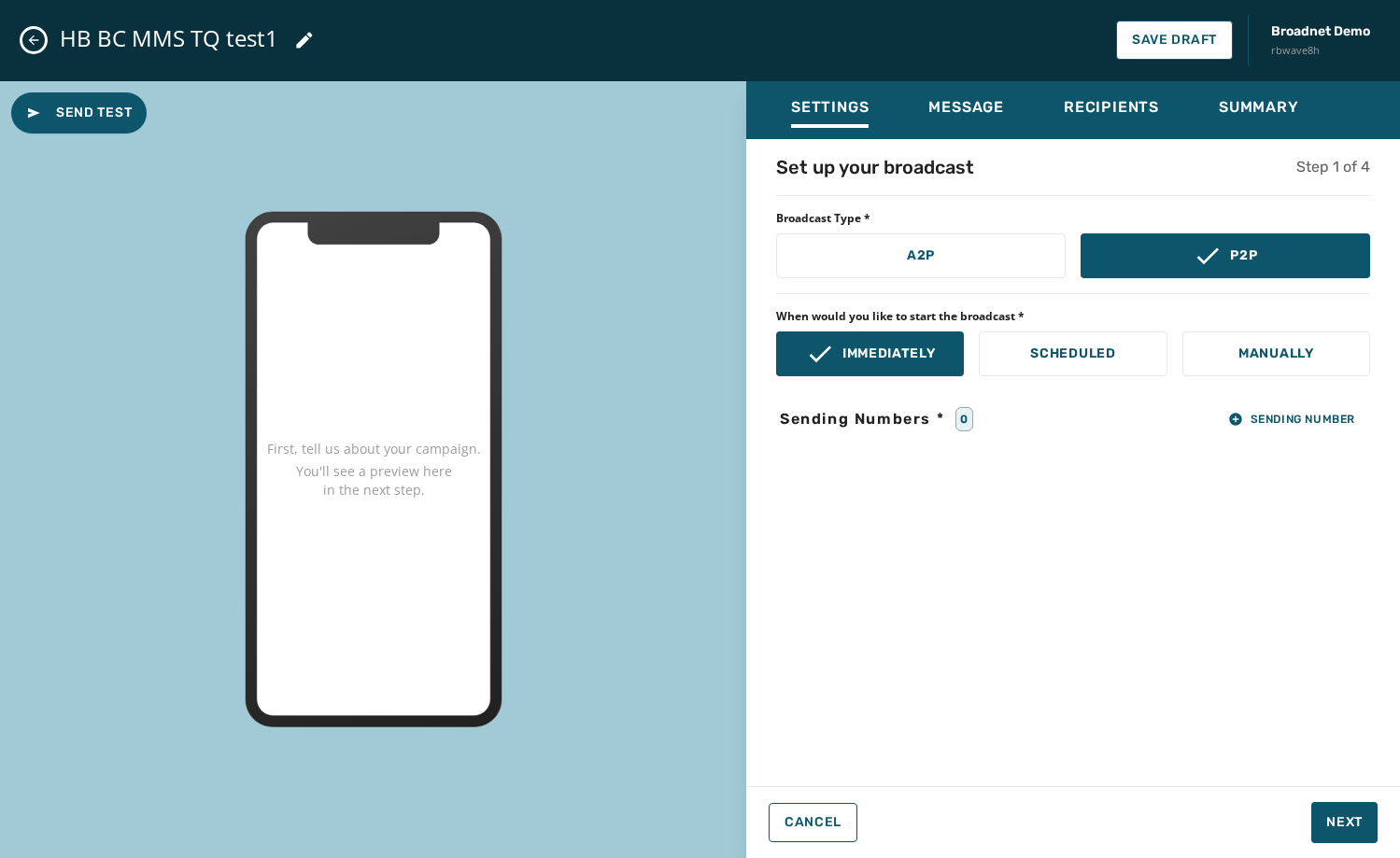
click at [1305, 439] on div "Set up your broadcast Step 1 of 4 Broadcast Type * A2P P2P When would you like …" at bounding box center [1073, 457] width 654 height 606
click at [1288, 435] on div "Set up your broadcast Step 1 of 4 Broadcast Type * A2P P2P When would you like …" at bounding box center [1073, 457] width 654 height 606
click at [1299, 424] on span "Sending Number" at bounding box center [1291, 418] width 127 height 15
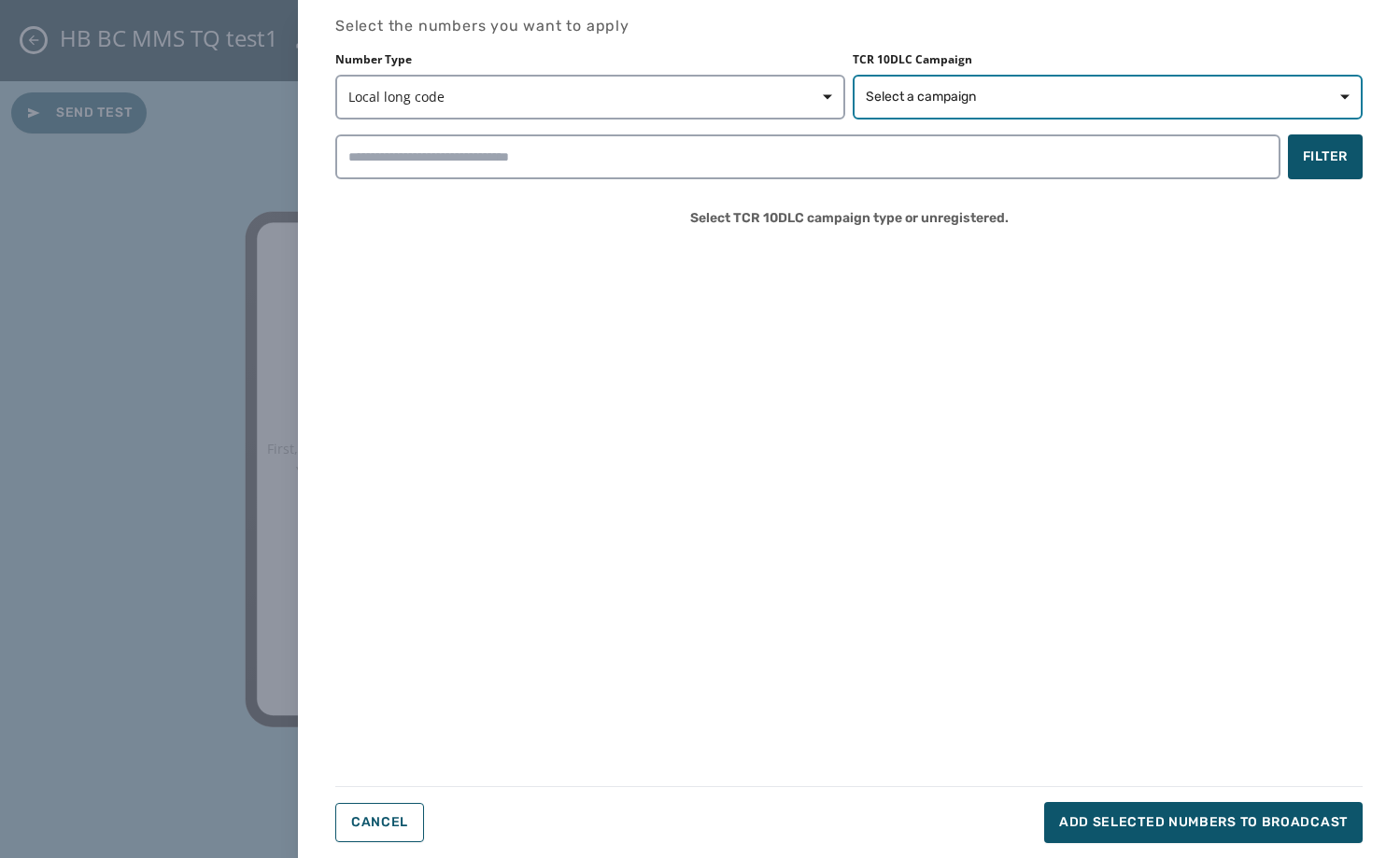
click at [1135, 108] on button "Select a campaign" at bounding box center [1108, 97] width 510 height 45
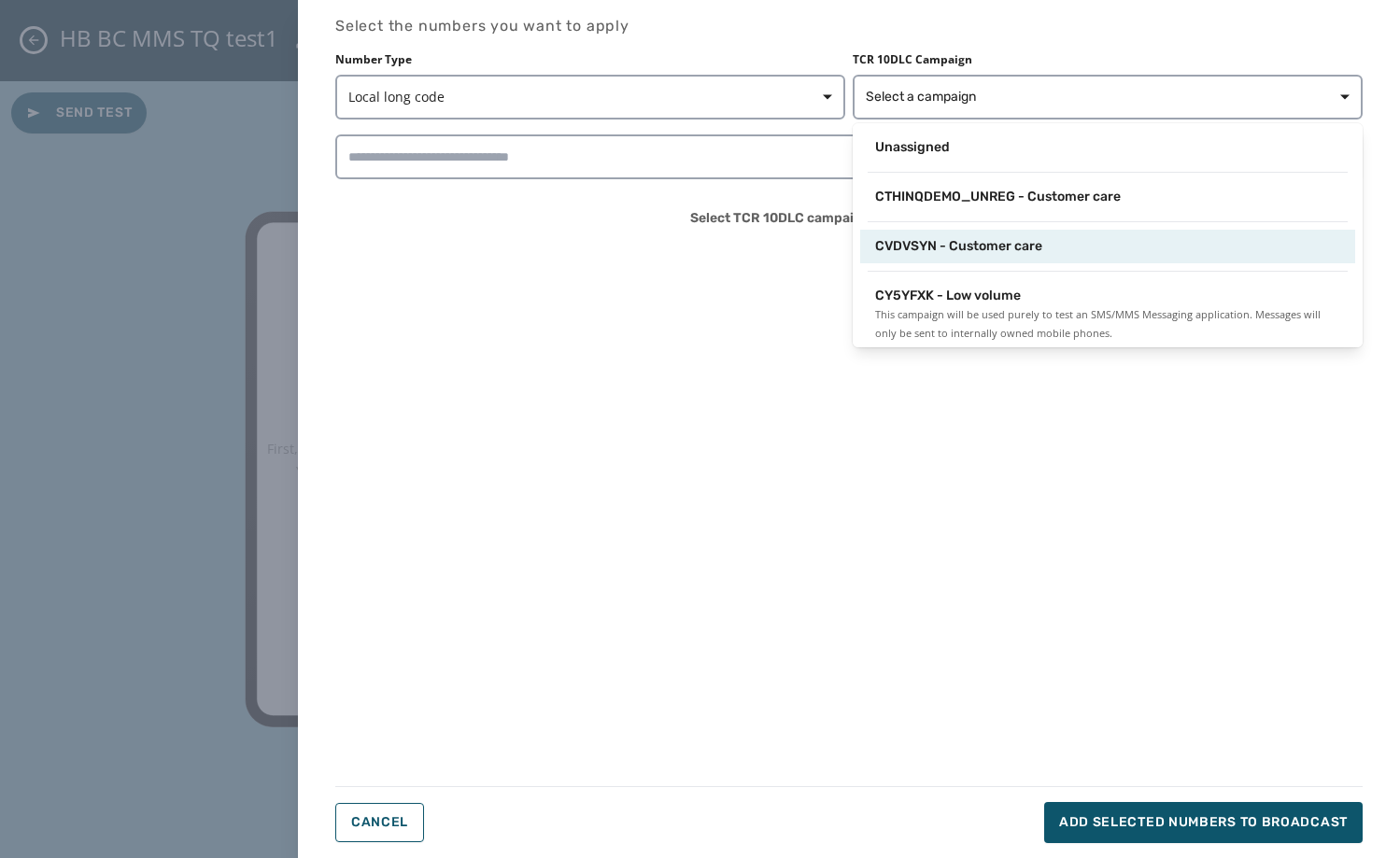
click at [1043, 239] on div "CVDVSYN - Customer care" at bounding box center [1108, 246] width 465 height 18
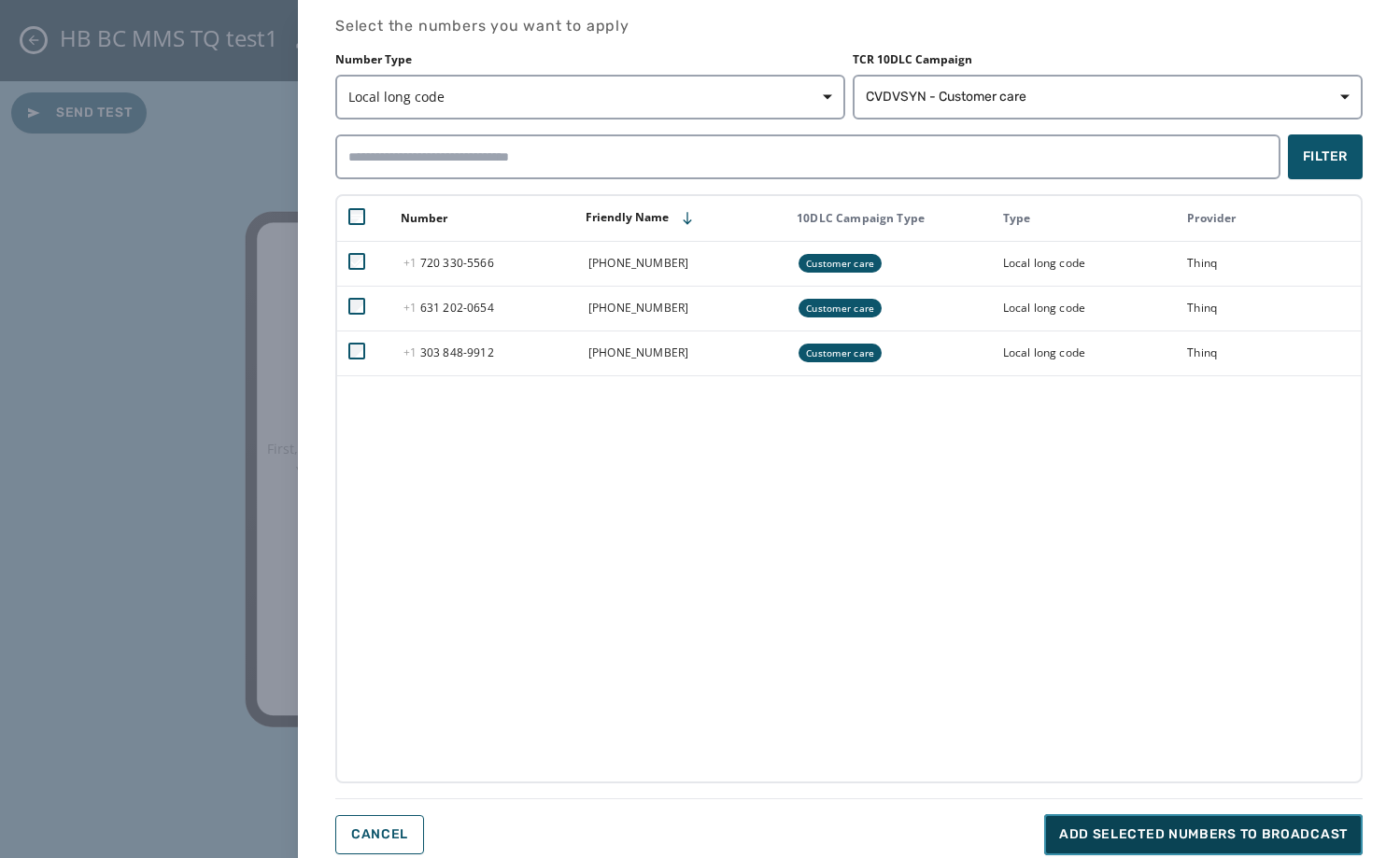
click at [1273, 839] on span "Add selected numbers to broadcast" at bounding box center [1203, 835] width 289 height 18
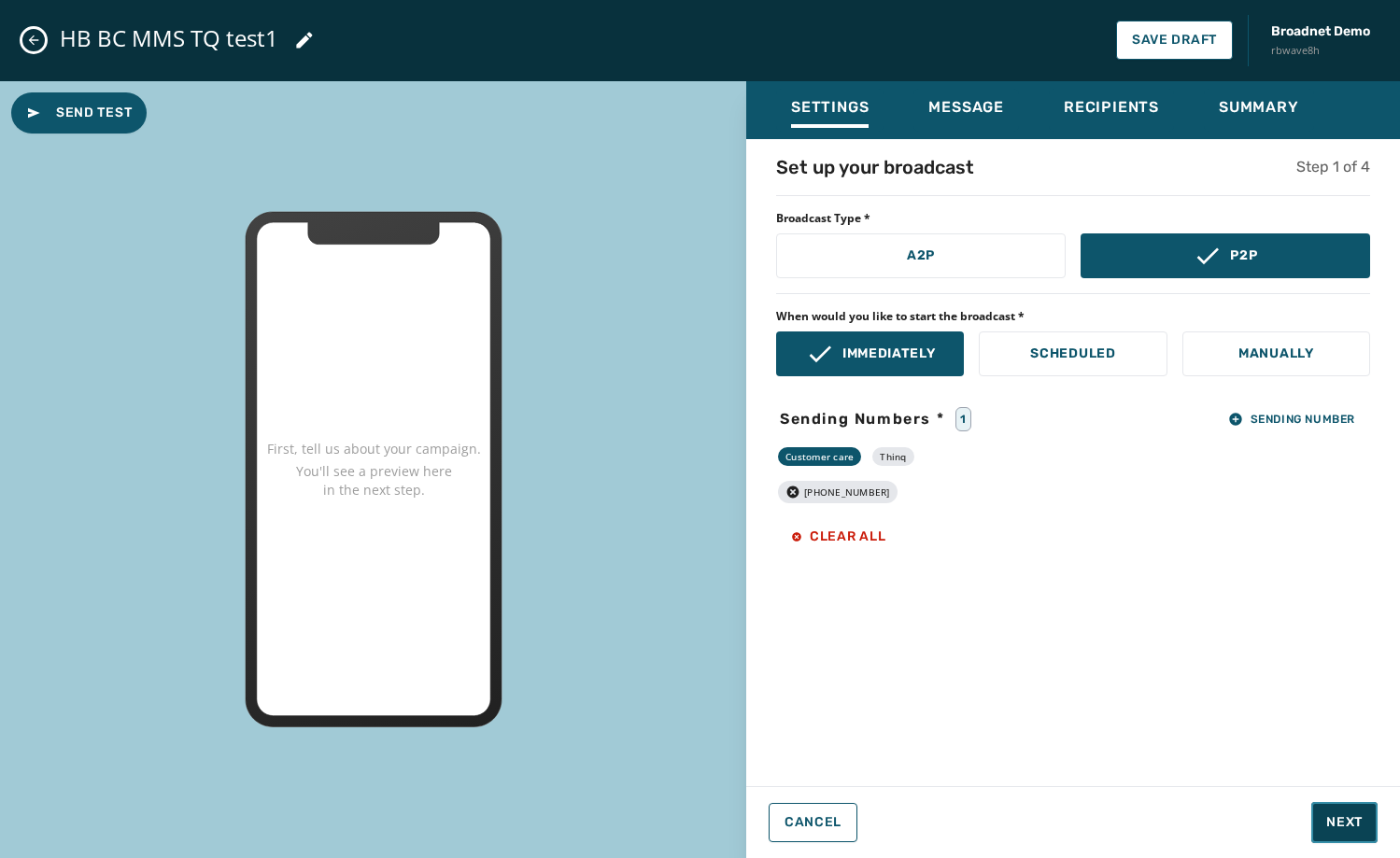
click at [1324, 834] on button "Next" at bounding box center [1344, 822] width 66 height 41
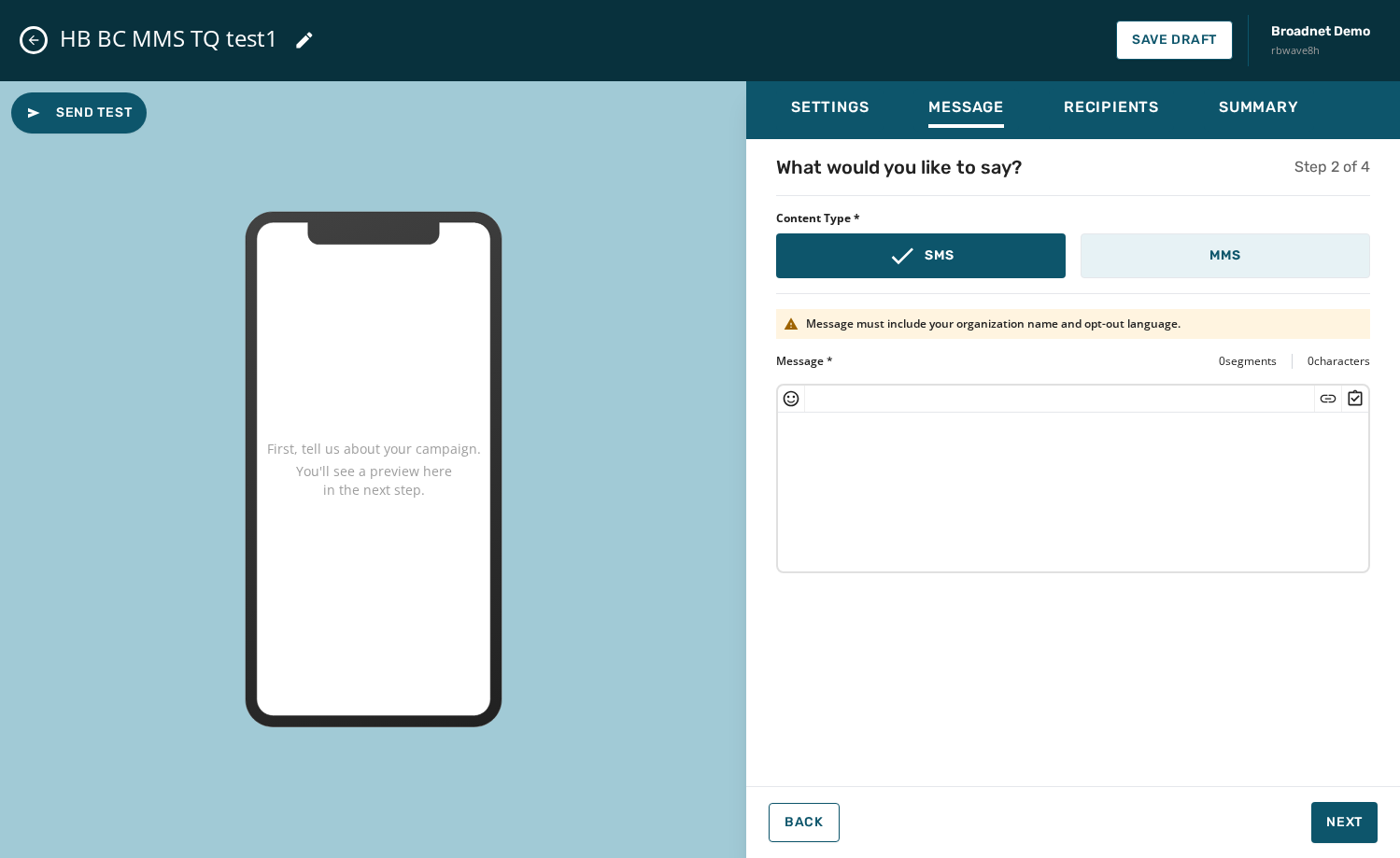
click at [1197, 235] on button "MMS" at bounding box center [1225, 256] width 289 height 45
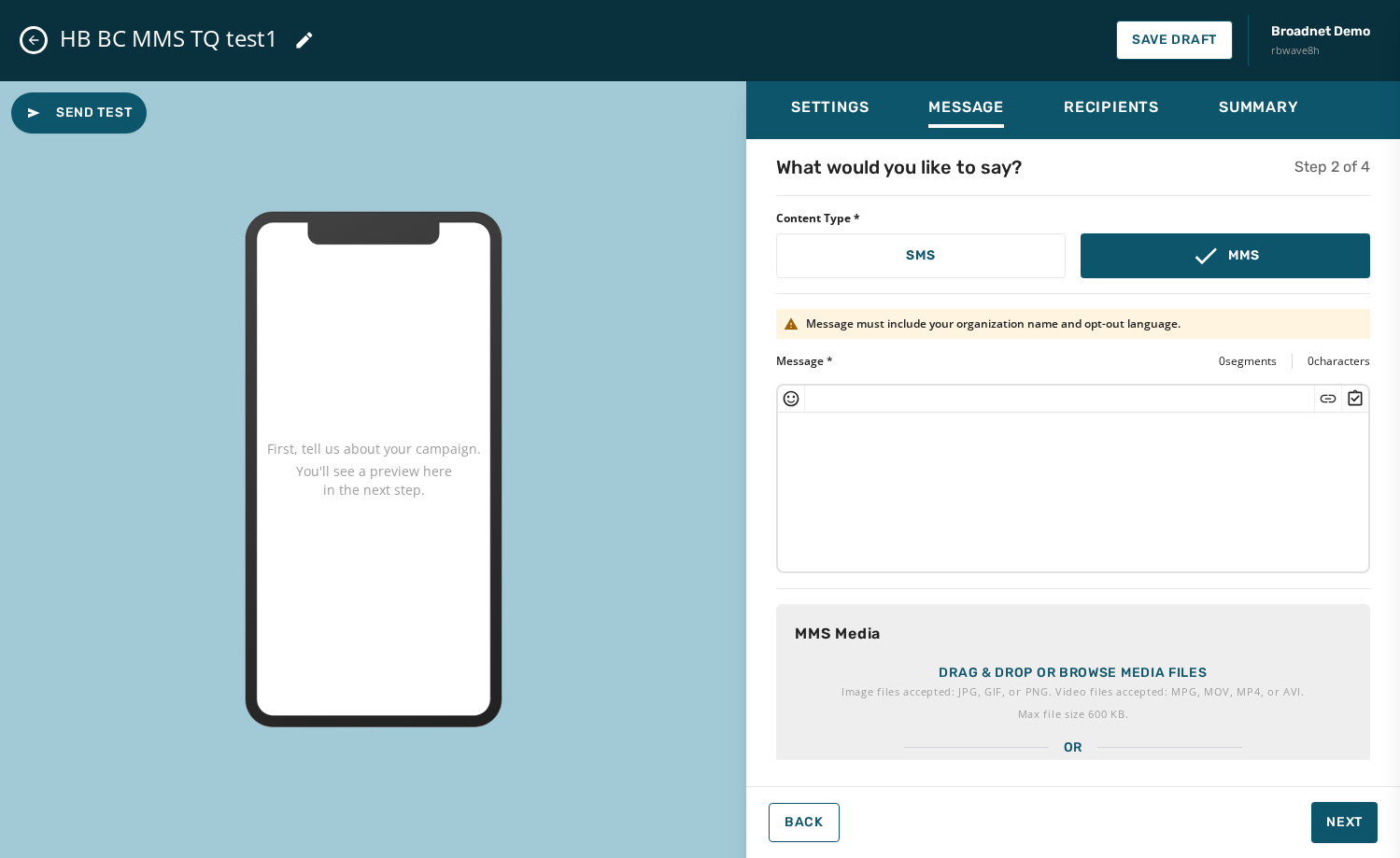
scroll to position [91, 0]
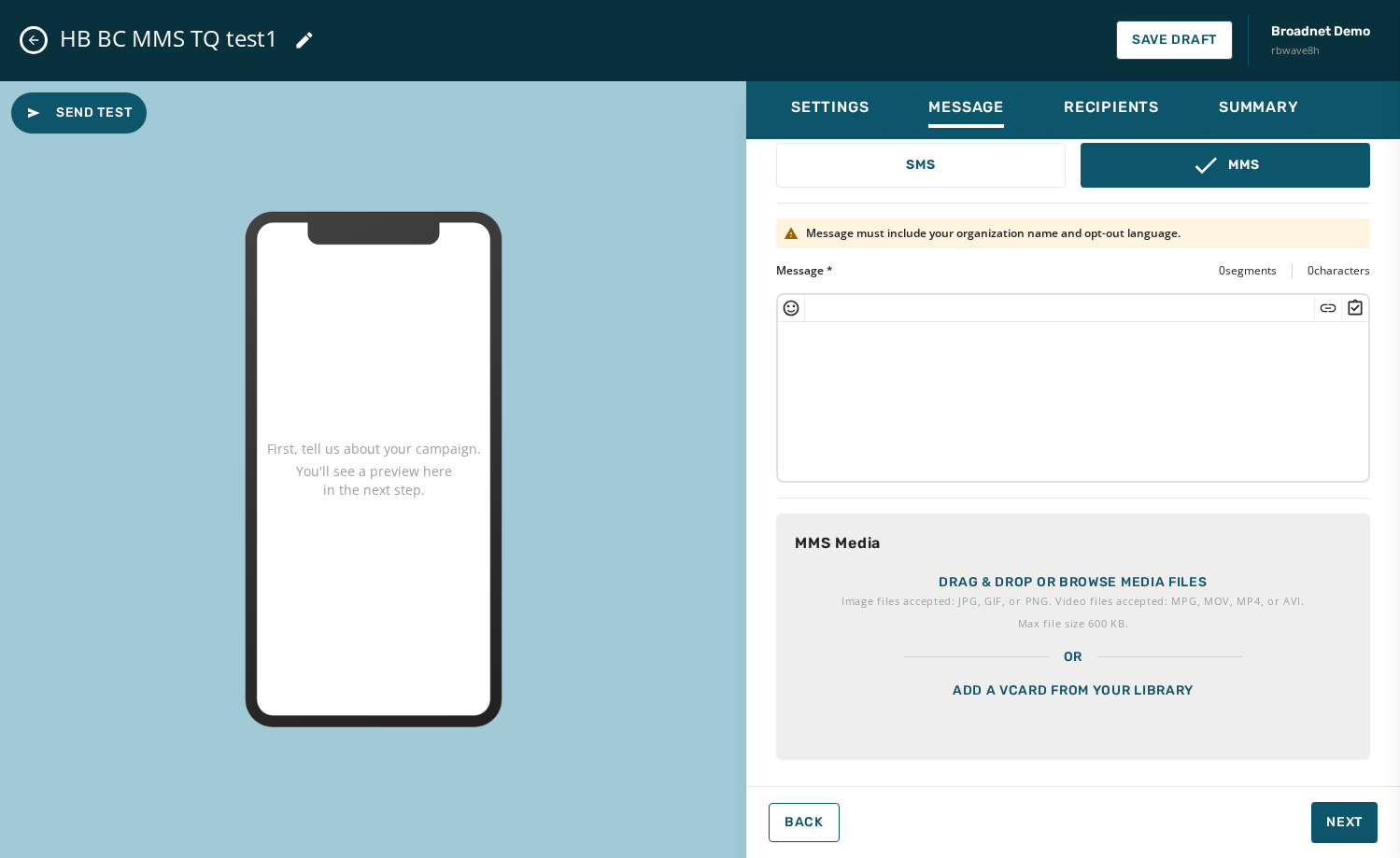
click at [1166, 707] on div "Add a vCard from your library" at bounding box center [1072, 714] width 593 height 93
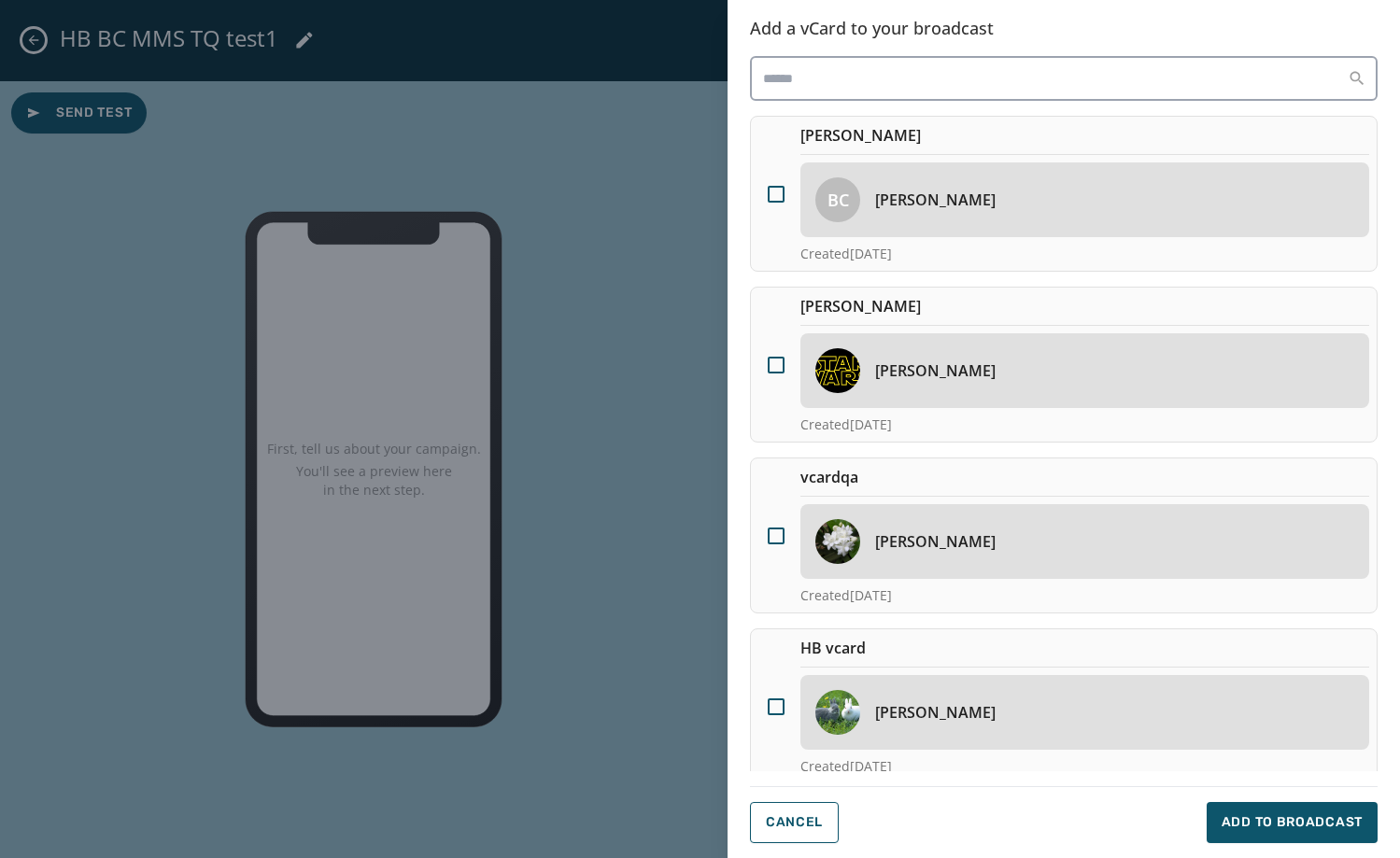
click at [997, 705] on div "[PERSON_NAME]" at bounding box center [1084, 712] width 568 height 75
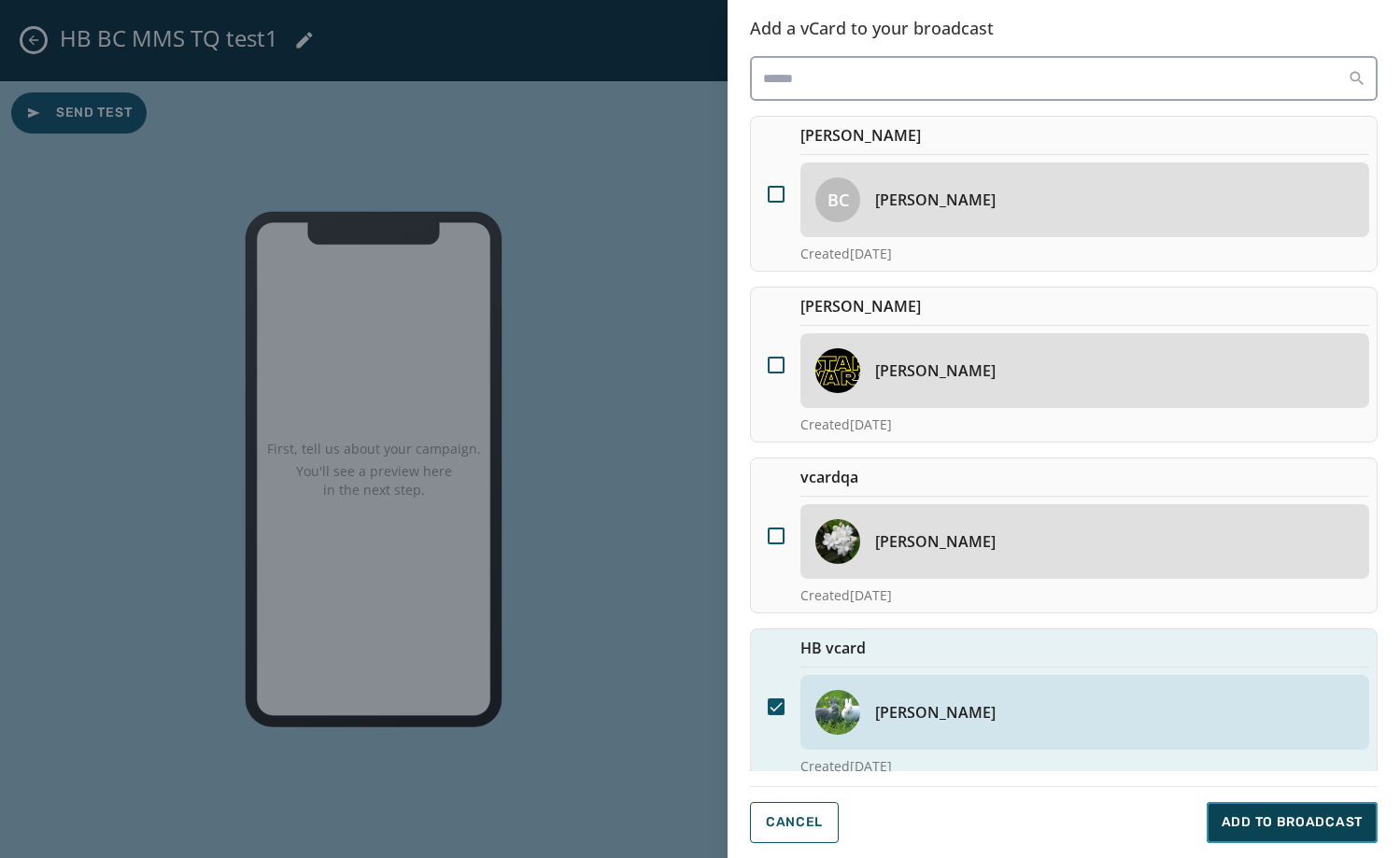
click at [1293, 830] on span "Add to Broadcast" at bounding box center [1292, 822] width 141 height 18
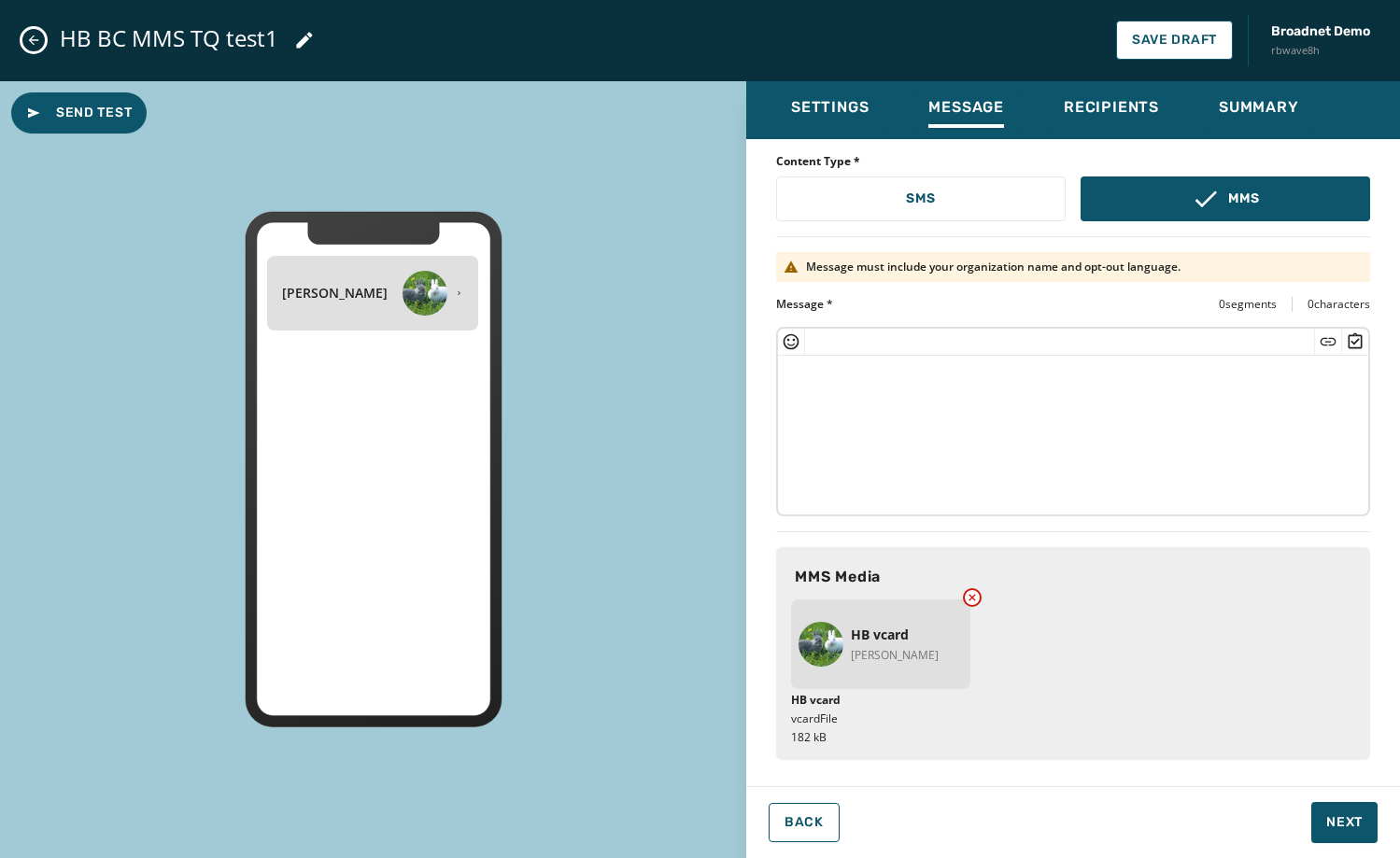
scroll to position [57, 0]
click at [1345, 813] on span "Next" at bounding box center [1345, 822] width 37 height 18
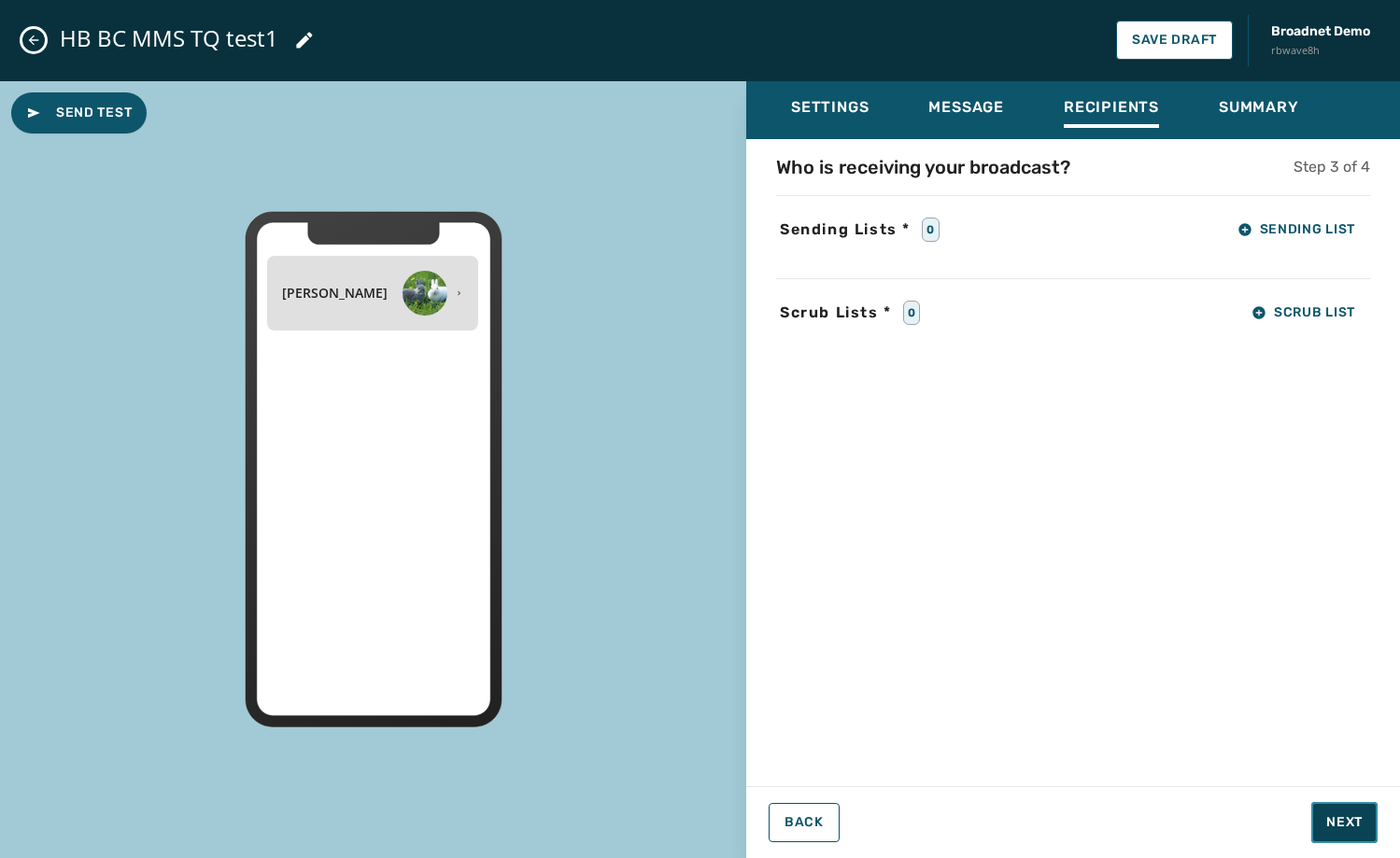
scroll to position [0, 0]
click at [1235, 220] on button "Sending List" at bounding box center [1295, 230] width 147 height 38
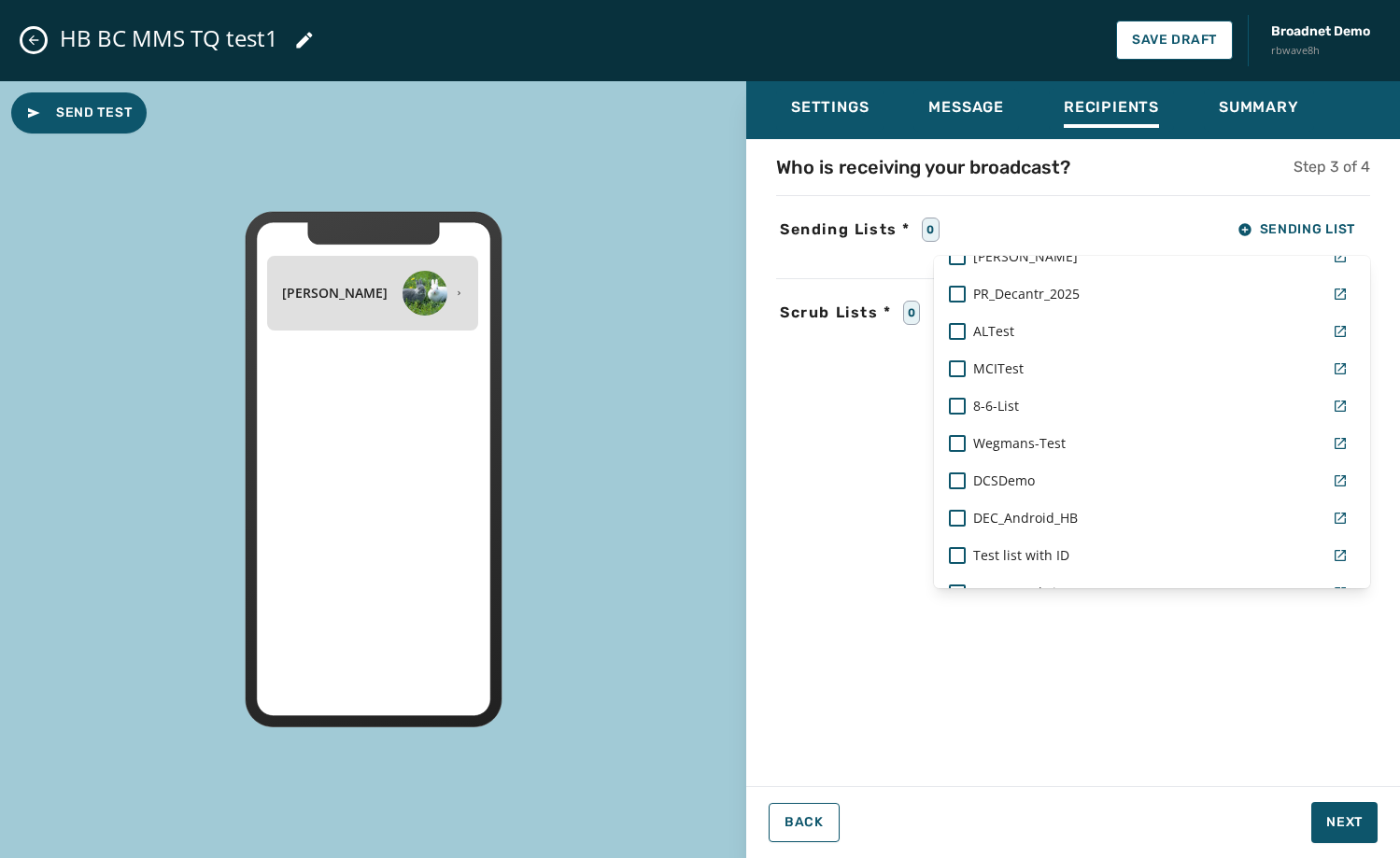
scroll to position [1307, 0]
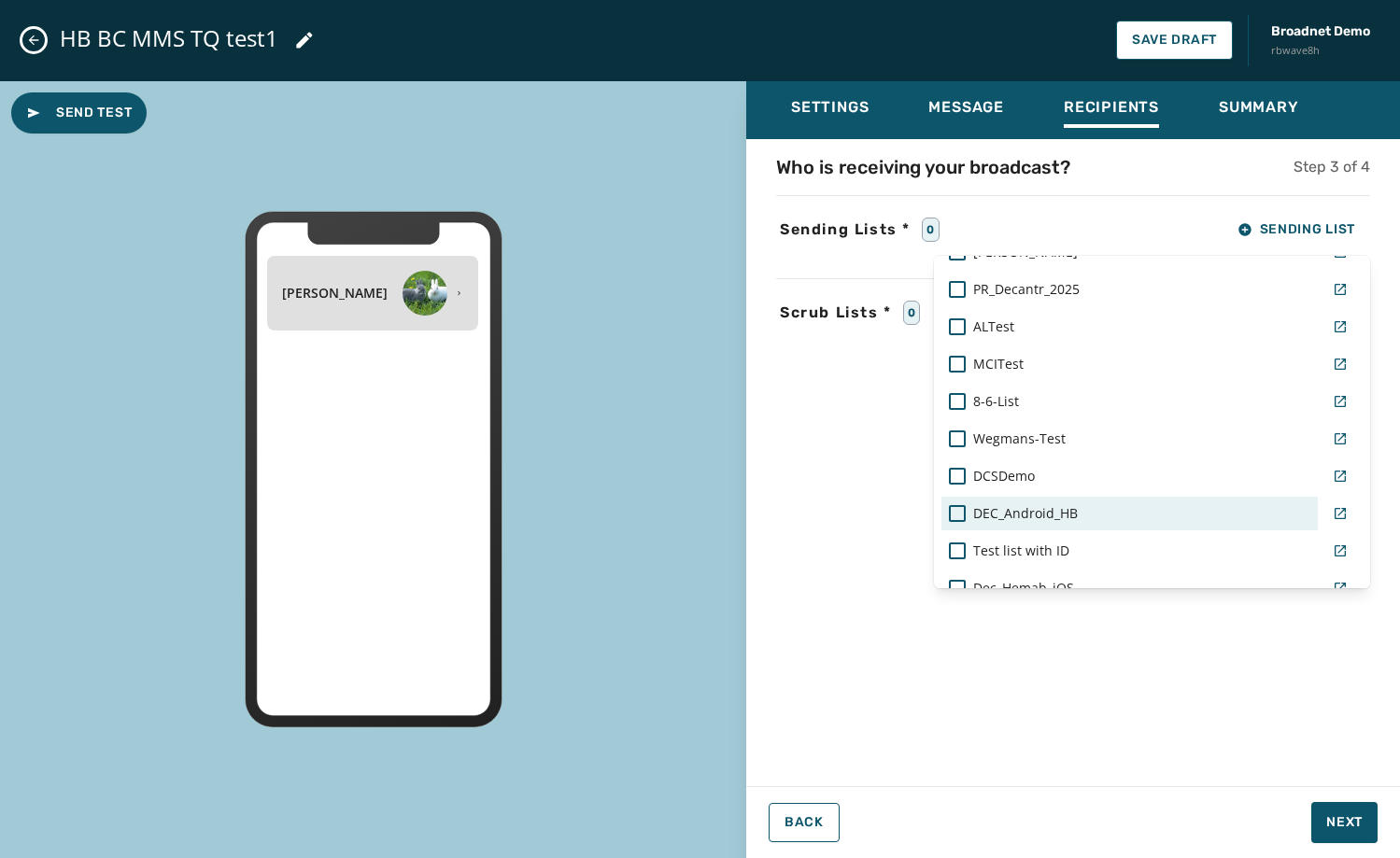
click at [1056, 520] on span "DEC_Android_HB" at bounding box center [1025, 513] width 105 height 18
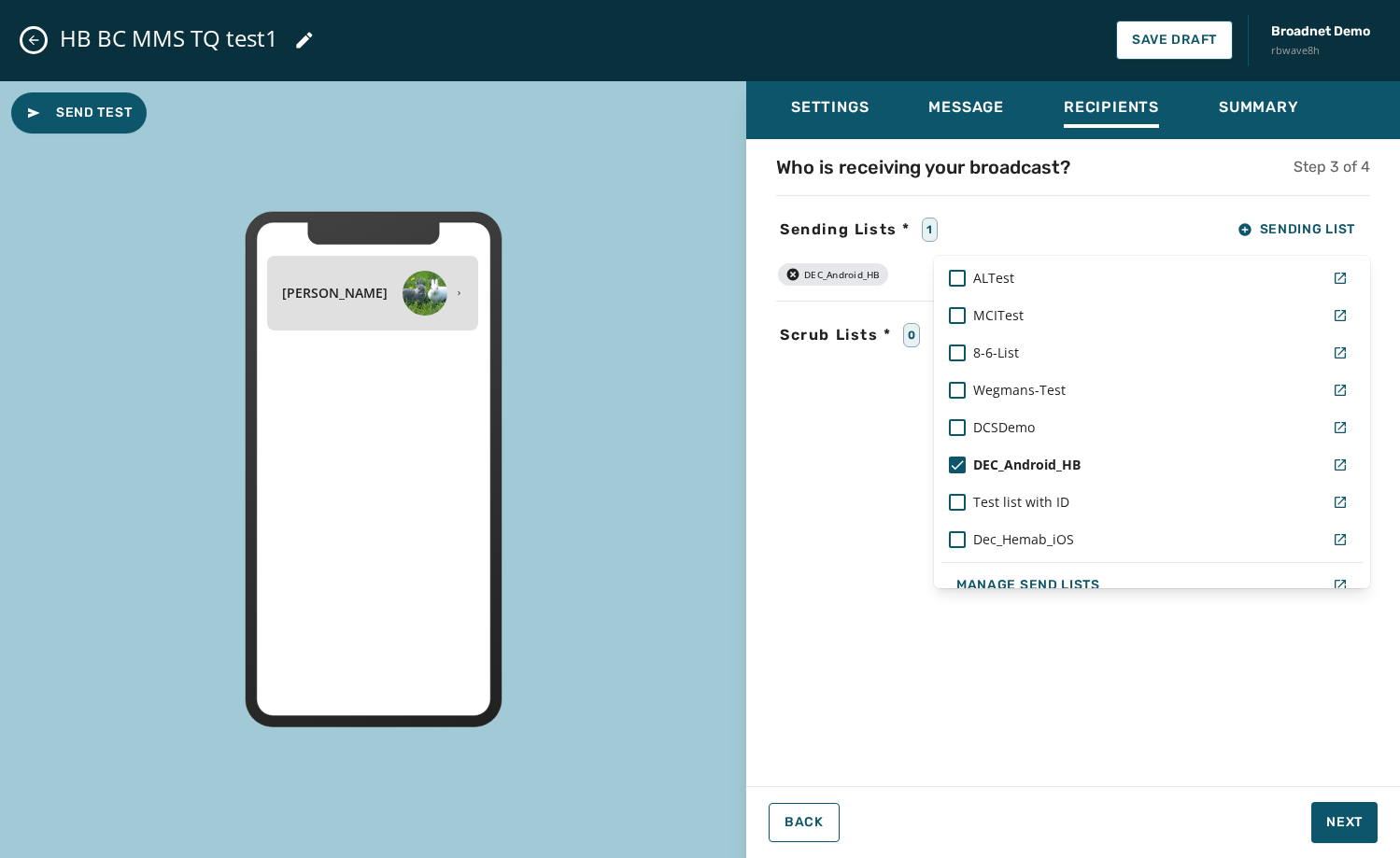
scroll to position [1379, 0]
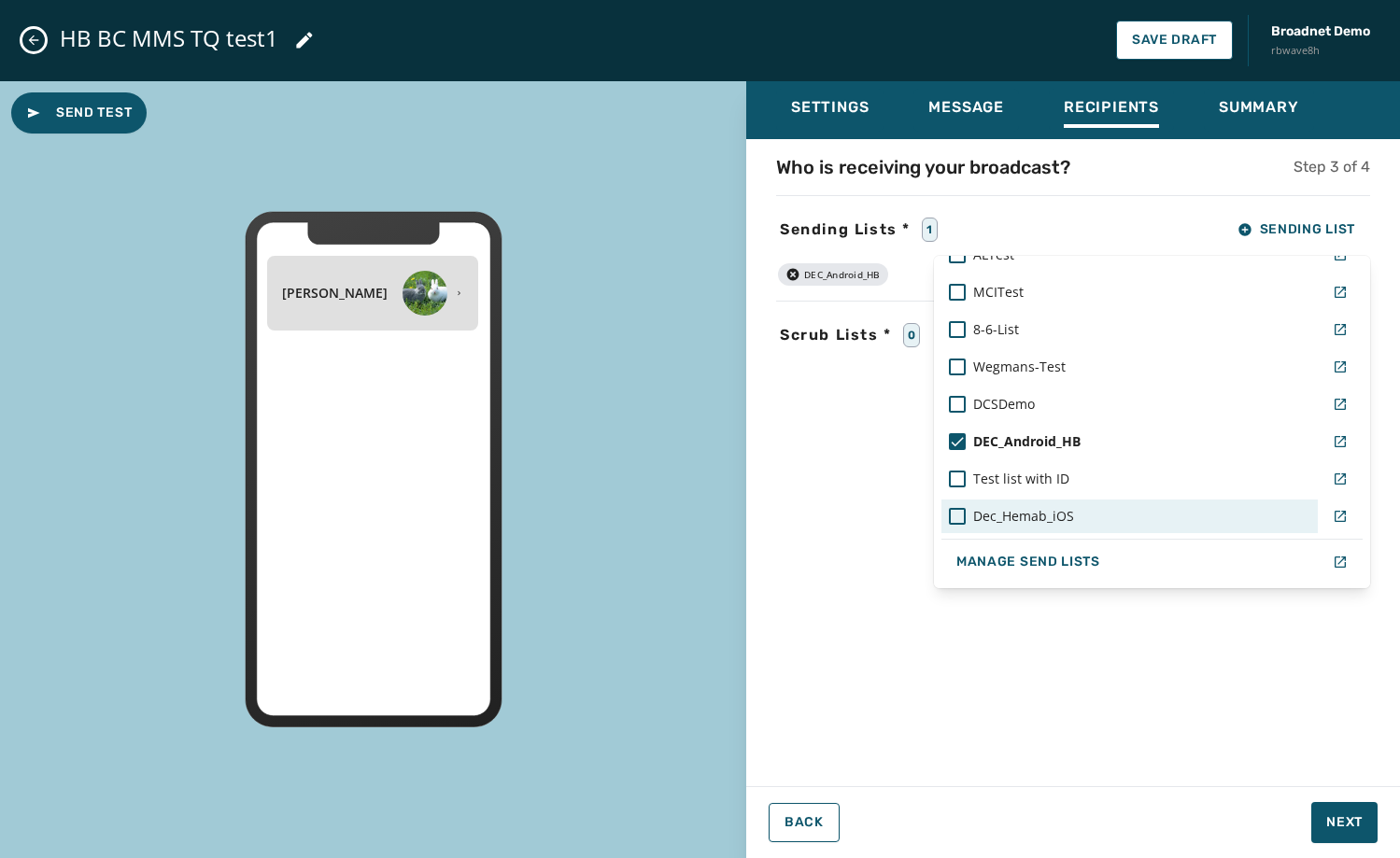
click at [1058, 530] on div "Dec_Hemab_iOS" at bounding box center [1129, 516] width 377 height 34
click at [1320, 816] on div "Settings Message Recipients Summary Who is receiving your broadcast? Step 3 of …" at bounding box center [1073, 463] width 654 height 763
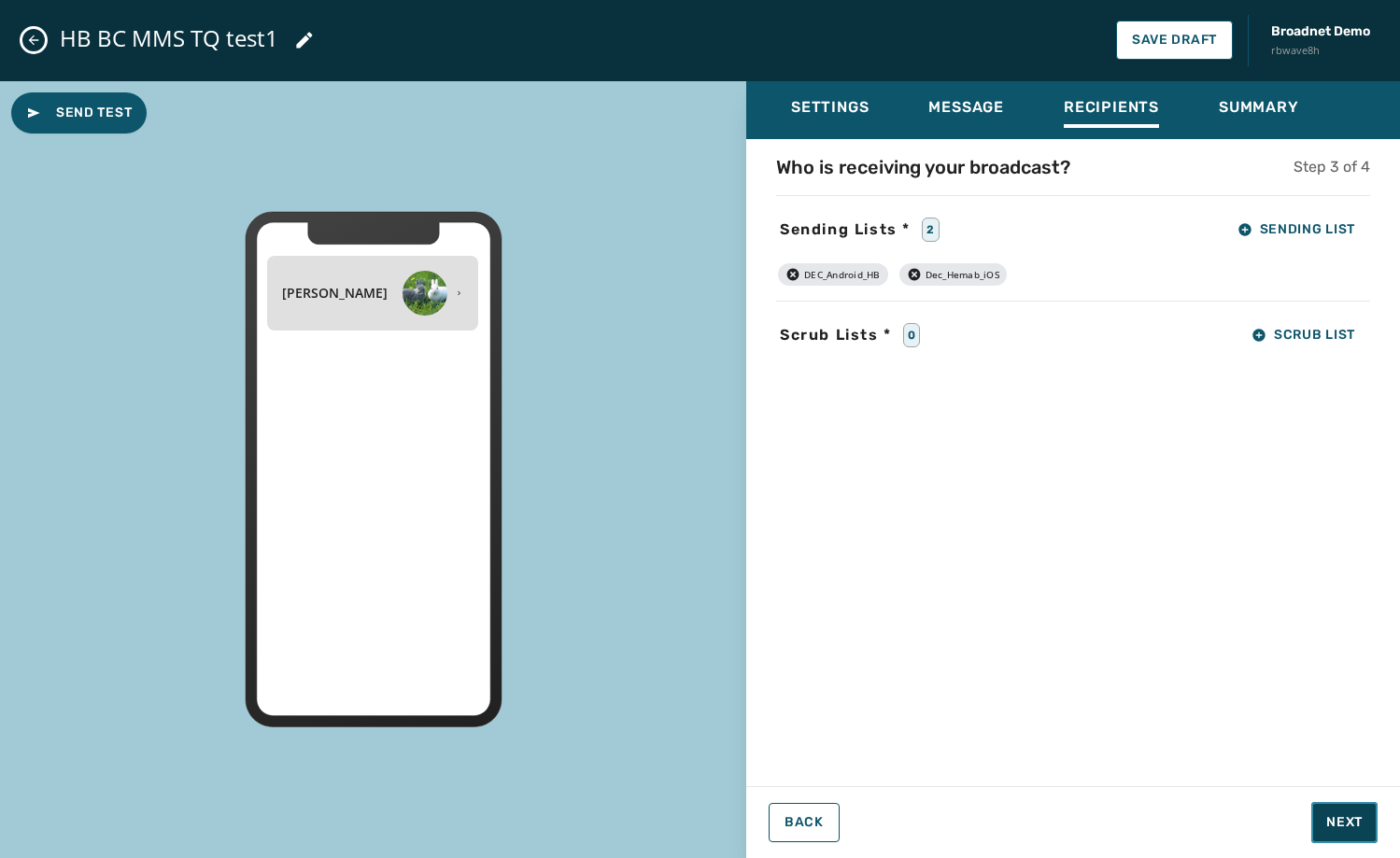
click at [1320, 816] on button "Next" at bounding box center [1344, 822] width 66 height 41
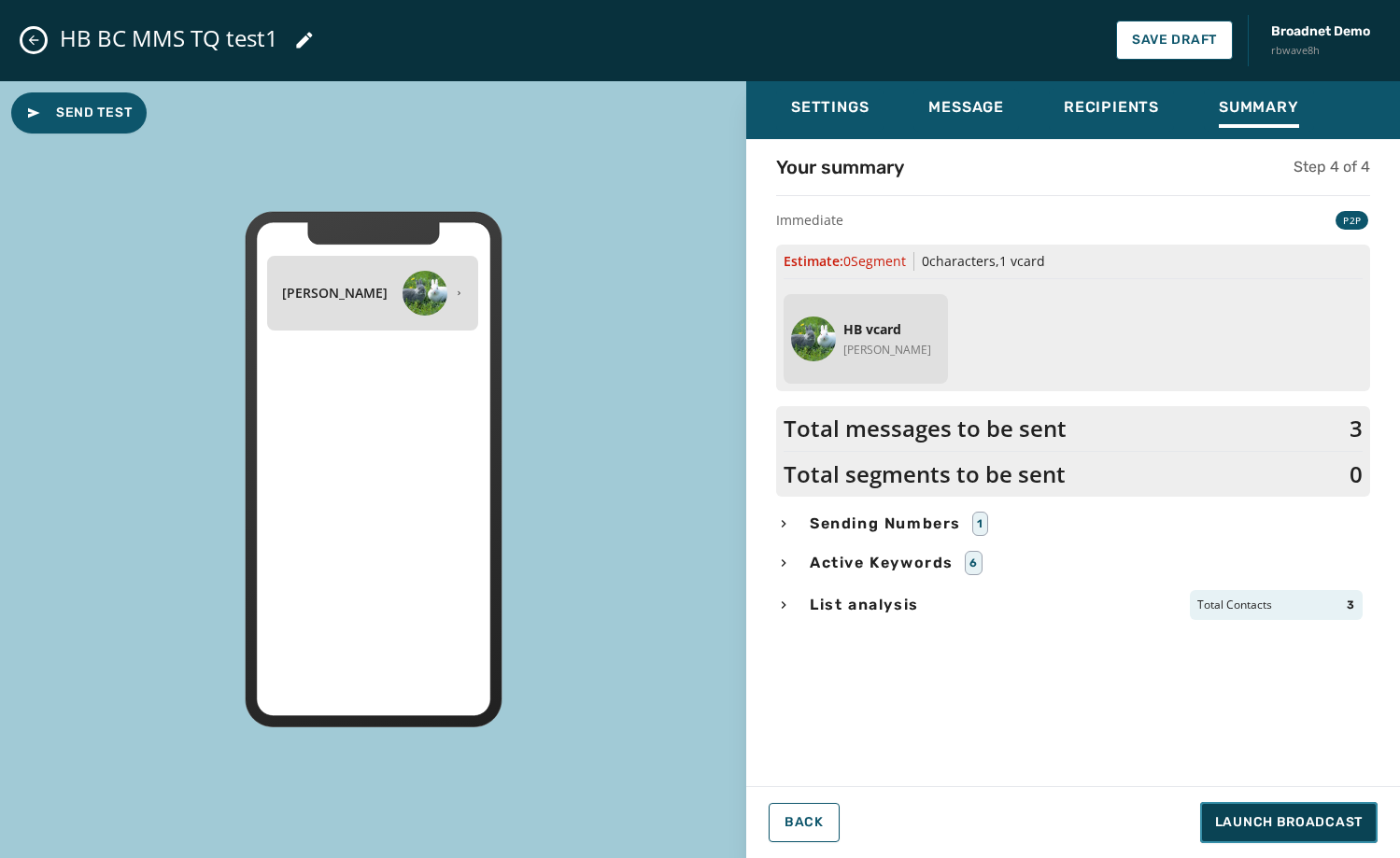
click at [1320, 817] on span "Launch Broadcast" at bounding box center [1289, 822] width 147 height 18
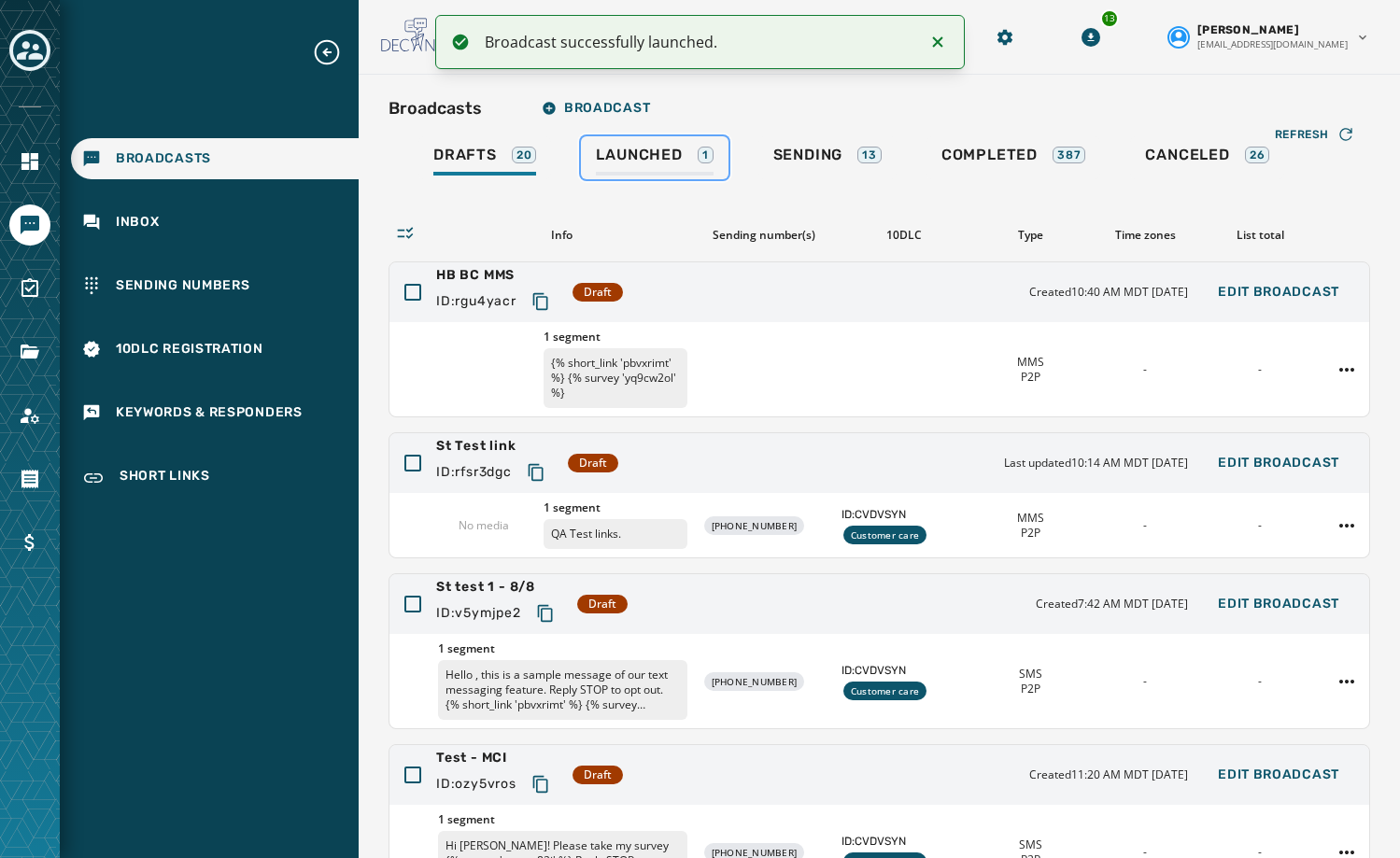
click at [655, 153] on span "Launched" at bounding box center [638, 154] width 86 height 18
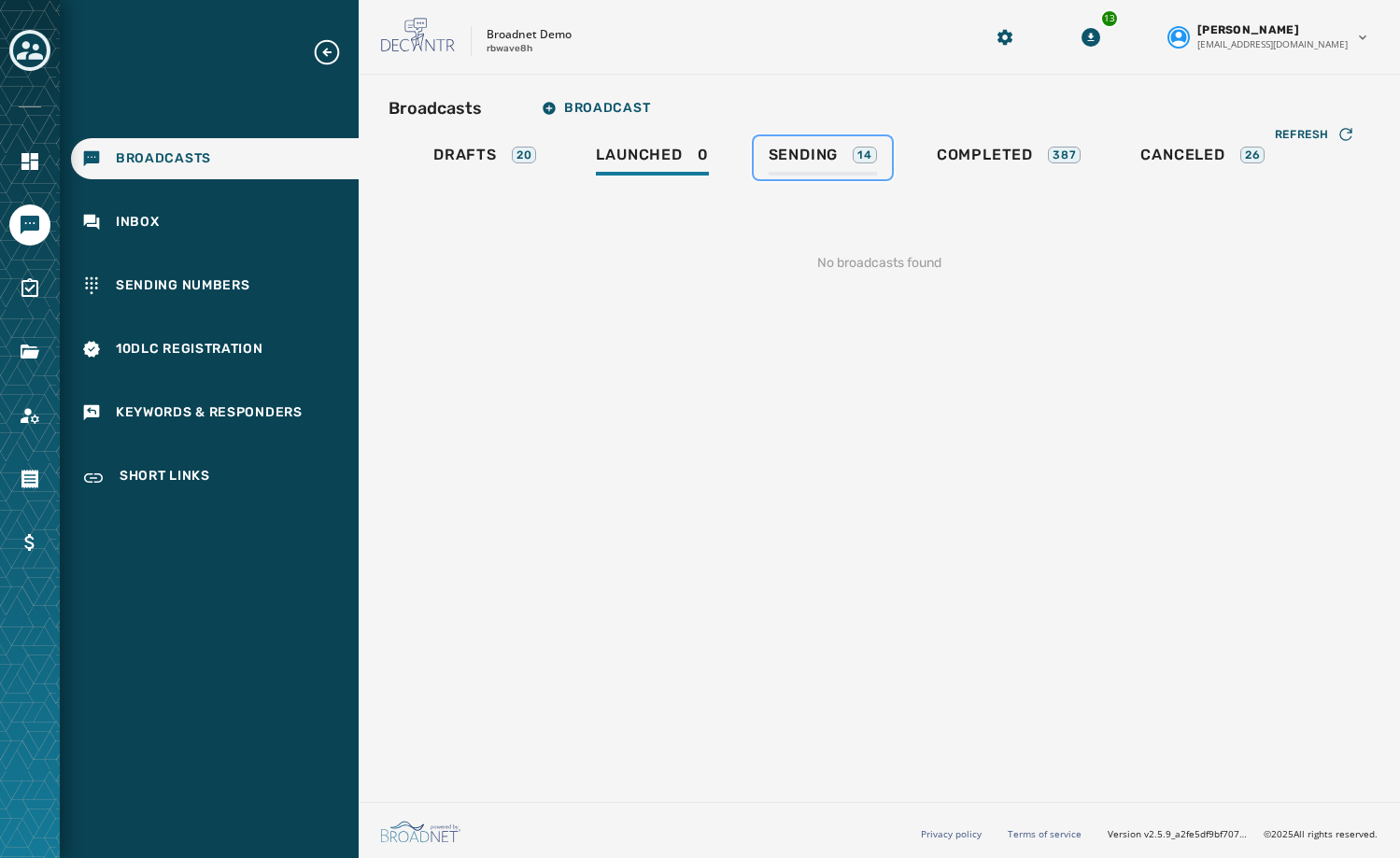
click at [826, 153] on span "Sending" at bounding box center [804, 154] width 70 height 18
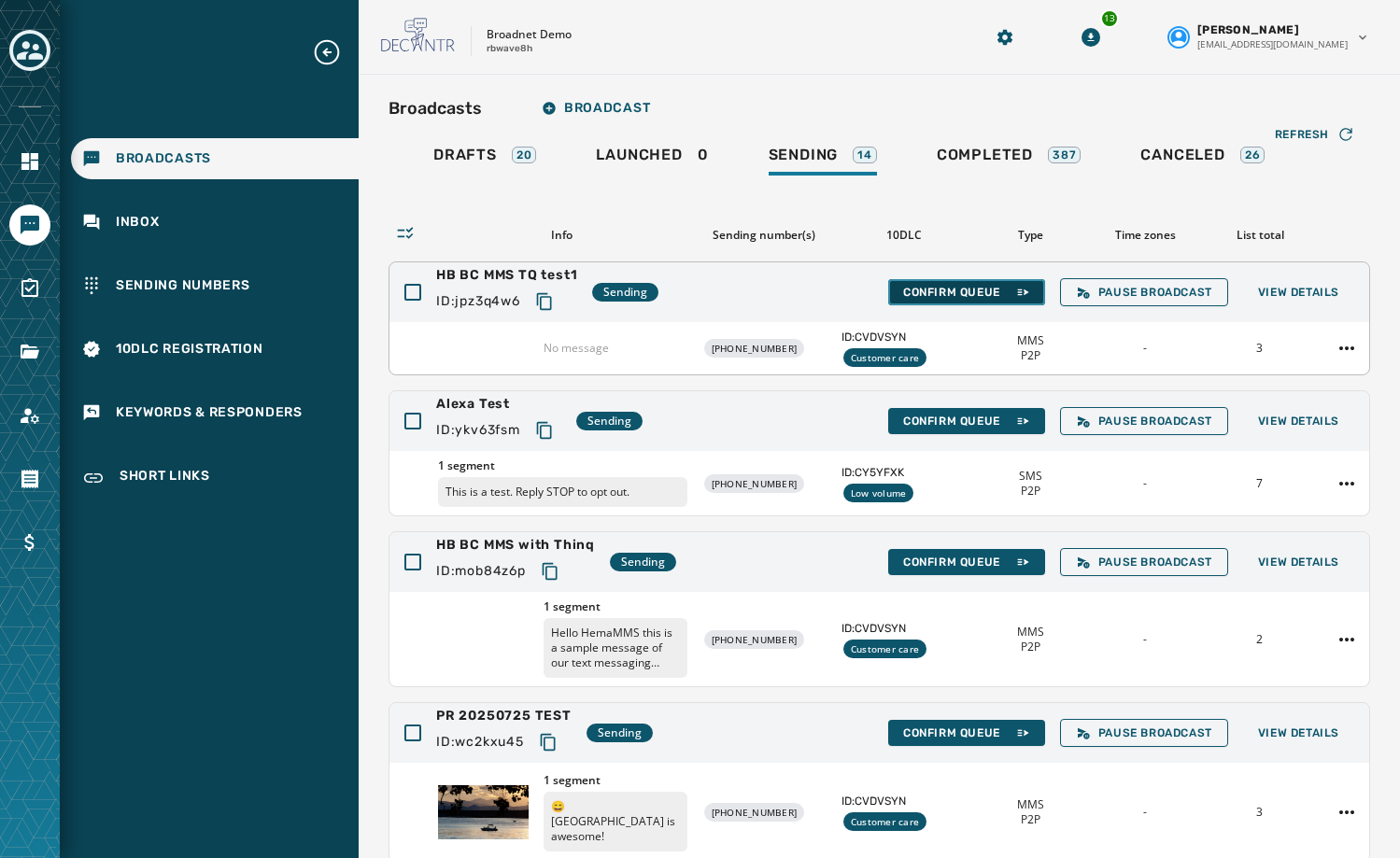
click at [958, 290] on span "Confirm Queue" at bounding box center [966, 291] width 127 height 15
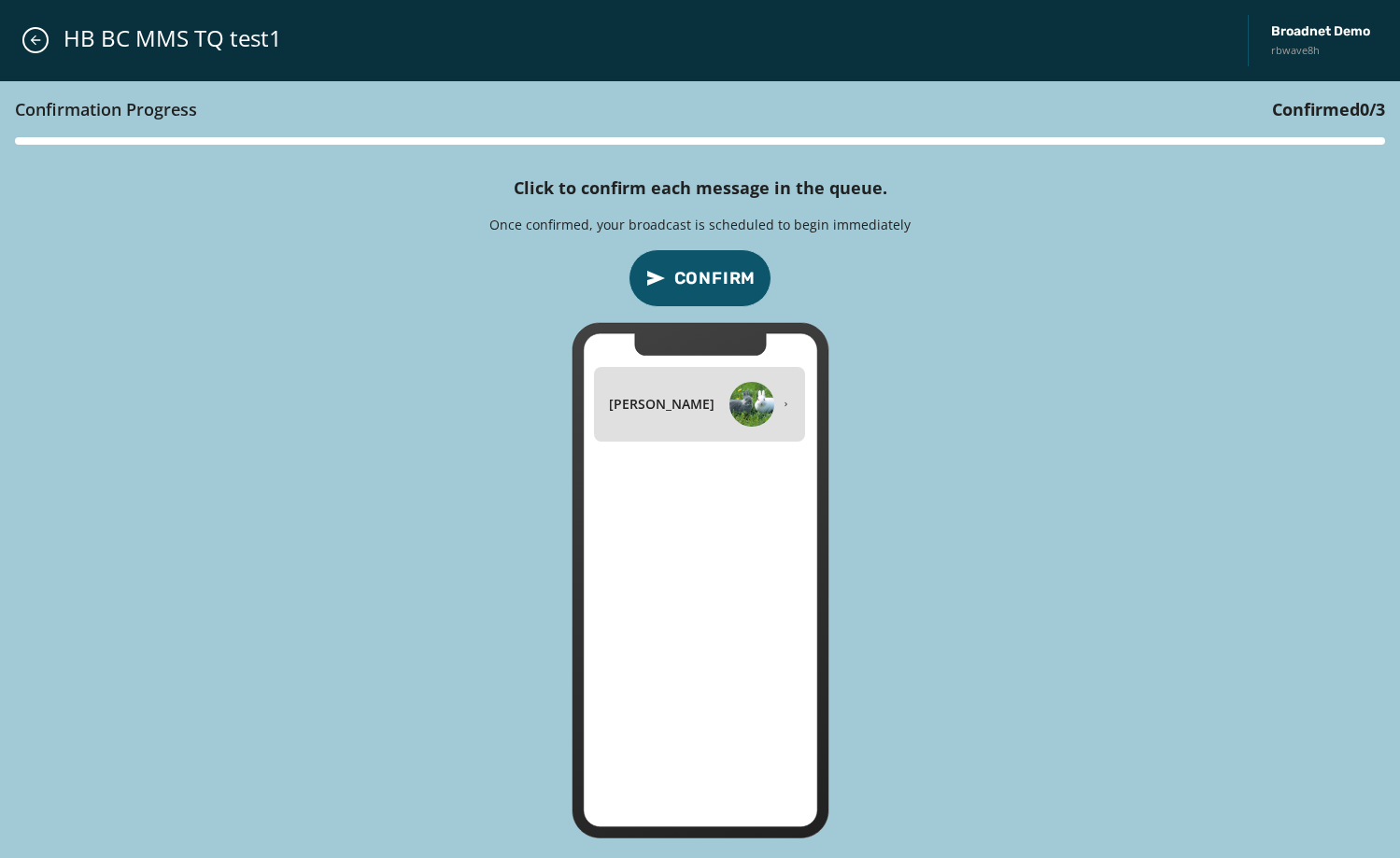
click at [728, 300] on button "Confirm" at bounding box center [700, 279] width 144 height 58
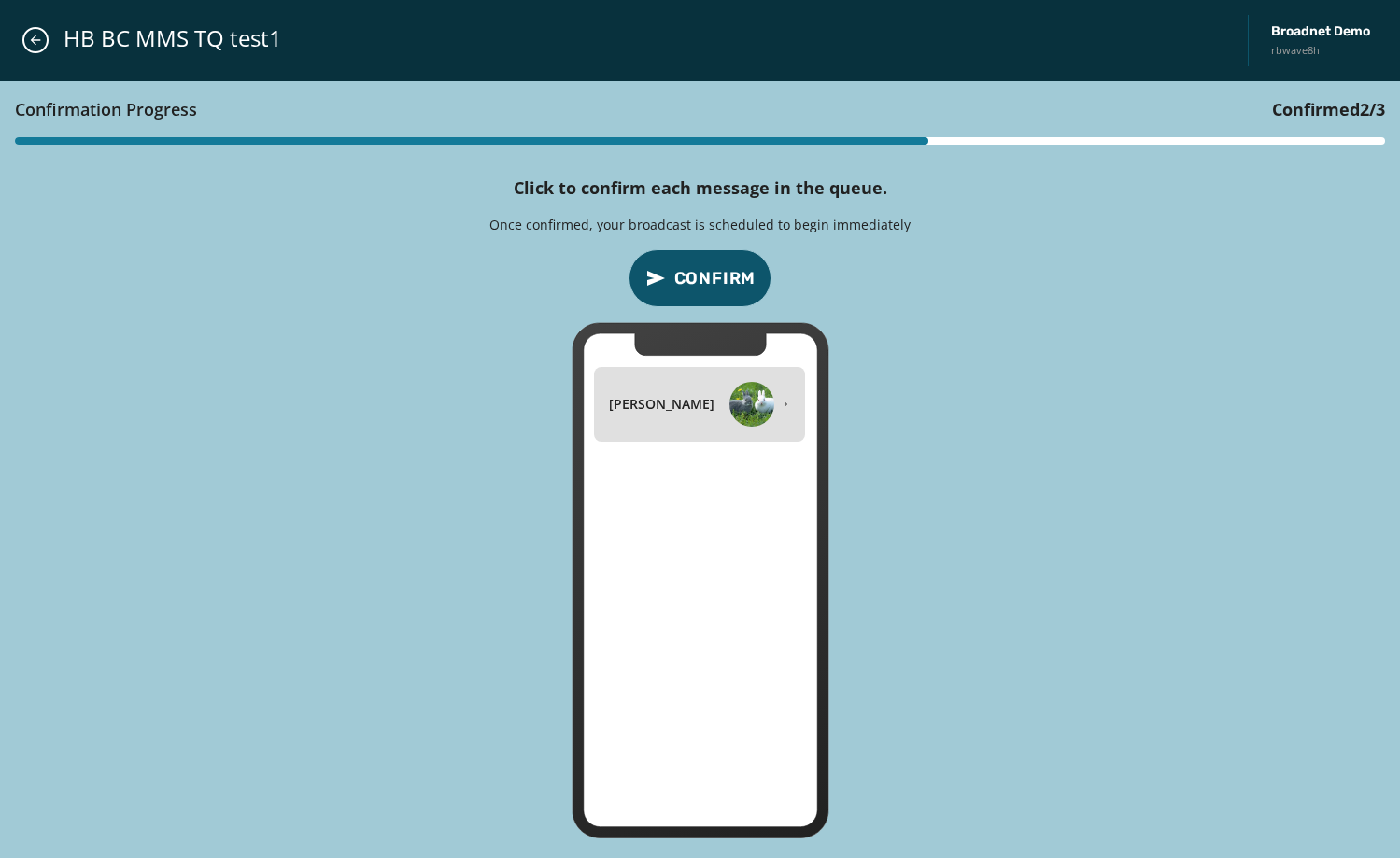
click at [728, 300] on button "Confirm" at bounding box center [700, 279] width 144 height 58
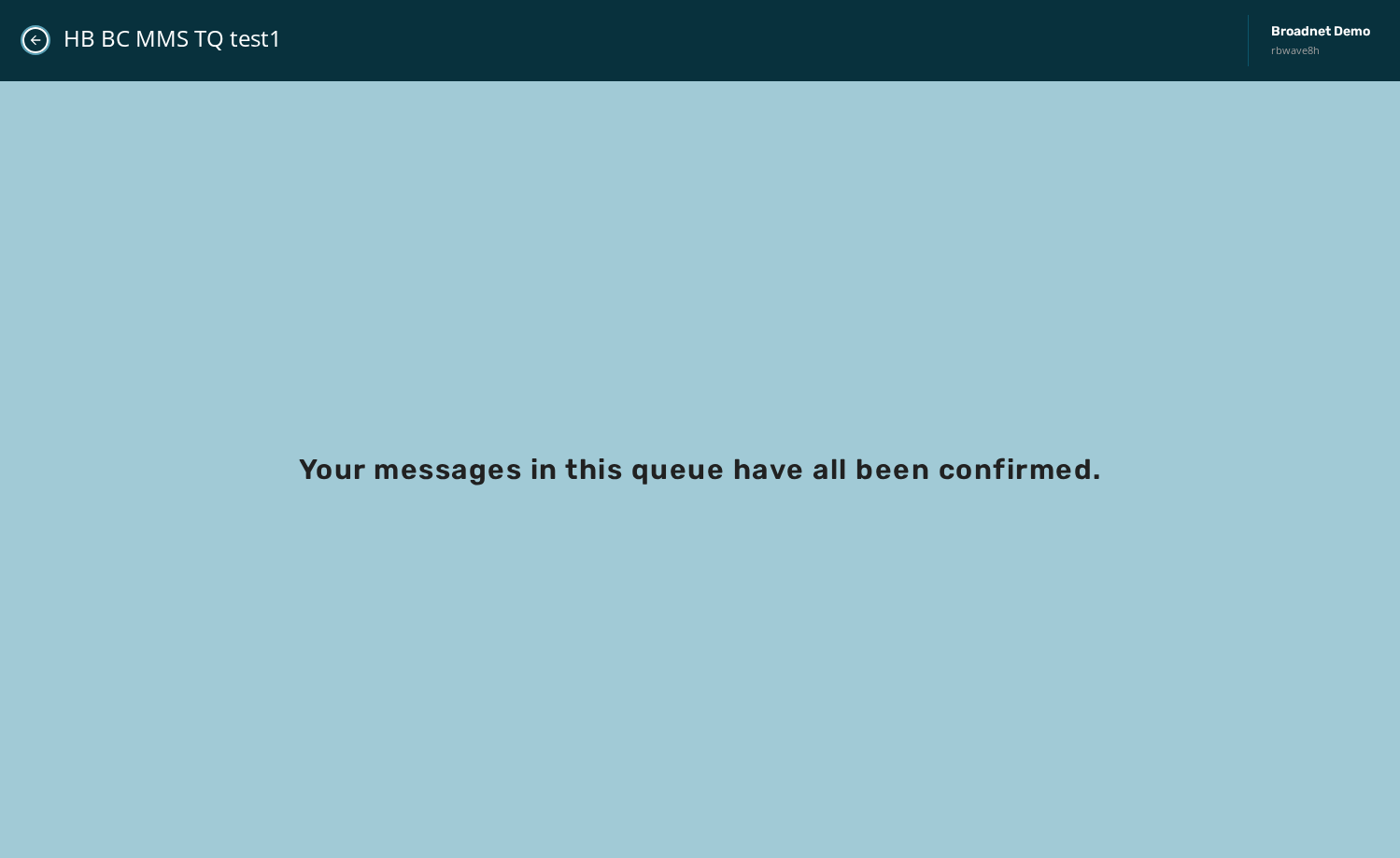
click at [28, 46] on icon "Close admin drawer" at bounding box center [35, 40] width 15 height 15
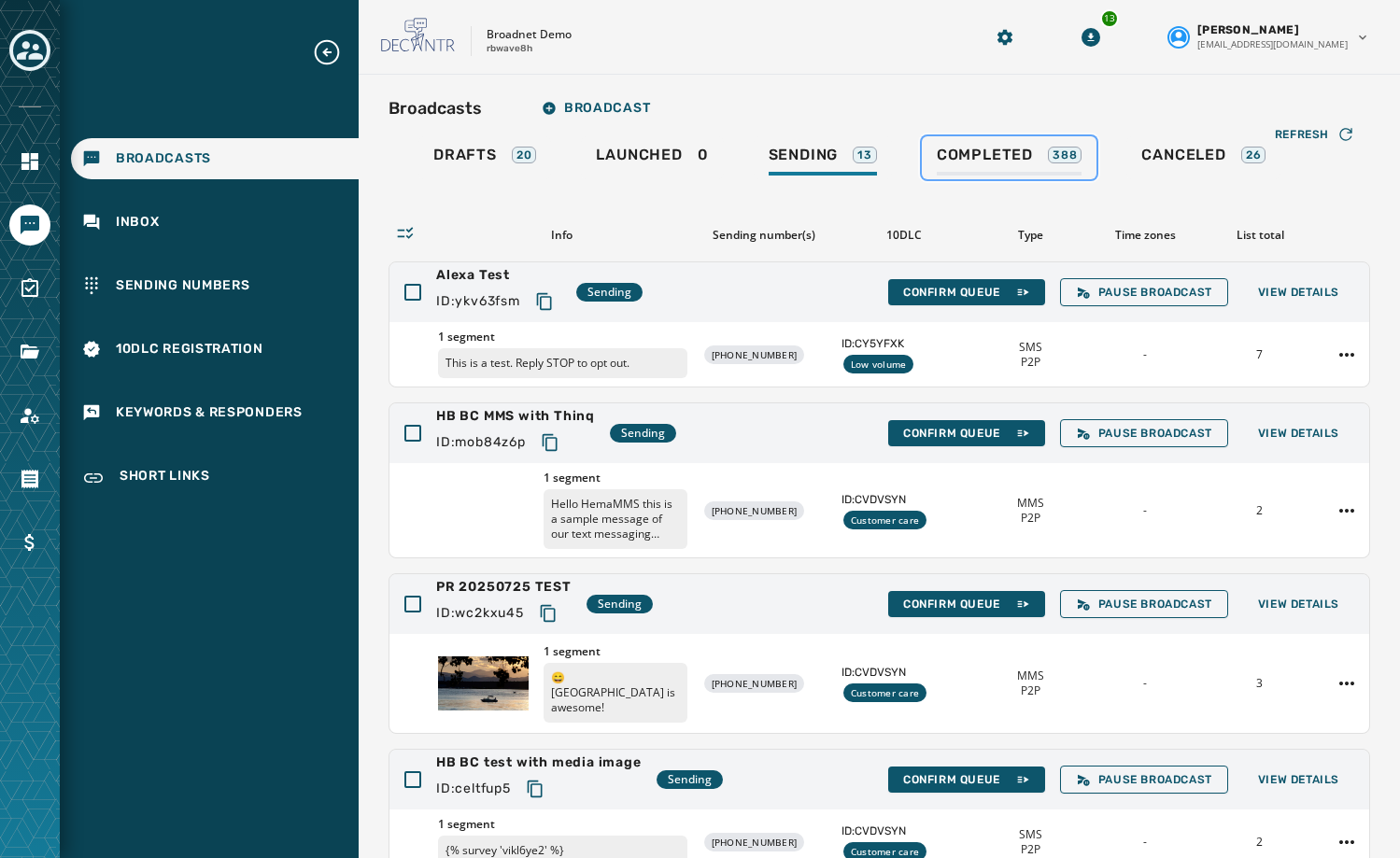
click at [1008, 169] on div "Completed 388" at bounding box center [1009, 160] width 145 height 30
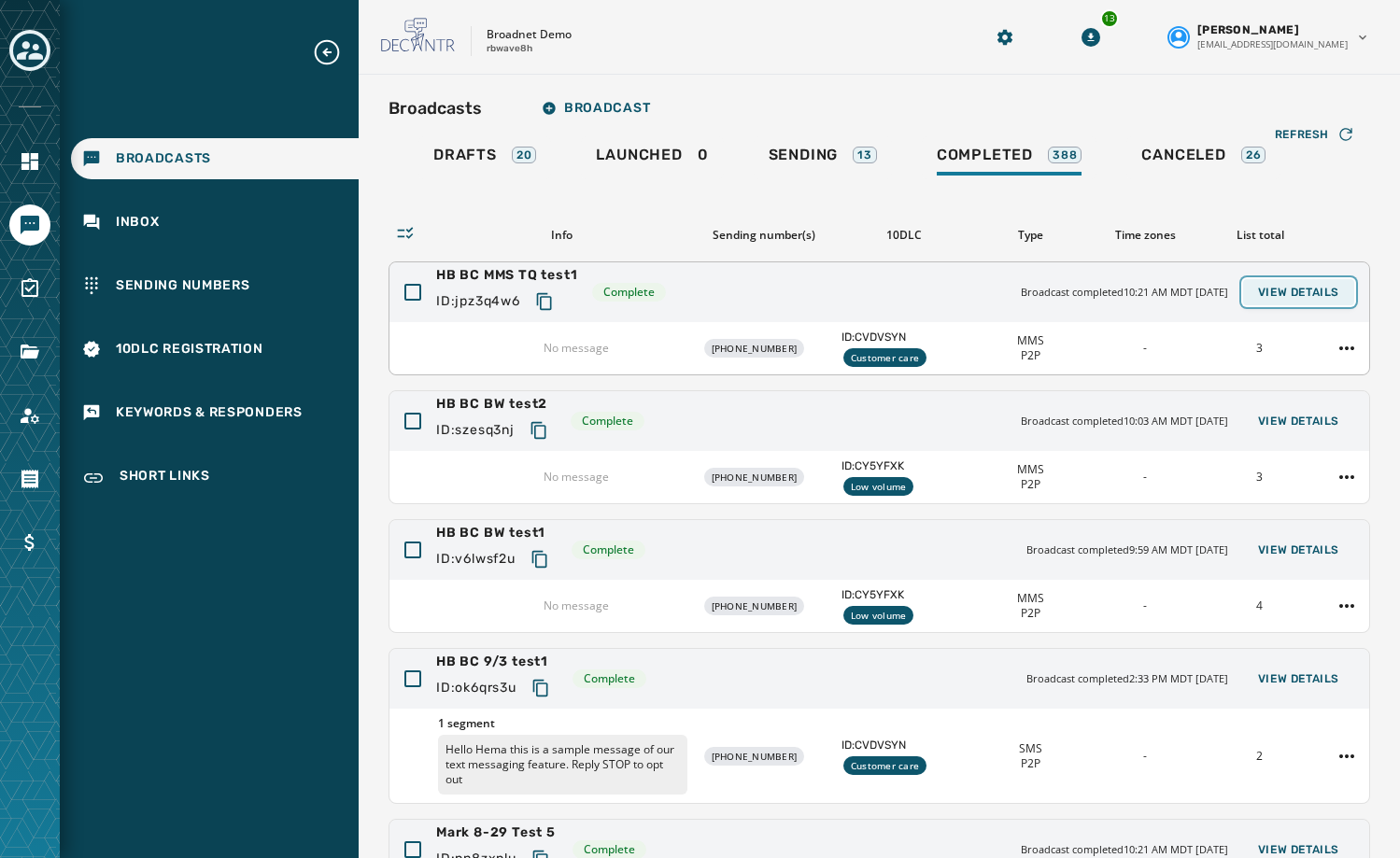
click at [1263, 295] on span "View Details" at bounding box center [1298, 291] width 81 height 15
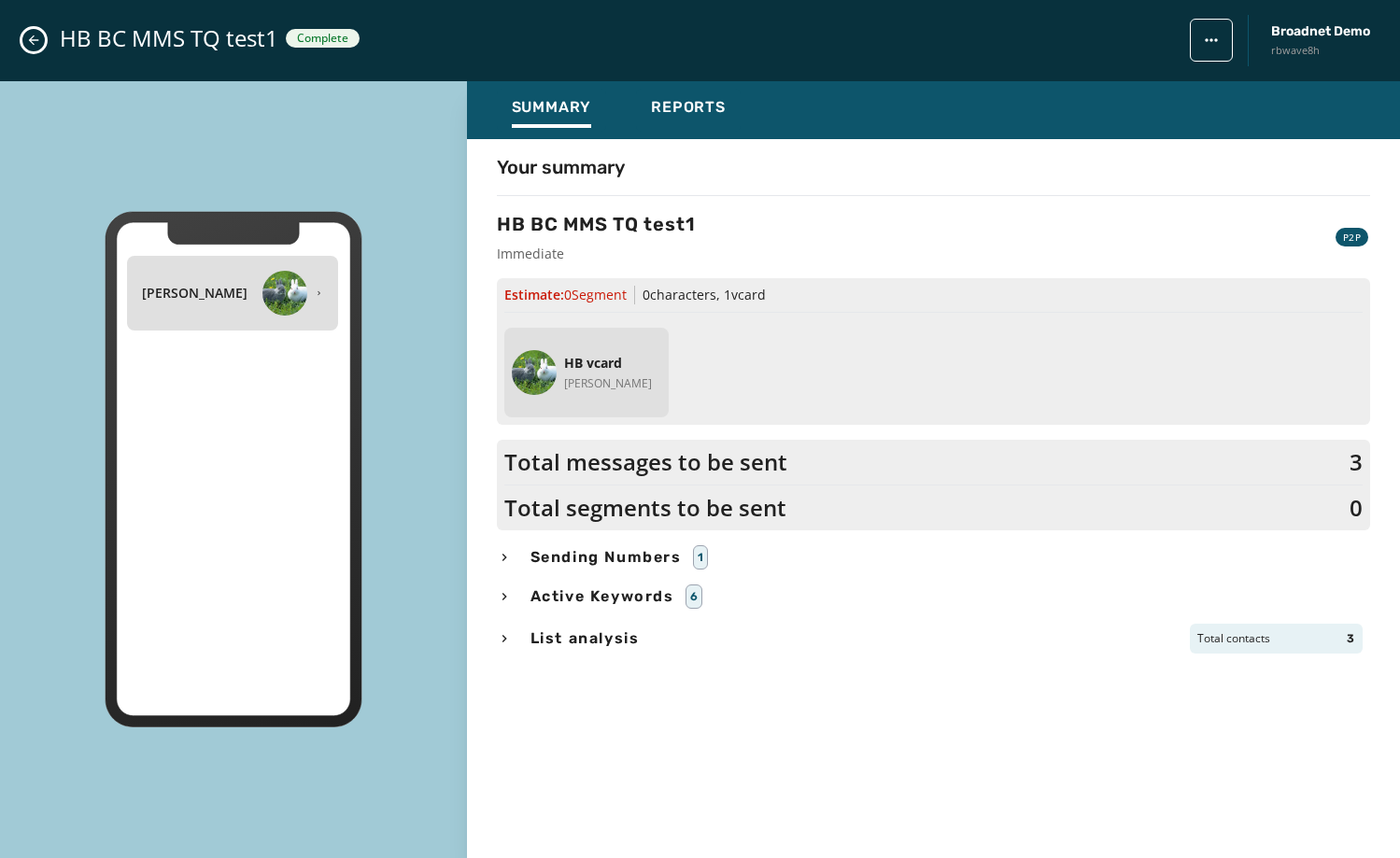
click at [46, 43] on div "HB BC MMS TQ test1 Complete Broadnet Demo rbwave8h" at bounding box center [700, 41] width 1400 height 81
click at [32, 45] on icon "Close admin drawer" at bounding box center [33, 40] width 15 height 15
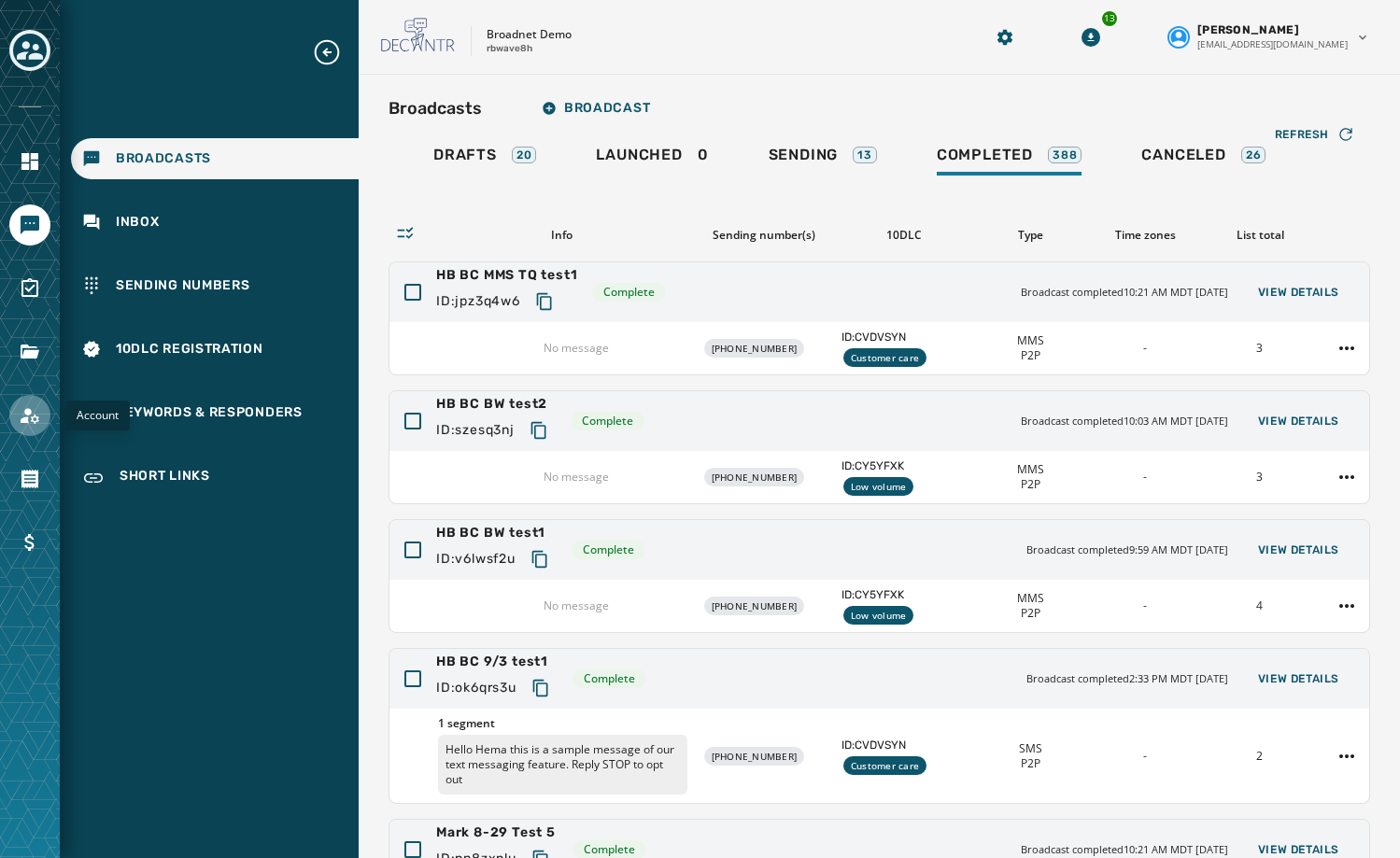
click at [30, 425] on icon "Navigate to Account" at bounding box center [29, 415] width 22 height 22
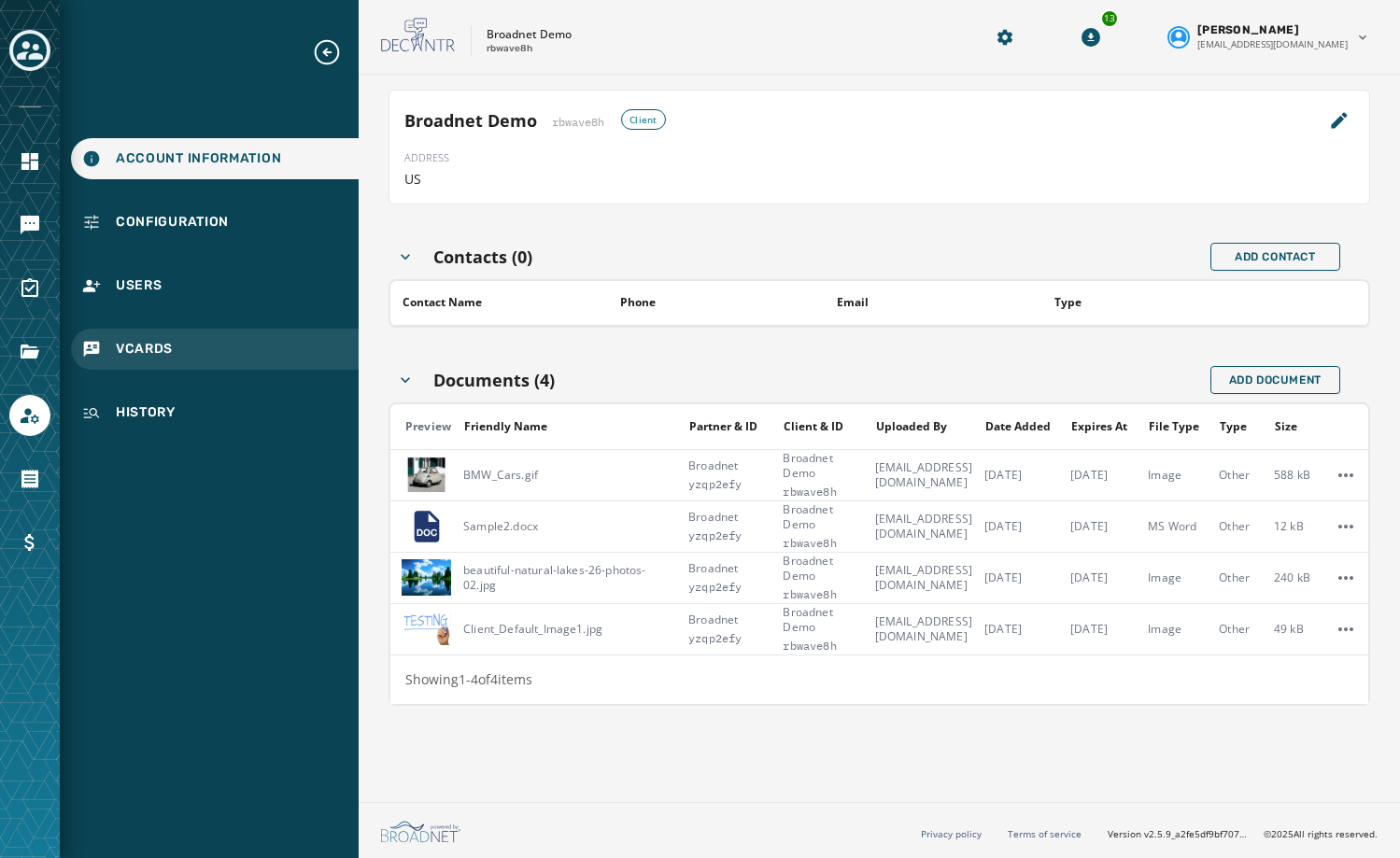
click at [171, 339] on div "vCards" at bounding box center [214, 349] width 288 height 41
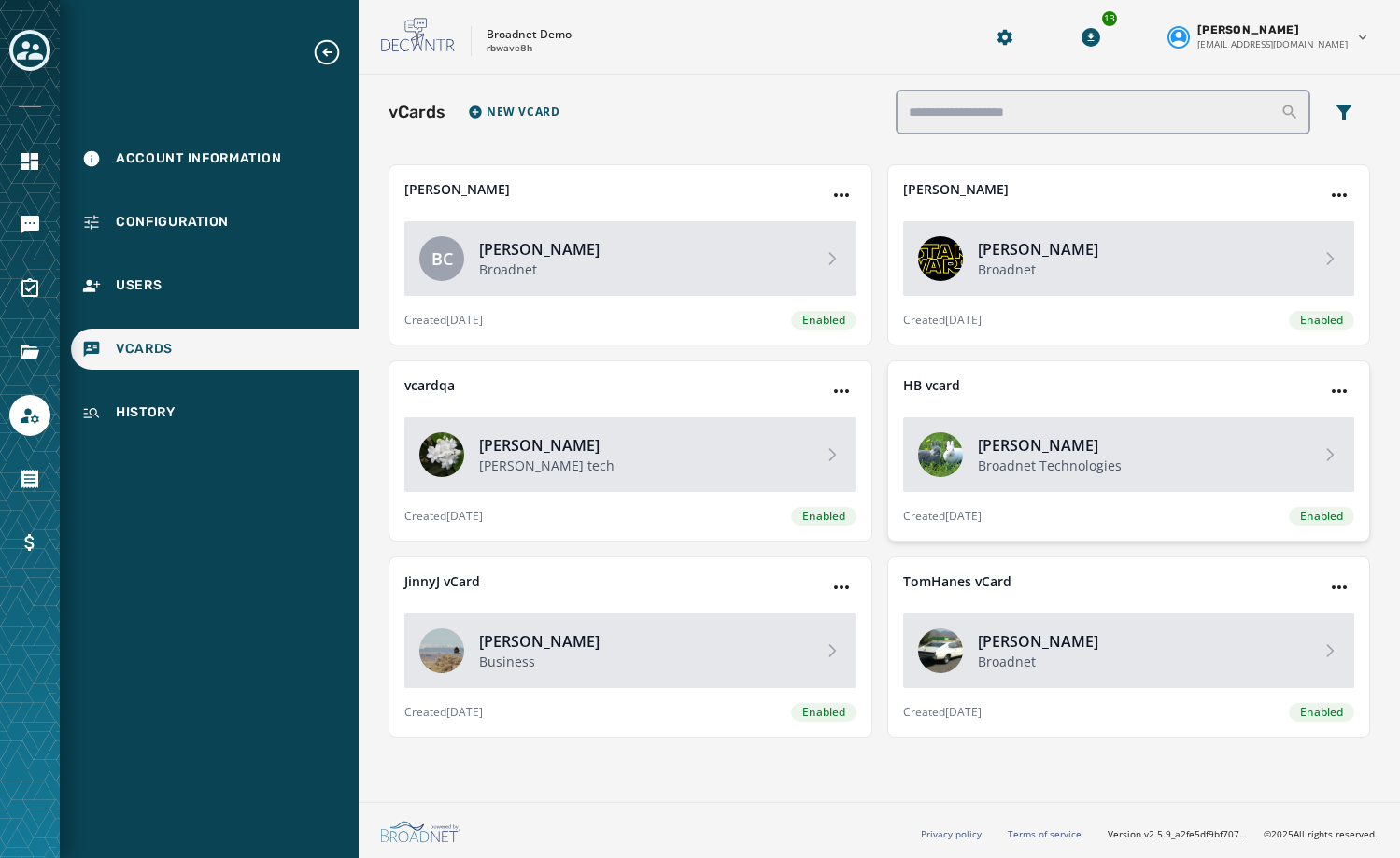
click at [1062, 445] on h4 "[PERSON_NAME]" at bounding box center [1141, 444] width 328 height 22
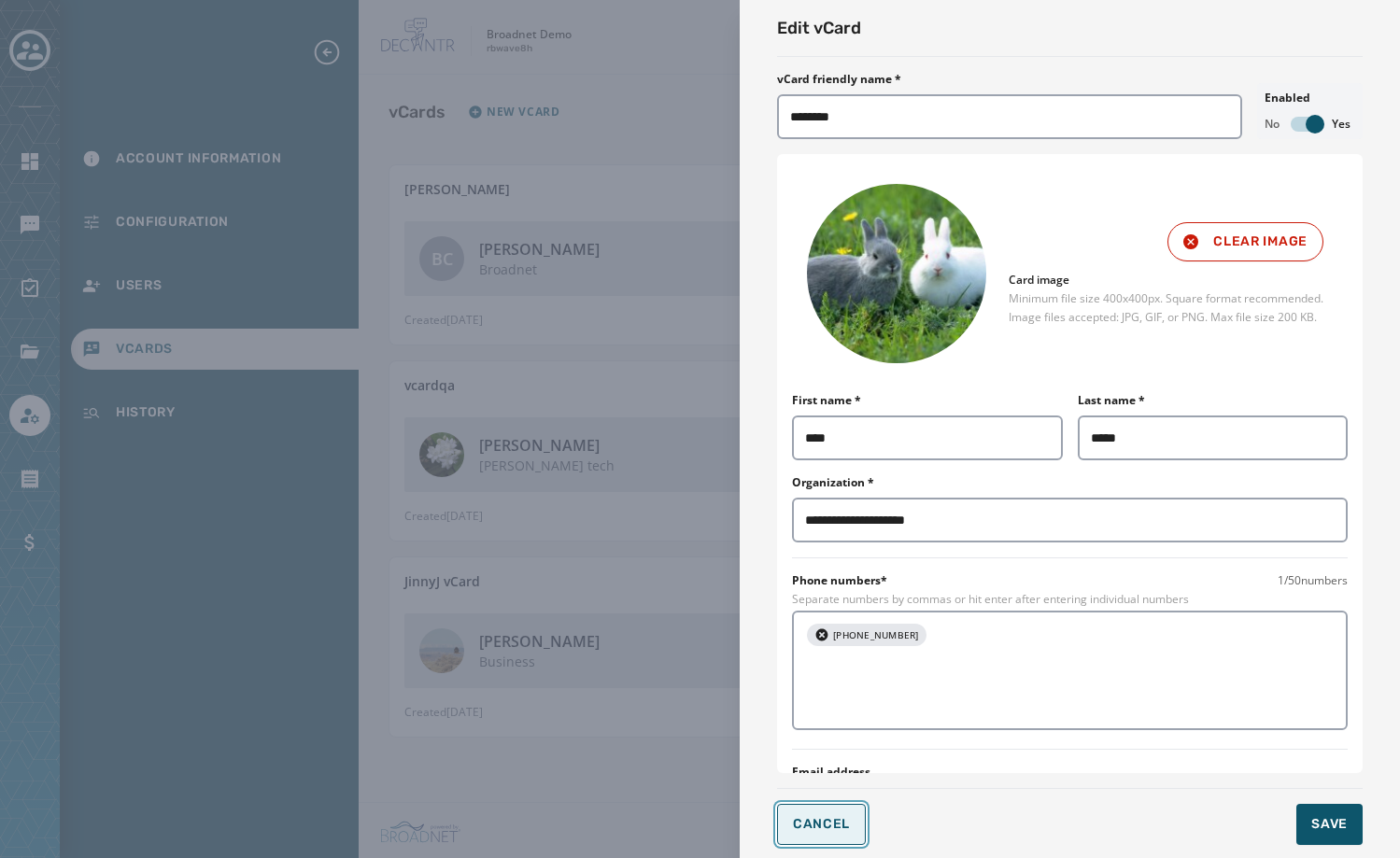
click at [847, 828] on span "Cancel" at bounding box center [821, 824] width 57 height 15
